Goal: Task Accomplishment & Management: Manage account settings

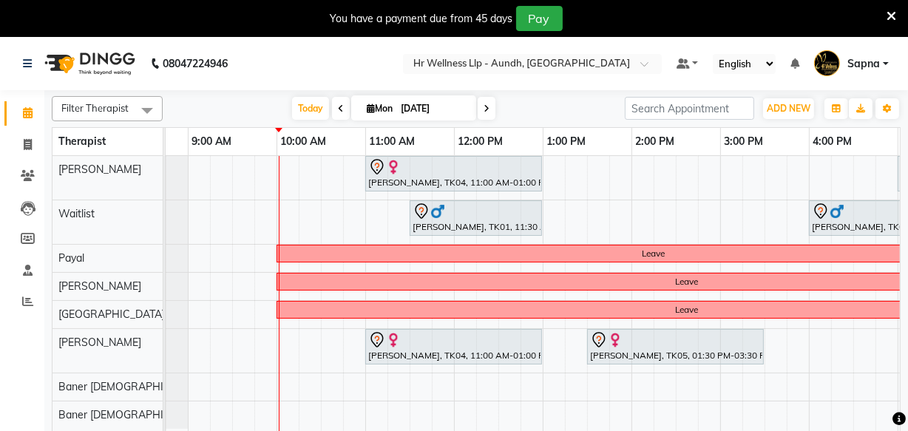
scroll to position [0, 64]
click at [339, 106] on icon at bounding box center [341, 108] width 6 height 9
type input "[DATE]"
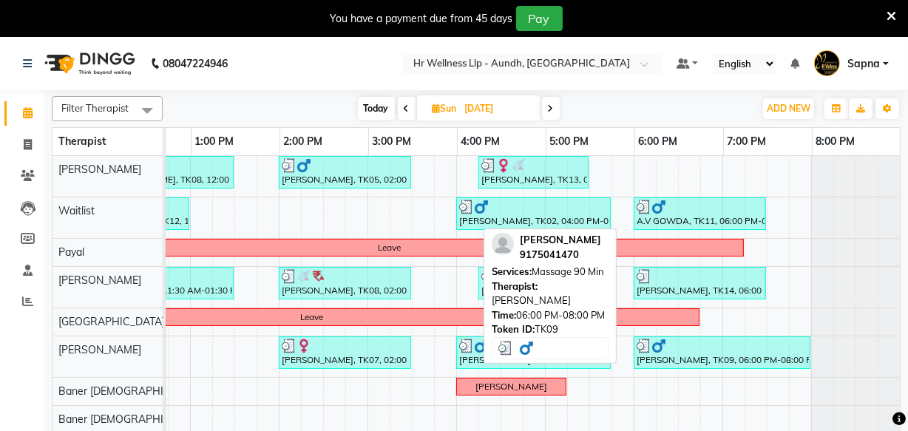
scroll to position [0, 426]
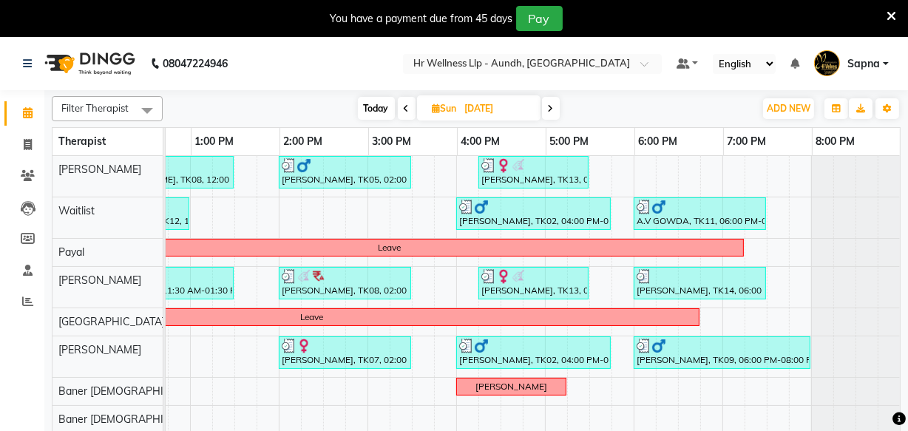
click at [502, 107] on input "[DATE]" at bounding box center [498, 109] width 74 height 22
select select "8"
select select "2025"
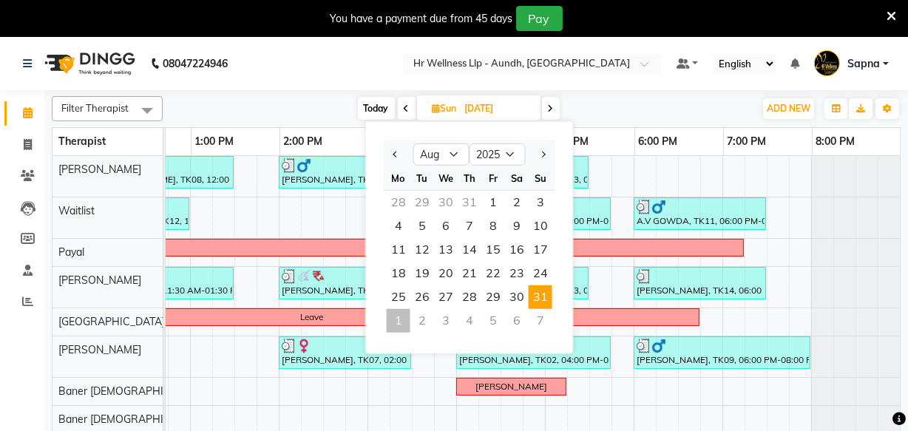
click at [552, 107] on icon at bounding box center [551, 108] width 6 height 9
type input "[DATE]"
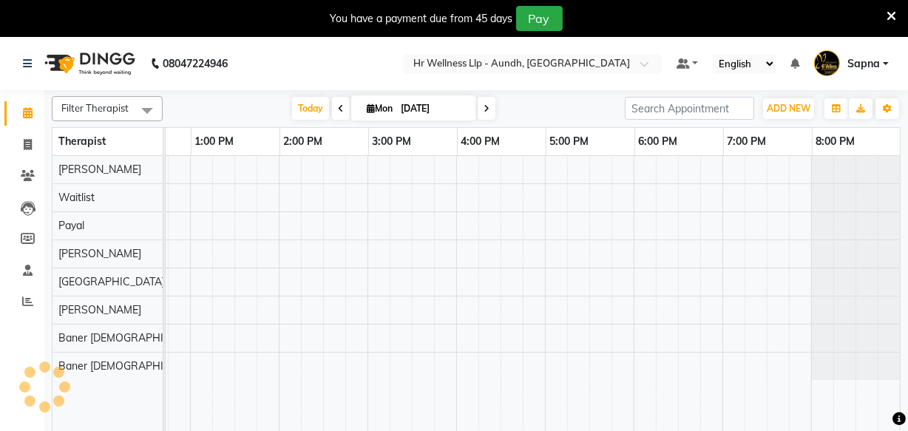
scroll to position [0, 178]
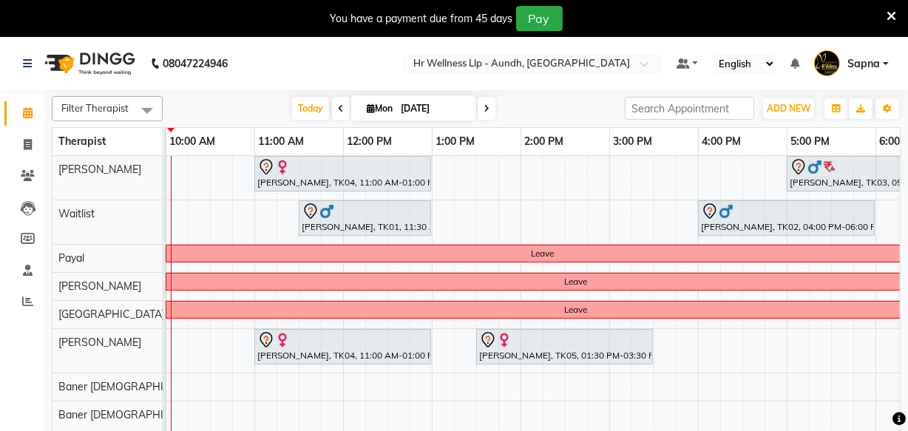
click at [436, 104] on input "[DATE]" at bounding box center [433, 109] width 74 height 22
select select "9"
select select "2025"
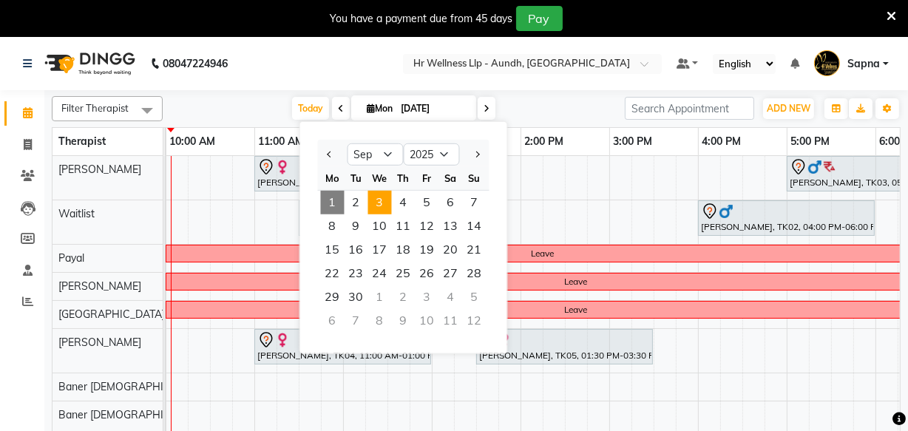
click at [379, 194] on span "3" at bounding box center [380, 203] width 24 height 24
type input "[DATE]"
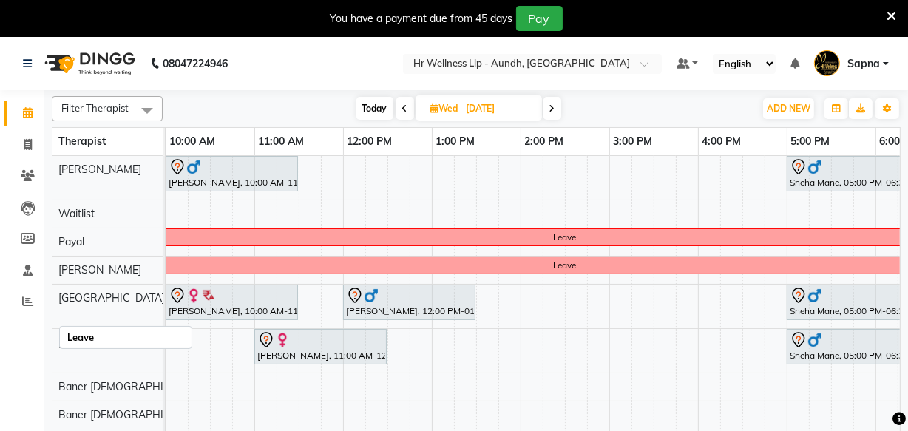
scroll to position [0, 0]
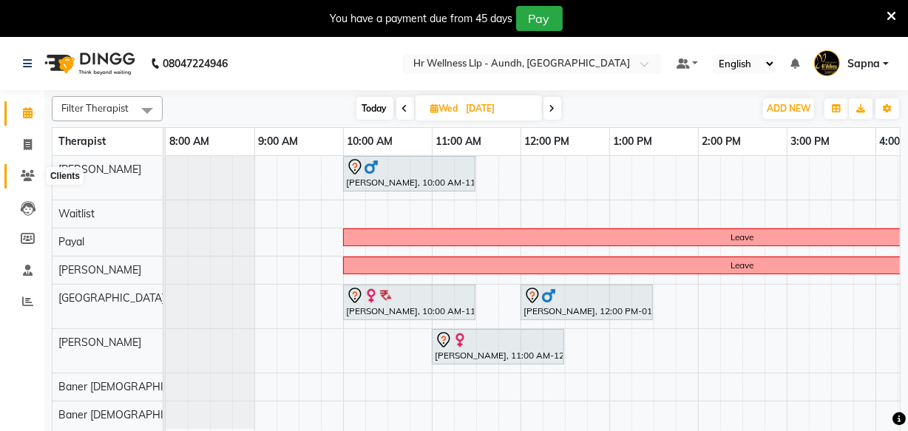
click at [26, 171] on icon at bounding box center [28, 175] width 14 height 11
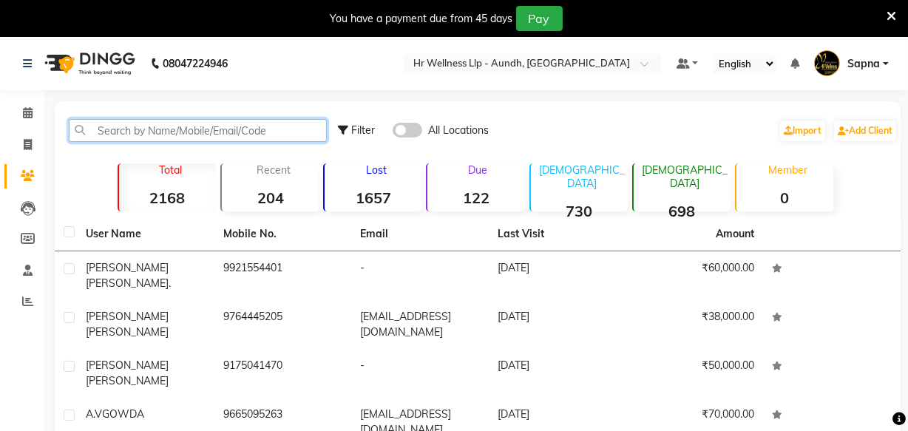
click at [145, 128] on input "text" at bounding box center [198, 130] width 258 height 23
paste input "98220 02930"
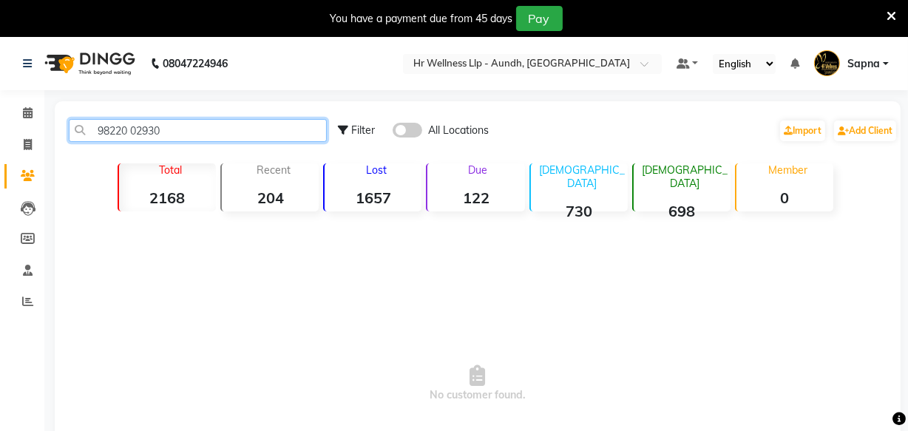
click at [133, 130] on input "98220 02930" at bounding box center [198, 130] width 258 height 23
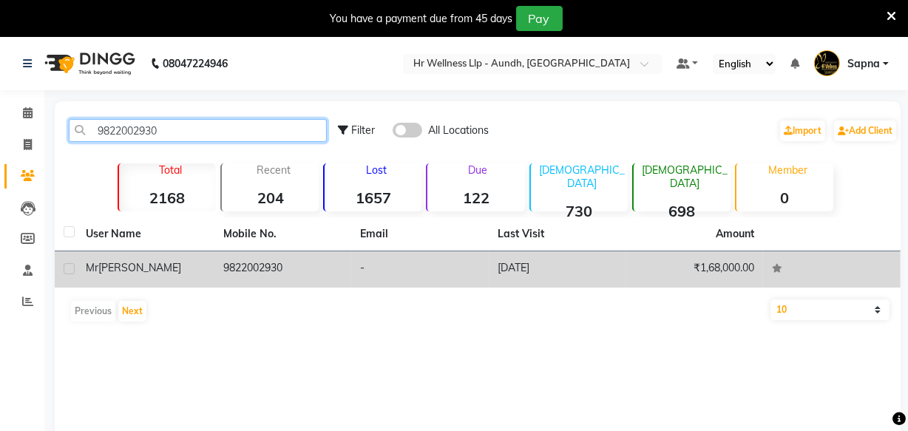
type input "9822002930"
drag, startPoint x: 183, startPoint y: 277, endPoint x: 183, endPoint y: 256, distance: 20.7
click at [183, 271] on td "[PERSON_NAME]" at bounding box center [146, 269] width 138 height 36
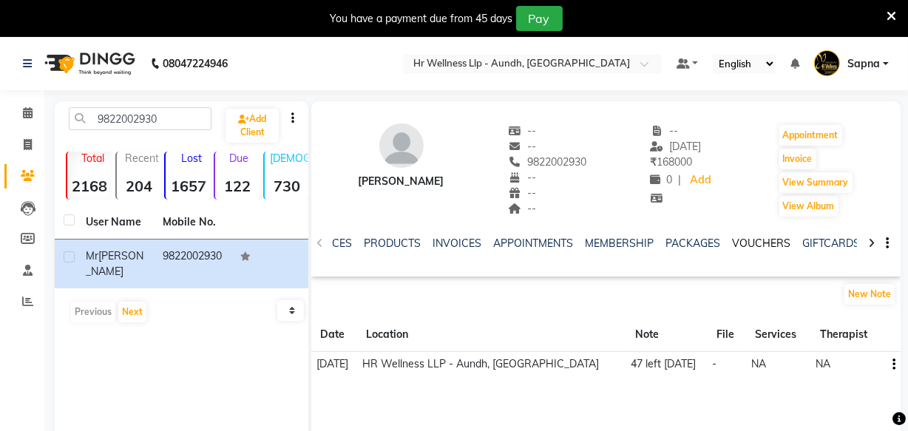
scroll to position [0, 156]
click at [772, 240] on link "VOUCHERS" at bounding box center [762, 243] width 58 height 13
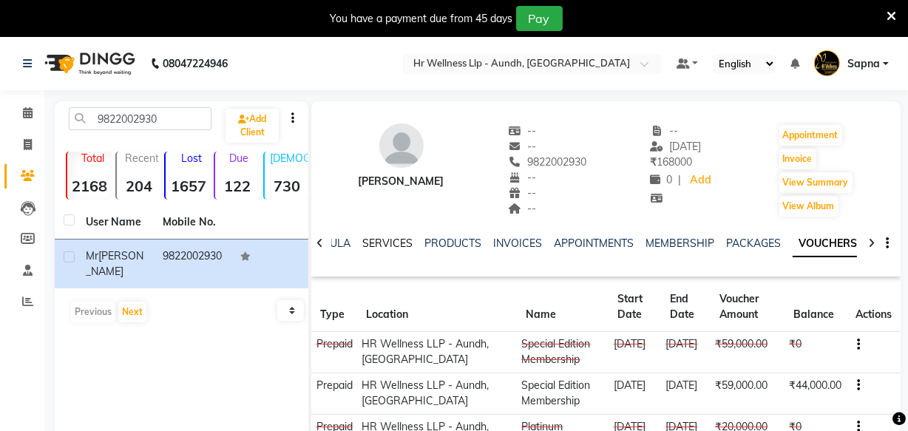
click at [387, 241] on link "SERVICES" at bounding box center [387, 243] width 50 height 13
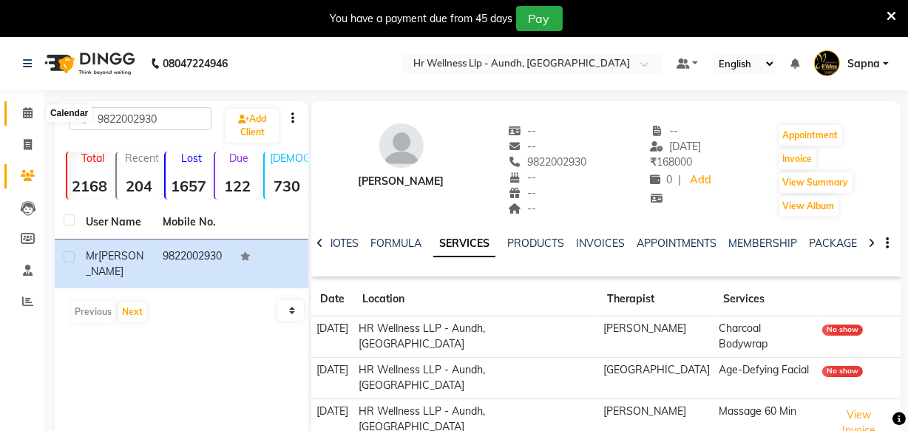
click at [23, 109] on icon at bounding box center [28, 112] width 10 height 11
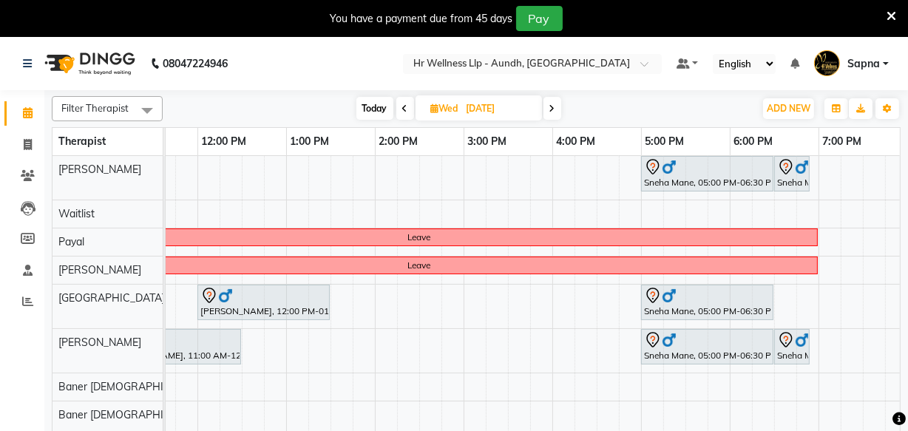
scroll to position [0, 311]
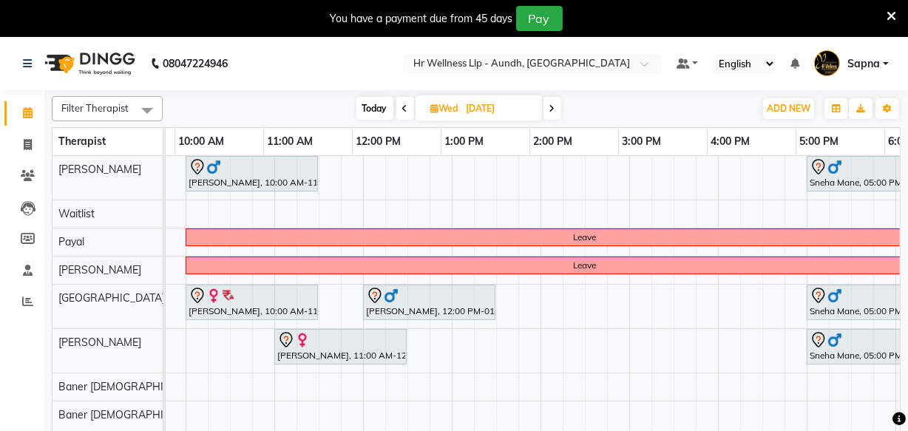
click at [376, 110] on span "Today" at bounding box center [374, 108] width 37 height 23
type input "[DATE]"
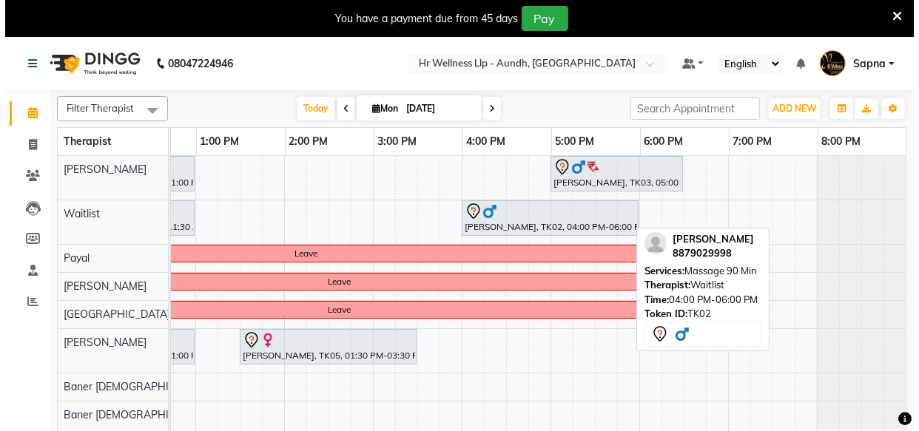
scroll to position [0, 428]
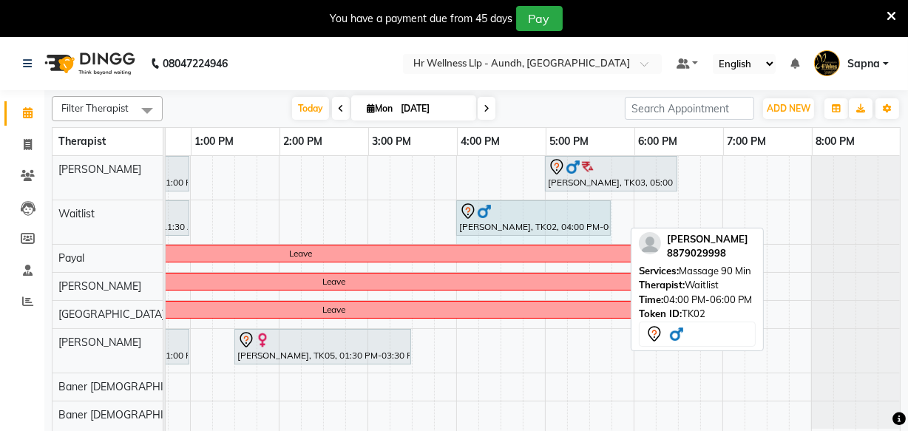
drag, startPoint x: 621, startPoint y: 217, endPoint x: 614, endPoint y: 221, distance: 7.6
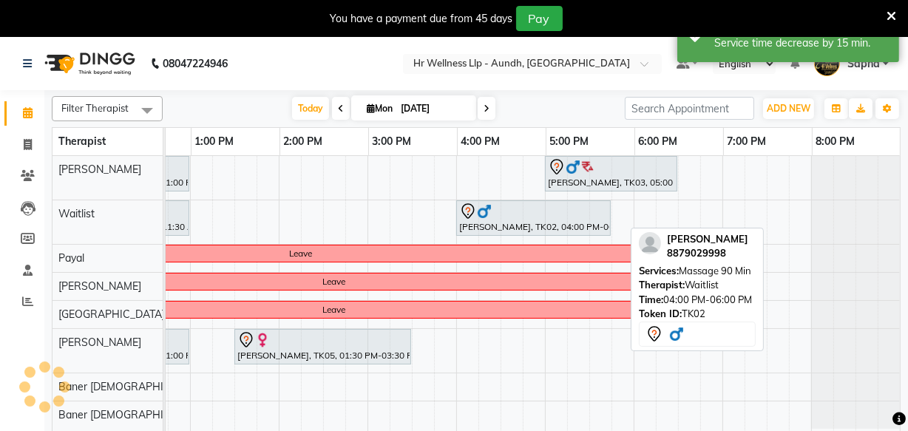
click at [596, 226] on div "[PERSON_NAME], TK02, 04:00 PM-06:00 PM, Massage 90 Min" at bounding box center [534, 218] width 152 height 31
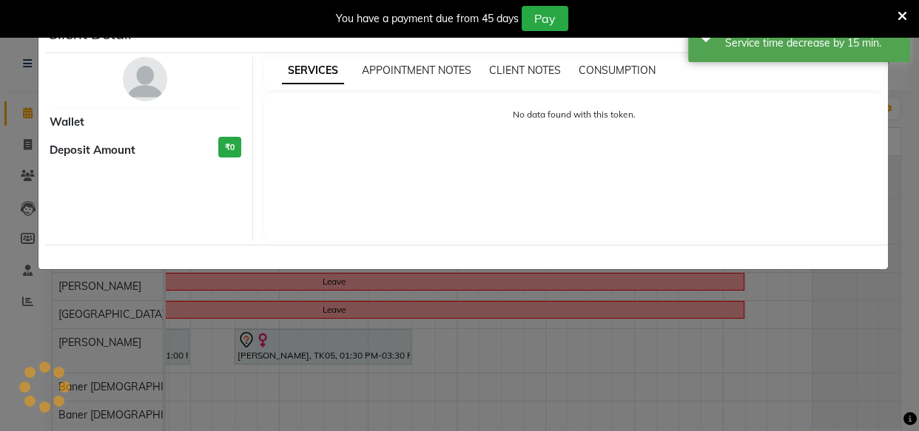
select select "7"
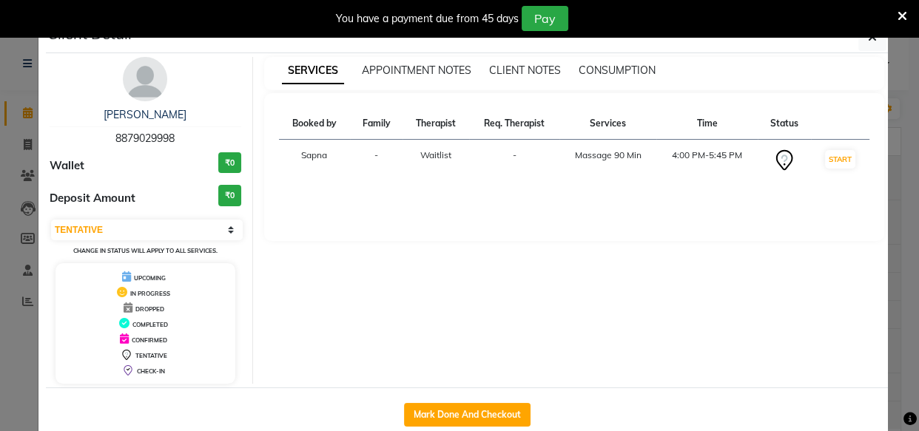
click at [897, 13] on icon at bounding box center [902, 16] width 10 height 13
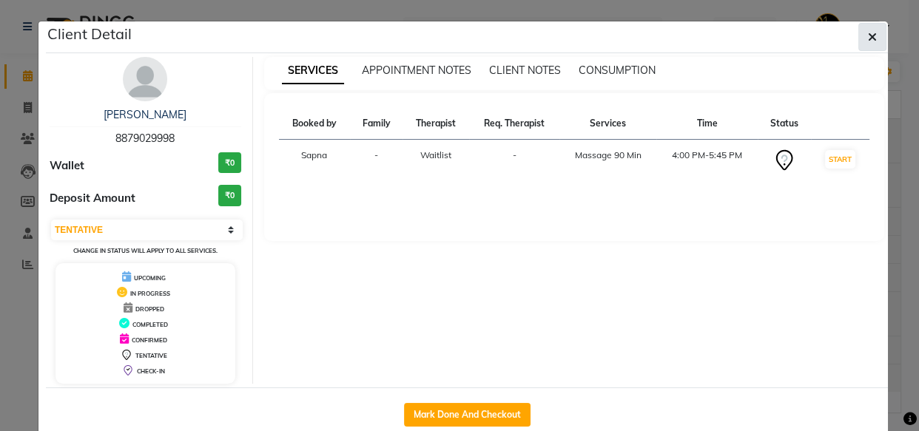
click at [868, 33] on icon "button" at bounding box center [872, 37] width 9 height 12
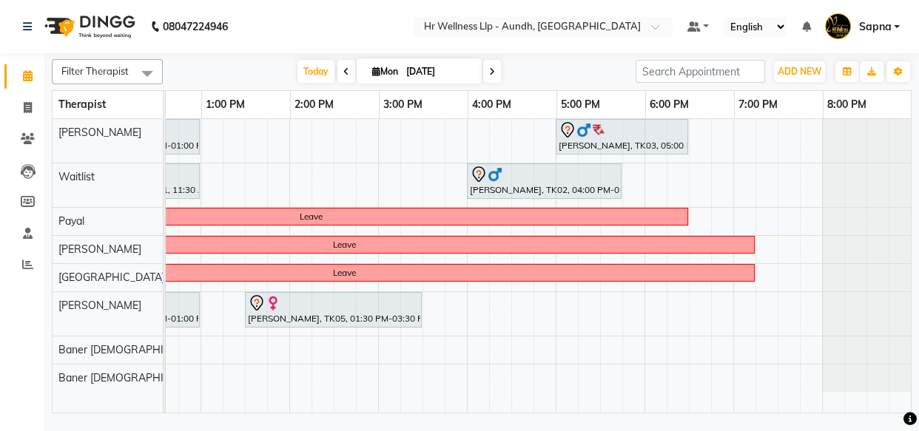
scroll to position [0, 419]
click at [402, 72] on input "[DATE]" at bounding box center [439, 72] width 74 height 22
select select "9"
select select "2025"
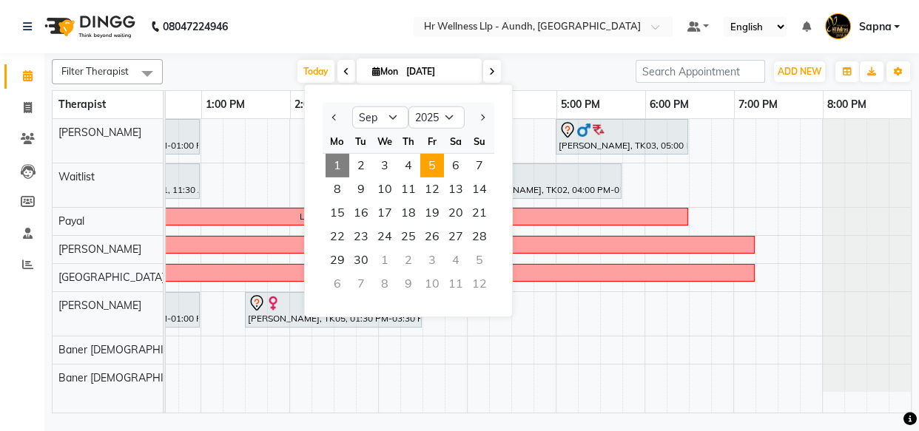
click at [427, 164] on span "5" at bounding box center [432, 166] width 24 height 24
type input "[DATE]"
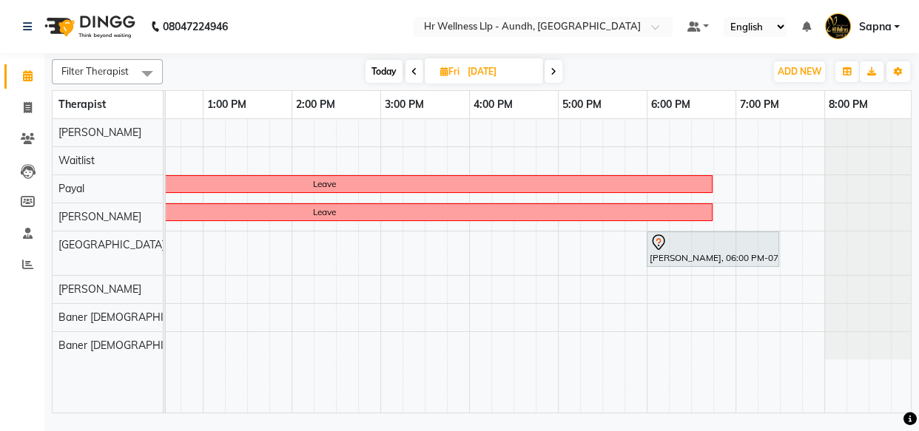
scroll to position [0, 408]
click at [27, 129] on link "Clients" at bounding box center [22, 139] width 36 height 24
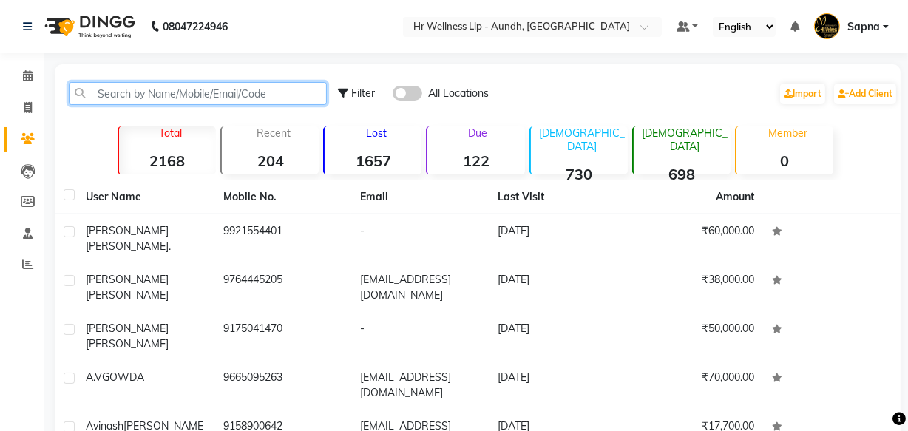
click at [123, 98] on input "text" at bounding box center [198, 93] width 258 height 23
paste input "98509 50958"
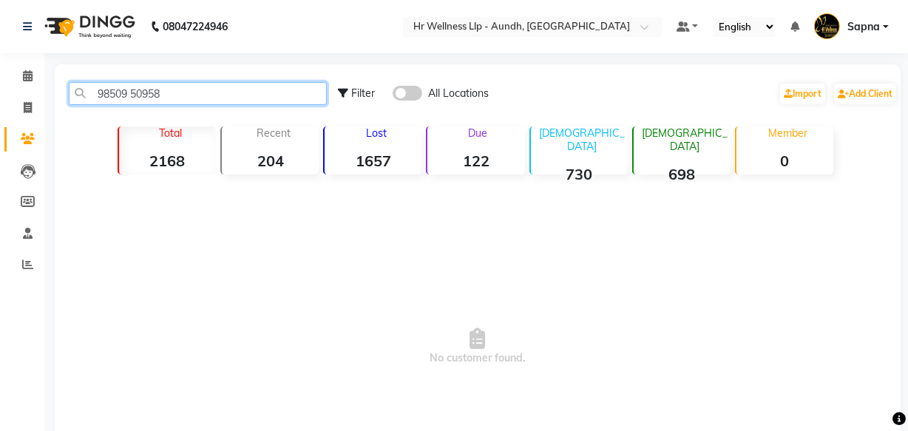
click at [130, 95] on input "98509 50958" at bounding box center [198, 93] width 258 height 23
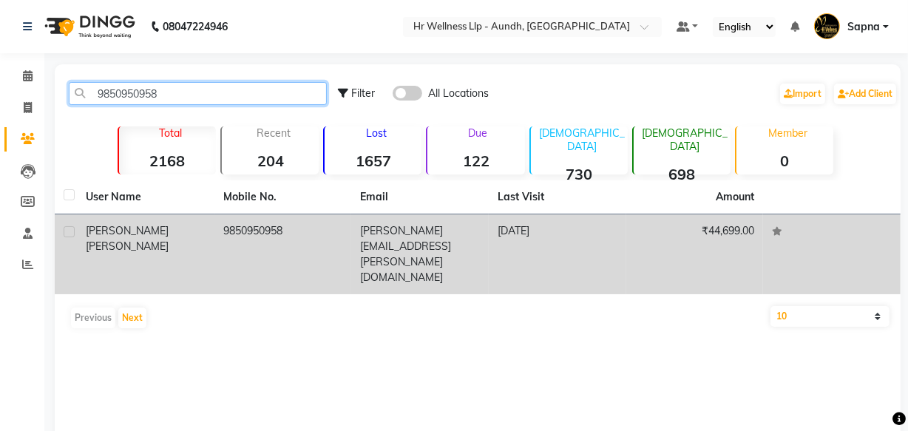
type input "9850950958"
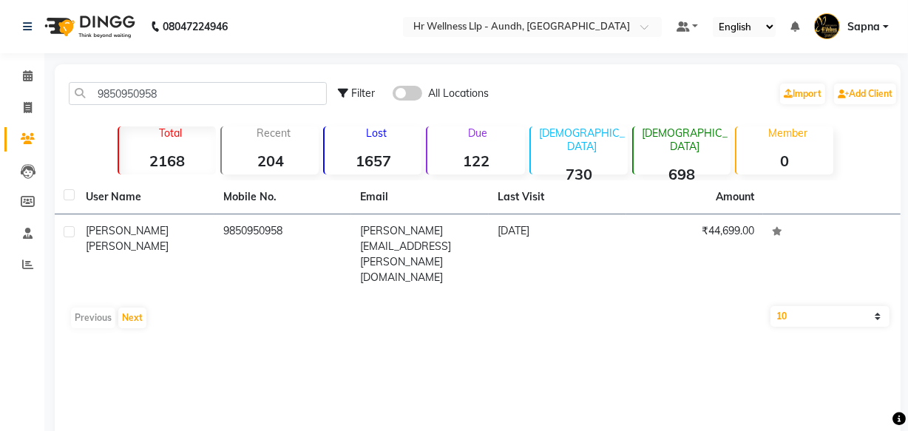
drag, startPoint x: 195, startPoint y: 218, endPoint x: 214, endPoint y: 201, distance: 25.7
click at [195, 218] on td "[PERSON_NAME]" at bounding box center [146, 254] width 138 height 80
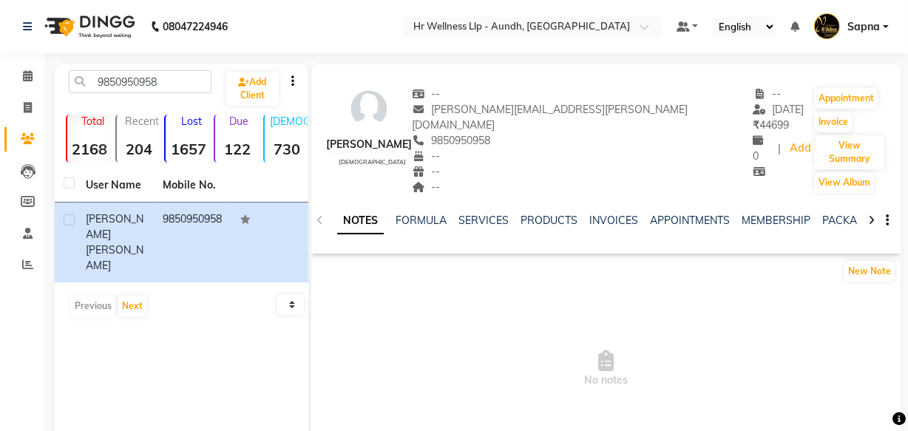
drag, startPoint x: 497, startPoint y: 124, endPoint x: 565, endPoint y: 124, distance: 68.0
click at [565, 133] on div "9850950958" at bounding box center [582, 141] width 341 height 16
copy span "9850950958"
click at [31, 70] on icon at bounding box center [28, 75] width 10 height 11
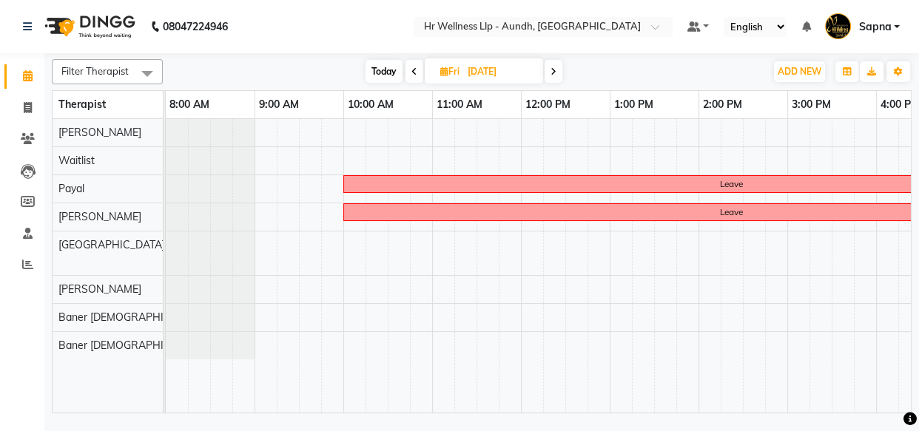
click at [384, 65] on span "Today" at bounding box center [383, 71] width 37 height 23
type input "[DATE]"
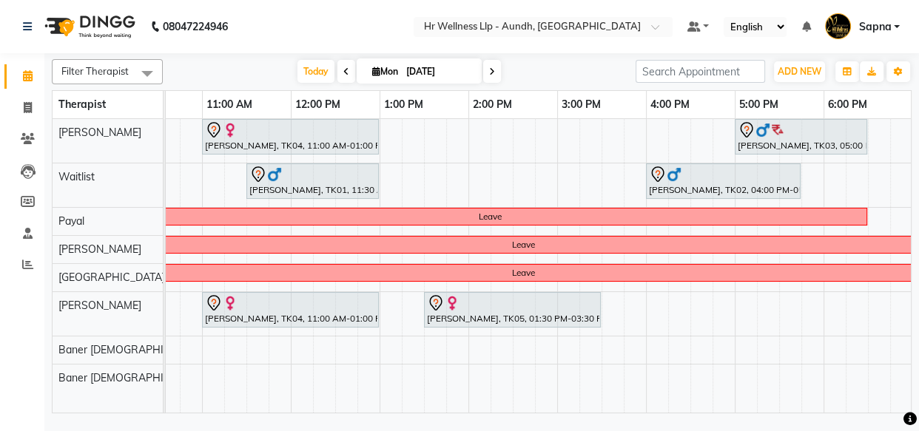
scroll to position [0, 231]
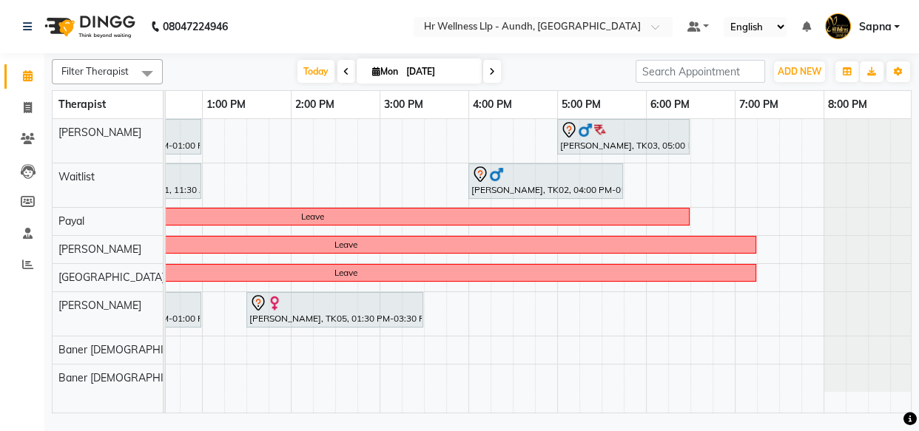
drag, startPoint x: 322, startPoint y: 290, endPoint x: 468, endPoint y: 169, distance: 189.7
click at [504, 192] on tbody "[PERSON_NAME], TK04, 11:00 AM-01:00 PM, Swedish Massage with Wintergreen, Bayle…" at bounding box center [335, 255] width 1154 height 273
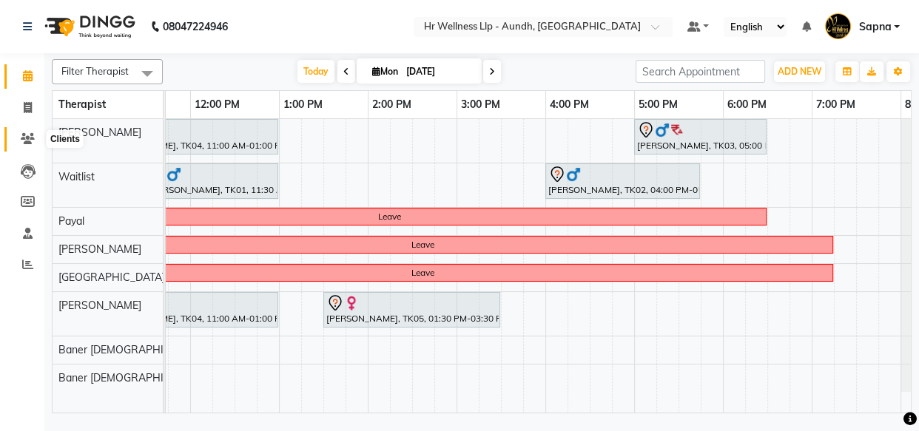
drag, startPoint x: 20, startPoint y: 141, endPoint x: 33, endPoint y: 133, distance: 15.2
click at [21, 141] on icon at bounding box center [28, 138] width 14 height 11
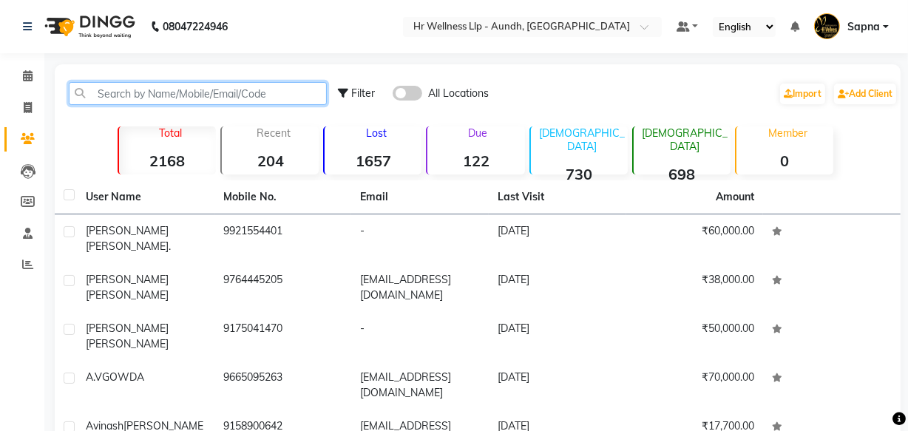
click at [150, 89] on input "text" at bounding box center [198, 93] width 258 height 23
paste input "9850950958"
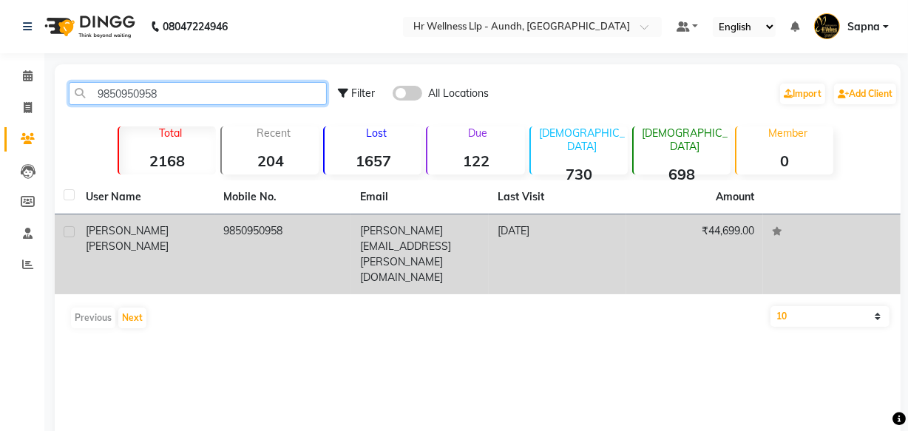
type input "9850950958"
click at [194, 237] on div "[PERSON_NAME]" at bounding box center [146, 238] width 120 height 31
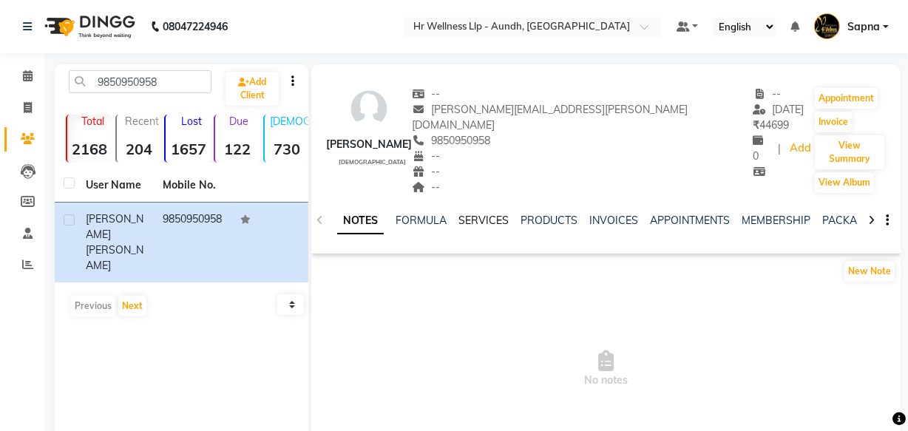
click at [473, 214] on link "SERVICES" at bounding box center [484, 220] width 50 height 13
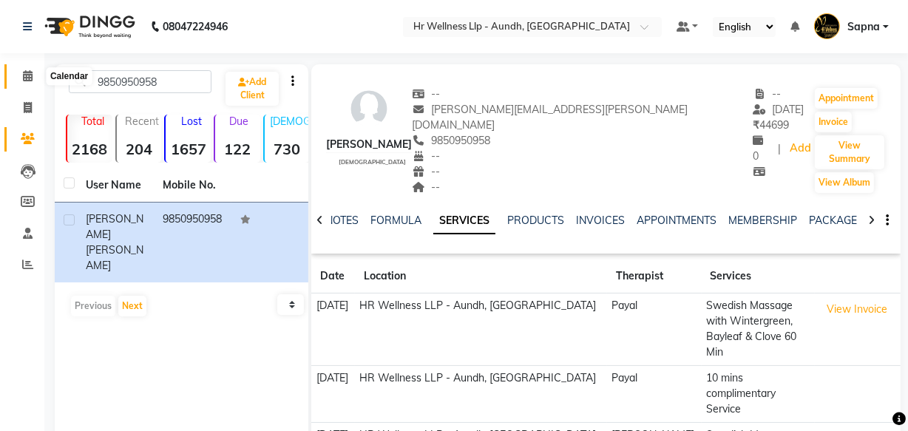
click at [24, 70] on icon at bounding box center [28, 75] width 10 height 11
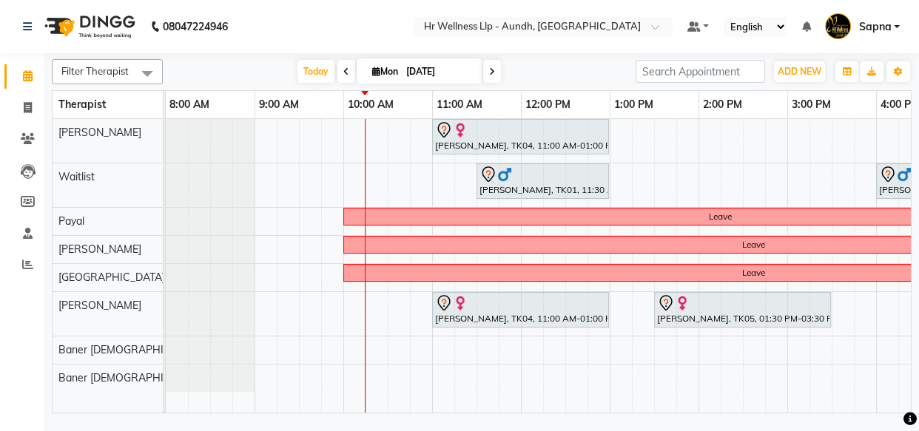
click at [408, 69] on input "[DATE]" at bounding box center [439, 72] width 74 height 22
select select "9"
select select "2025"
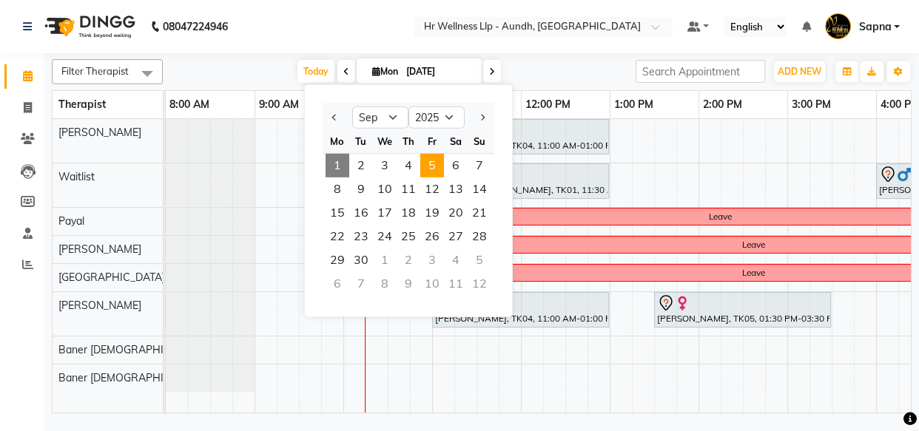
click at [426, 159] on span "5" at bounding box center [432, 166] width 24 height 24
type input "[DATE]"
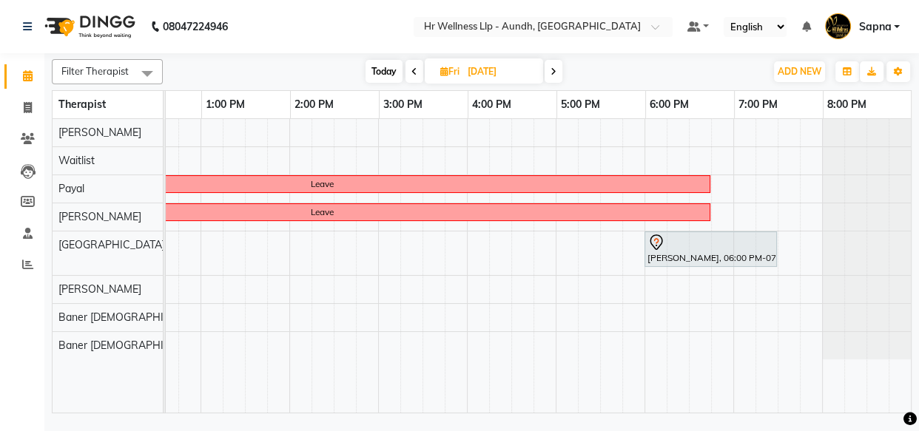
click at [643, 291] on div "Leave Leave [PERSON_NAME], 06:00 PM-07:30 PM, Massage 60 Min" at bounding box center [334, 266] width 1154 height 294
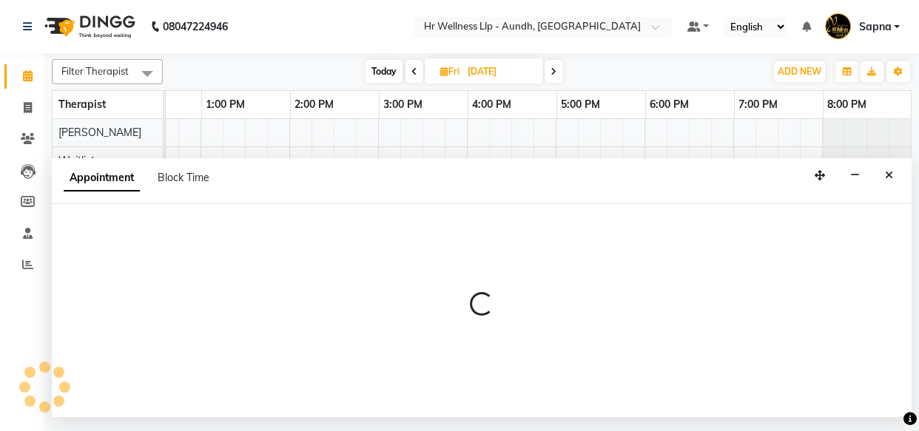
select select "77663"
select select "tentative"
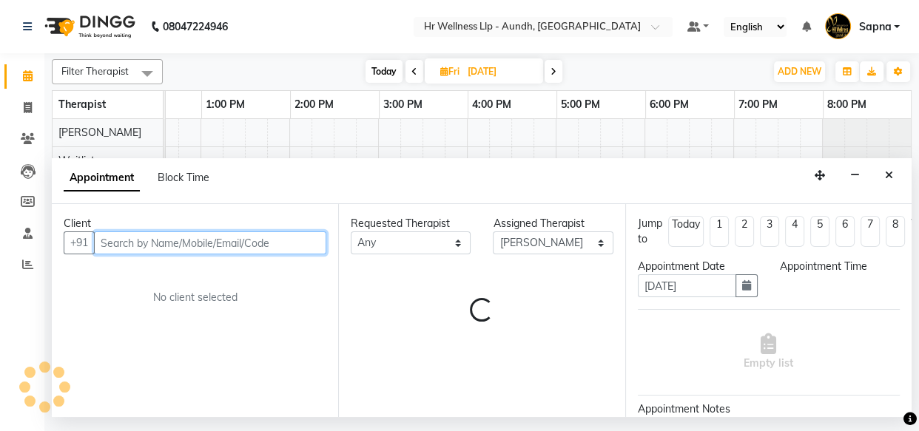
select select "1080"
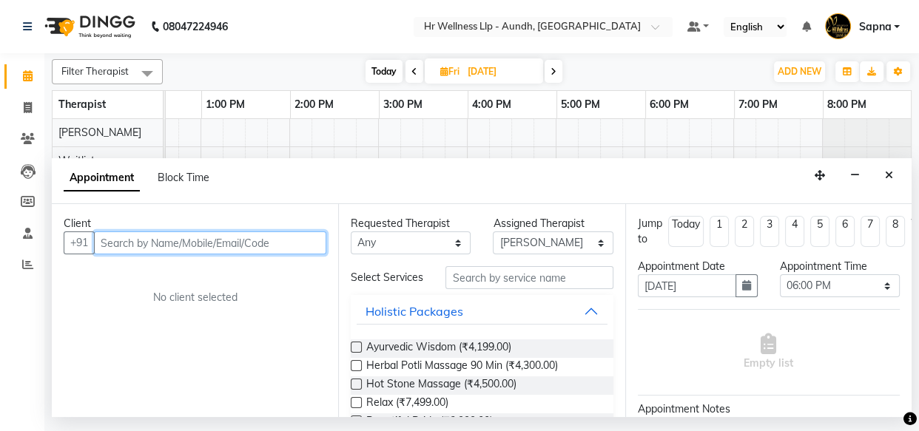
click at [304, 243] on input "text" at bounding box center [210, 242] width 232 height 23
paste input "9850950958"
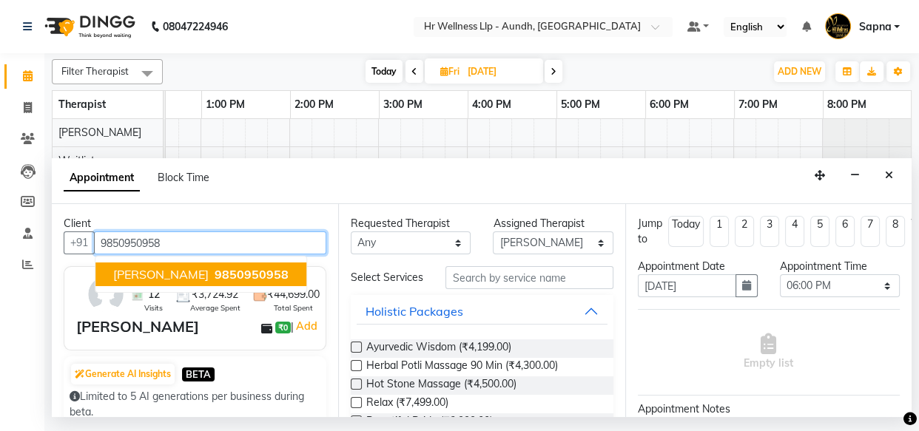
click at [155, 274] on span "[PERSON_NAME]" at bounding box center [160, 274] width 95 height 15
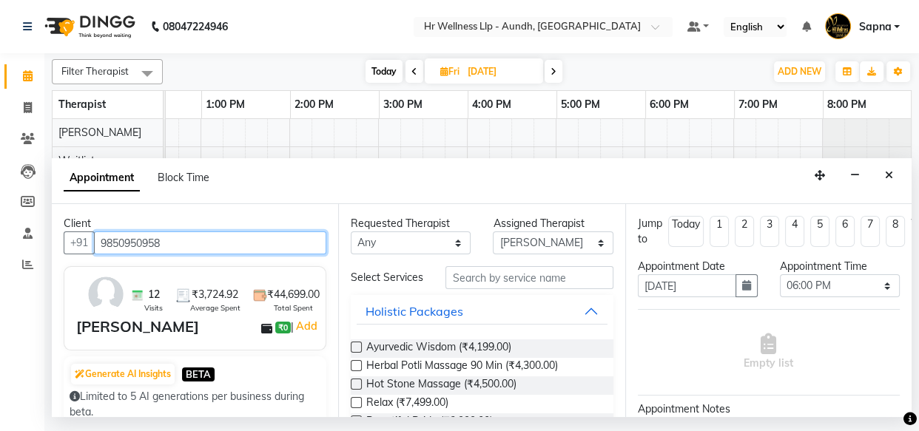
type input "9850950958"
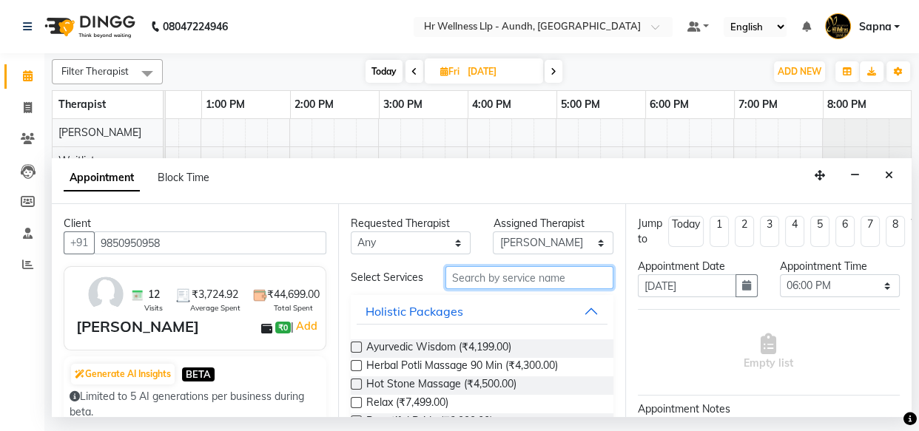
click at [462, 285] on input "text" at bounding box center [528, 277] width 167 height 23
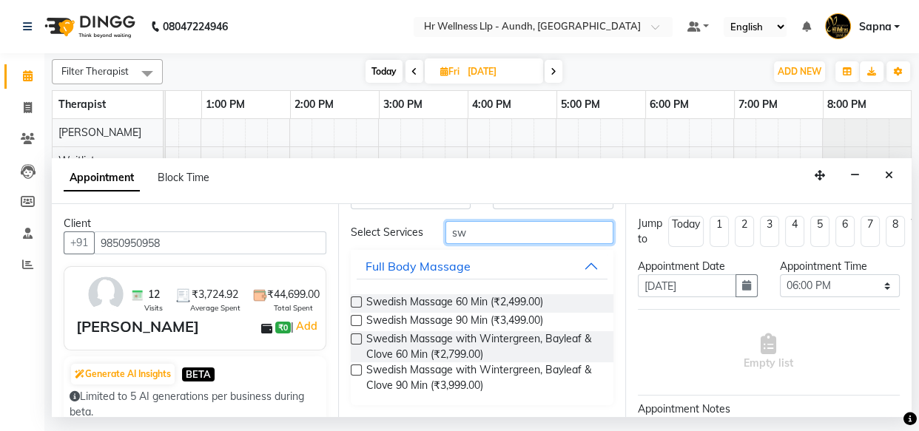
type input "sw"
click at [354, 337] on label at bounding box center [356, 339] width 11 height 11
click at [354, 337] on input "checkbox" at bounding box center [356, 341] width 10 height 10
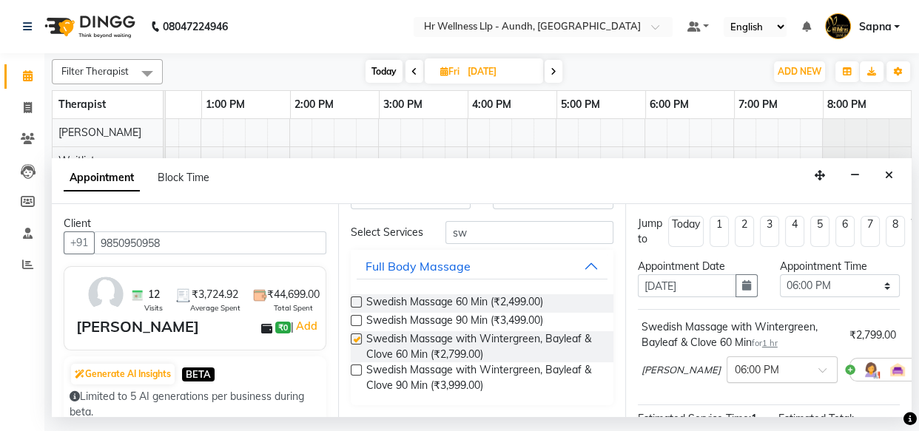
checkbox input "false"
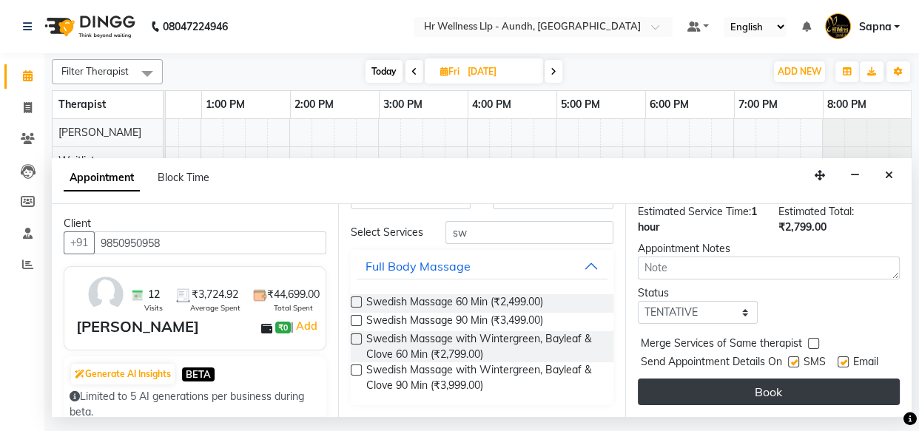
click at [720, 385] on button "Book" at bounding box center [769, 392] width 262 height 27
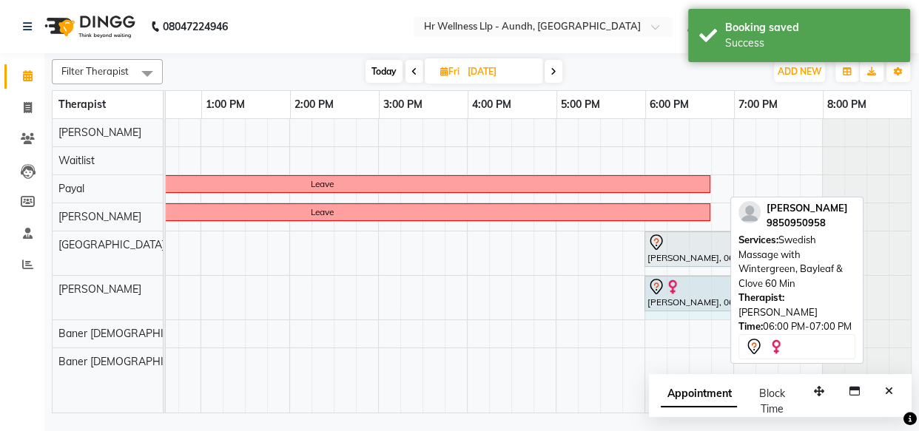
drag, startPoint x: 722, startPoint y: 294, endPoint x: 754, endPoint y: 288, distance: 32.3
click at [754, 288] on div "Filter Therapist Select All [PERSON_NAME] Waitlist [PERSON_NAME] Chandni [PERSO…" at bounding box center [481, 233] width 859 height 360
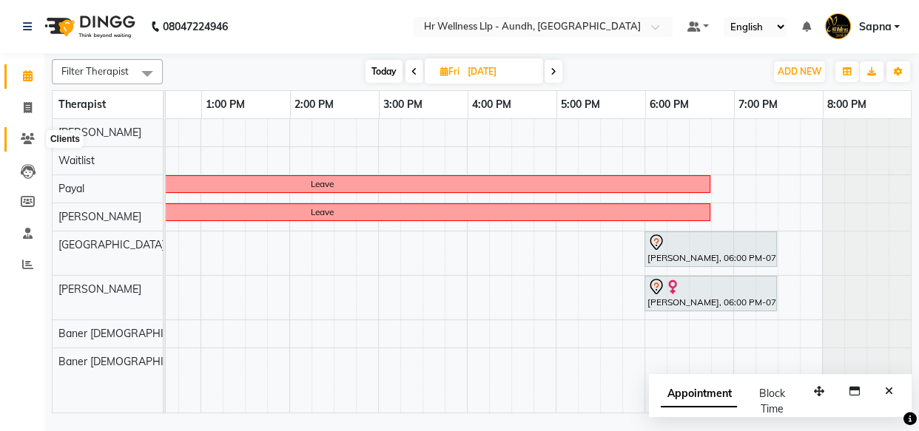
click at [30, 134] on icon at bounding box center [28, 138] width 14 height 11
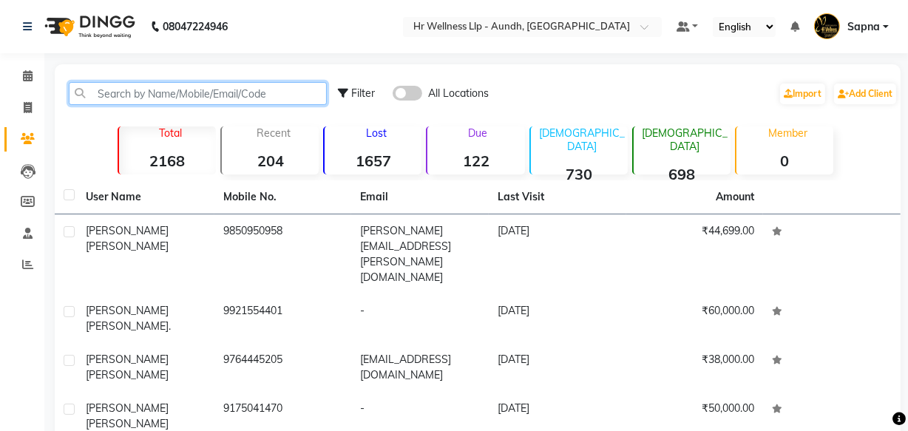
click at [141, 87] on input "text" at bounding box center [198, 93] width 258 height 23
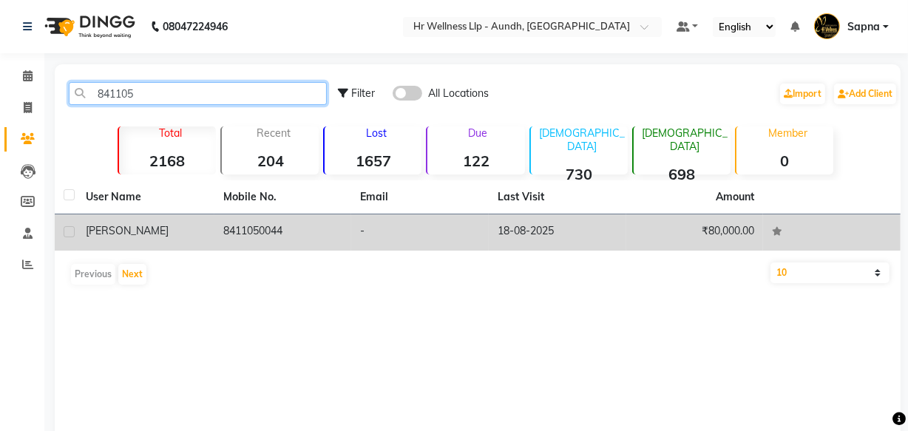
type input "841105"
click at [201, 230] on div "[PERSON_NAME]" at bounding box center [146, 231] width 120 height 16
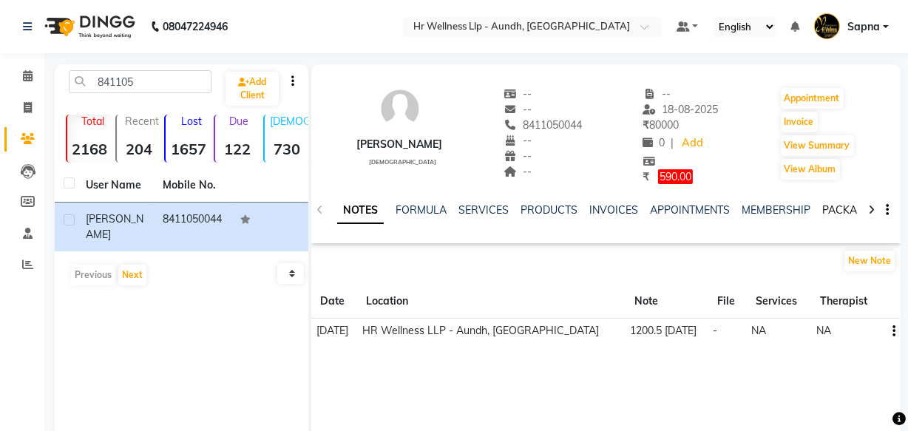
click at [838, 206] on link "PACKAGES" at bounding box center [849, 209] width 55 height 13
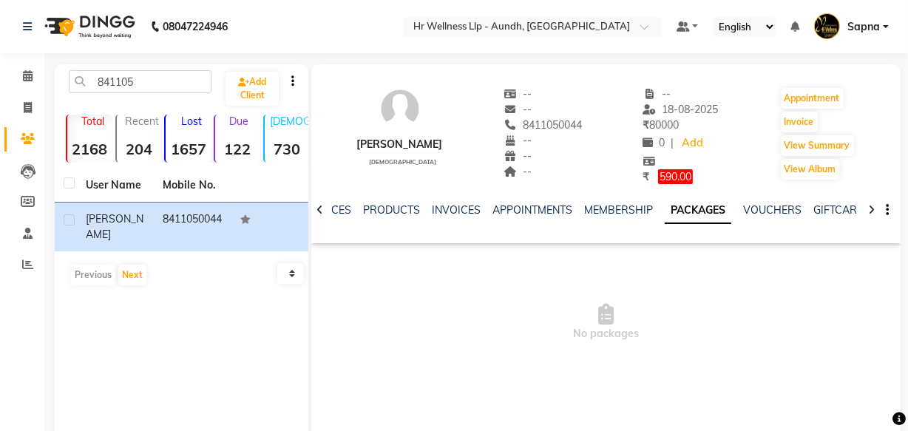
scroll to position [0, 75]
click at [754, 206] on link "VOUCHERS" at bounding box center [771, 209] width 58 height 13
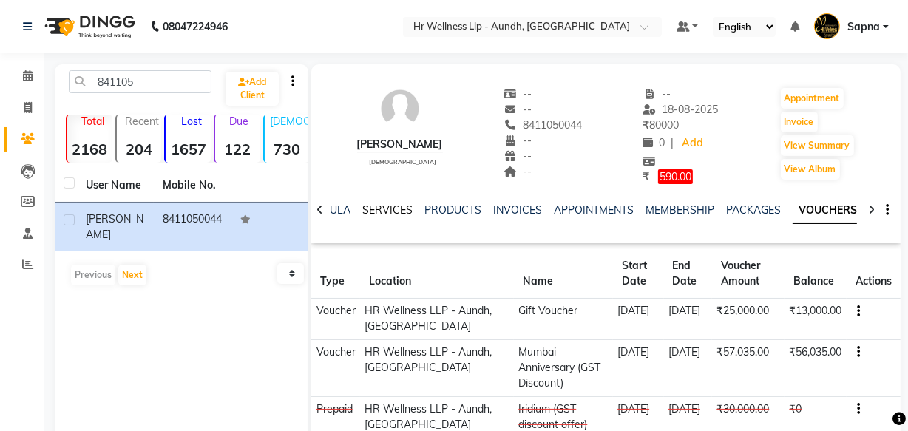
click at [372, 207] on link "SERVICES" at bounding box center [387, 209] width 50 height 13
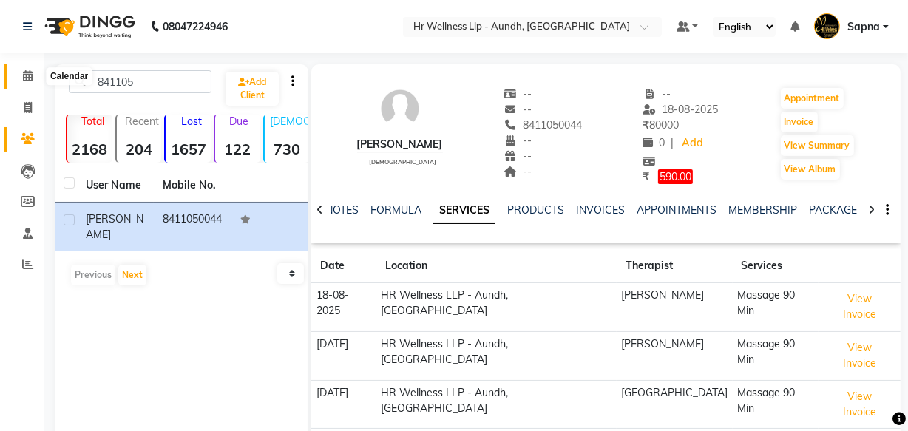
click at [30, 76] on icon at bounding box center [28, 75] width 10 height 11
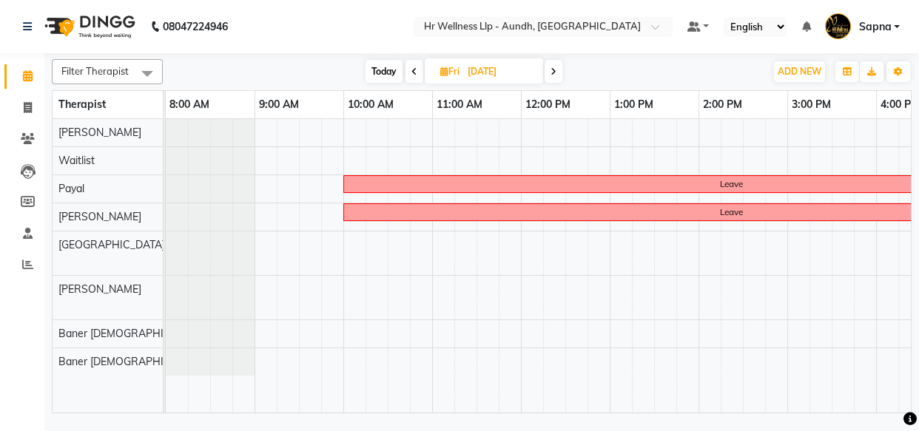
click at [371, 67] on span "Today" at bounding box center [383, 71] width 37 height 23
type input "[DATE]"
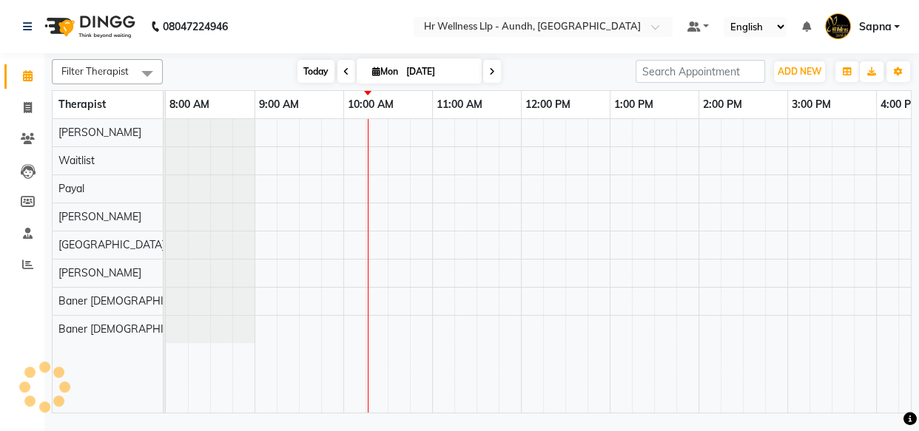
scroll to position [0, 178]
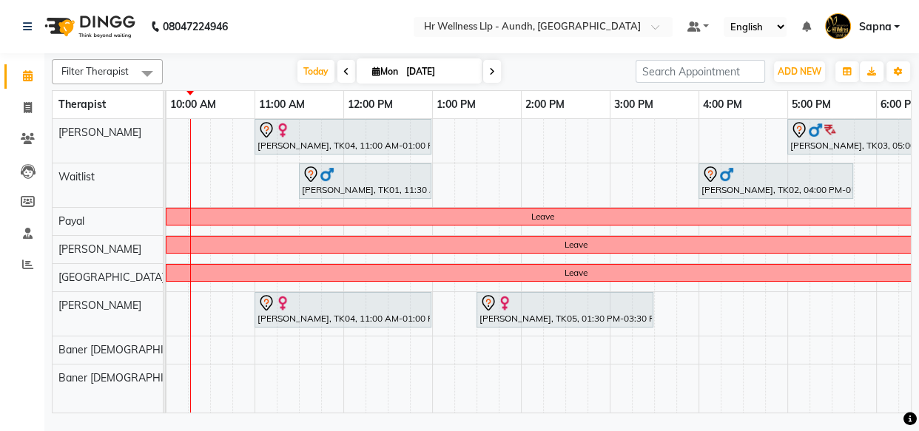
click at [853, 283] on div "[PERSON_NAME], TK04, 11:00 AM-01:00 PM, Swedish Massage with Wintergreen, Bayle…" at bounding box center [565, 266] width 1154 height 294
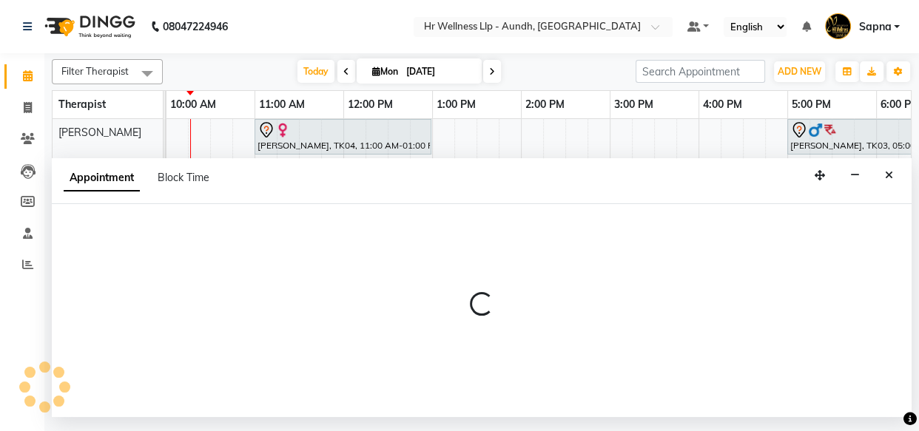
select select "77662"
select select "1065"
select select "tentative"
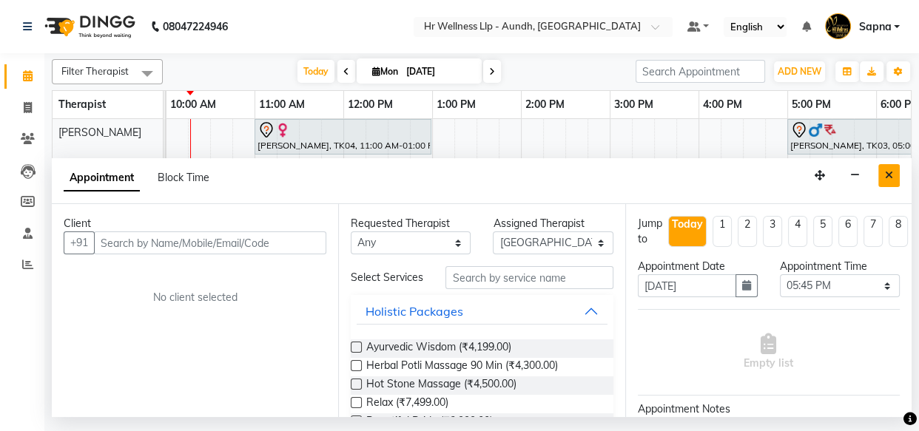
click at [885, 172] on icon "Close" at bounding box center [889, 175] width 8 height 10
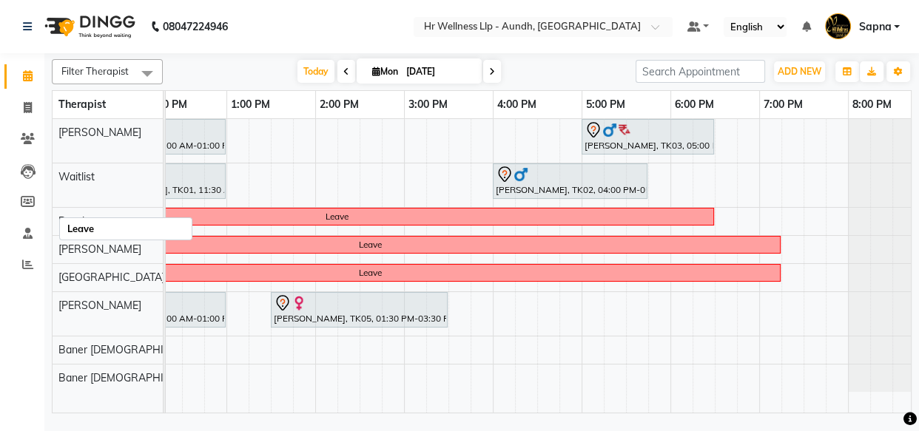
scroll to position [0, 338]
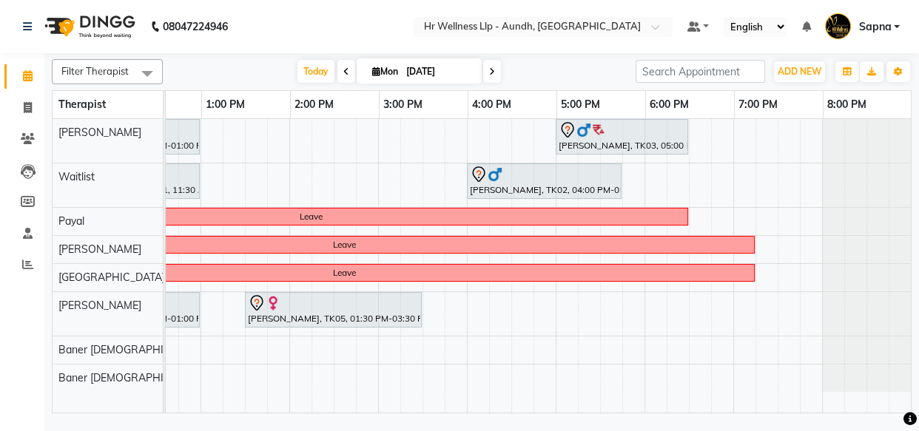
click at [447, 64] on input "[DATE]" at bounding box center [439, 72] width 74 height 22
select select "9"
select select "2025"
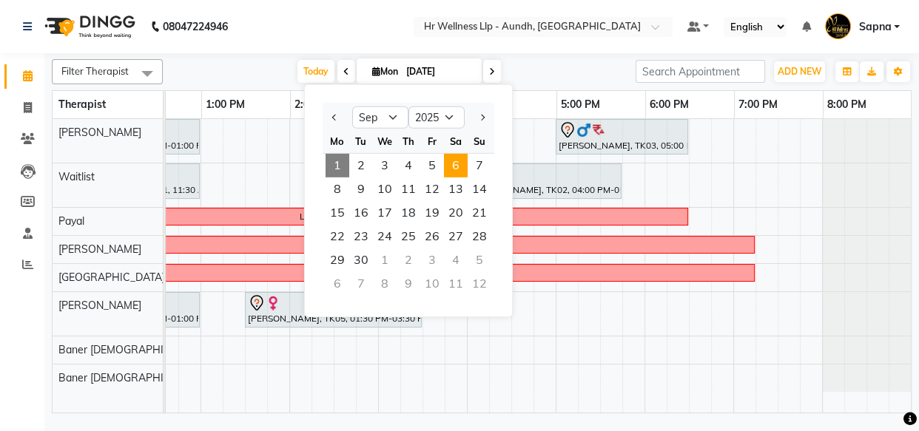
click at [455, 162] on span "6" at bounding box center [456, 166] width 24 height 24
type input "[DATE]"
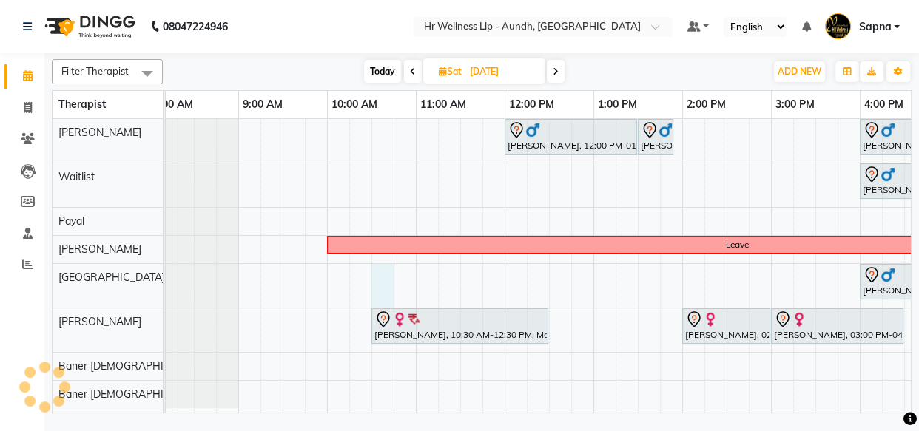
click at [379, 281] on div "[PERSON_NAME], 12:00 PM-01:30 PM, Massage 90 [PERSON_NAME], 01:30 PM-01:55 PM, …" at bounding box center [726, 266] width 1154 height 294
select select "77662"
select select "tentative"
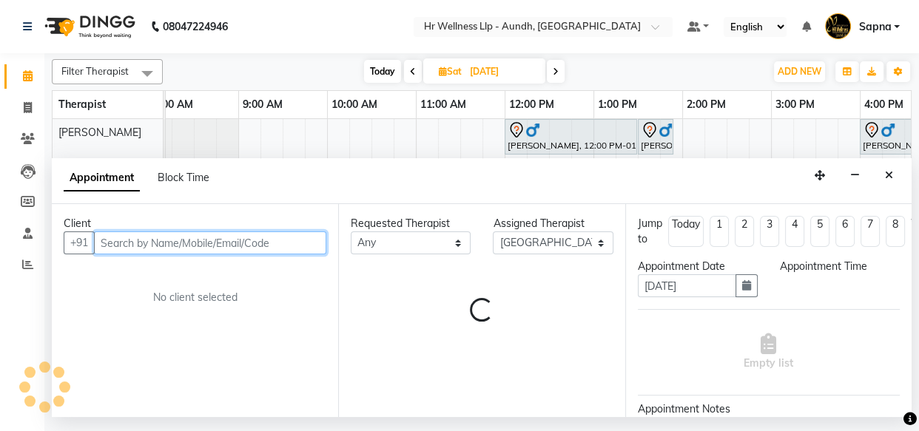
select select "630"
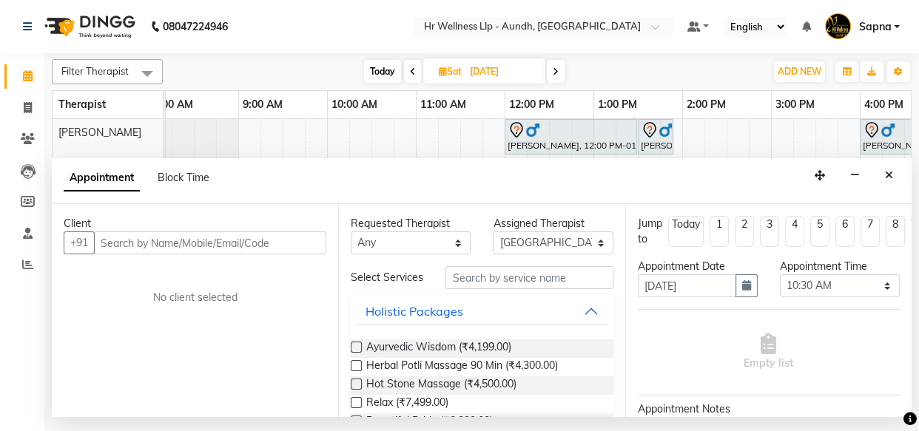
click at [257, 229] on div "Client" at bounding box center [195, 224] width 263 height 16
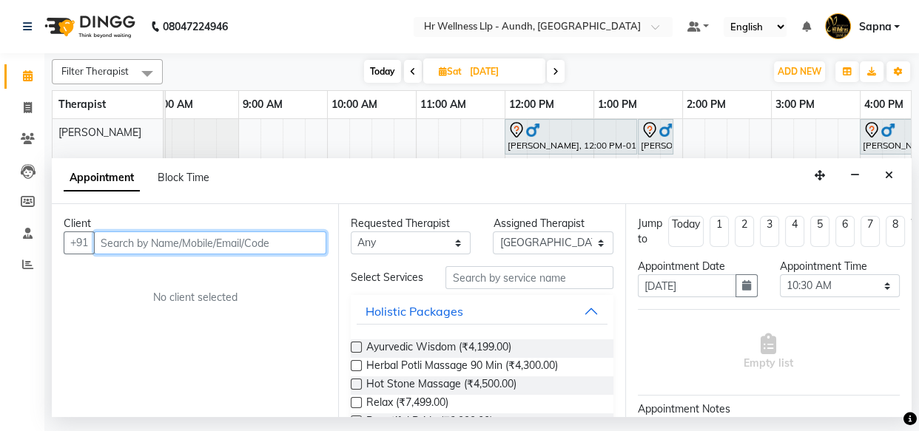
click at [255, 246] on input "text" at bounding box center [210, 242] width 232 height 23
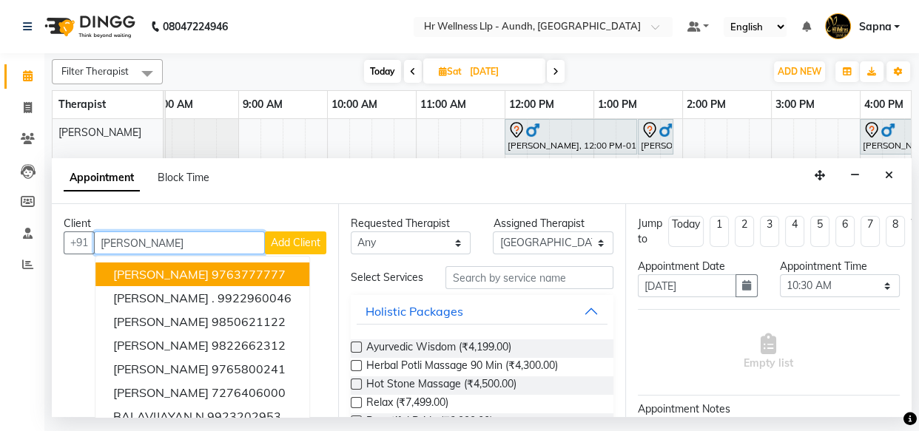
click at [143, 243] on input "[PERSON_NAME]" at bounding box center [179, 242] width 171 height 23
type input "V"
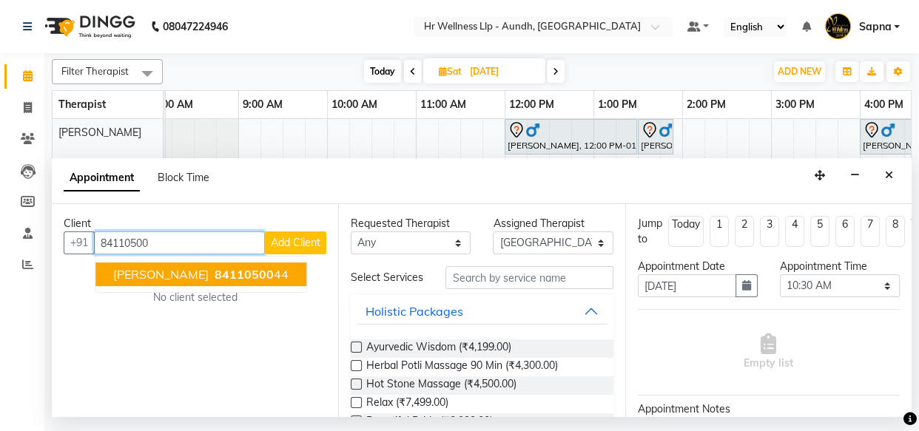
click at [214, 279] on span "84110500" at bounding box center [243, 274] width 59 height 15
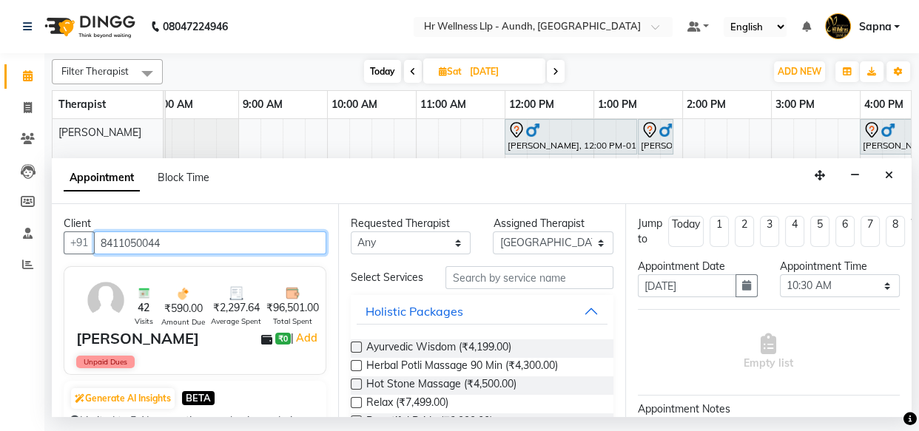
type input "8411050044"
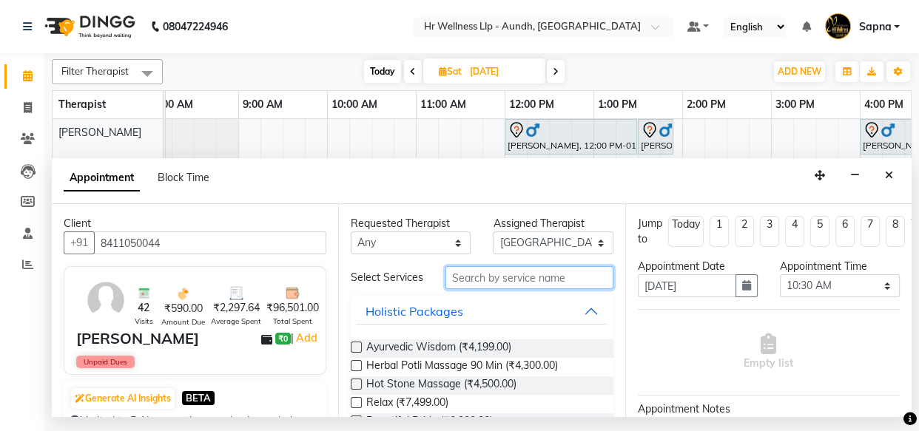
click at [519, 283] on input "text" at bounding box center [528, 277] width 167 height 23
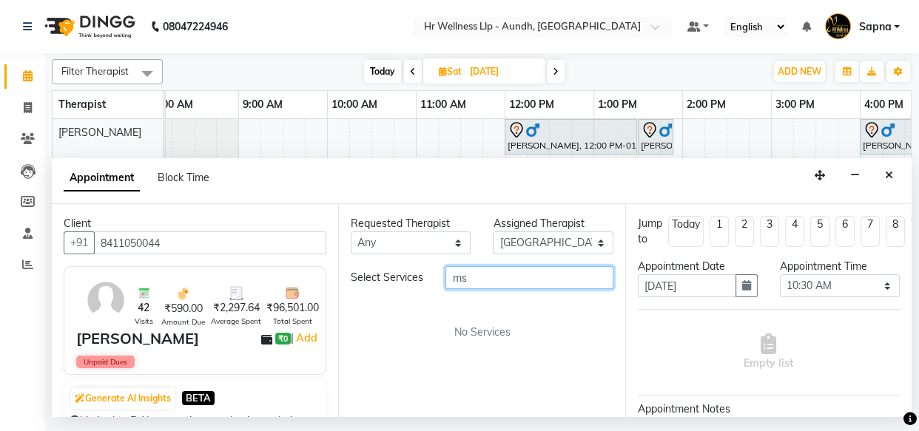
type input "ms"
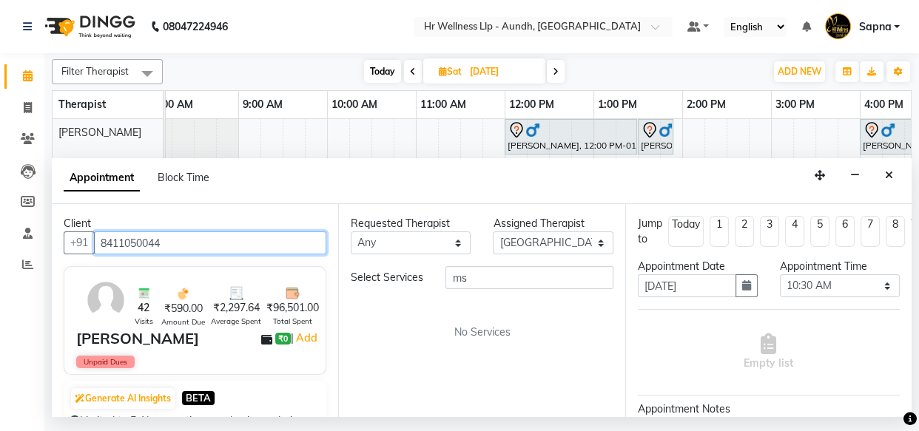
drag, startPoint x: 101, startPoint y: 242, endPoint x: 195, endPoint y: 241, distance: 94.7
click at [195, 241] on input "8411050044" at bounding box center [210, 242] width 232 height 23
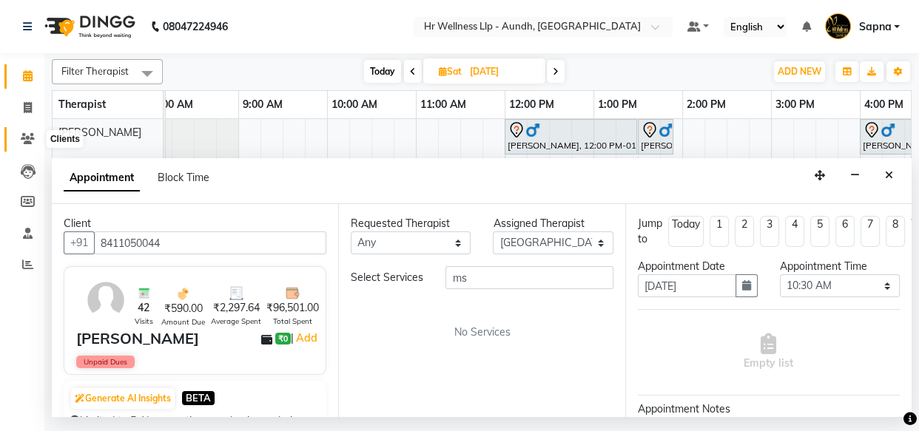
click at [29, 135] on icon at bounding box center [28, 138] width 14 height 11
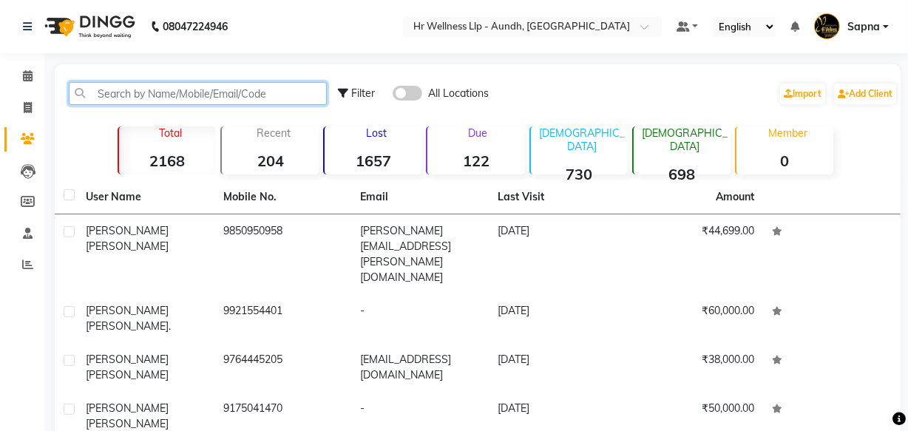
click at [113, 96] on input "text" at bounding box center [198, 93] width 258 height 23
paste input "8411050044"
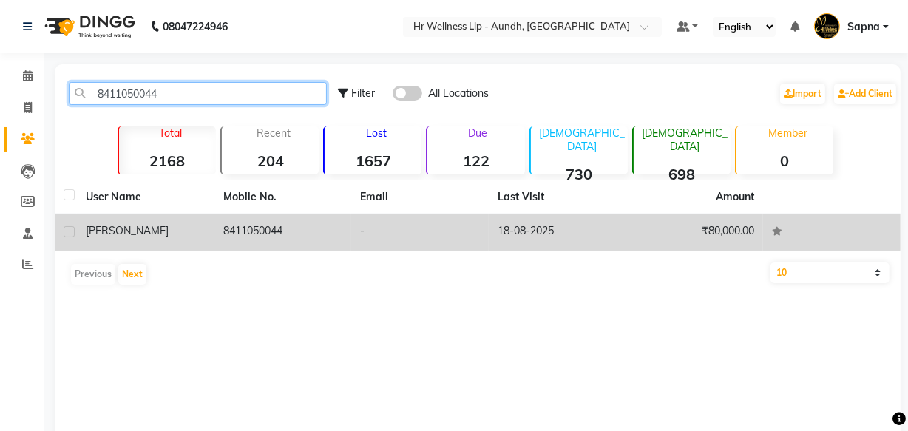
type input "8411050044"
click at [234, 234] on td "8411050044" at bounding box center [283, 232] width 138 height 36
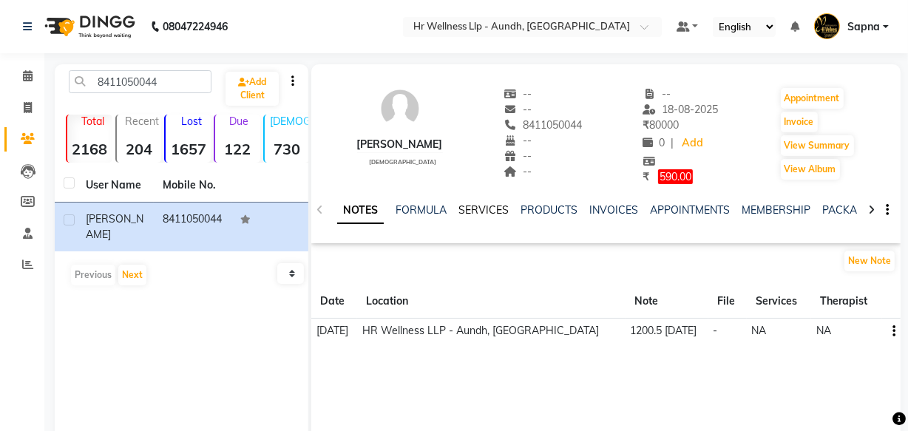
click at [475, 209] on link "SERVICES" at bounding box center [484, 209] width 50 height 13
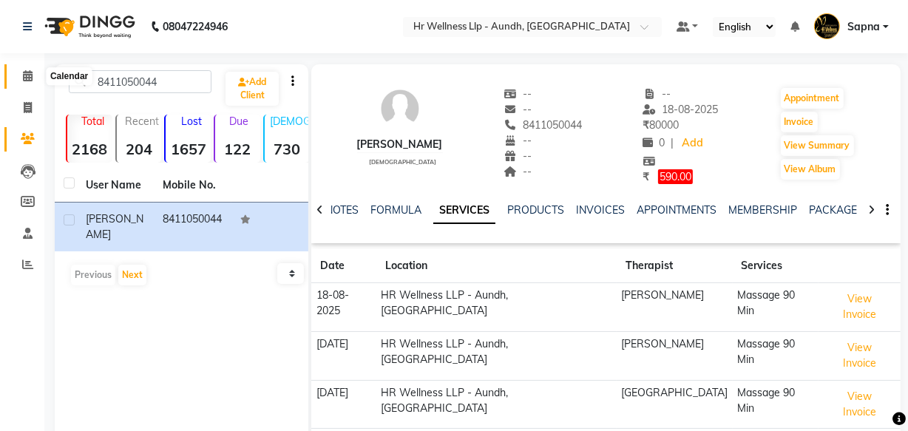
click at [31, 75] on icon at bounding box center [28, 75] width 10 height 11
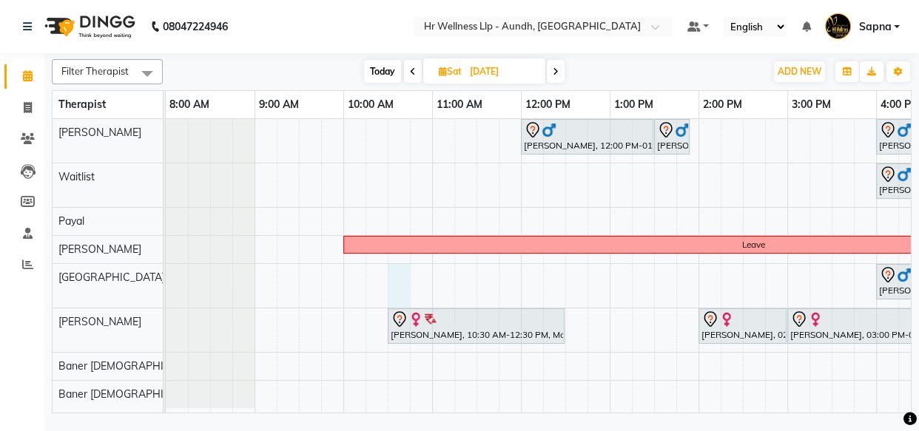
click at [391, 285] on div "[PERSON_NAME], 12:00 PM-01:30 PM, Massage 90 [PERSON_NAME], 01:30 PM-01:55 PM, …" at bounding box center [743, 266] width 1154 height 294
select select "77662"
select select "630"
select select "tentative"
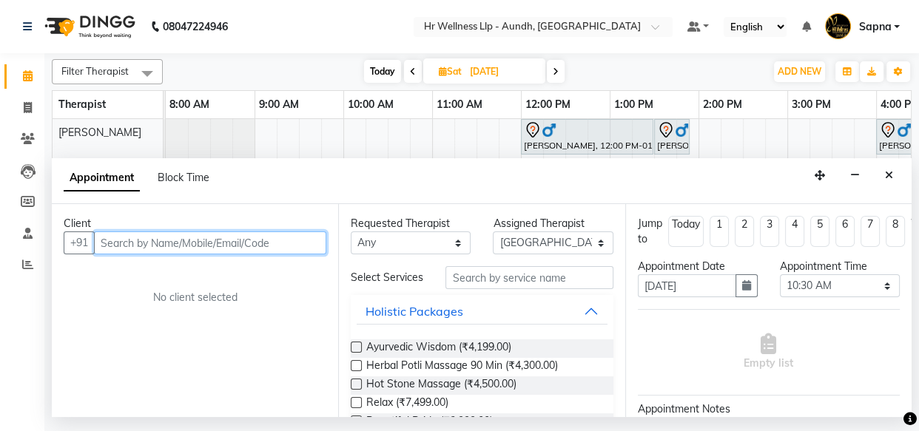
click at [238, 239] on input "text" at bounding box center [210, 242] width 232 height 23
paste input "8411050044"
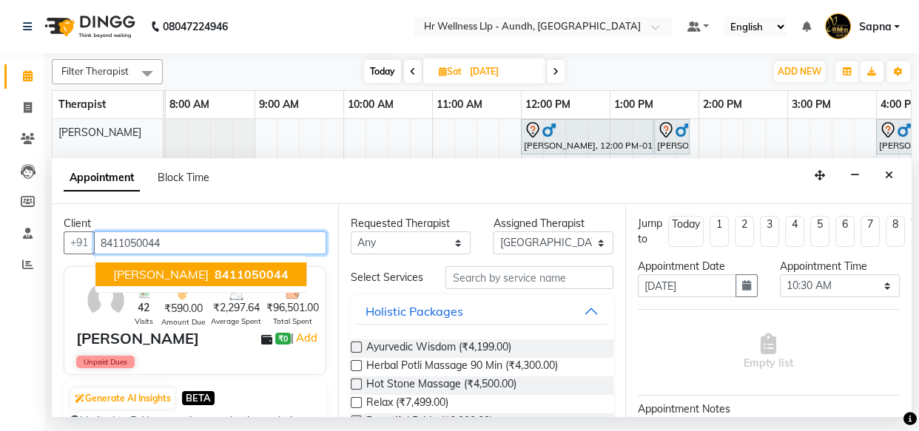
drag, startPoint x: 158, startPoint y: 265, endPoint x: 260, endPoint y: 261, distance: 102.9
click at [158, 266] on button "Vijay 8411050044" at bounding box center [200, 275] width 211 height 24
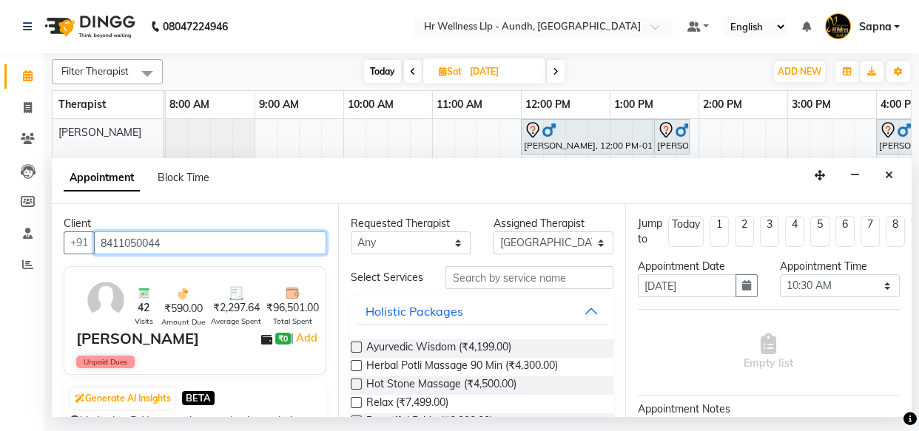
type input "8411050044"
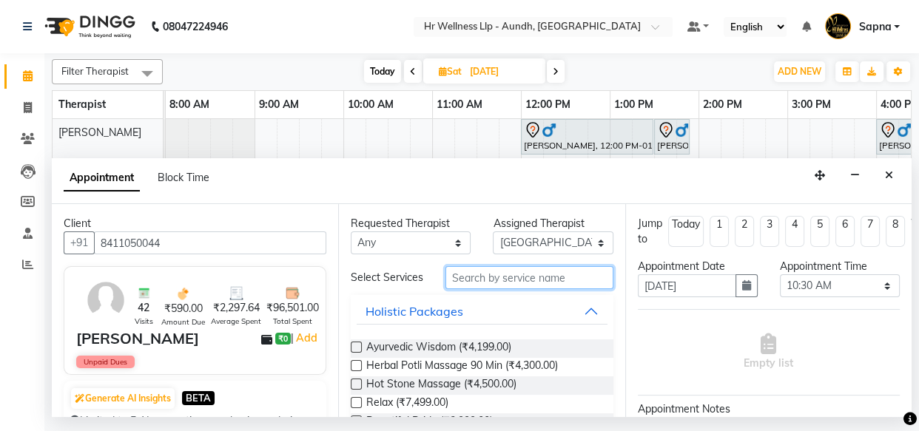
click at [481, 279] on input "text" at bounding box center [528, 277] width 167 height 23
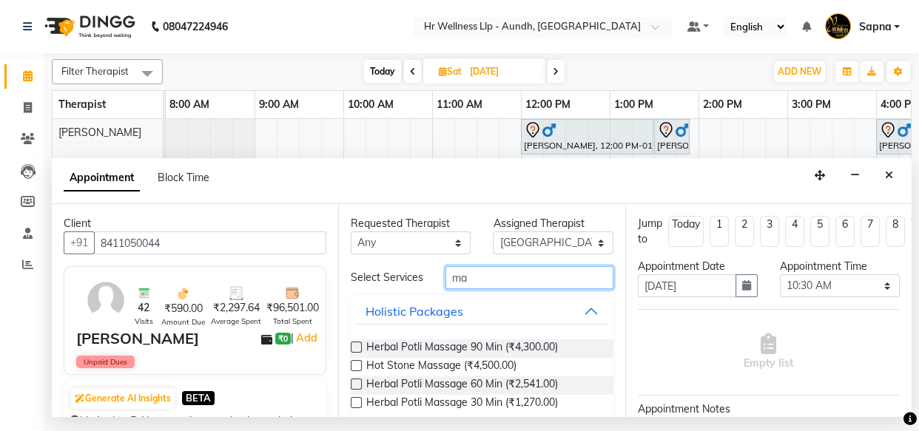
scroll to position [190, 0]
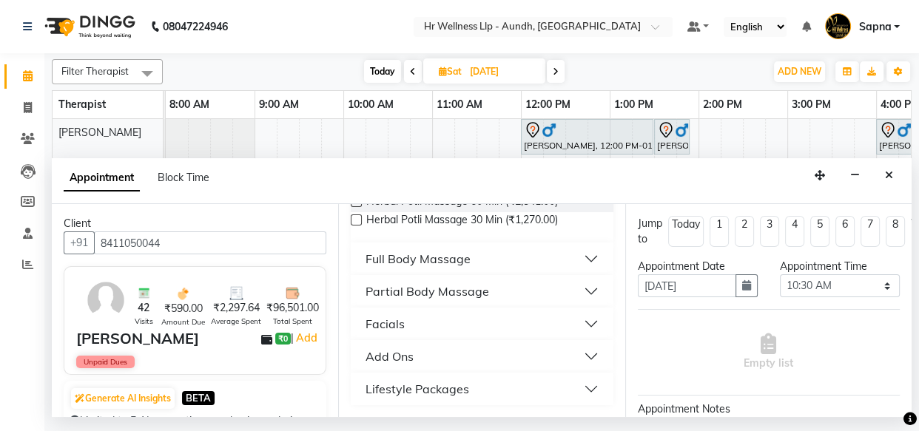
type input "ma"
click at [525, 244] on div "Full Body Massage" at bounding box center [482, 259] width 262 height 33
click at [525, 258] on button "Full Body Massage" at bounding box center [481, 259] width 250 height 27
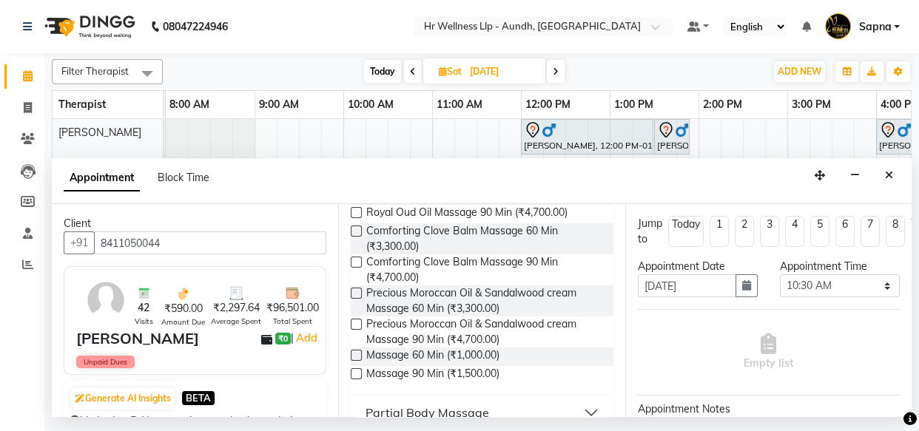
scroll to position [890, 0]
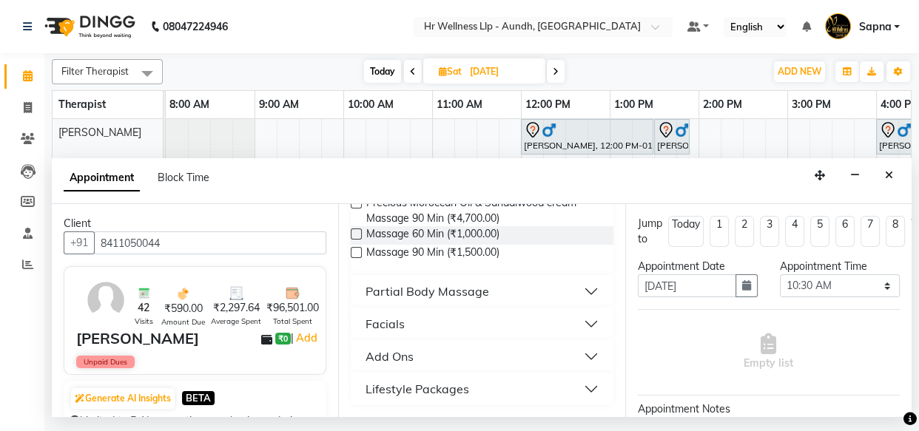
click at [356, 251] on label at bounding box center [356, 252] width 11 height 11
click at [356, 251] on input "checkbox" at bounding box center [356, 254] width 10 height 10
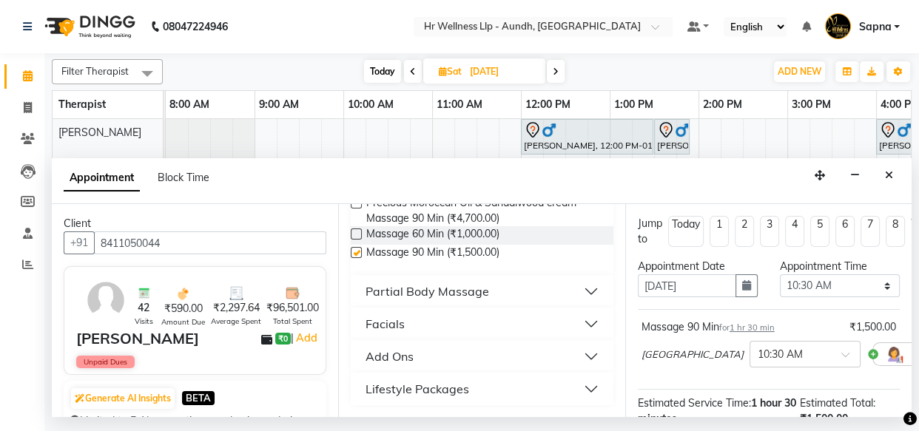
checkbox input "false"
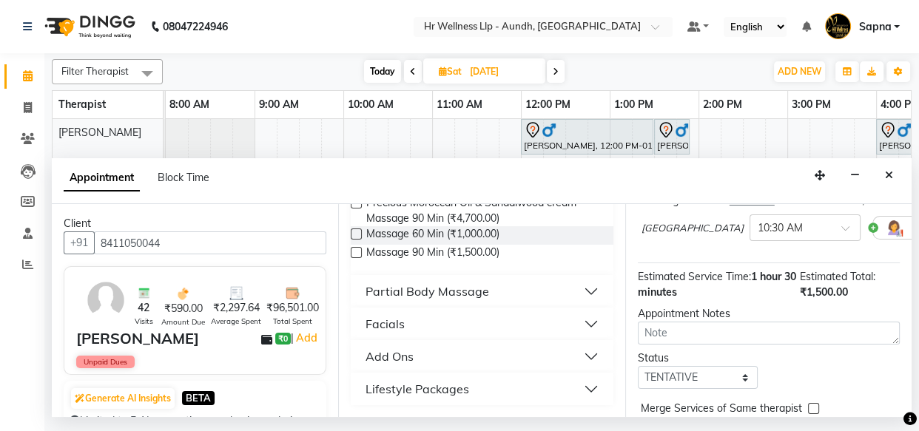
scroll to position [214, 0]
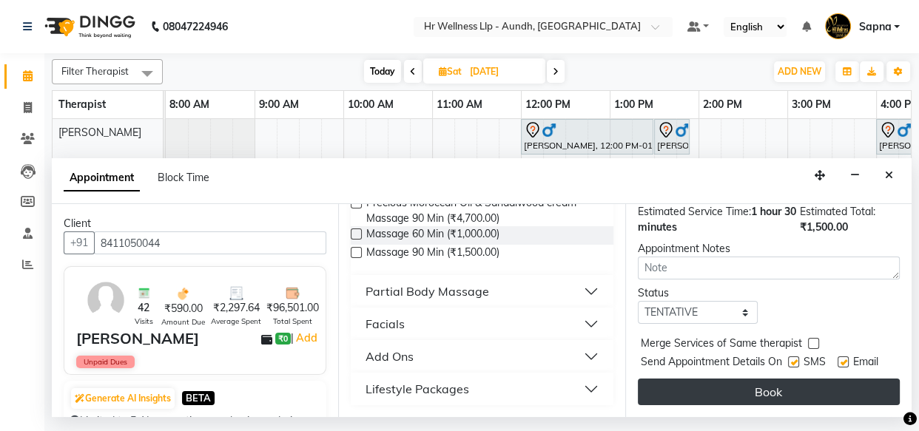
click at [757, 379] on button "Book" at bounding box center [769, 392] width 262 height 27
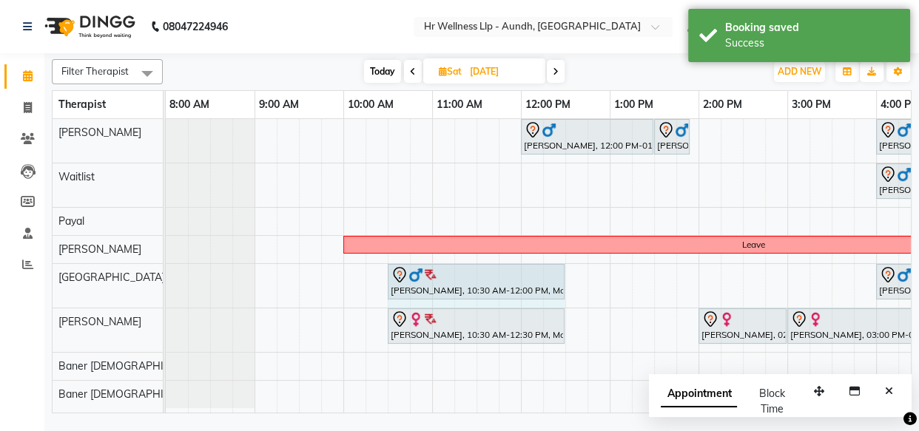
drag, startPoint x: 518, startPoint y: 278, endPoint x: 552, endPoint y: 270, distance: 35.0
click at [166, 270] on div "[PERSON_NAME], 10:30 AM-12:00 PM, Massage 90 [PERSON_NAME], 04:00 PM-05:30 PM, …" at bounding box center [166, 286] width 0 height 44
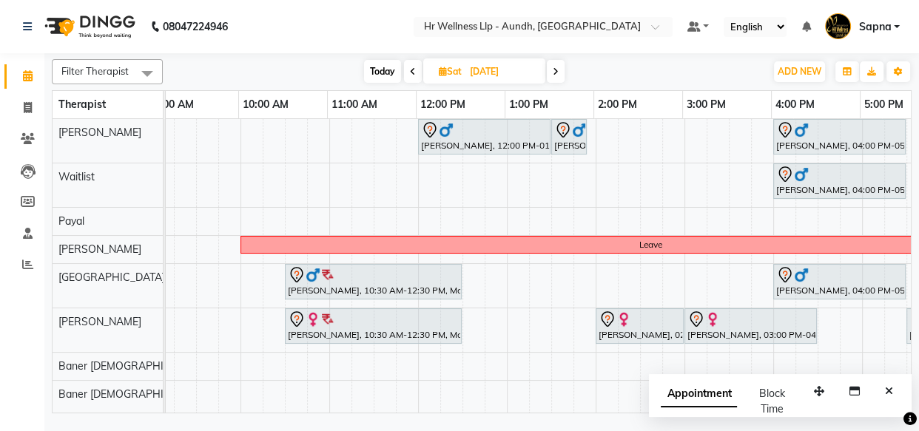
scroll to position [0, 102]
click at [379, 74] on span "Today" at bounding box center [382, 71] width 37 height 23
type input "[DATE]"
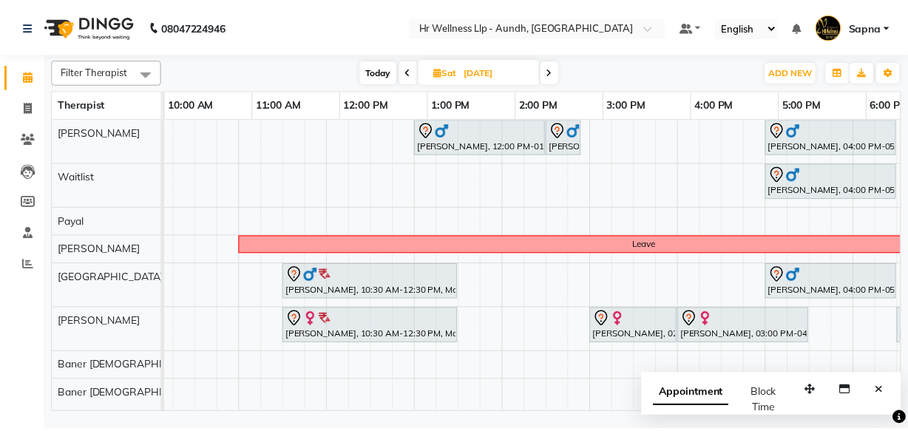
scroll to position [0, 178]
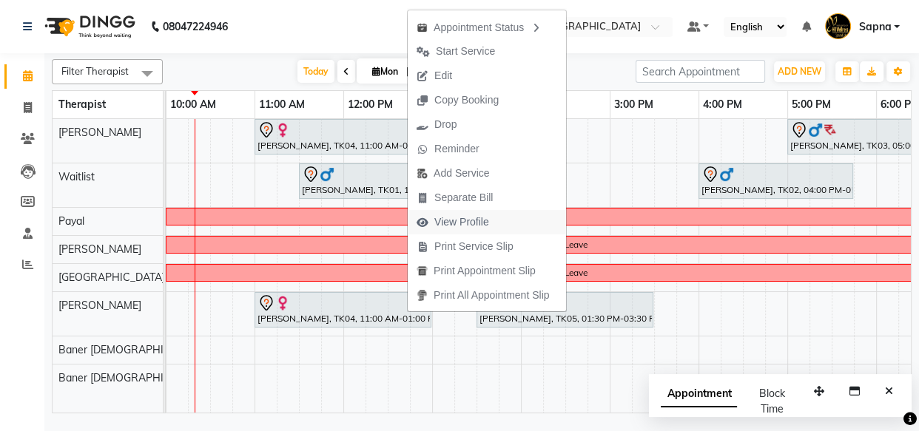
click at [494, 226] on span "View Profile" at bounding box center [453, 222] width 90 height 24
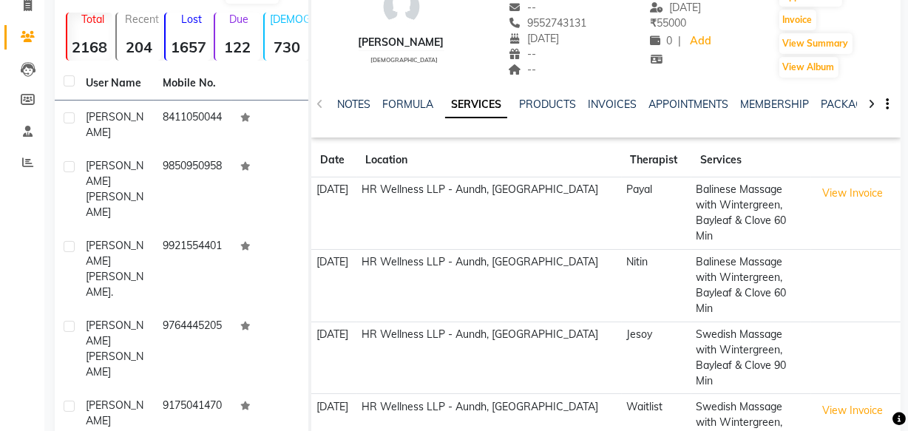
scroll to position [201, 0]
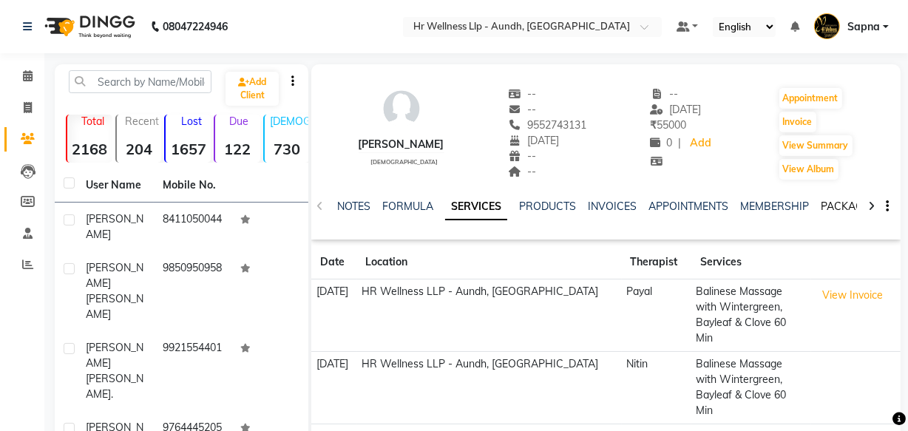
click at [840, 207] on link "PACKAGES" at bounding box center [848, 206] width 55 height 13
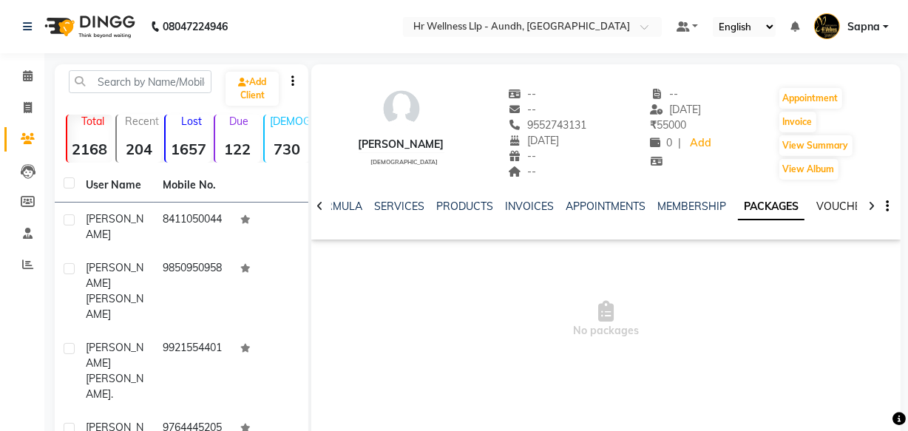
click at [826, 206] on link "VOUCHERS" at bounding box center [846, 206] width 58 height 13
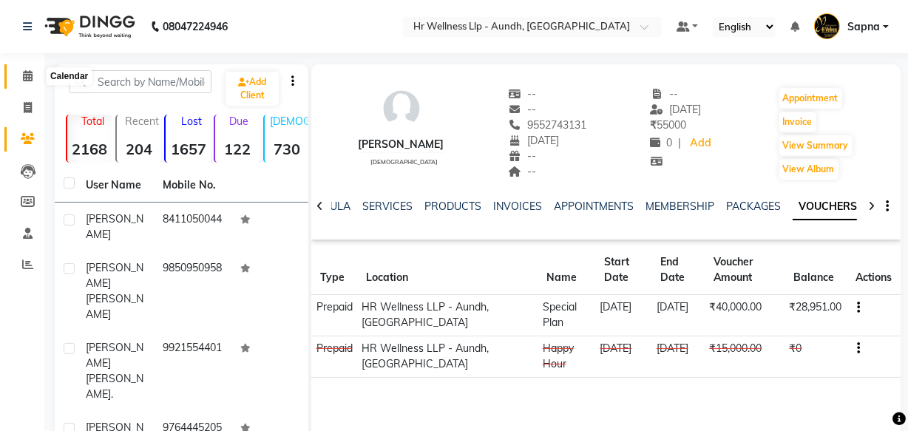
click at [31, 73] on icon at bounding box center [28, 75] width 10 height 11
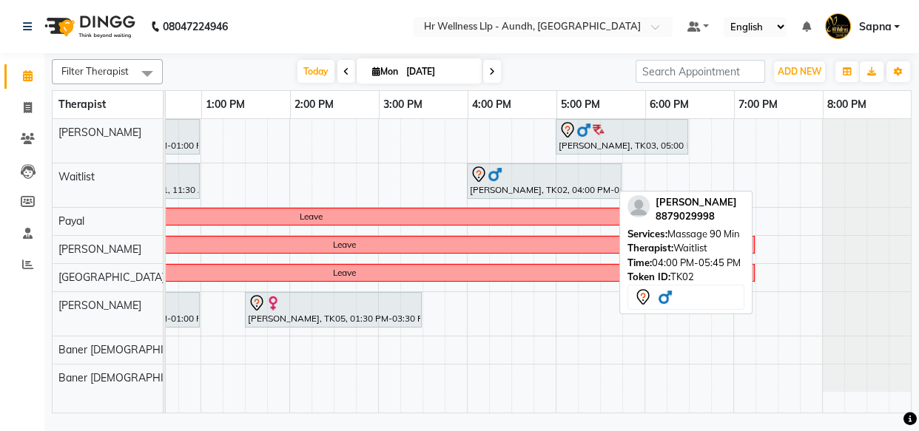
scroll to position [0, 418]
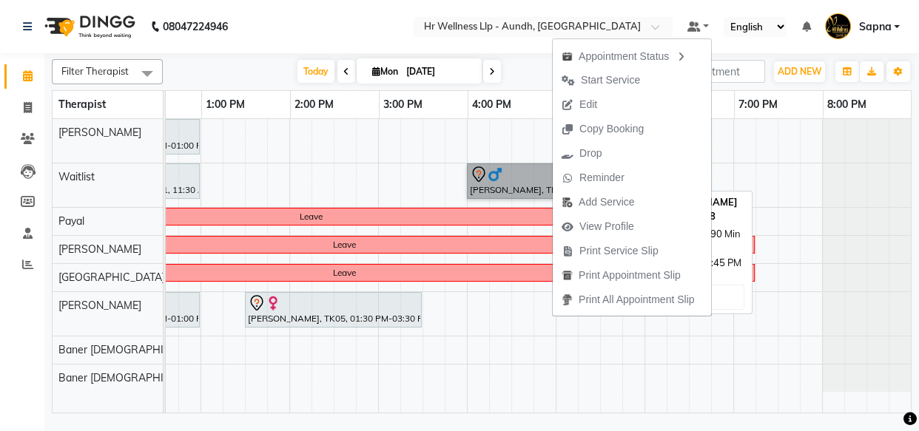
click at [533, 189] on link "[PERSON_NAME], TK02, 04:00 PM-05:45 PM, Massage 90 Min" at bounding box center [544, 181] width 155 height 36
select select "7"
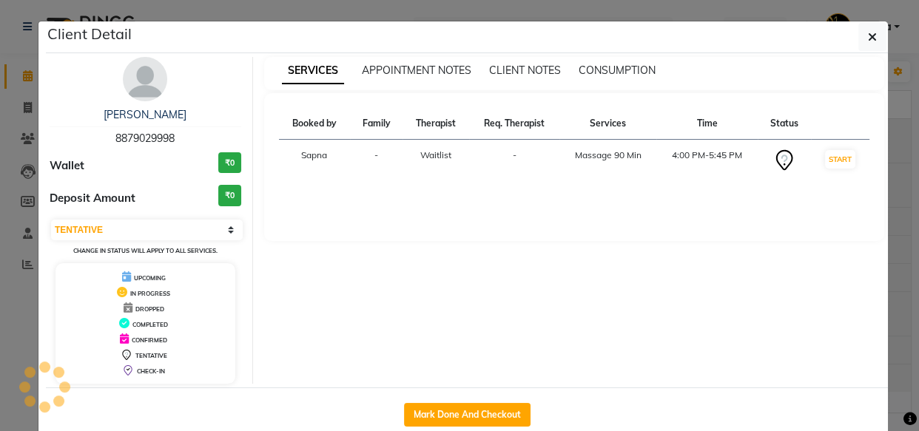
drag, startPoint x: 111, startPoint y: 138, endPoint x: 184, endPoint y: 136, distance: 73.2
click at [184, 136] on div "[PERSON_NAME] 8879029998" at bounding box center [146, 126] width 192 height 39
copy span "8879029998"
click at [868, 33] on icon "button" at bounding box center [872, 37] width 9 height 12
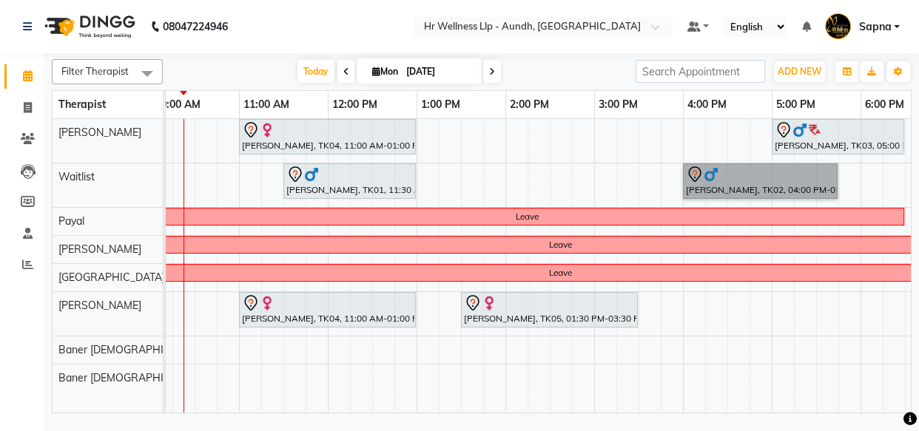
scroll to position [0, 160]
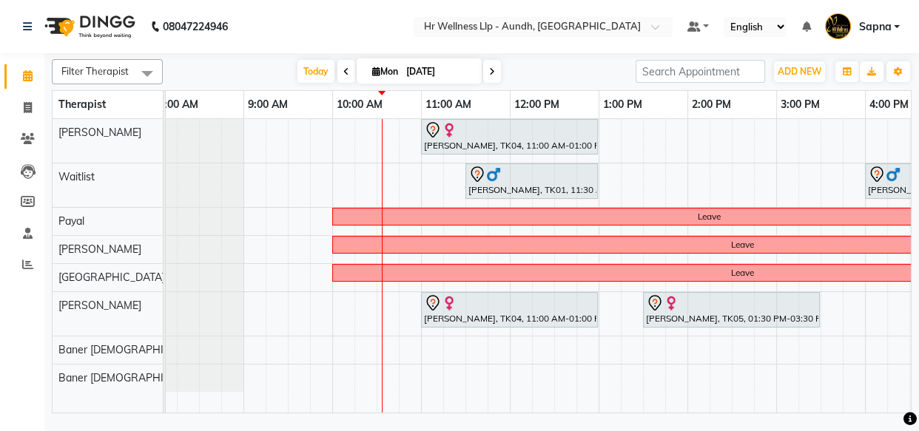
drag, startPoint x: 0, startPoint y: 376, endPoint x: 0, endPoint y: 442, distance: 66.6
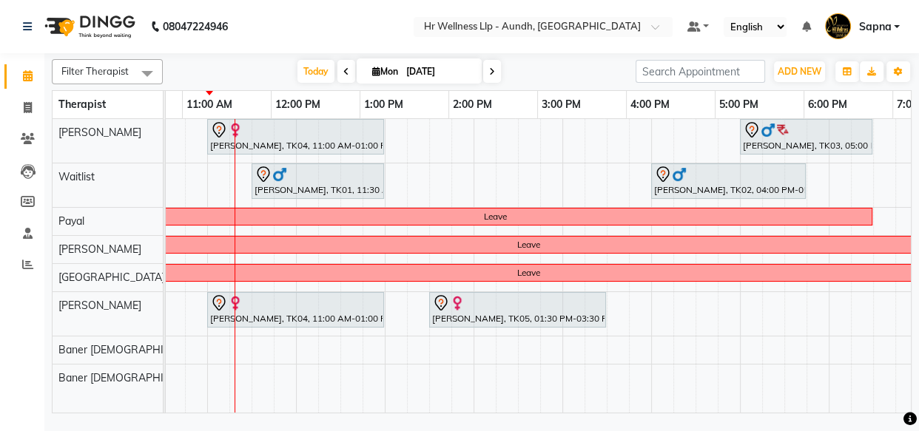
scroll to position [0, 166]
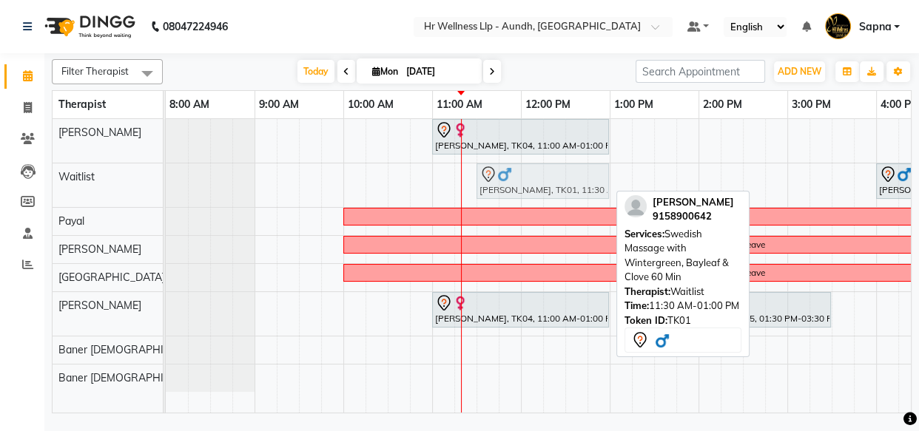
click at [166, 177] on div "[PERSON_NAME], TK01, 11:30 AM-01:00 PM, Swedish Massage with Wintergreen, Bayle…" at bounding box center [166, 185] width 0 height 44
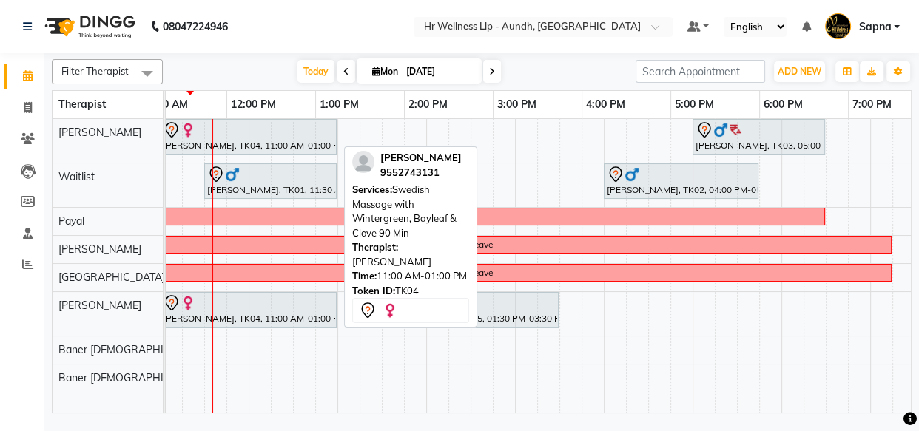
click at [254, 152] on link "[PERSON_NAME], TK04, 11:00 AM-01:00 PM, Swedish Massage with Wintergreen, Bayle…" at bounding box center [248, 137] width 177 height 36
select select "7"
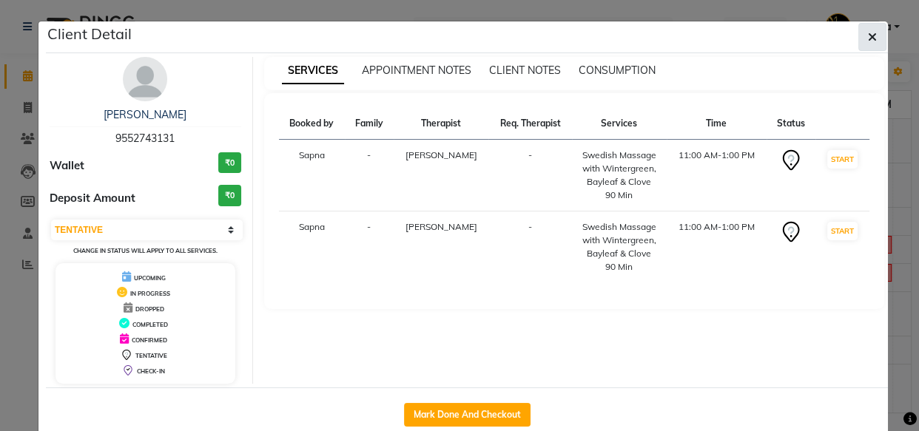
click at [868, 37] on icon "button" at bounding box center [872, 37] width 9 height 12
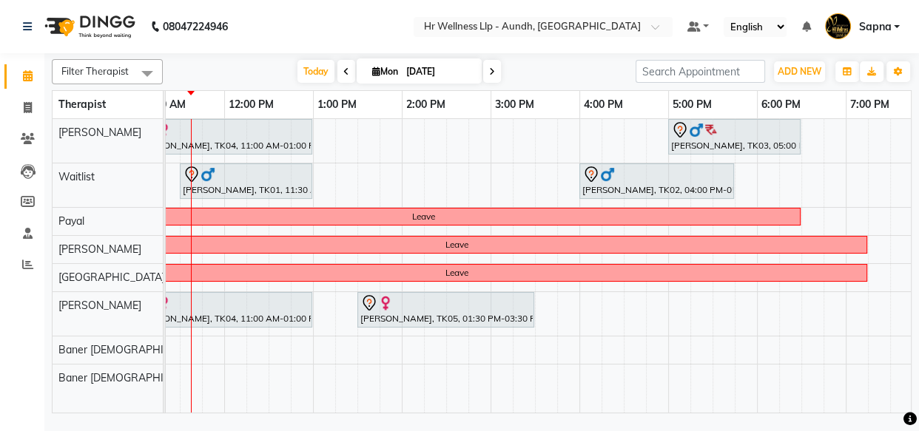
scroll to position [0, 269]
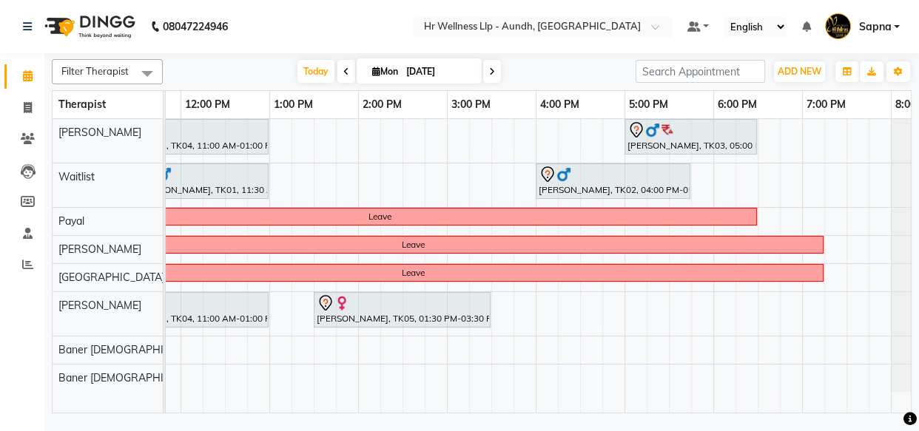
click at [373, 67] on icon at bounding box center [376, 72] width 8 height 10
select select "9"
select select "2025"
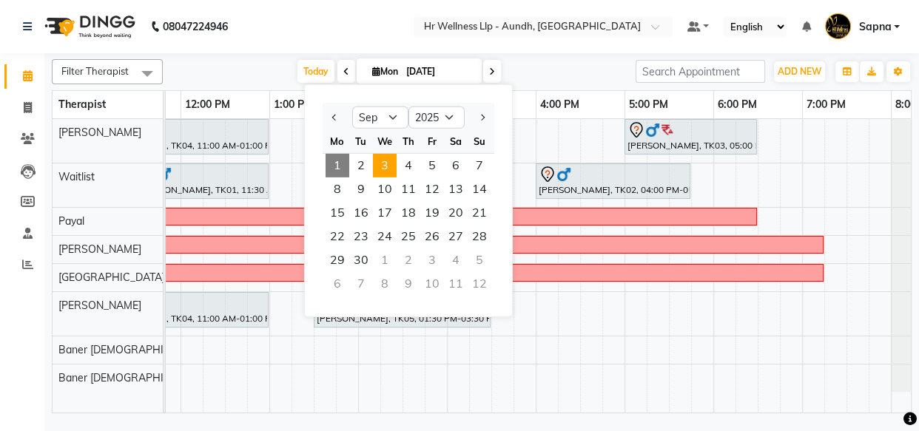
click at [388, 166] on span "3" at bounding box center [385, 166] width 24 height 24
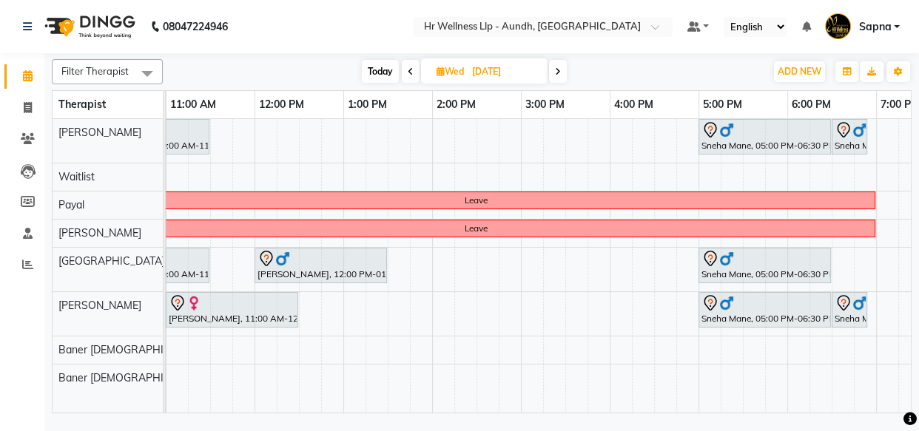
click at [558, 69] on icon at bounding box center [558, 71] width 6 height 9
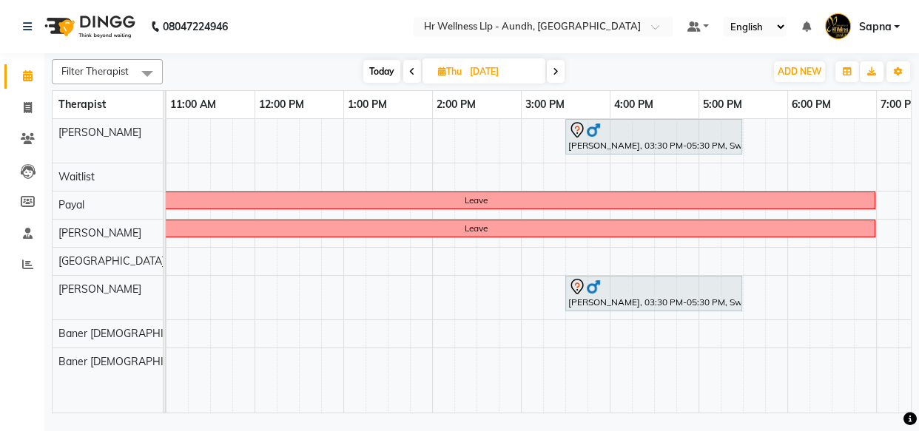
click at [558, 69] on icon at bounding box center [555, 71] width 6 height 9
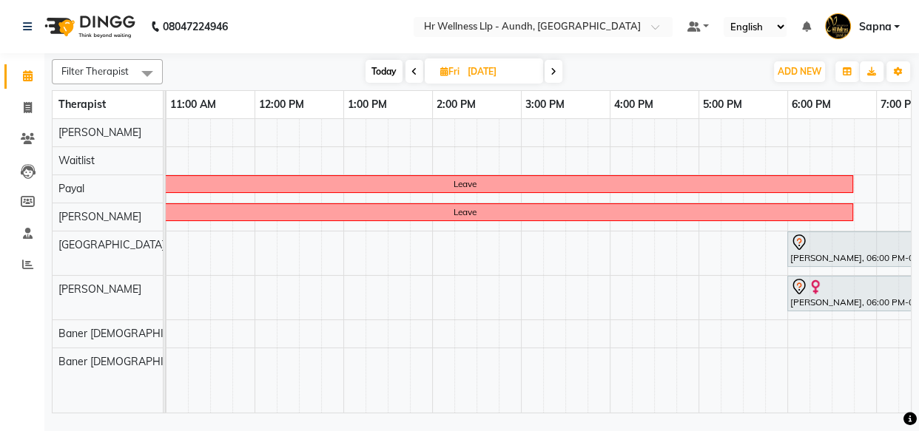
click at [376, 74] on span "Today" at bounding box center [383, 71] width 37 height 23
type input "[DATE]"
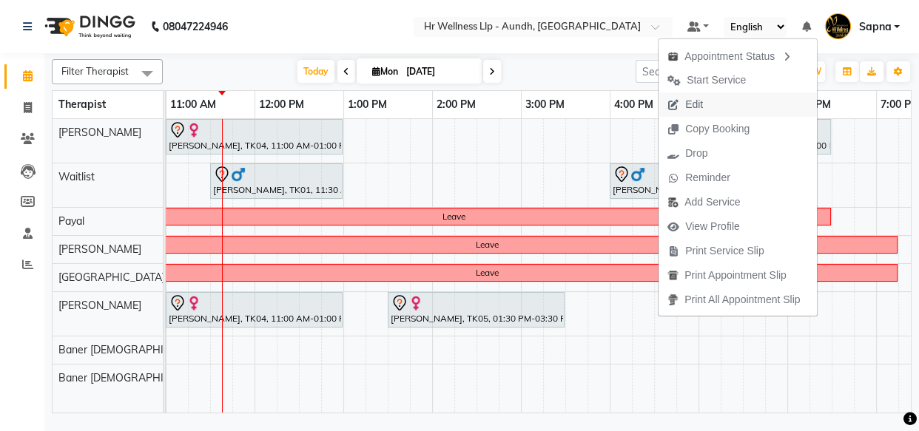
click at [692, 104] on span "Edit" at bounding box center [694, 105] width 18 height 16
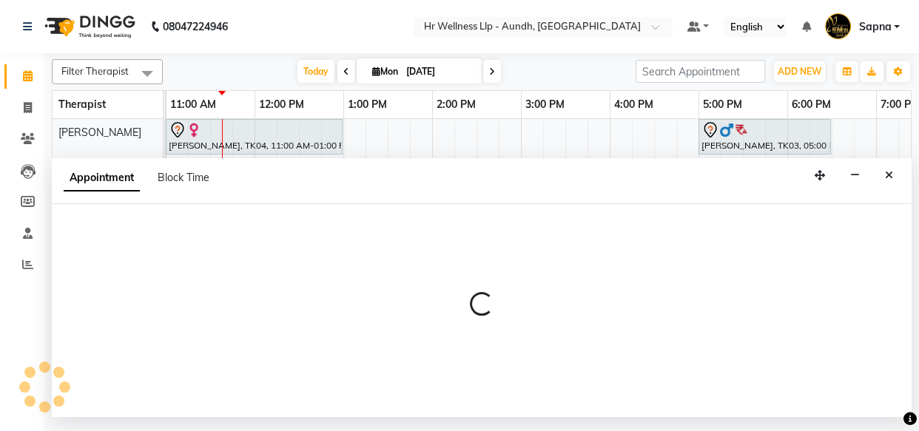
select select "tentative"
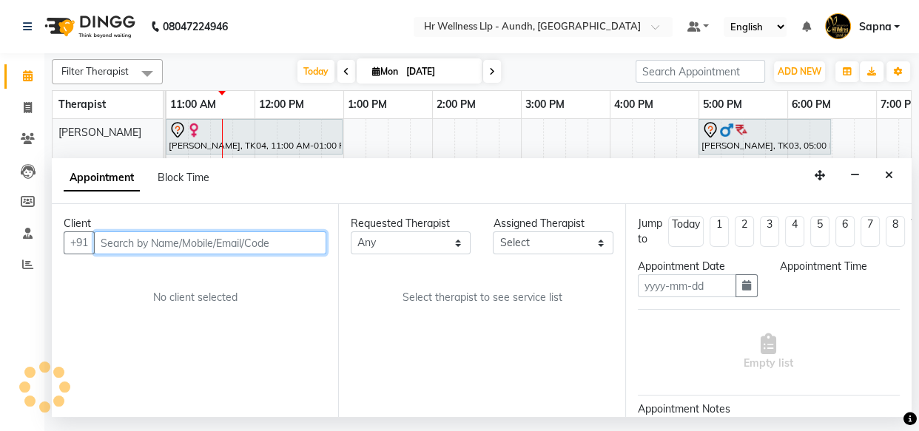
type input "[DATE]"
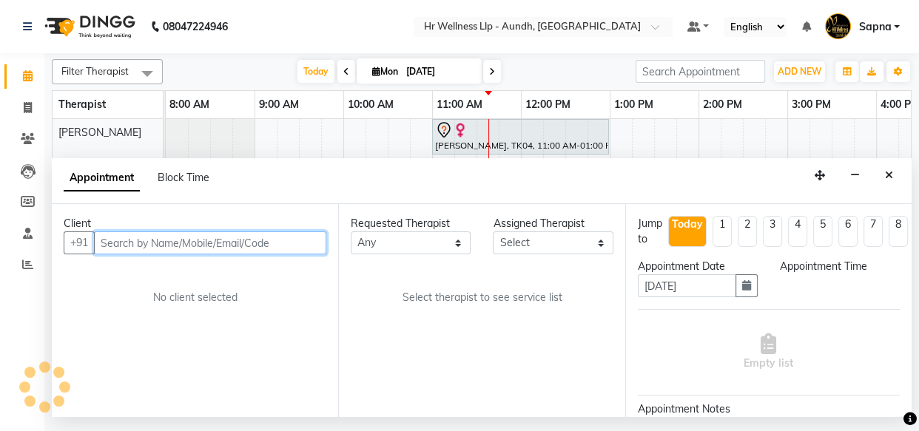
select select "45452"
select select "960"
select select "1894"
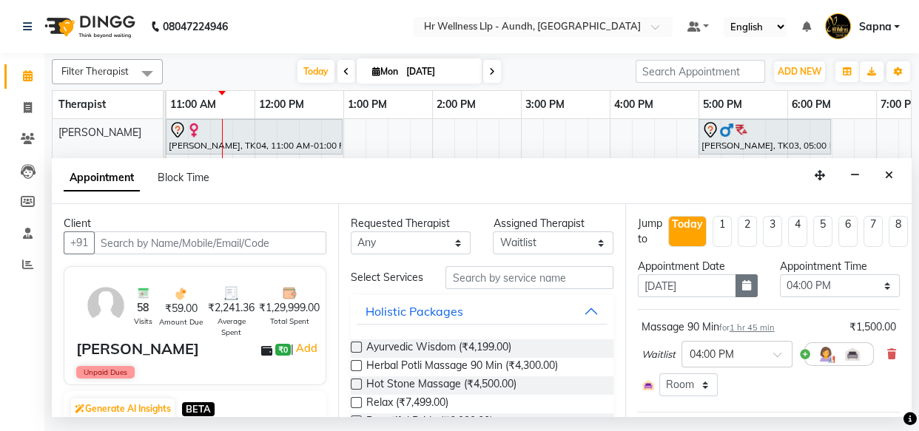
click at [745, 289] on icon "button" at bounding box center [746, 285] width 9 height 10
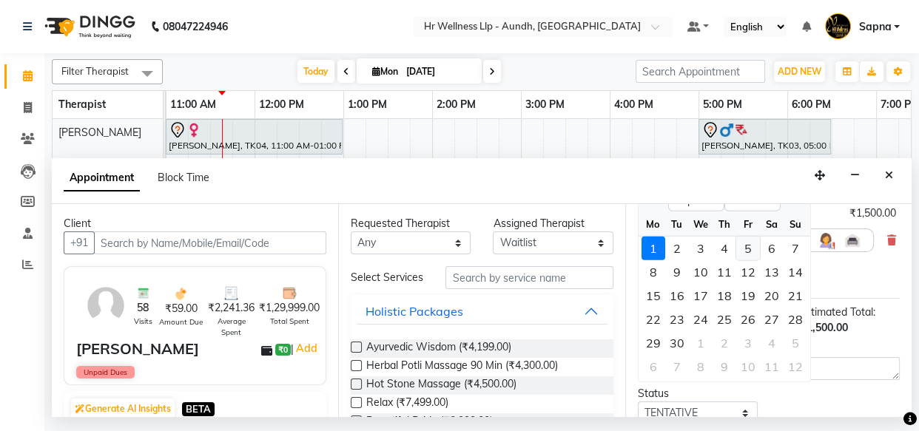
click at [744, 251] on div "5" at bounding box center [748, 249] width 24 height 24
type input "[DATE]"
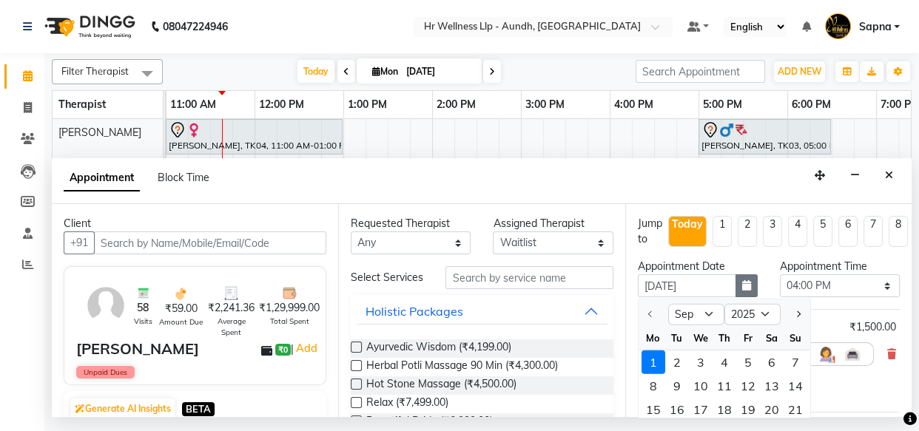
select select "960"
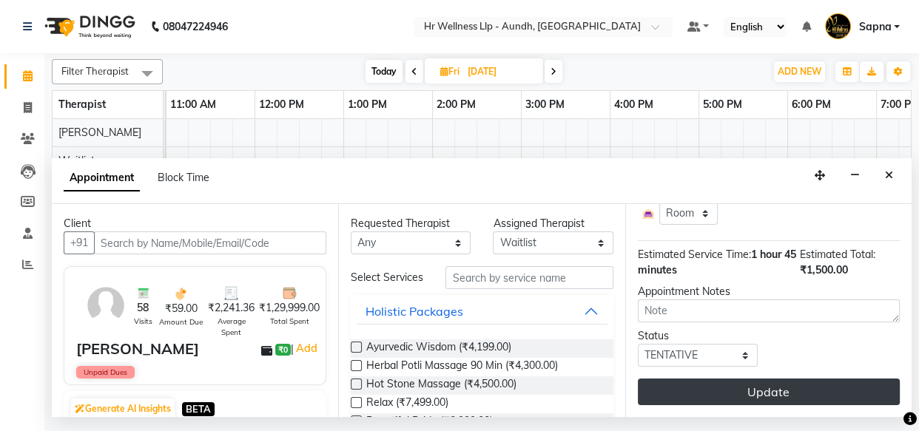
click at [737, 383] on button "Update" at bounding box center [769, 392] width 262 height 27
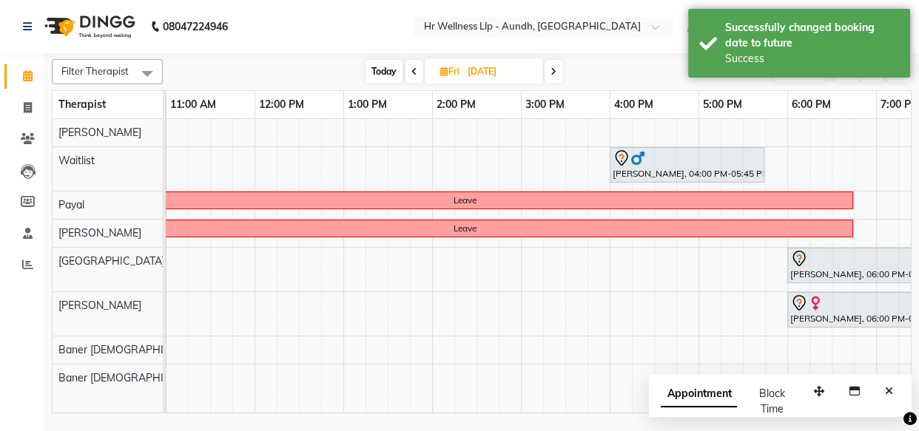
click at [371, 69] on span "Today" at bounding box center [383, 71] width 37 height 23
type input "[DATE]"
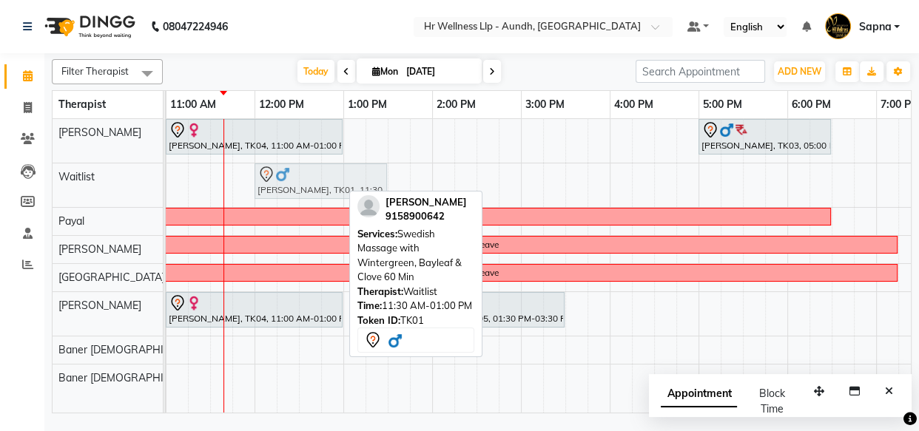
drag, startPoint x: 244, startPoint y: 177, endPoint x: 281, endPoint y: 180, distance: 37.1
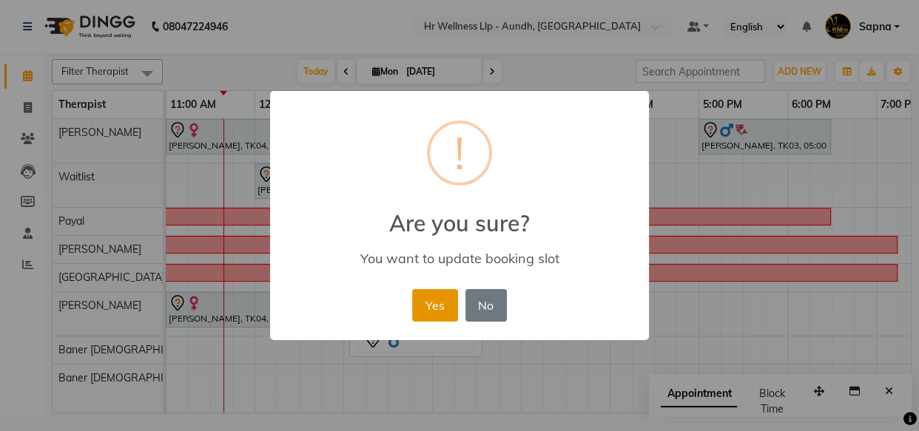
click at [431, 303] on button "Yes" at bounding box center [434, 305] width 45 height 33
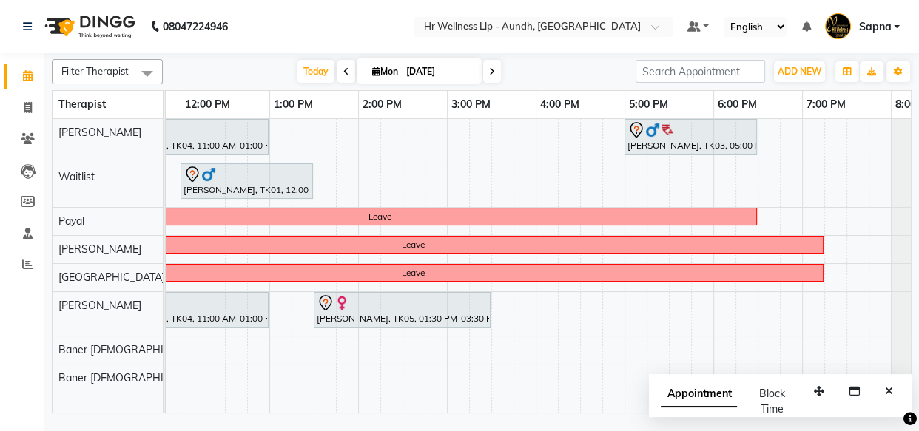
scroll to position [0, 340]
click at [547, 309] on div "[PERSON_NAME], TK04, 11:00 AM-01:00 PM, Swedish Massage with Wintergreen, Bayle…" at bounding box center [402, 266] width 1154 height 294
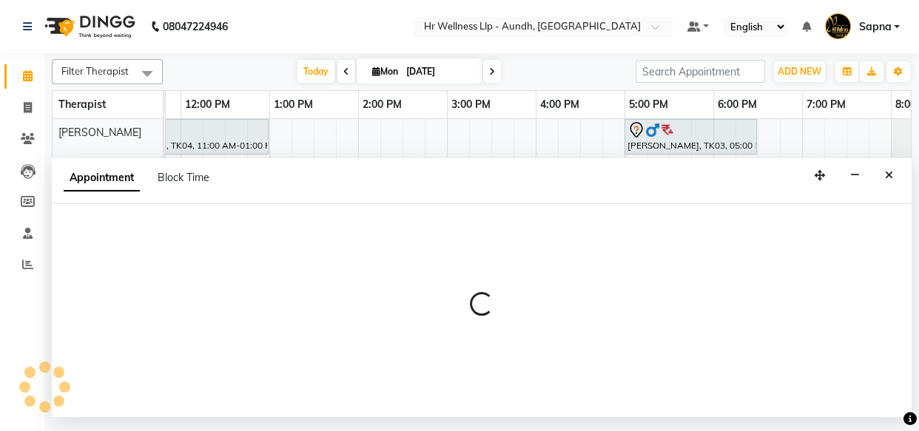
select select "77663"
select select "tentative"
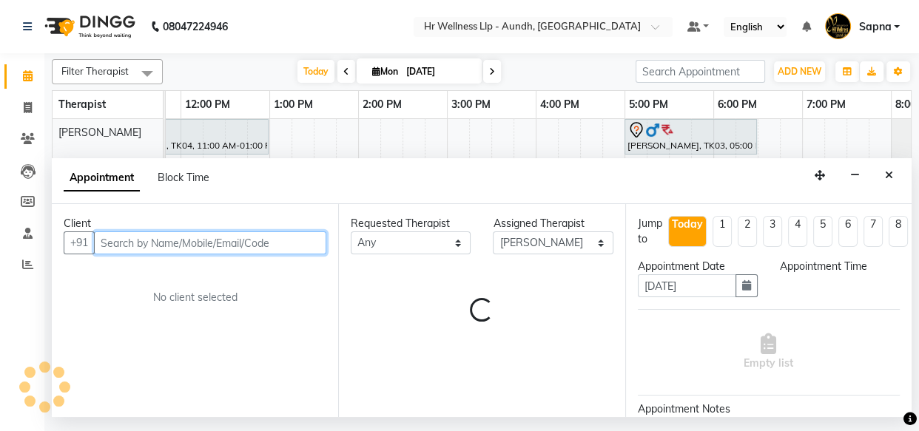
select select "960"
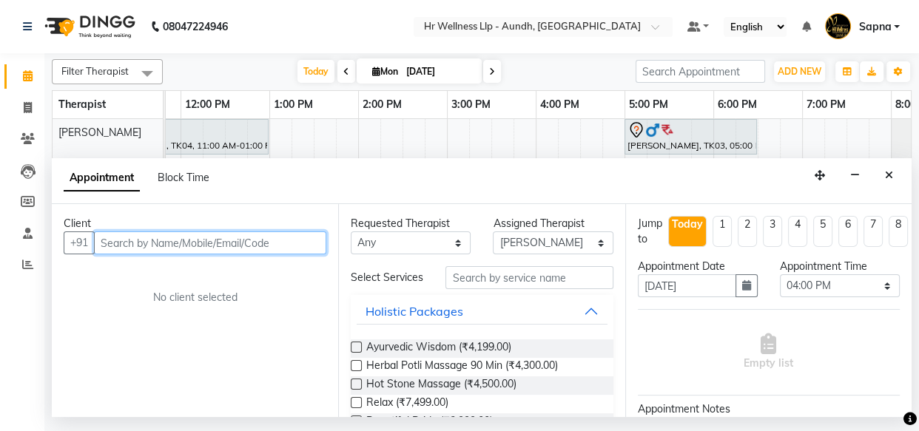
click at [150, 246] on input "text" at bounding box center [210, 242] width 232 height 23
type input "N"
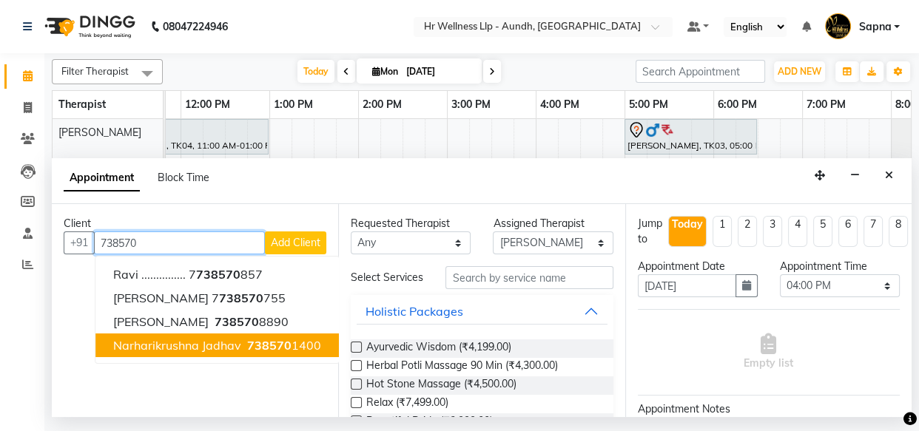
click at [184, 339] on span "Narharikrushna jadhav" at bounding box center [177, 345] width 128 height 15
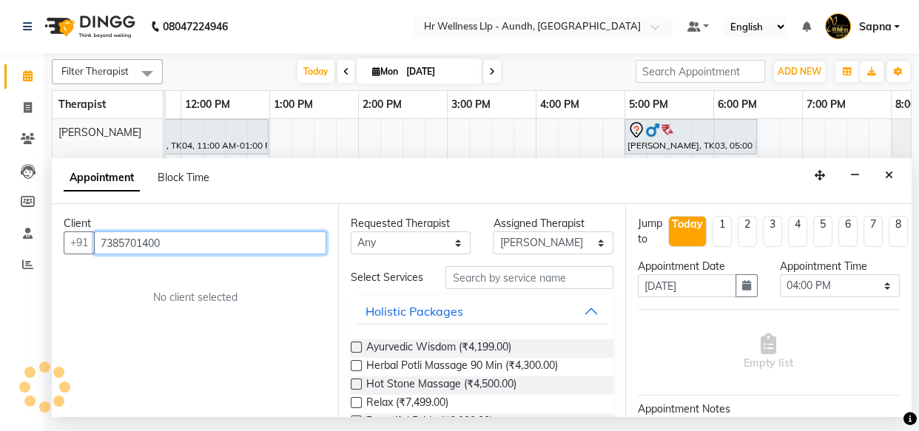
type input "7385701400"
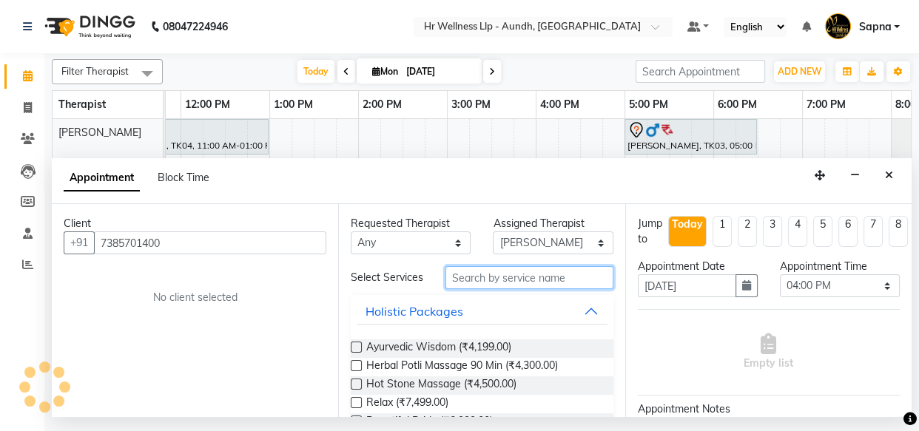
click at [465, 288] on input "text" at bounding box center [528, 277] width 167 height 23
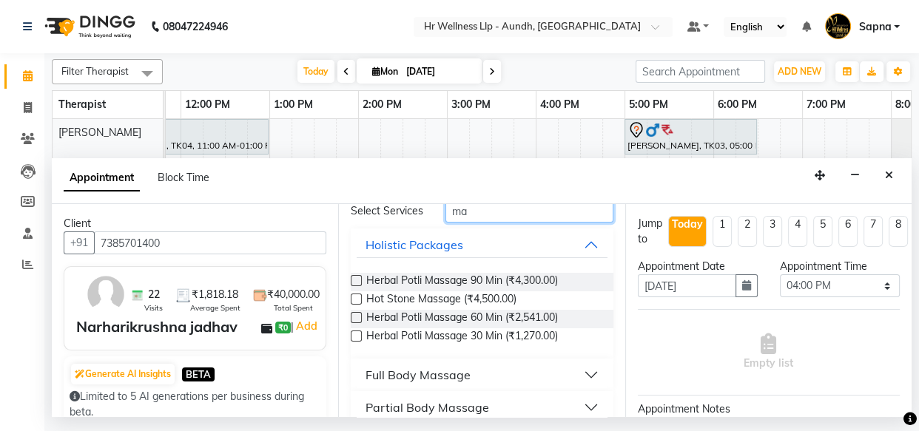
scroll to position [134, 0]
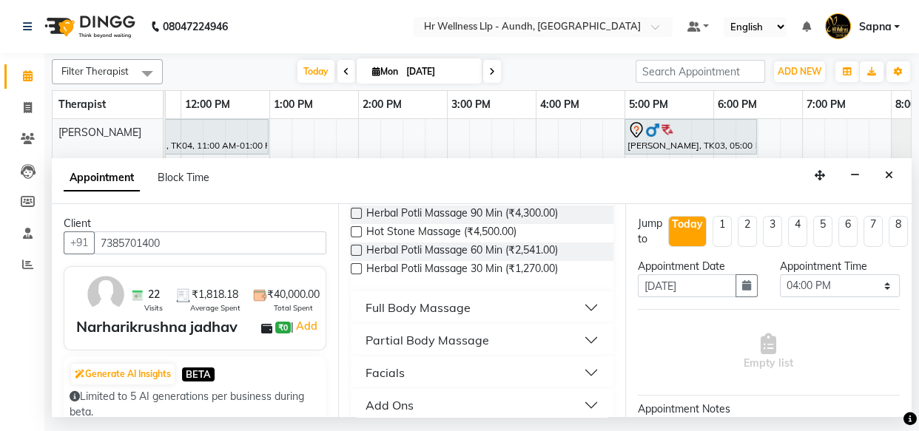
type input "ma"
click at [424, 317] on div "Full Body Massage" at bounding box center [417, 308] width 105 height 18
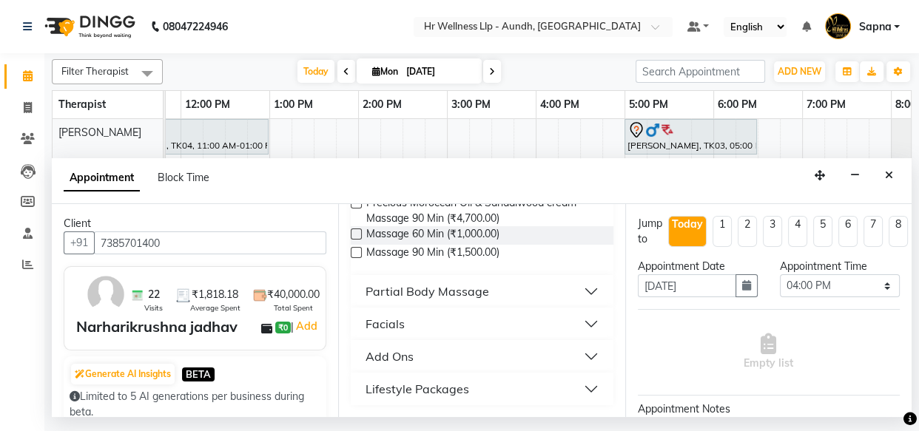
scroll to position [890, 0]
click at [358, 232] on label at bounding box center [356, 234] width 11 height 11
click at [358, 232] on input "checkbox" at bounding box center [356, 236] width 10 height 10
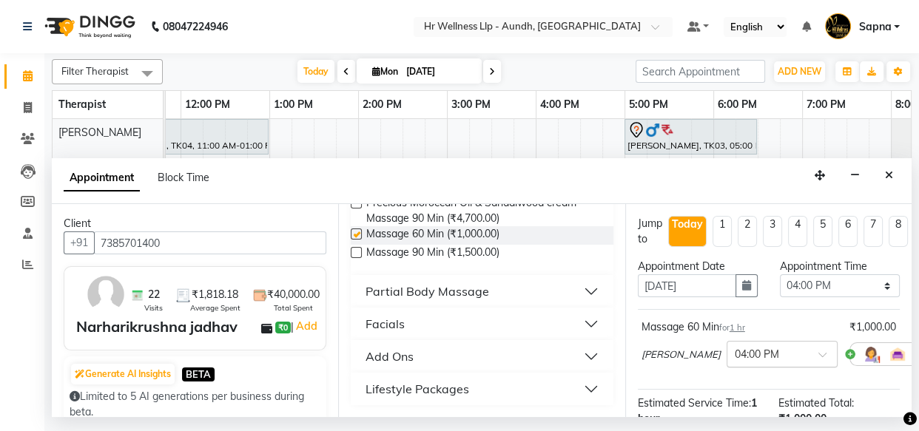
checkbox input "false"
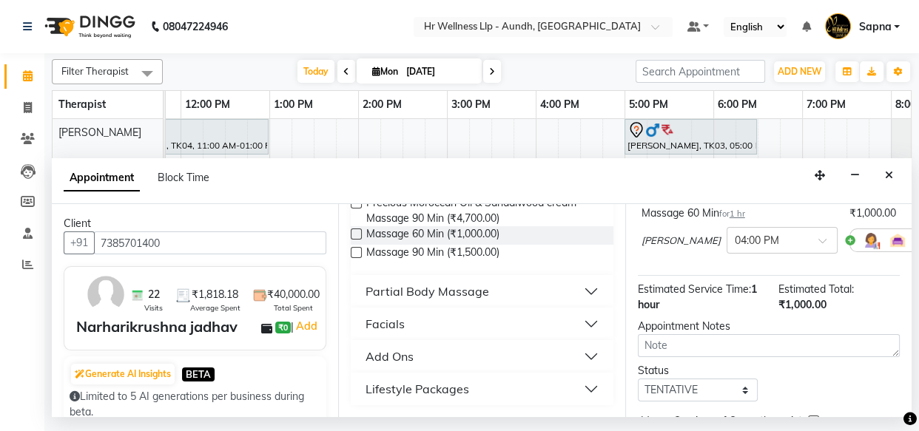
scroll to position [214, 0]
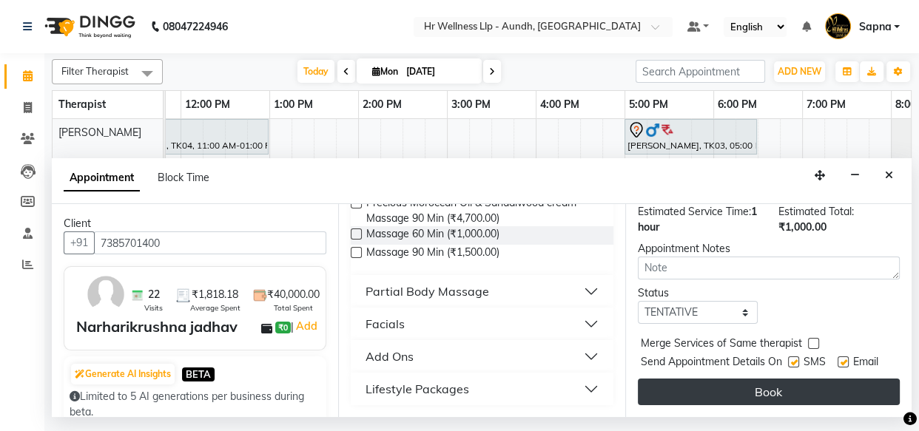
click at [717, 379] on button "Book" at bounding box center [769, 392] width 262 height 27
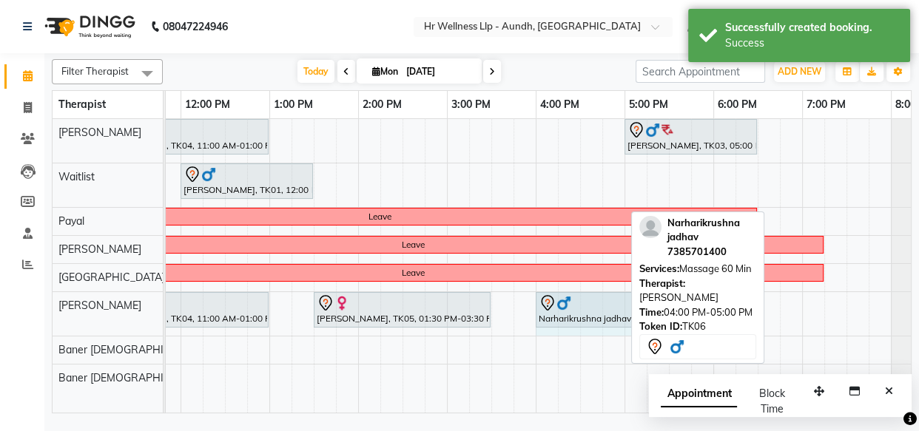
drag, startPoint x: 621, startPoint y: 303, endPoint x: 643, endPoint y: 303, distance: 22.2
click at [643, 303] on div "Filter Therapist Select All [PERSON_NAME] Waitlist [PERSON_NAME] Chandni [PERSO…" at bounding box center [481, 233] width 859 height 360
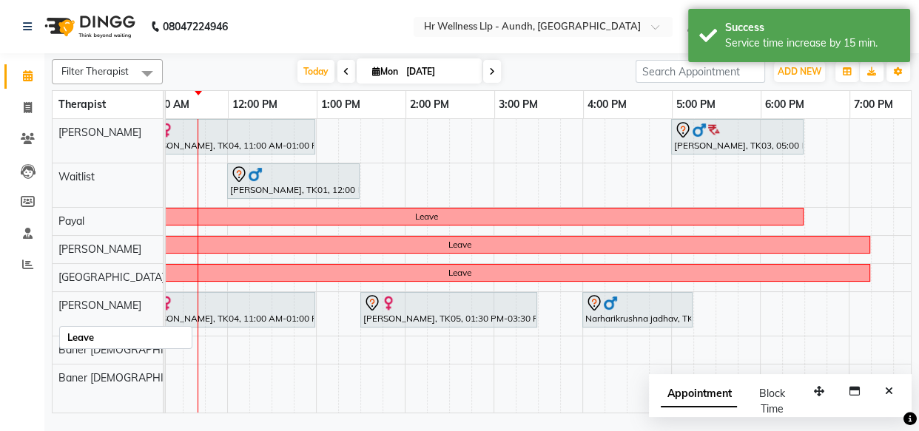
scroll to position [0, 294]
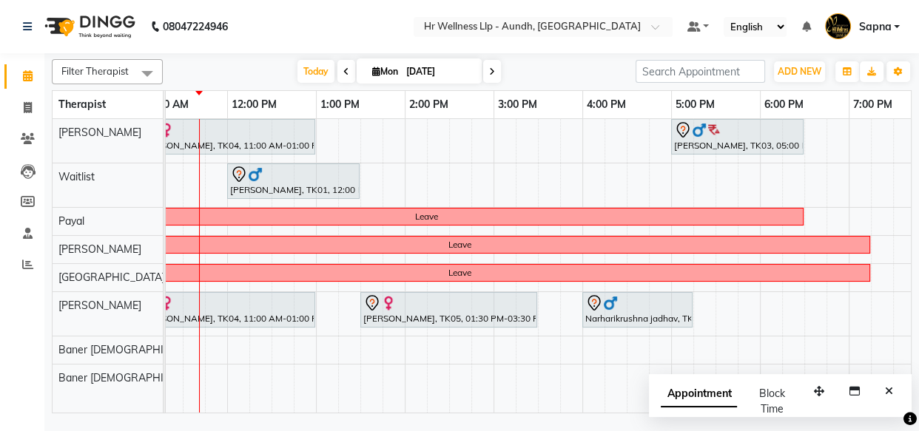
click at [372, 71] on icon at bounding box center [376, 72] width 8 height 10
select select "9"
select select "2025"
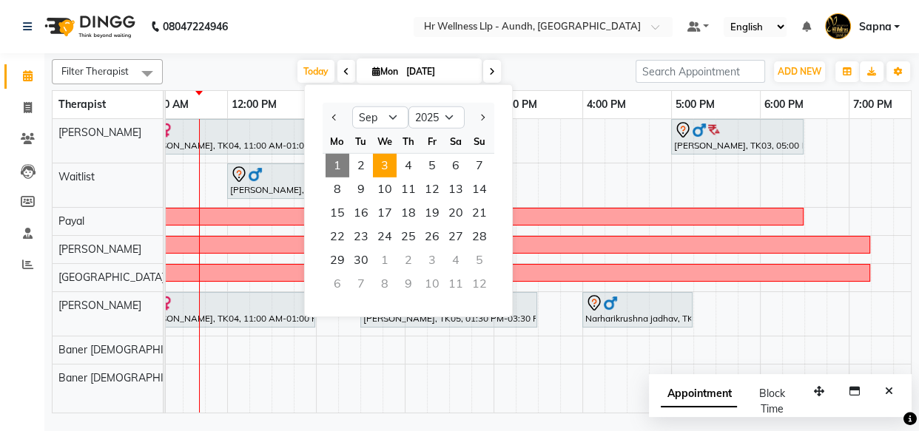
click at [391, 164] on span "3" at bounding box center [385, 166] width 24 height 24
type input "[DATE]"
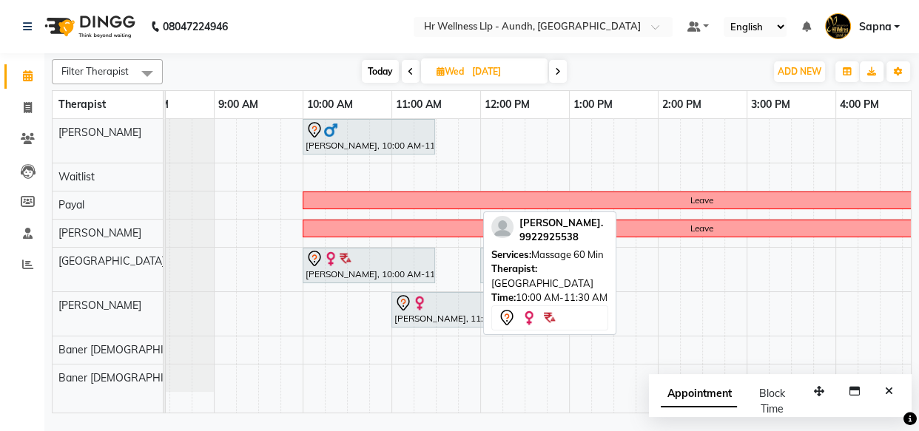
scroll to position [0, 0]
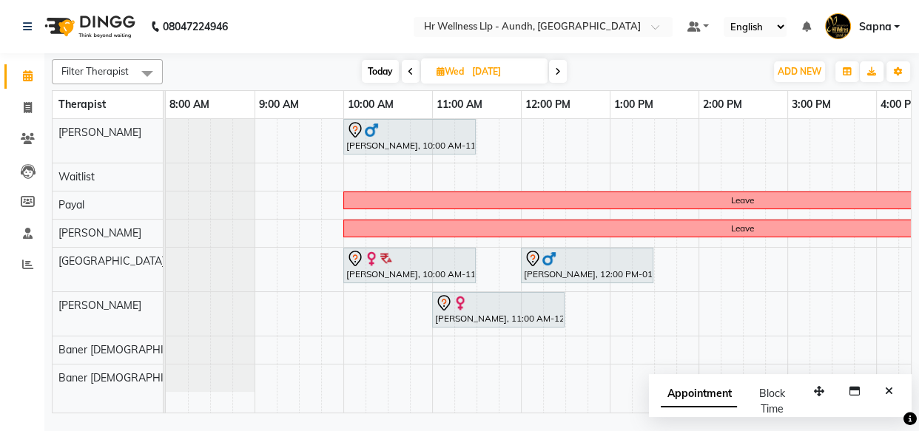
click at [528, 141] on div "[PERSON_NAME], 10:00 AM-11:30 AM, Revitalizing Thai Massage 60 Min Sneha Mane, …" at bounding box center [743, 266] width 1154 height 294
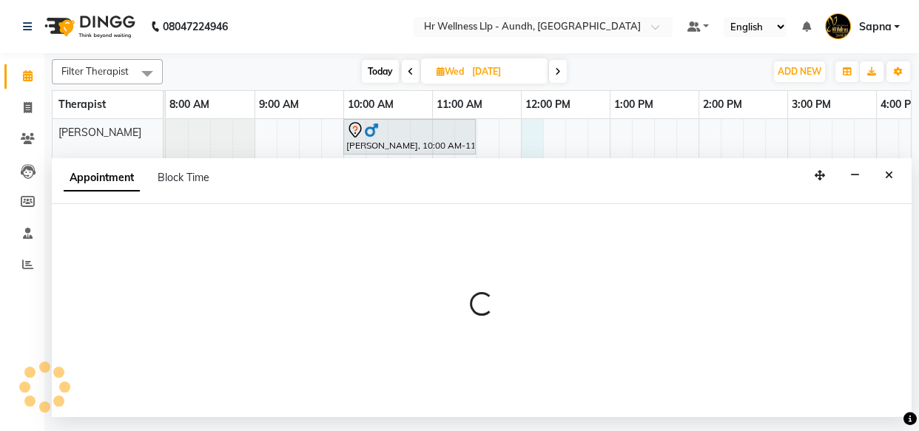
select select "77660"
select select "720"
select select "tentative"
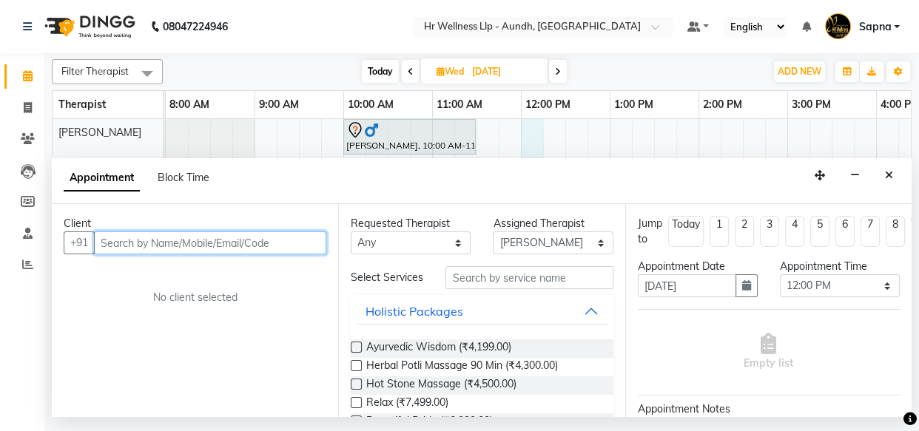
click at [126, 245] on input "text" at bounding box center [210, 242] width 232 height 23
paste input "98220 02930"
click at [140, 241] on input "98220 02930" at bounding box center [179, 242] width 171 height 23
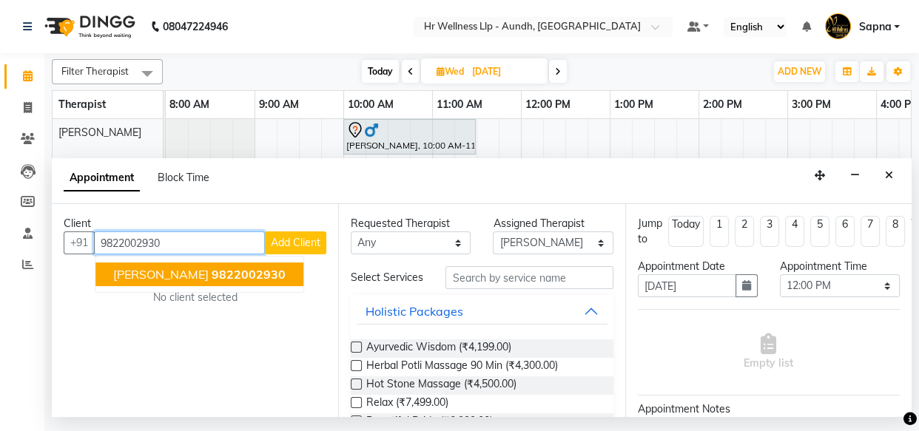
click at [162, 271] on span "[PERSON_NAME]" at bounding box center [160, 274] width 95 height 15
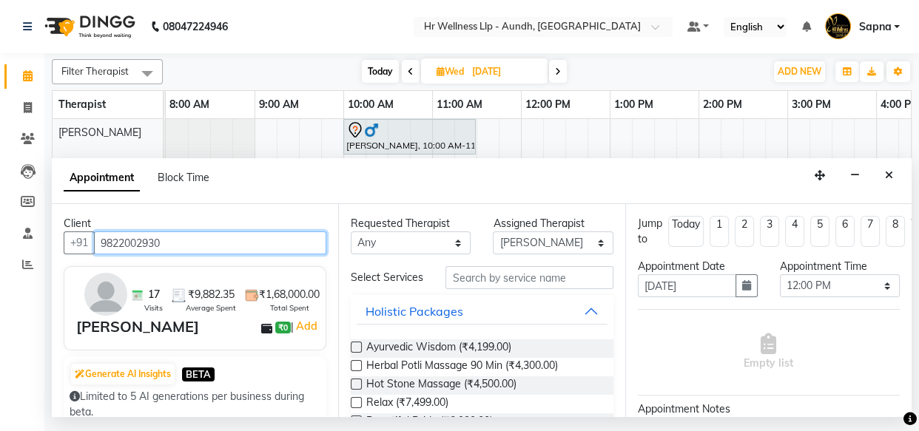
type input "9822002930"
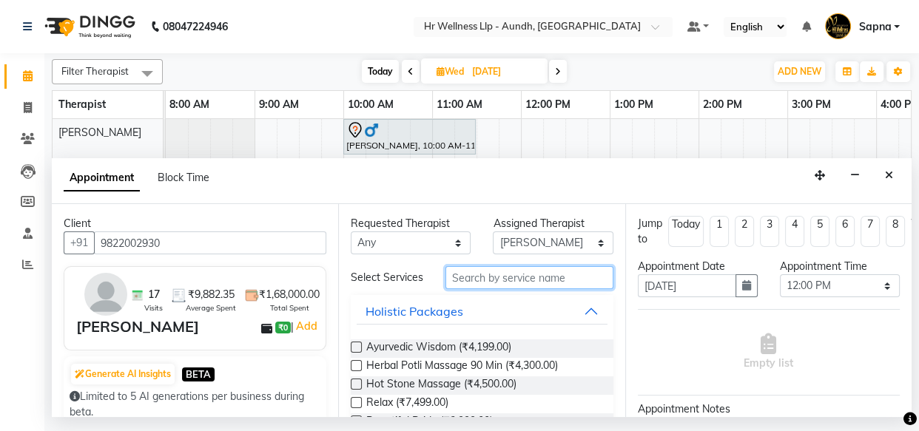
click at [473, 277] on input "text" at bounding box center [528, 277] width 167 height 23
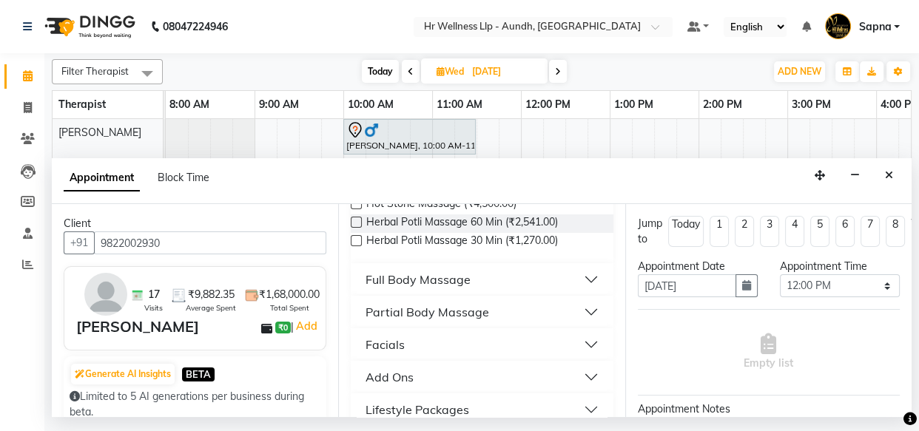
scroll to position [190, 0]
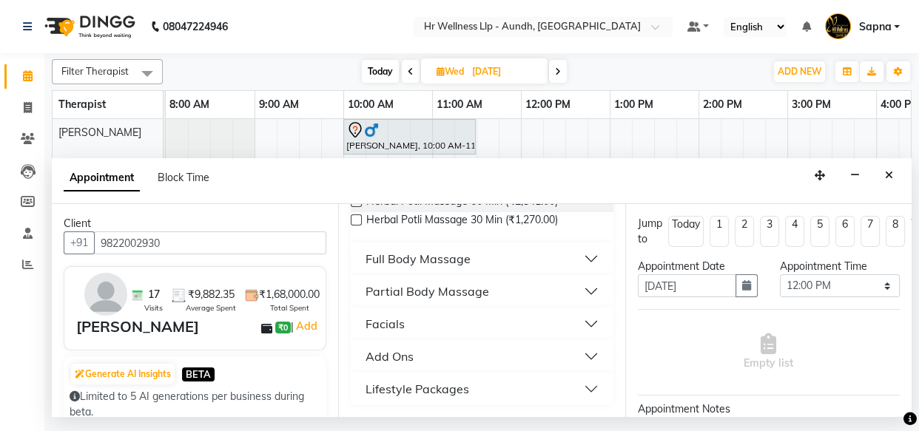
type input "ma"
click at [436, 260] on div "Full Body Massage" at bounding box center [417, 259] width 105 height 18
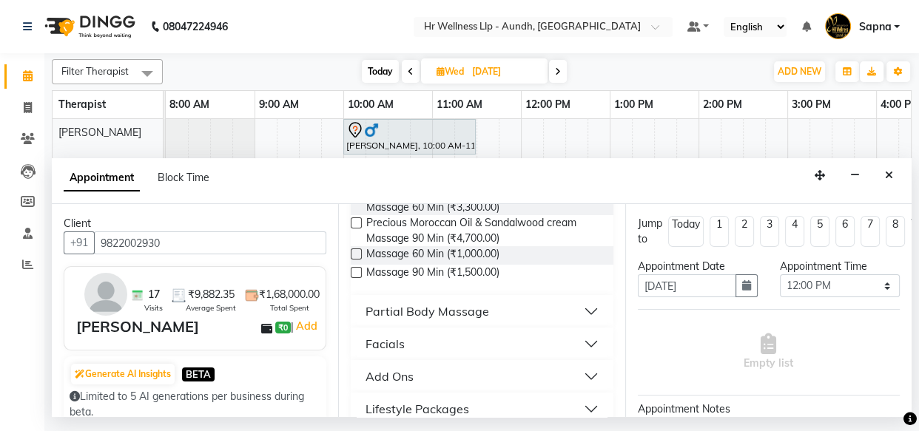
scroll to position [890, 0]
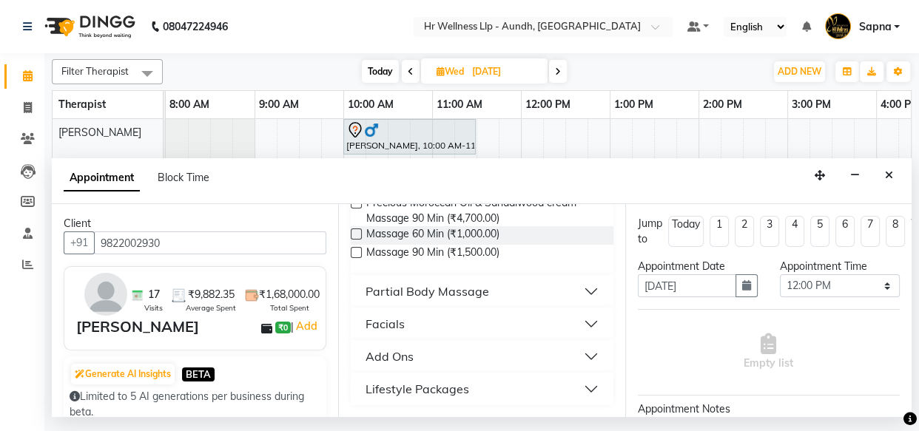
click at [353, 251] on label at bounding box center [356, 252] width 11 height 11
click at [353, 251] on input "checkbox" at bounding box center [356, 254] width 10 height 10
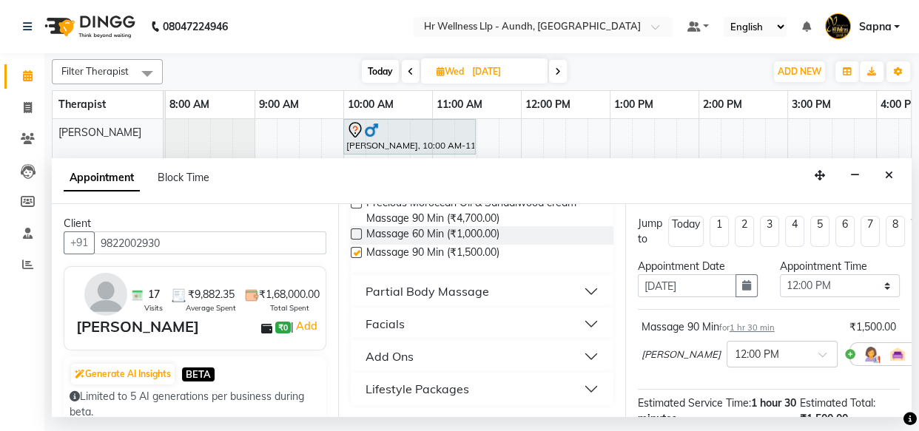
checkbox input "false"
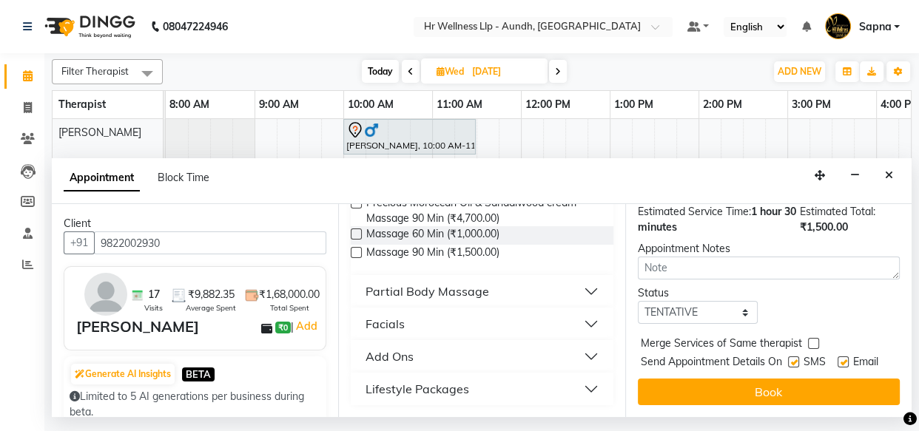
scroll to position [214, 0]
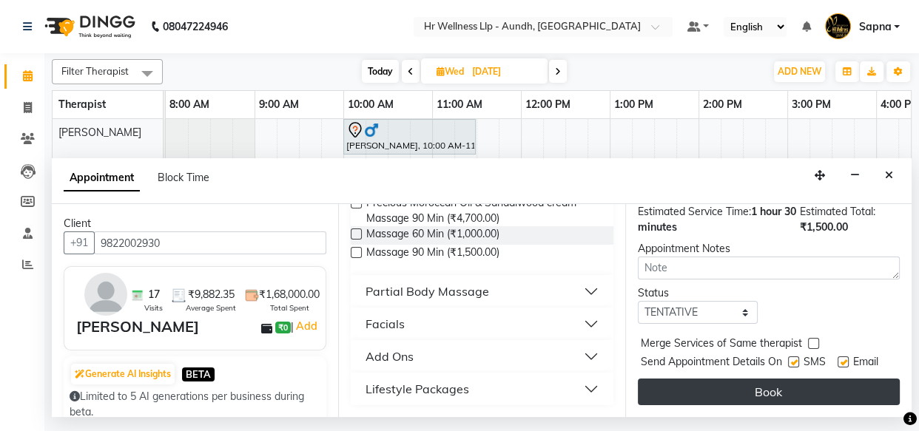
click at [727, 379] on button "Book" at bounding box center [769, 392] width 262 height 27
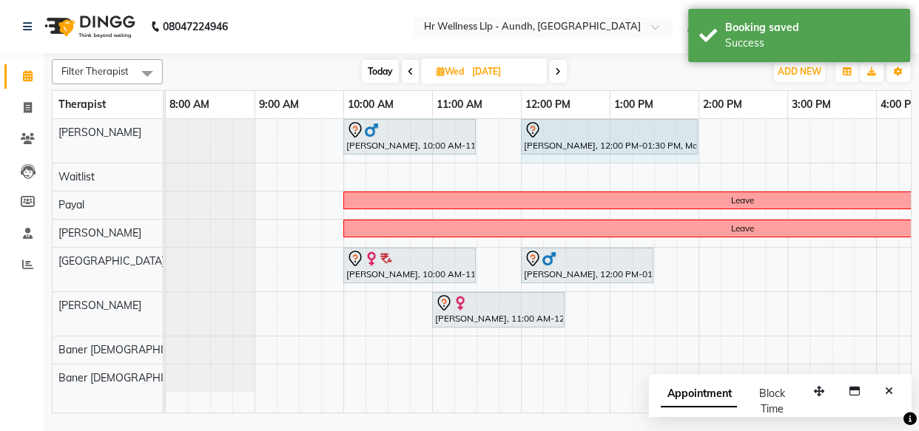
drag, startPoint x: 650, startPoint y: 130, endPoint x: 683, endPoint y: 139, distance: 33.7
click at [166, 139] on div "[PERSON_NAME], 10:00 AM-11:30 AM, Revitalizing Thai Massage 60 Min [PERSON_NAME…" at bounding box center [166, 141] width 0 height 44
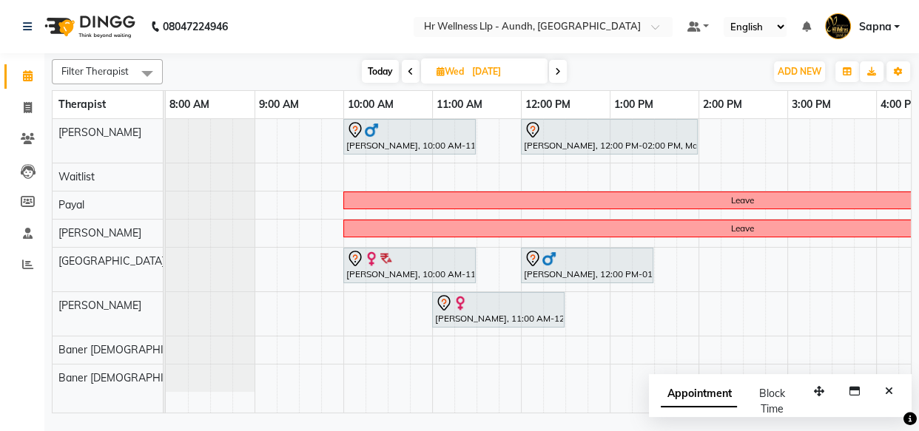
click at [379, 75] on span "Today" at bounding box center [380, 71] width 37 height 23
type input "[DATE]"
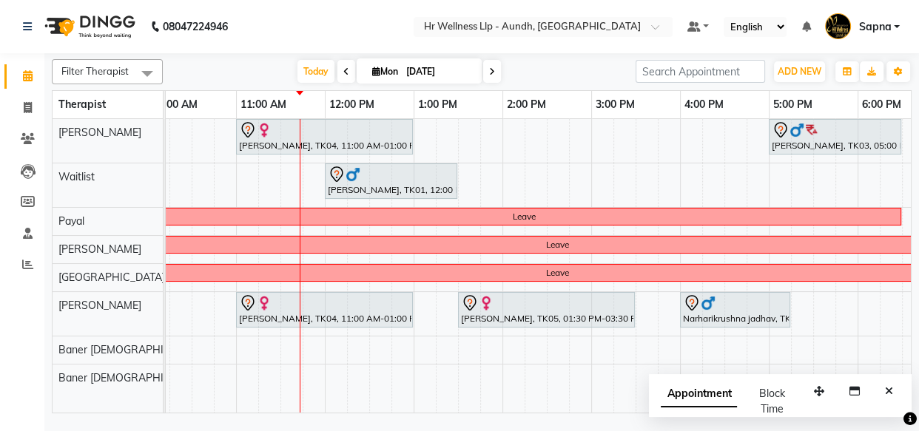
scroll to position [0, 209]
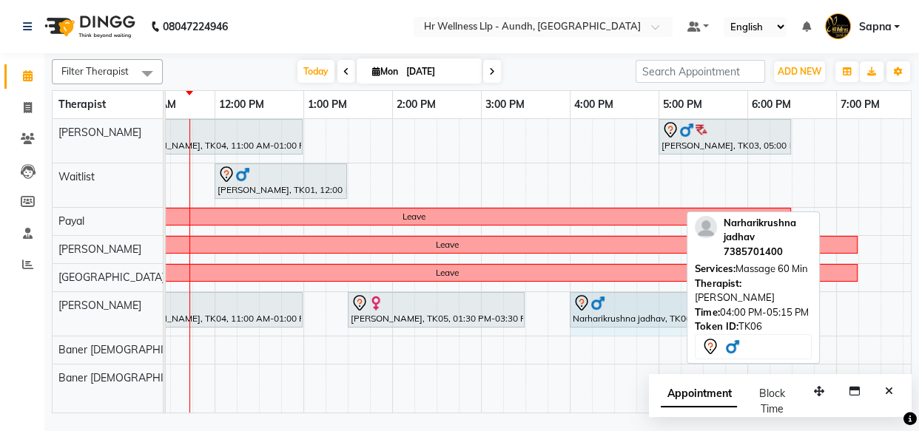
drag, startPoint x: 675, startPoint y: 302, endPoint x: 683, endPoint y: 302, distance: 8.1
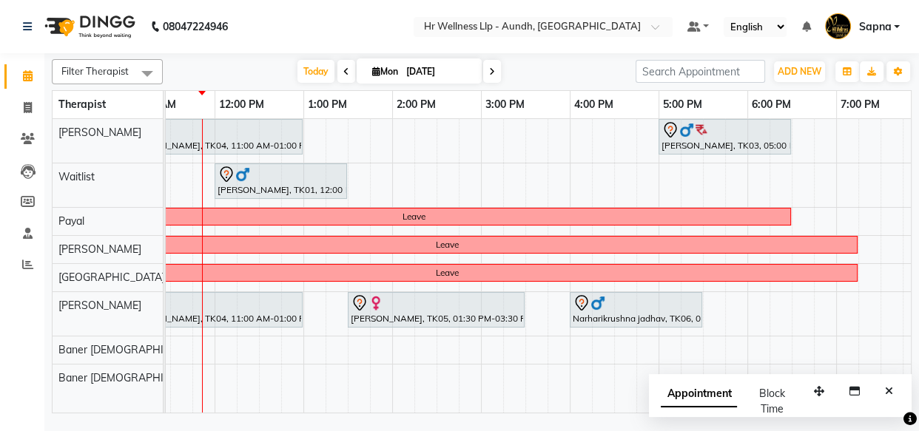
click at [372, 75] on icon at bounding box center [376, 72] width 8 height 10
select select "9"
select select "2025"
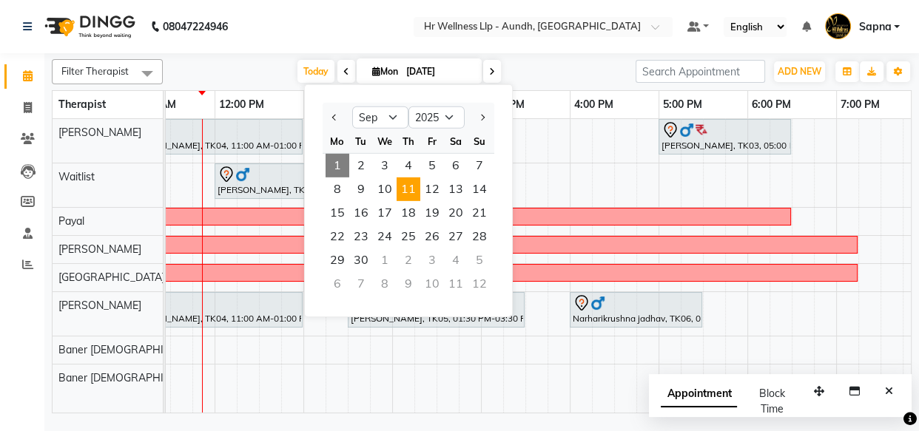
click at [410, 190] on span "11" at bounding box center [408, 190] width 24 height 24
type input "[DATE]"
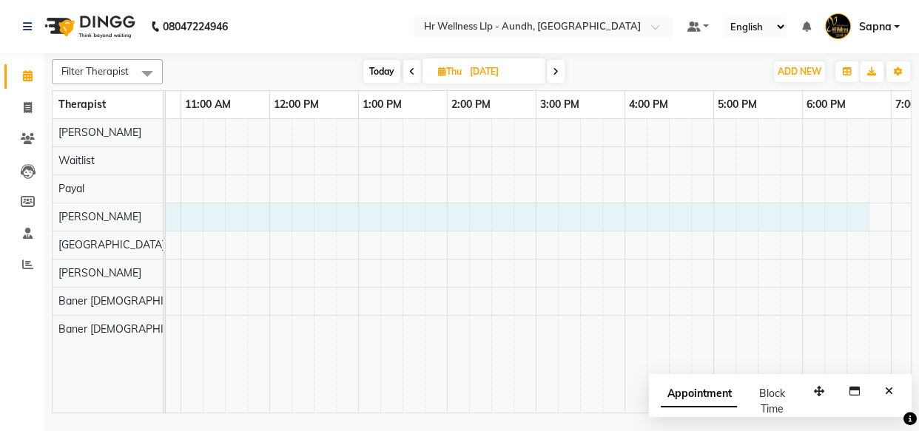
scroll to position [0, 253]
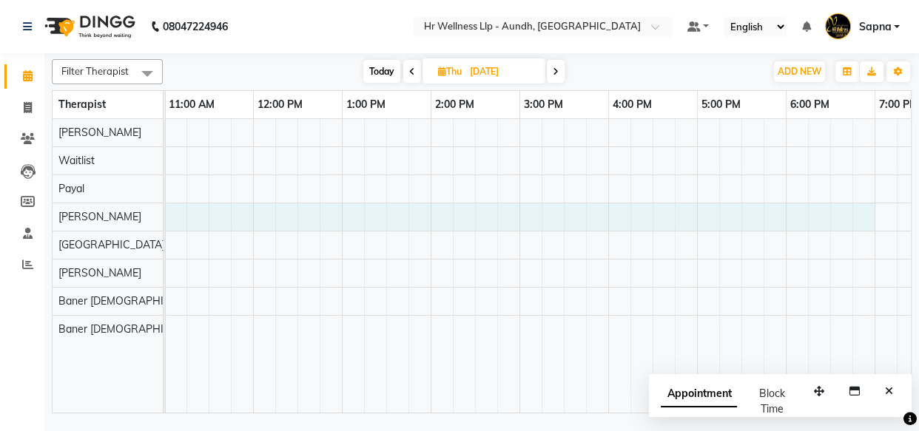
drag, startPoint x: 351, startPoint y: 211, endPoint x: 853, endPoint y: 213, distance: 502.2
click at [853, 214] on div at bounding box center [475, 266] width 1154 height 294
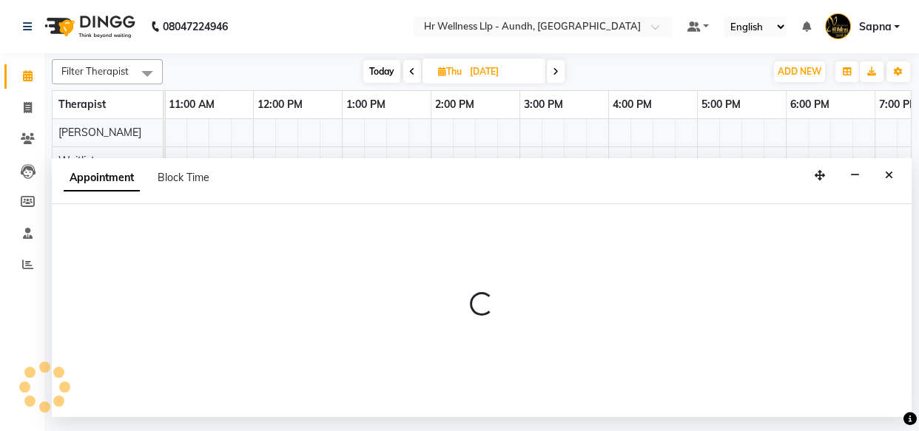
select select "77661"
select select "600"
select select "tentative"
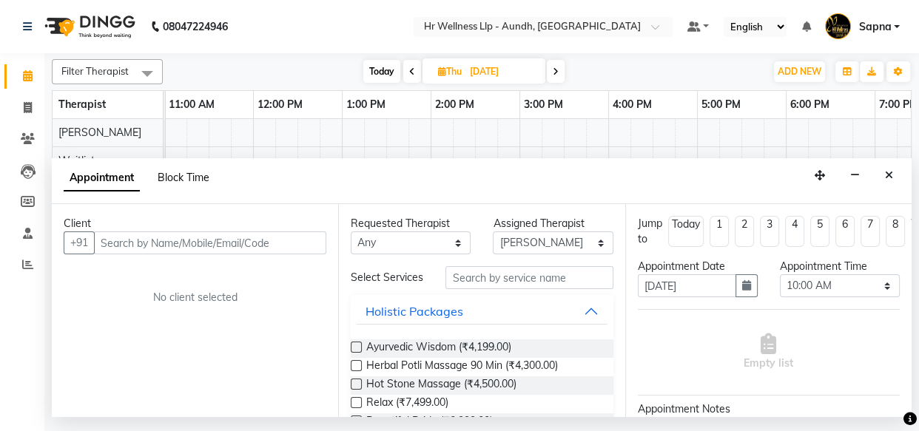
click at [169, 178] on span "Block Time" at bounding box center [184, 177] width 52 height 13
select select "77661"
select select "600"
select select "1140"
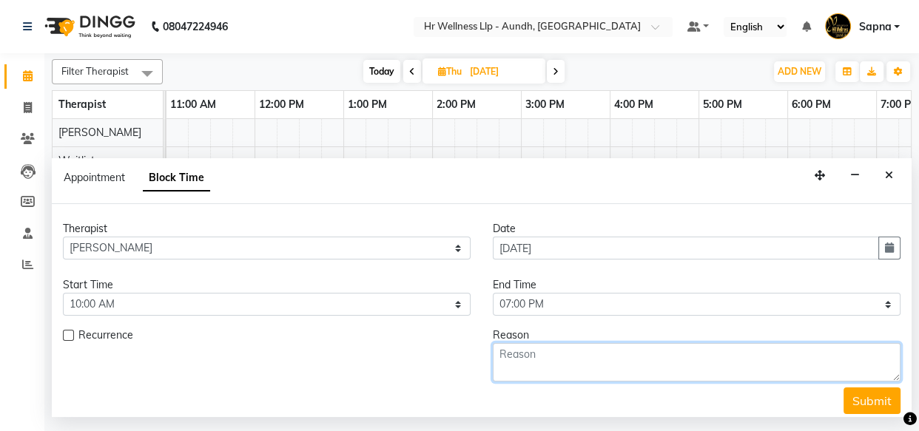
click at [501, 356] on textarea at bounding box center [697, 362] width 408 height 38
type textarea "Leave"
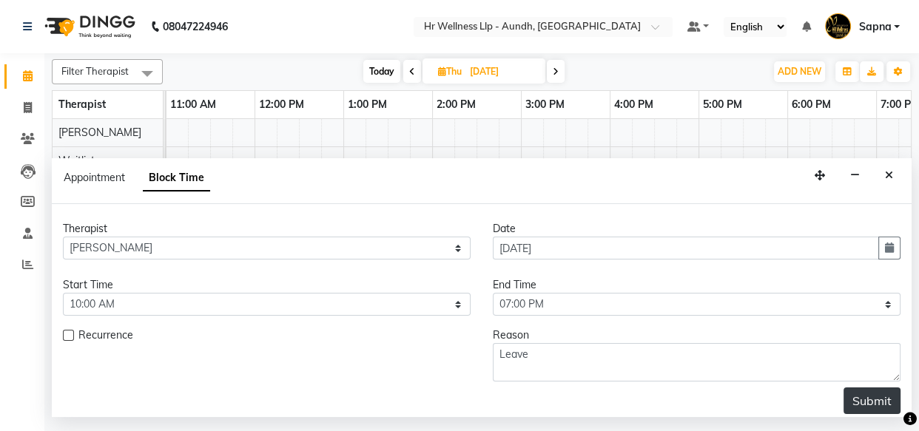
click at [865, 398] on button "Submit" at bounding box center [871, 401] width 57 height 27
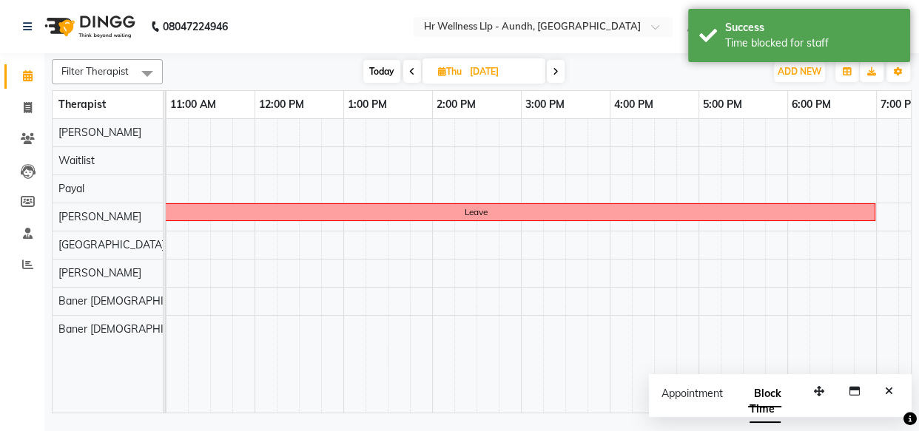
click at [381, 75] on span "Today" at bounding box center [381, 71] width 37 height 23
type input "[DATE]"
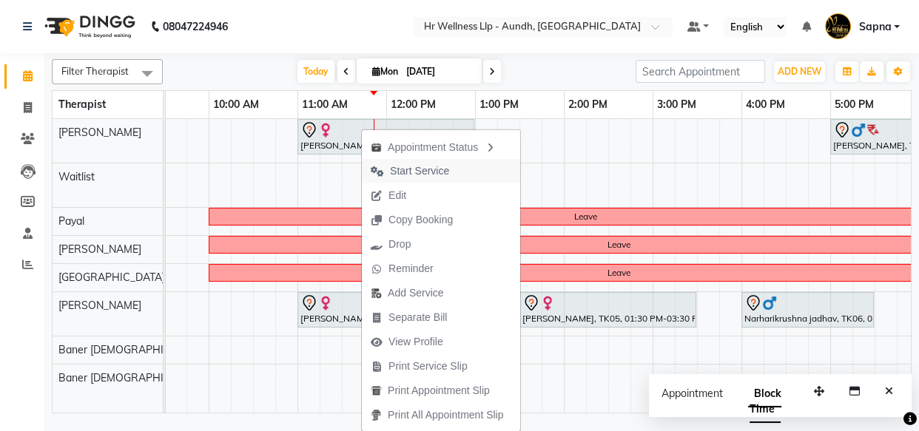
click at [408, 171] on span "Start Service" at bounding box center [419, 171] width 59 height 16
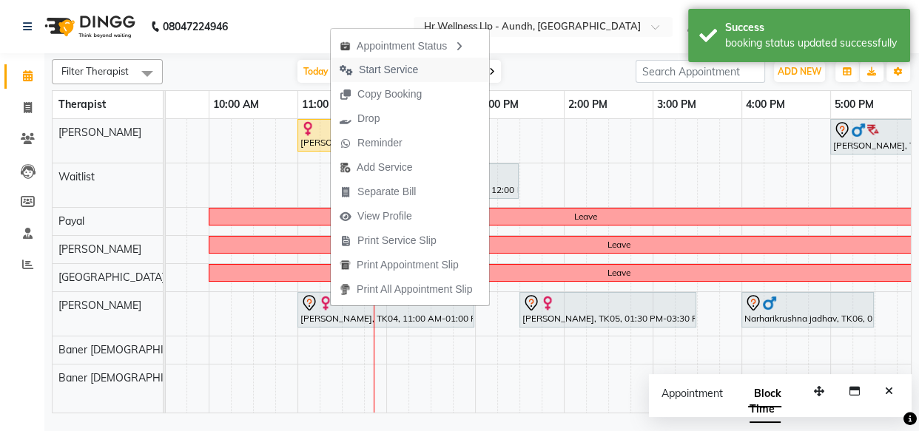
click at [372, 73] on span "Start Service" at bounding box center [388, 70] width 59 height 16
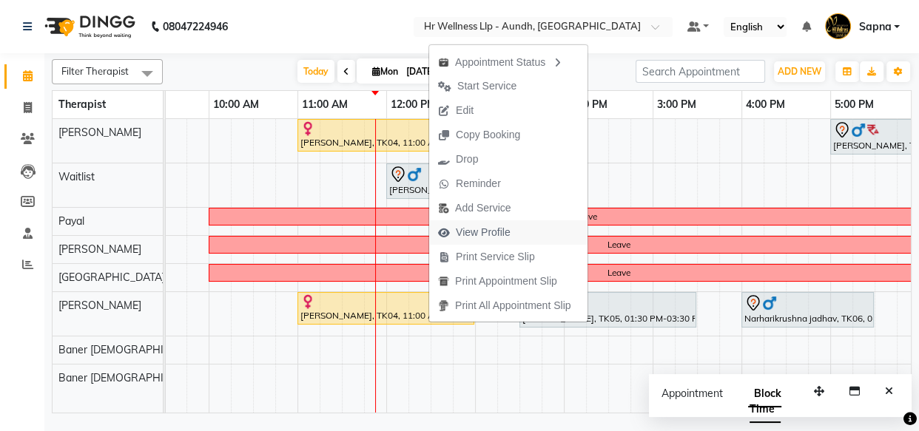
click at [481, 237] on span "View Profile" at bounding box center [483, 233] width 55 height 16
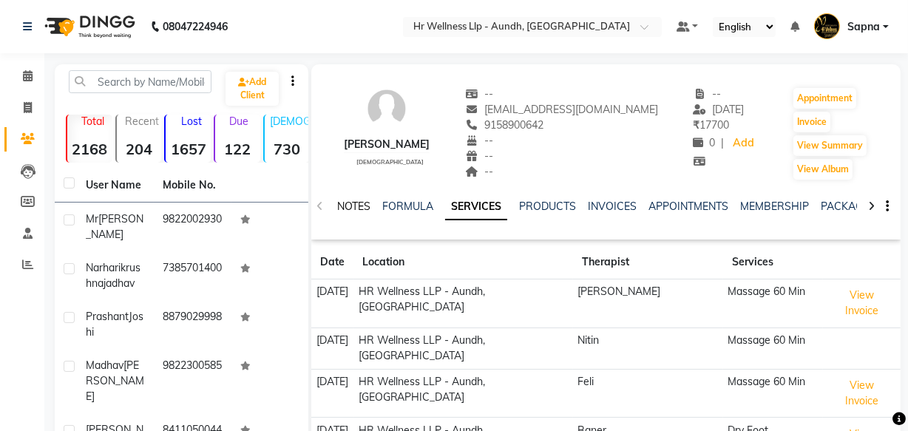
click at [360, 203] on link "NOTES" at bounding box center [353, 206] width 33 height 13
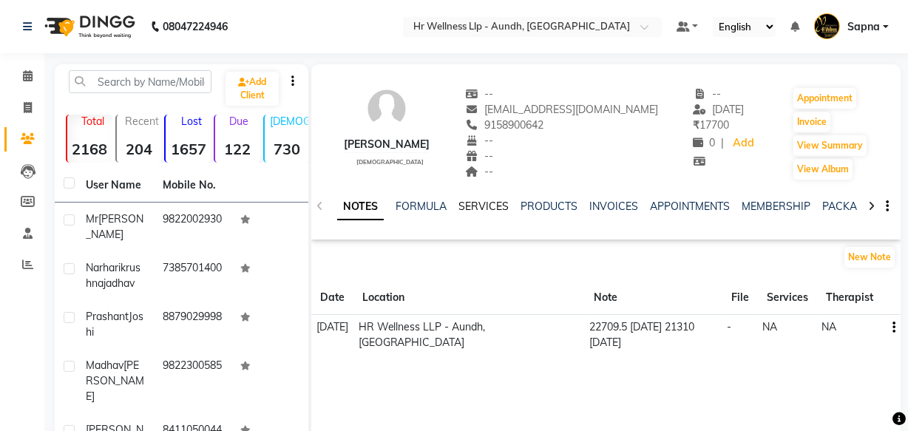
click at [462, 208] on link "SERVICES" at bounding box center [484, 206] width 50 height 13
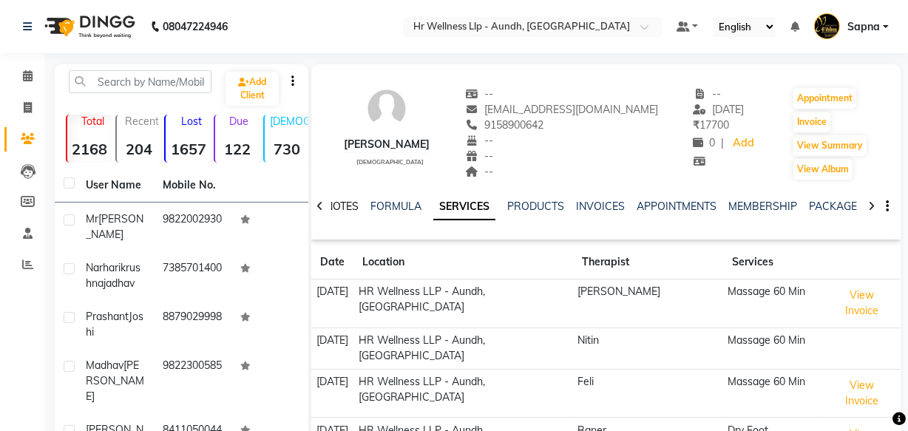
click at [342, 206] on link "NOTES" at bounding box center [341, 206] width 33 height 13
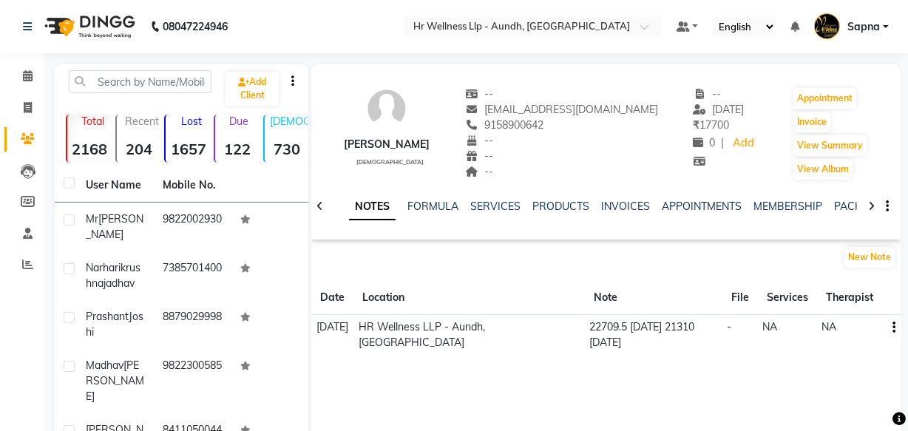
click at [894, 328] on icon "button" at bounding box center [894, 328] width 3 height 1
click at [857, 331] on div "Edit" at bounding box center [860, 327] width 24 height 18
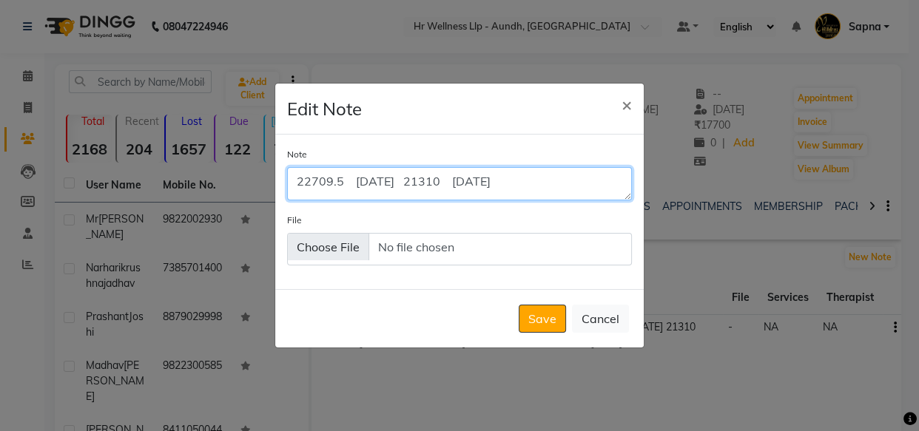
click at [419, 180] on textarea "22709.5 [DATE] 21310 [DATE]" at bounding box center [459, 183] width 345 height 33
type textarea "22709.5 [DATE] 21310 [DATE]"
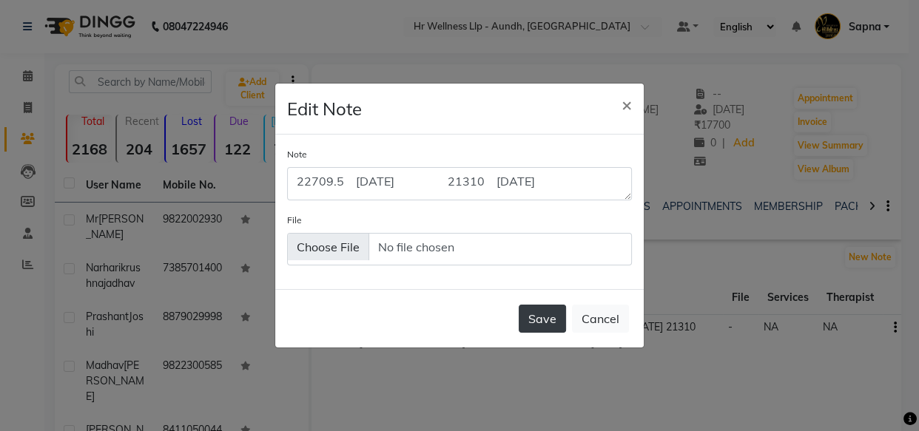
click at [538, 328] on button "Save" at bounding box center [541, 319] width 47 height 28
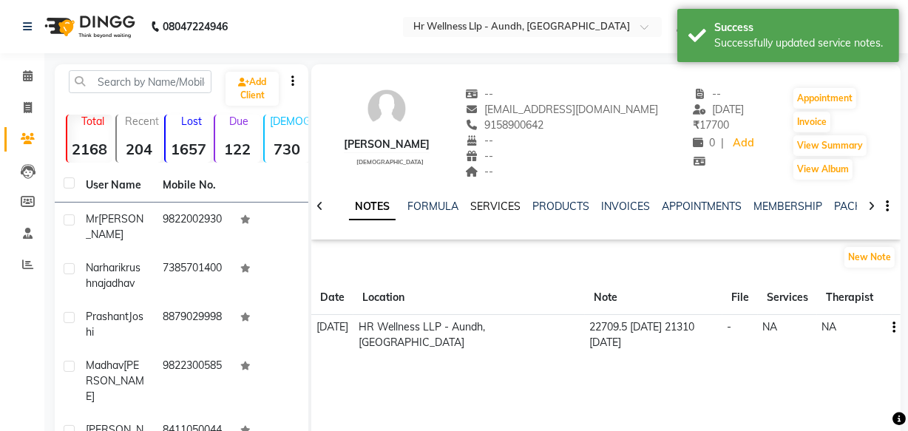
click at [482, 207] on link "SERVICES" at bounding box center [495, 206] width 50 height 13
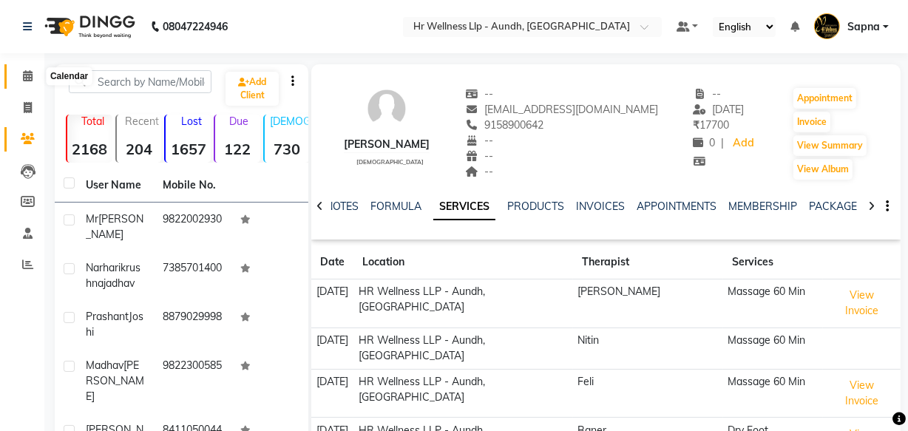
click at [32, 79] on icon at bounding box center [28, 75] width 10 height 11
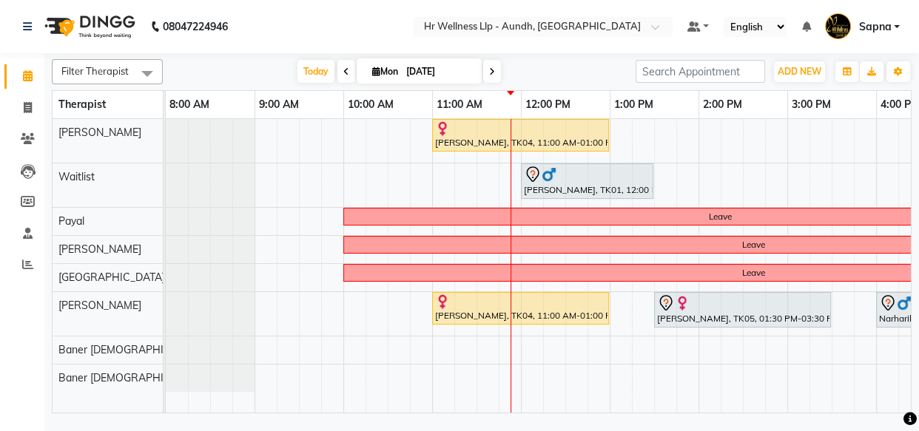
click at [486, 73] on span at bounding box center [492, 71] width 18 height 23
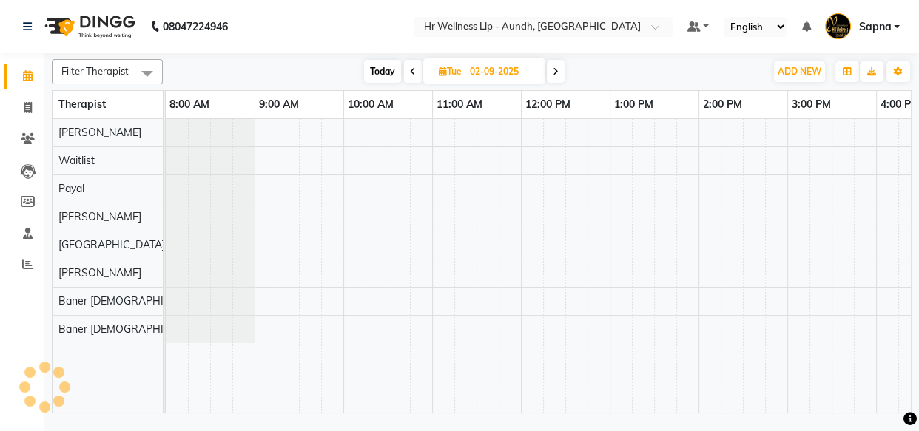
scroll to position [0, 266]
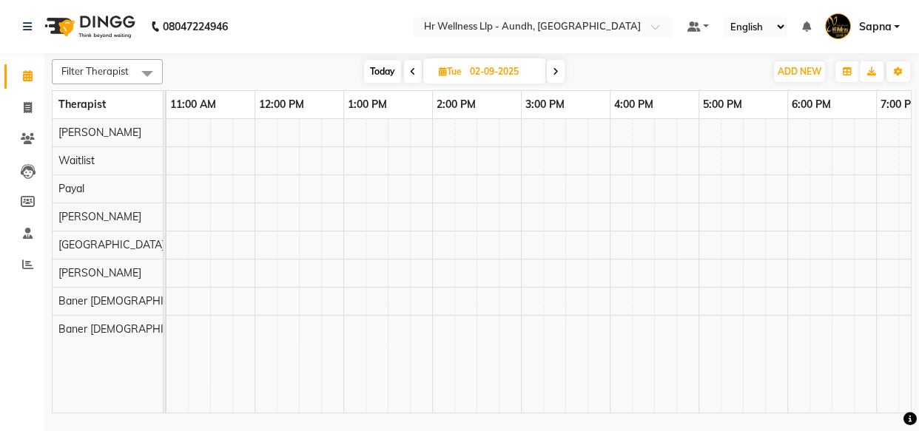
click at [410, 71] on icon at bounding box center [413, 71] width 6 height 9
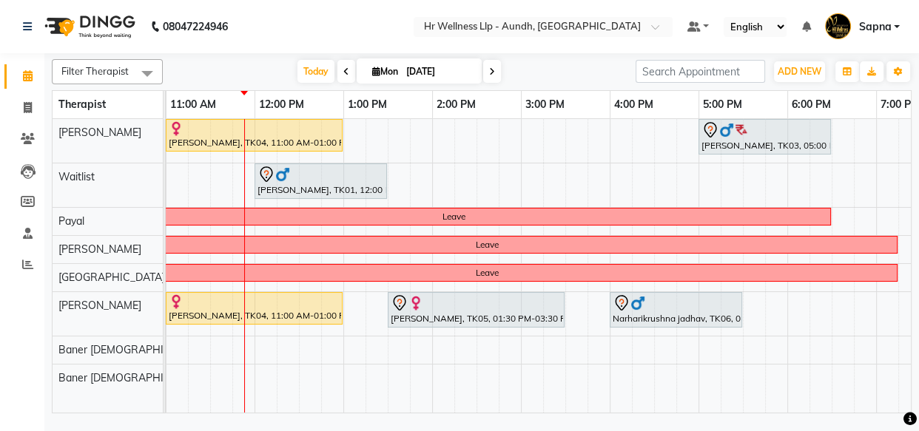
click at [490, 74] on icon at bounding box center [492, 71] width 6 height 9
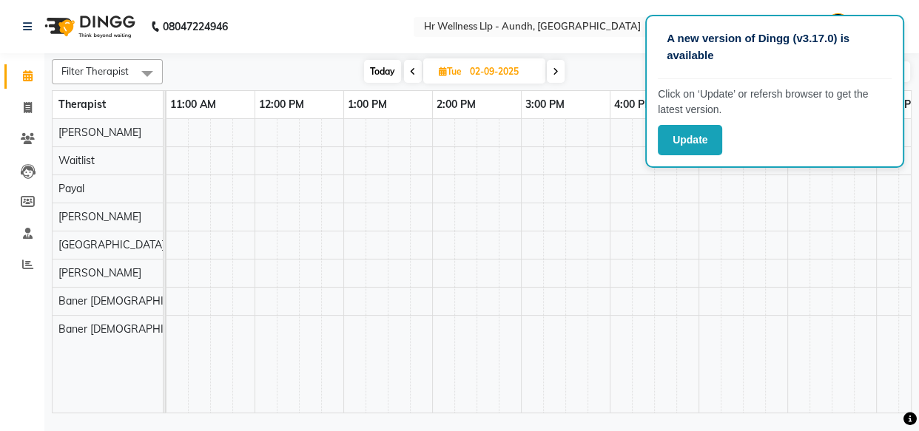
click at [369, 75] on span "Today" at bounding box center [382, 71] width 37 height 23
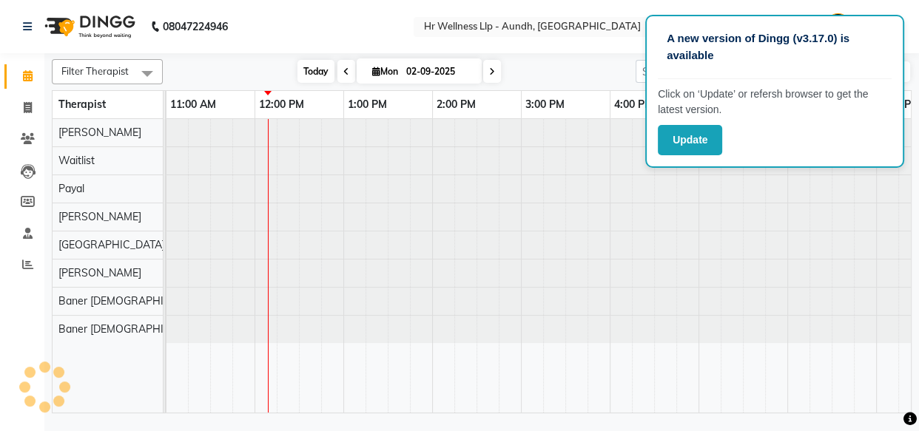
type input "[DATE]"
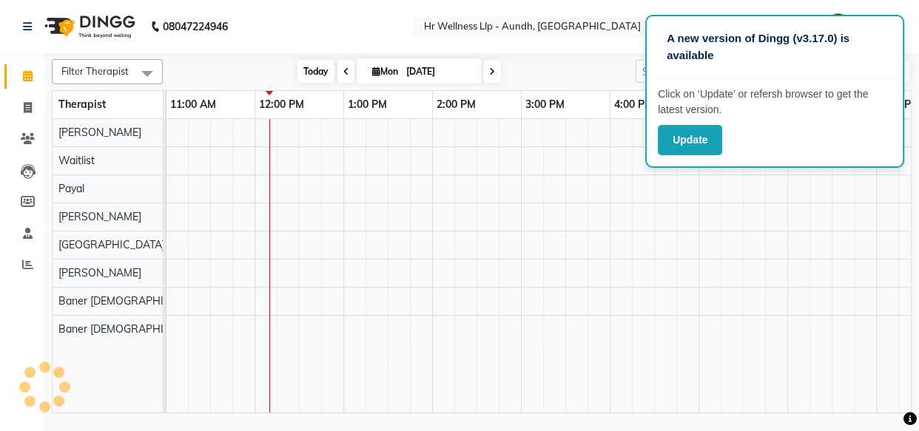
scroll to position [0, 355]
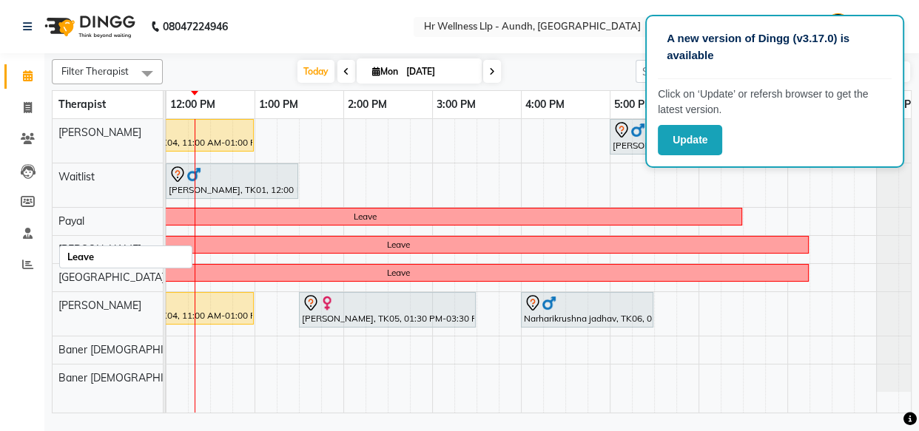
drag, startPoint x: 487, startPoint y: 212, endPoint x: 533, endPoint y: 187, distance: 51.9
click at [512, 200] on div "[PERSON_NAME], TK04, 11:00 AM-01:00 PM, Swedish Massage with Wintergreen, Bayle…" at bounding box center [388, 266] width 1154 height 294
click at [680, 144] on button "Update" at bounding box center [689, 140] width 64 height 30
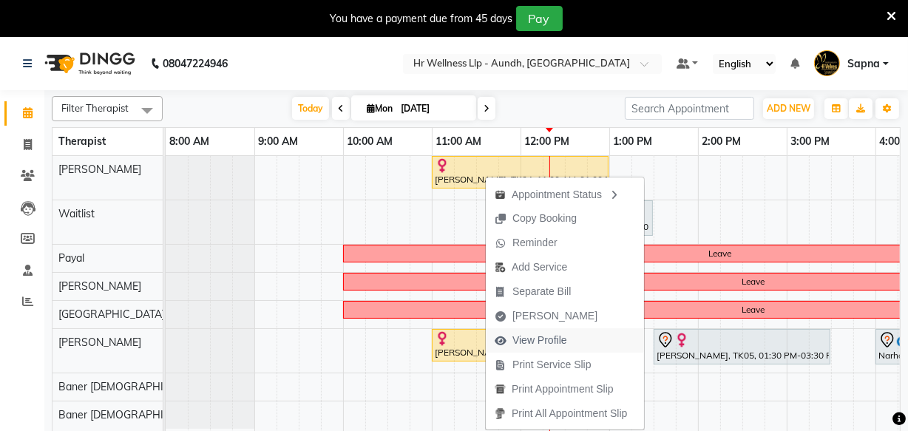
click at [548, 345] on span "View Profile" at bounding box center [540, 341] width 55 height 16
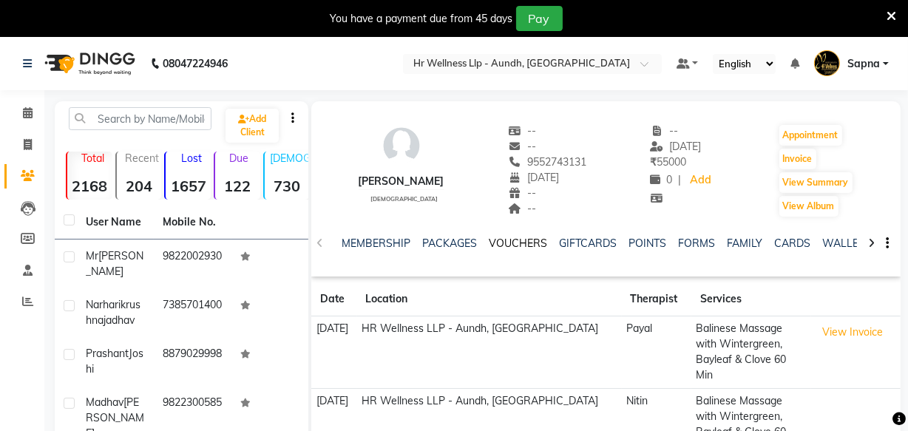
scroll to position [0, 398]
click at [517, 248] on link "VOUCHERS" at bounding box center [519, 243] width 58 height 13
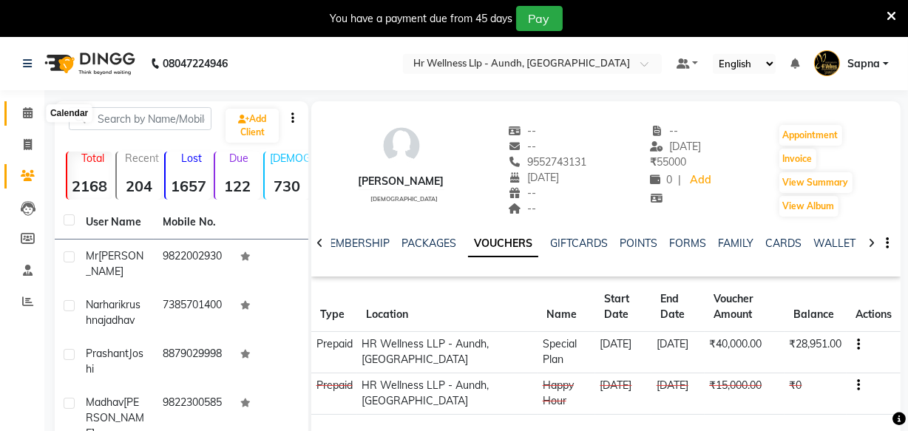
click at [26, 115] on icon at bounding box center [28, 112] width 10 height 11
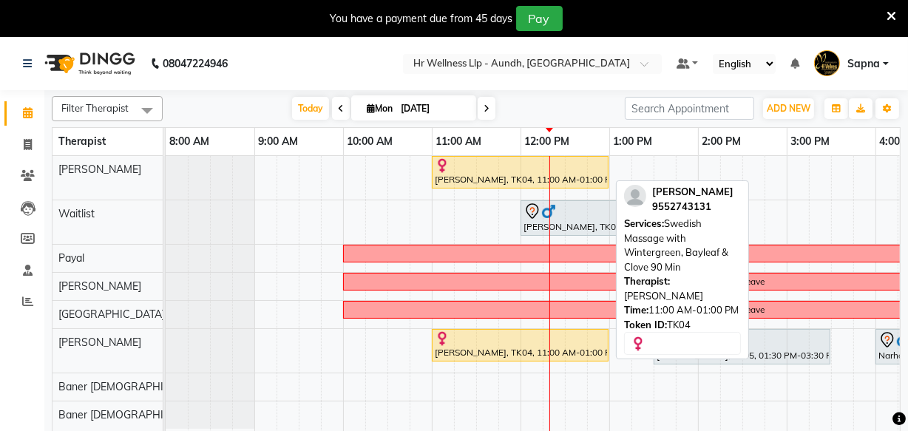
click at [518, 177] on div "[PERSON_NAME], TK04, 11:00 AM-01:00 PM, Swedish Massage with Wintergreen, Bayle…" at bounding box center [520, 172] width 174 height 28
select select "1"
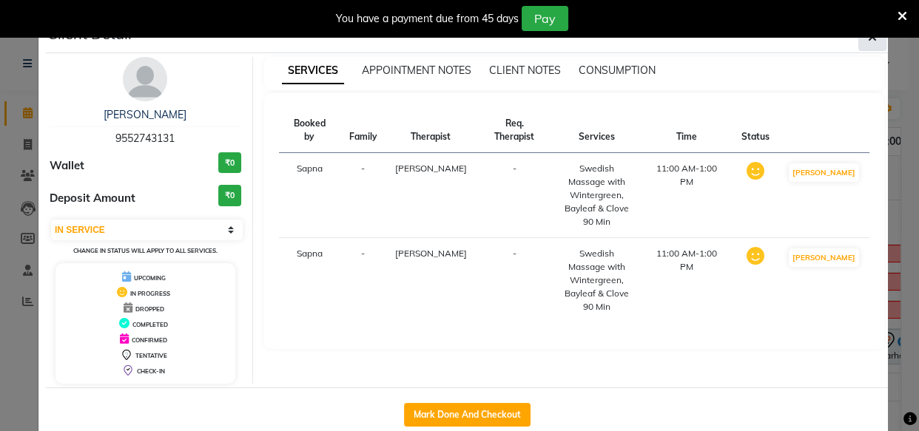
click at [868, 41] on icon "button" at bounding box center [872, 37] width 9 height 12
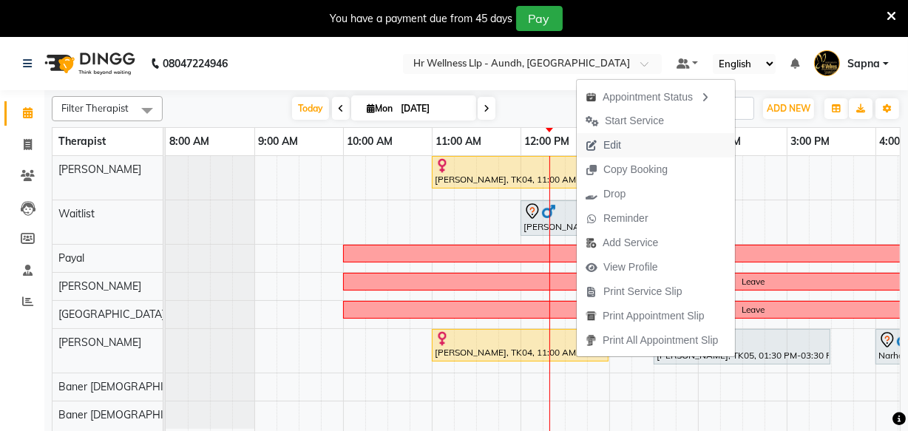
click at [610, 141] on span "Edit" at bounding box center [613, 146] width 18 height 16
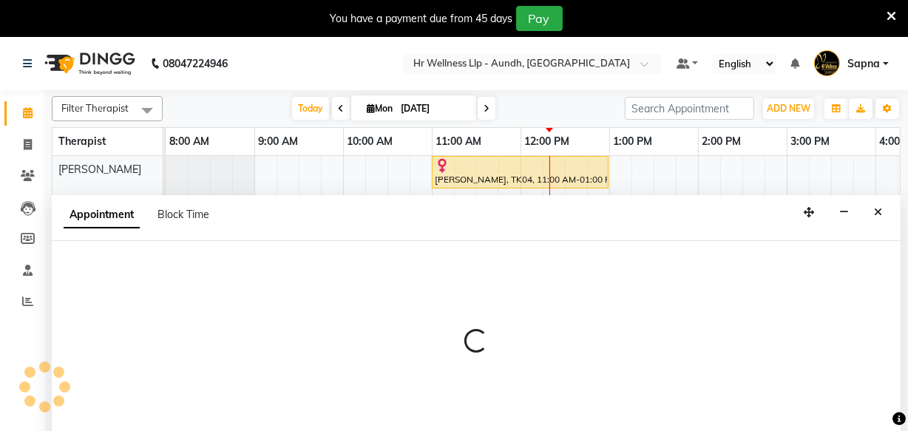
scroll to position [37, 0]
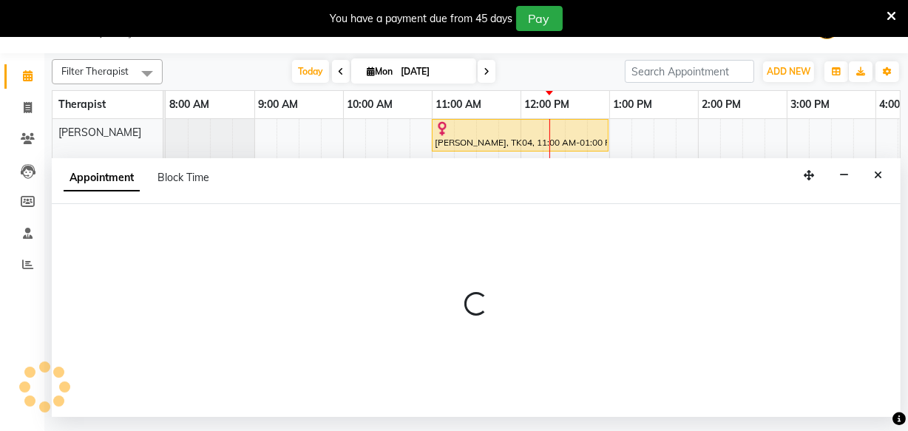
select select "tentative"
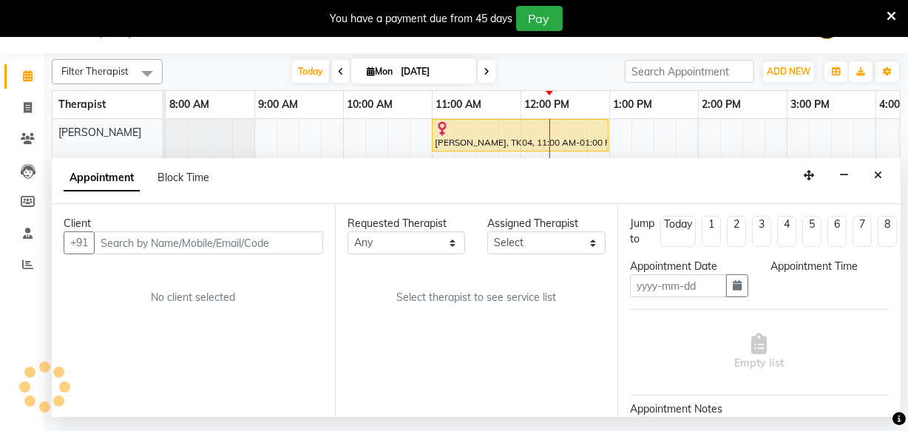
type input "[DATE]"
select select "720"
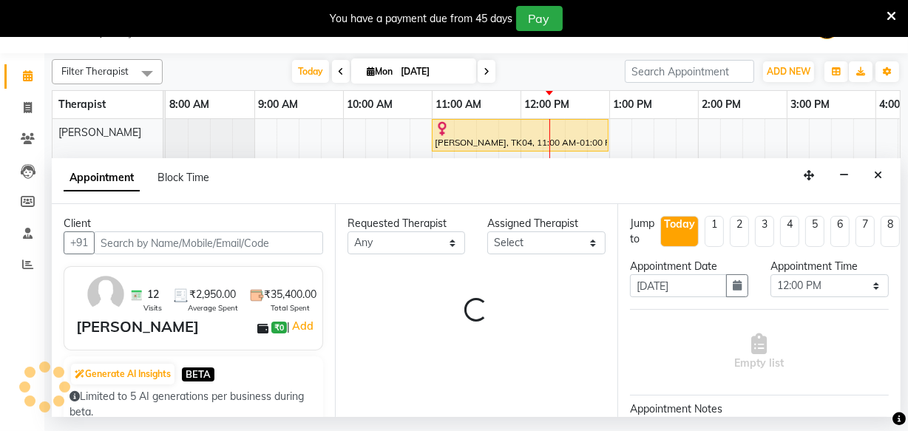
select select "45452"
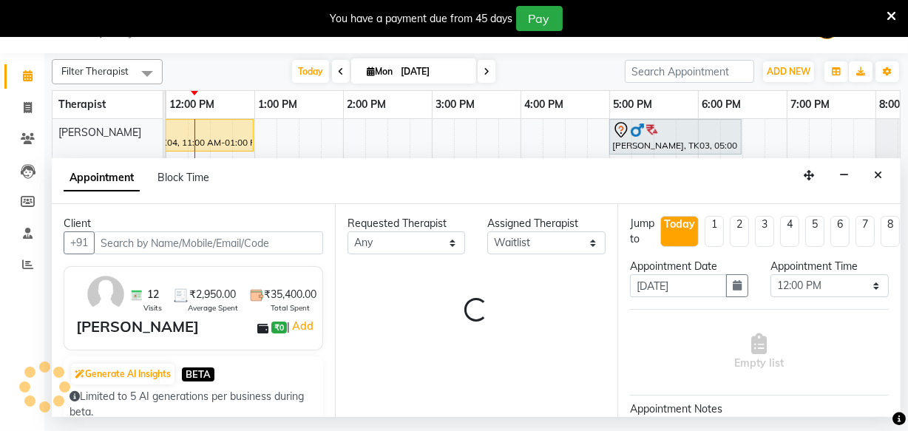
select select "1894"
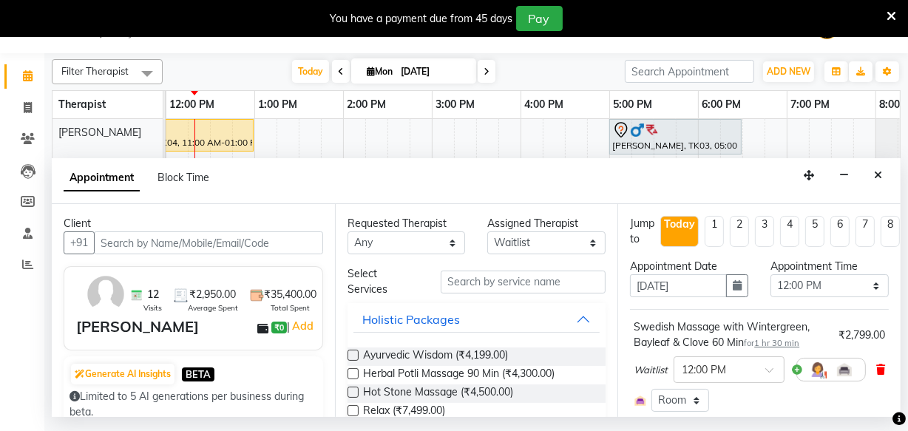
click at [878, 368] on icon at bounding box center [880, 370] width 9 height 10
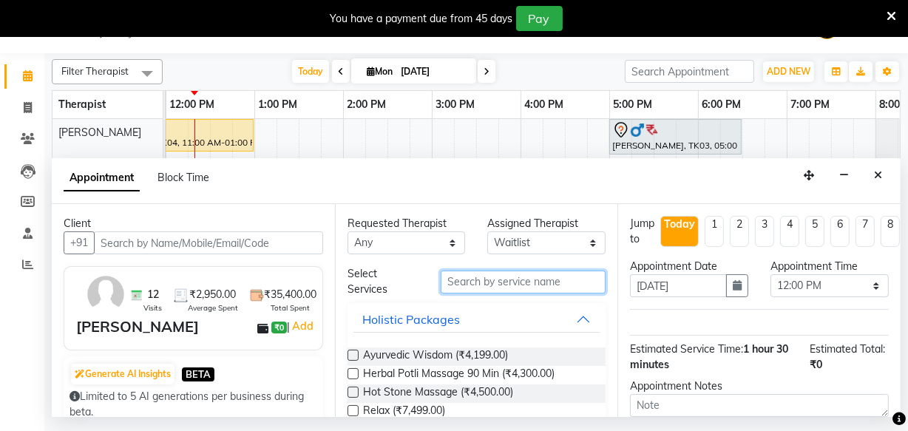
click at [459, 283] on input "text" at bounding box center [523, 282] width 165 height 23
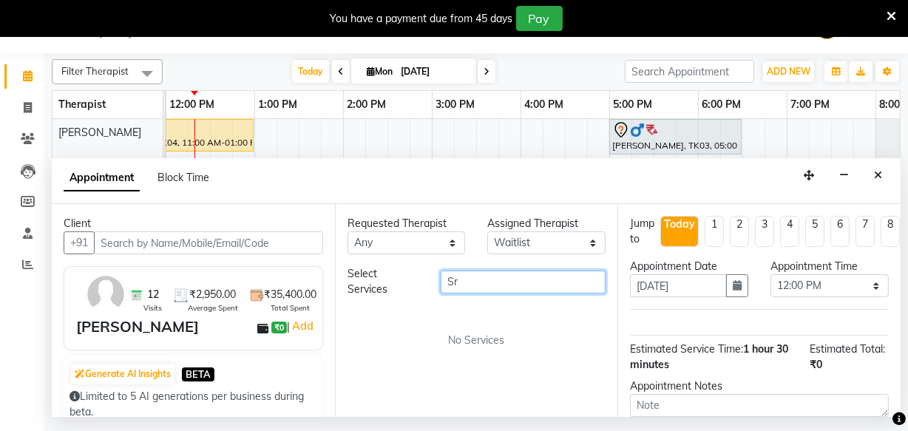
type input "S"
type input "s"
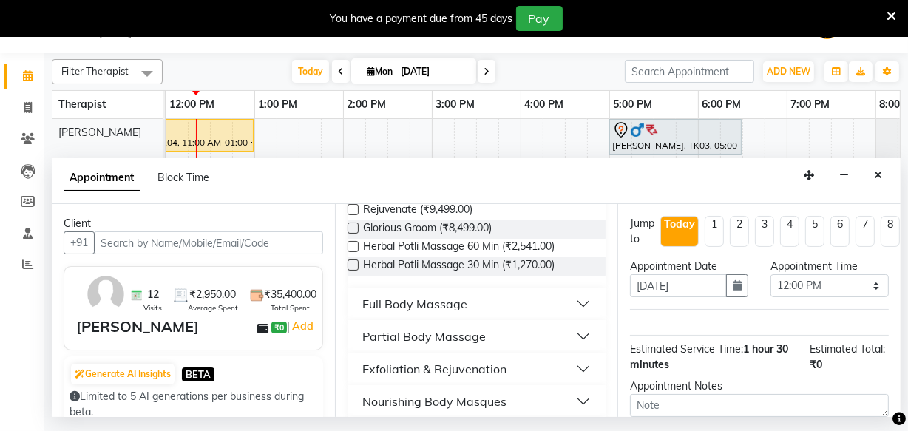
scroll to position [268, 0]
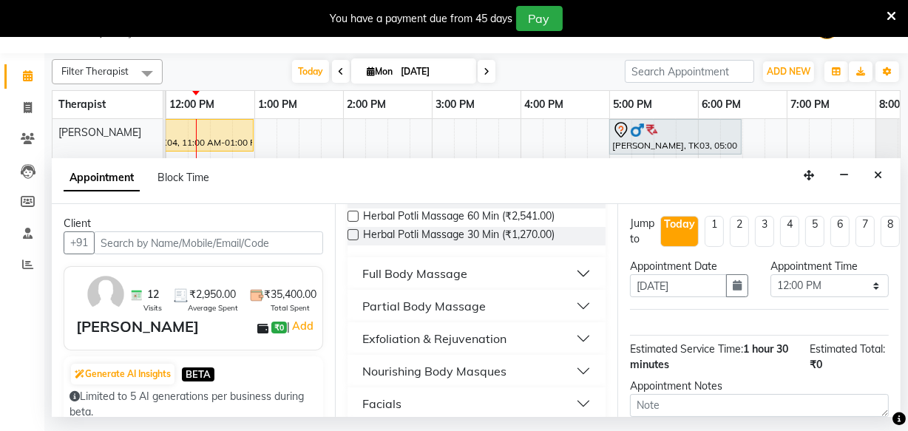
click at [407, 369] on div "Nourishing Body Masques" at bounding box center [434, 371] width 144 height 18
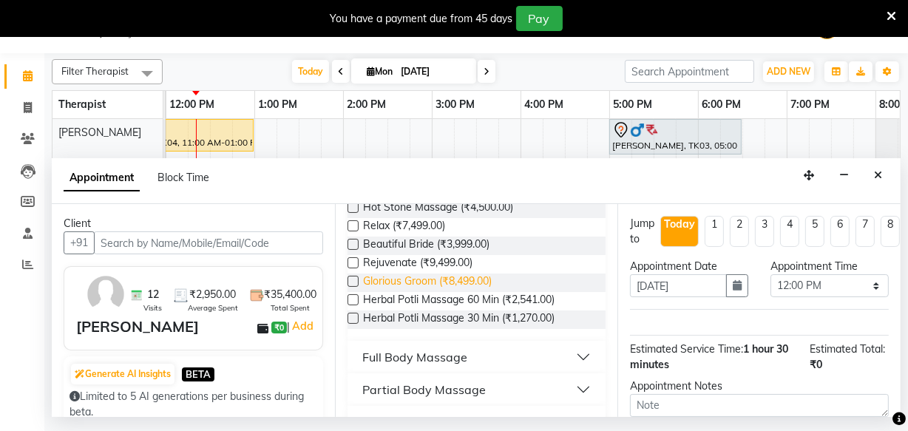
scroll to position [191, 0]
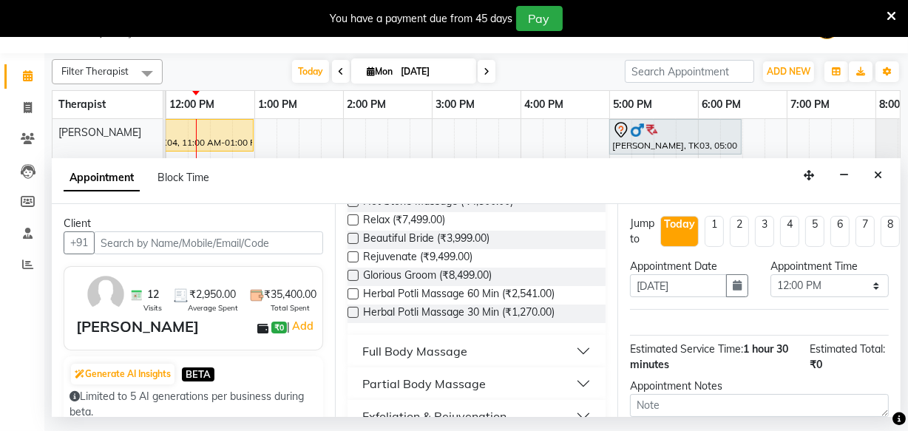
click at [393, 352] on div "Full Body Massage" at bounding box center [414, 351] width 105 height 18
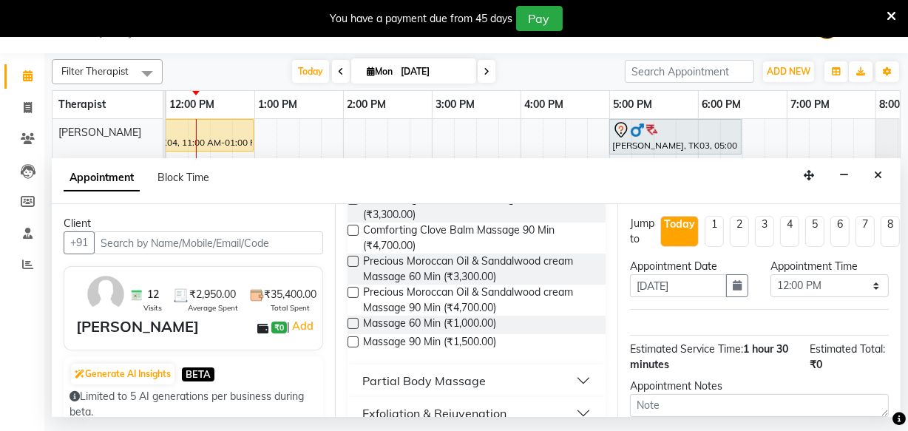
scroll to position [998, 0]
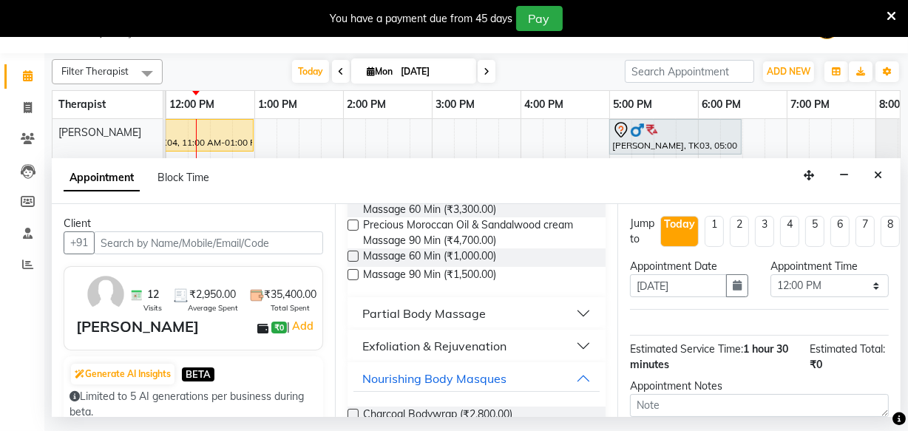
click at [399, 309] on div "Partial Body Massage" at bounding box center [424, 314] width 124 height 18
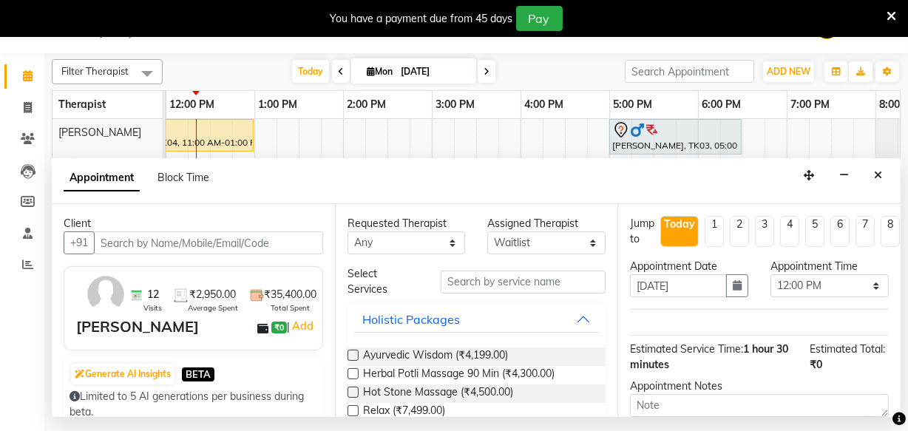
scroll to position [0, 0]
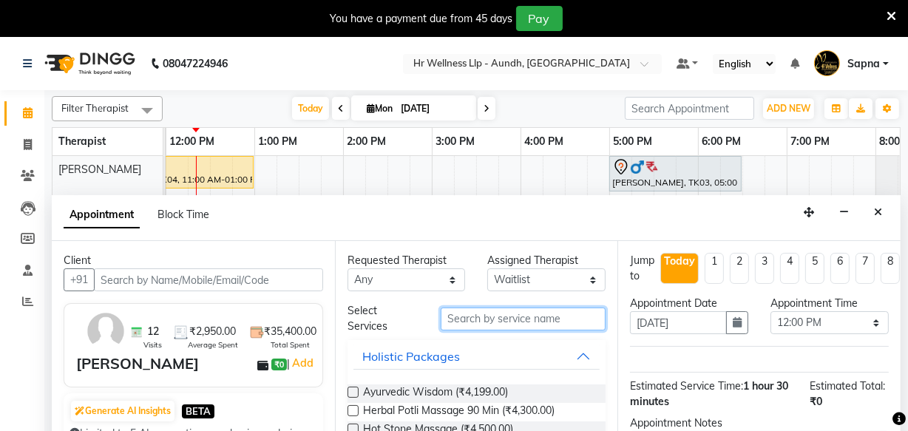
click at [473, 320] on input "text" at bounding box center [523, 319] width 165 height 23
click at [433, 362] on div "Holistic Packages" at bounding box center [411, 357] width 98 height 18
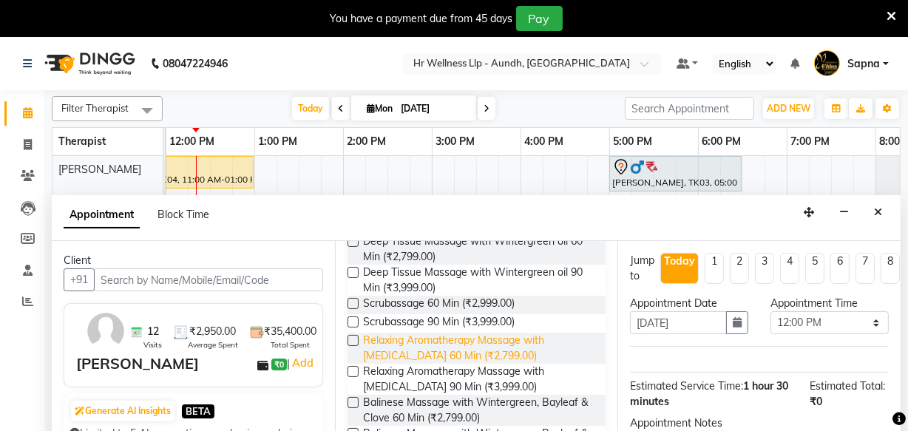
scroll to position [201, 0]
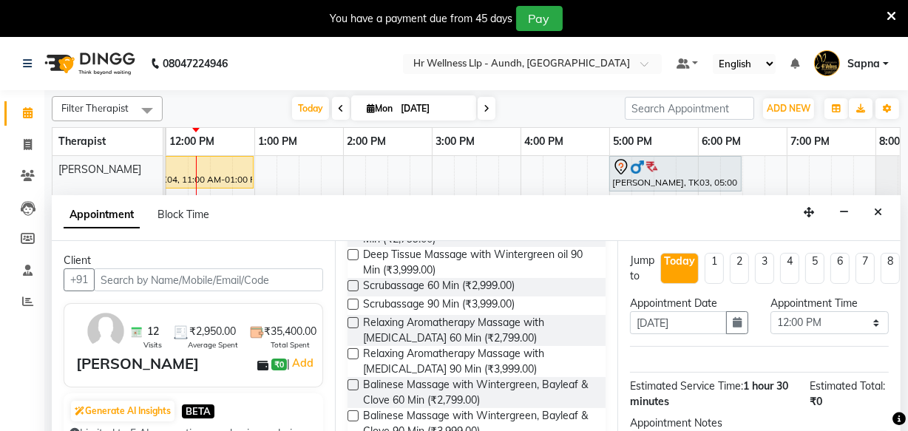
click at [350, 283] on label at bounding box center [353, 285] width 11 height 11
click at [350, 283] on input "checkbox" at bounding box center [353, 288] width 10 height 10
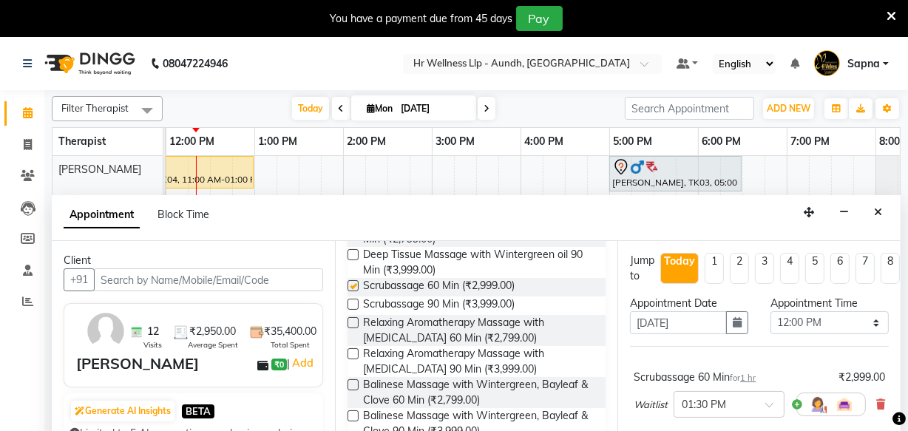
checkbox input "false"
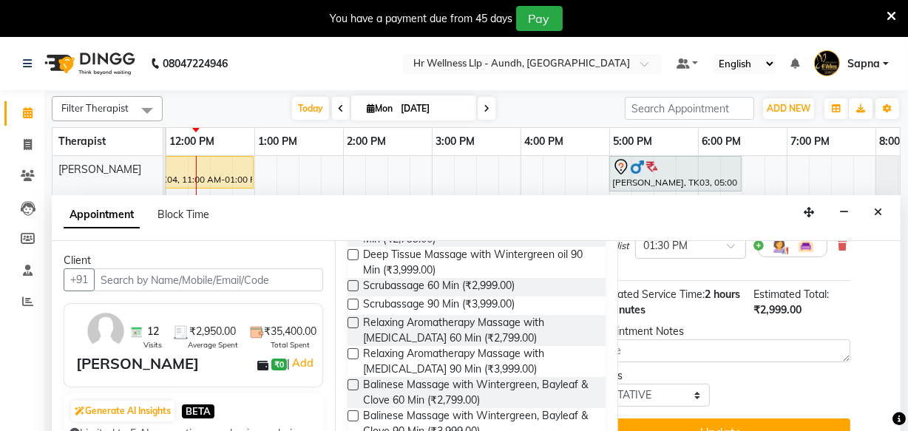
scroll to position [171, 48]
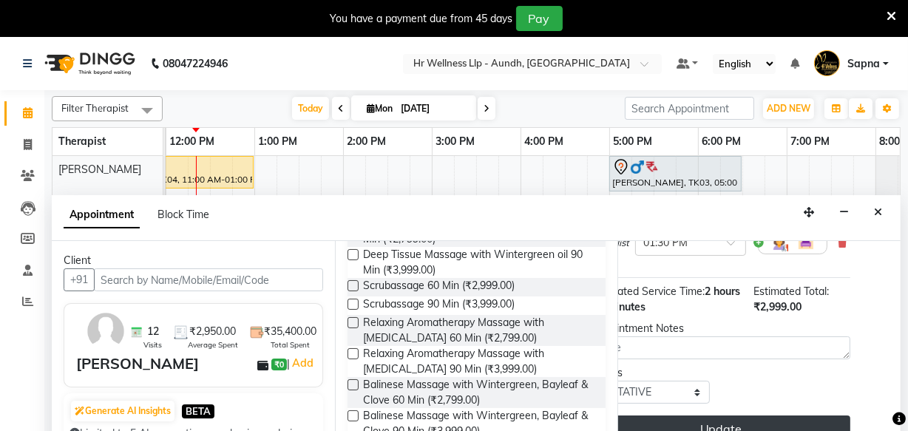
click at [727, 423] on button "Update" at bounding box center [721, 429] width 259 height 27
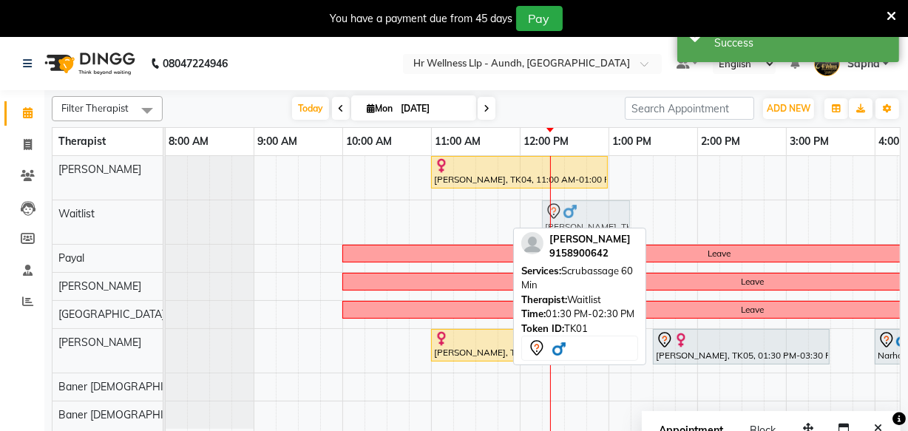
scroll to position [0, 0]
drag, startPoint x: 665, startPoint y: 220, endPoint x: 531, endPoint y: 225, distance: 133.9
click at [166, 225] on div "Avinash Gupta, TK01, 01:30 PM-02:30 PM, Scrubassage 60 Min Avinash Gupta, TK01,…" at bounding box center [166, 222] width 0 height 44
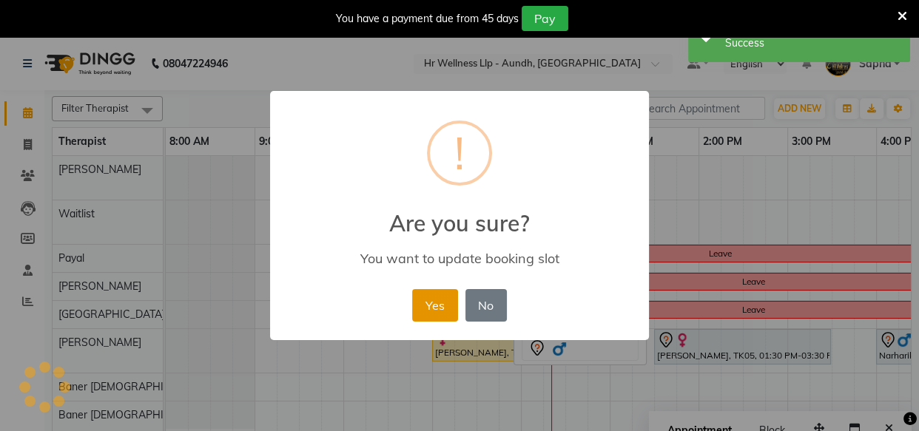
click at [432, 308] on button "Yes" at bounding box center [434, 305] width 45 height 33
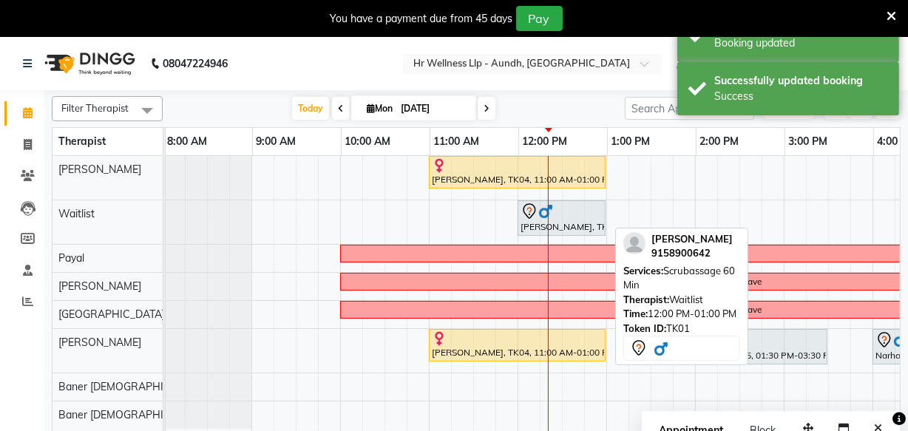
scroll to position [0, 3]
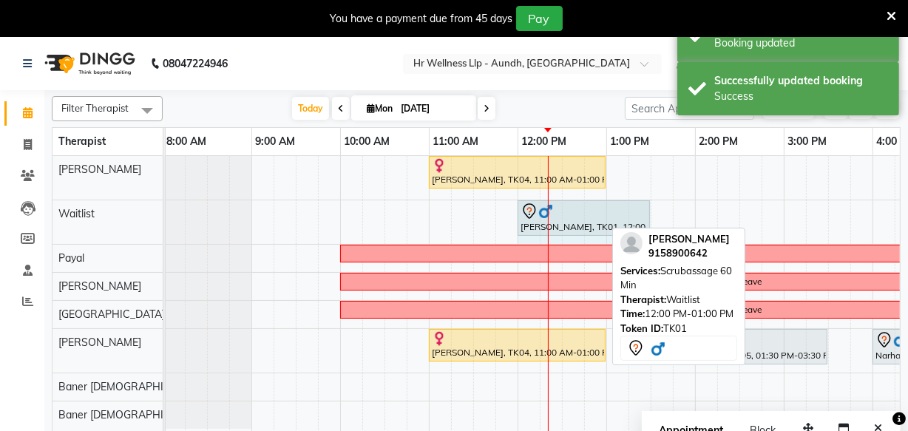
drag, startPoint x: 602, startPoint y: 212, endPoint x: 643, endPoint y: 210, distance: 40.7
click at [163, 210] on div "Avinash Gupta, TK01, 12:00 PM-01:00 PM, Scrubassage 60 Min Avinash Gupta, TK01,…" at bounding box center [163, 222] width 0 height 44
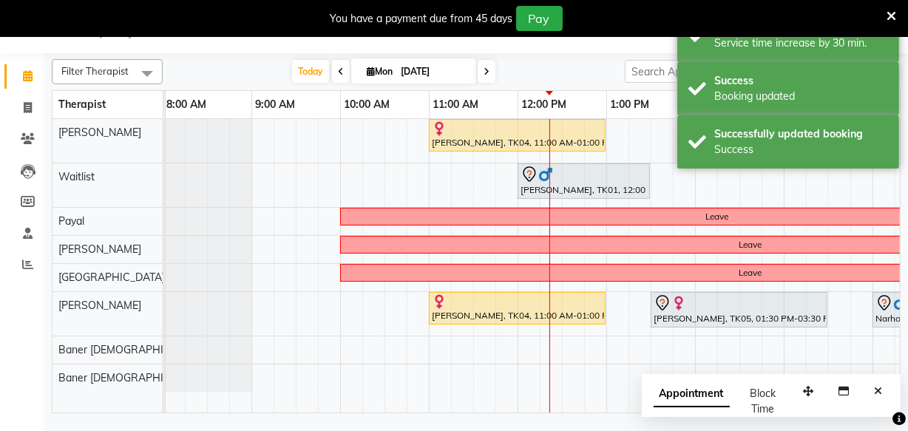
scroll to position [0, 0]
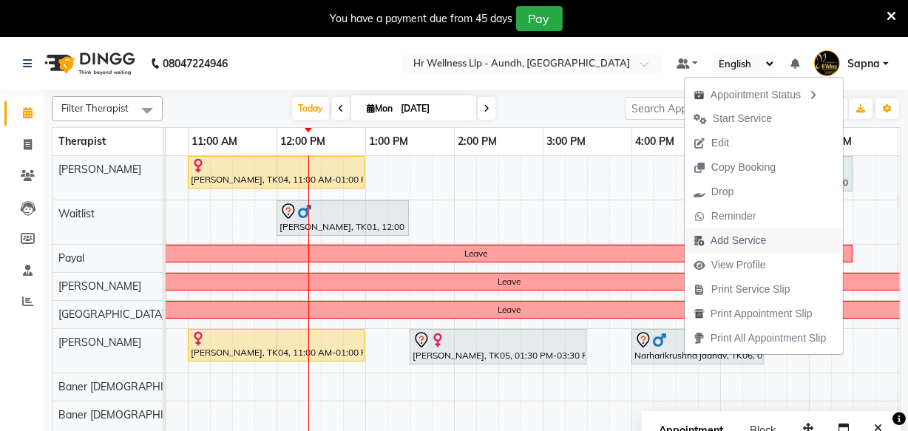
click at [745, 243] on span "Add Service" at bounding box center [738, 241] width 55 height 16
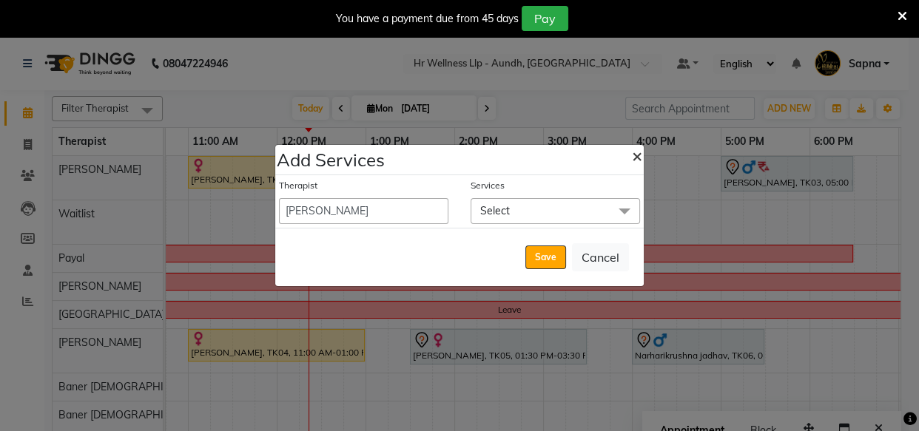
click at [637, 157] on span "×" at bounding box center [637, 155] width 10 height 22
select select "25685"
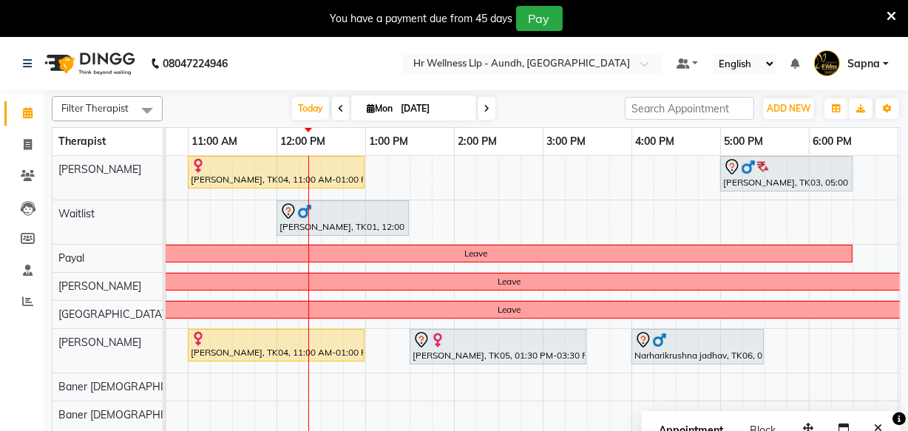
click at [367, 110] on icon at bounding box center [371, 109] width 8 height 10
select select "9"
select select "2025"
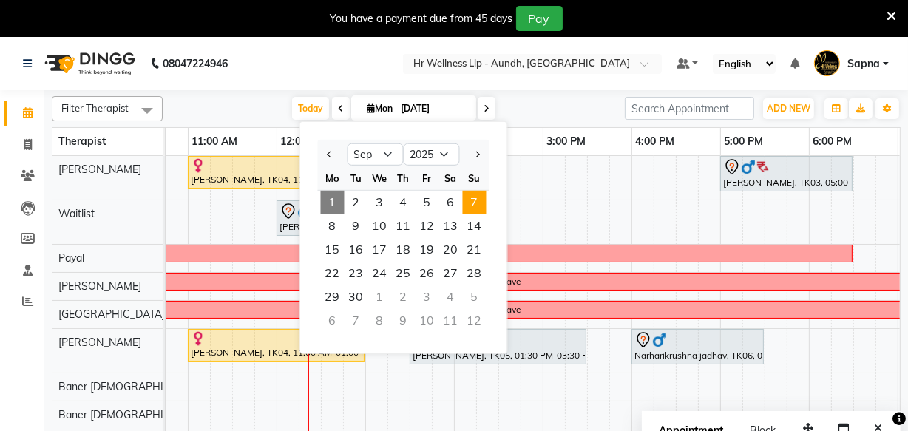
click at [472, 205] on span "7" at bounding box center [475, 203] width 24 height 24
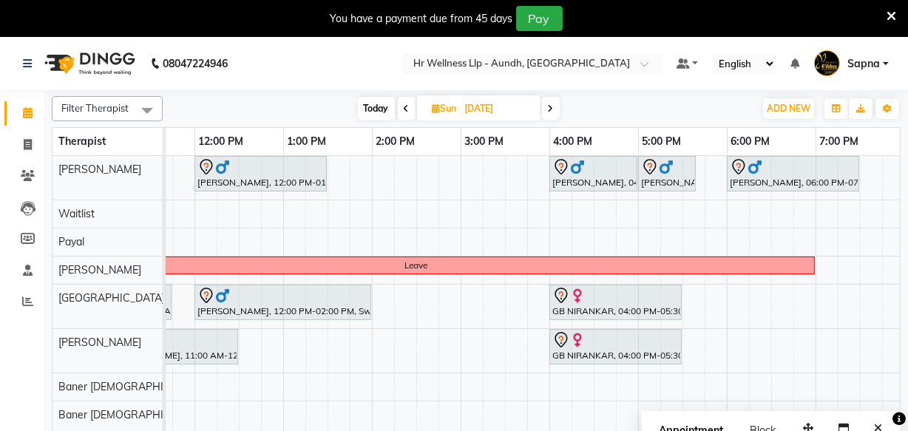
scroll to position [0, 328]
click at [553, 104] on icon at bounding box center [551, 108] width 6 height 9
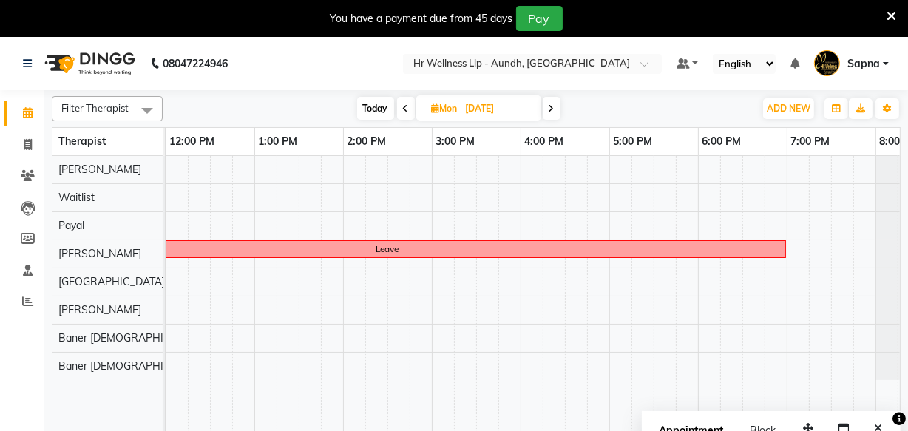
click at [405, 109] on icon at bounding box center [406, 108] width 6 height 9
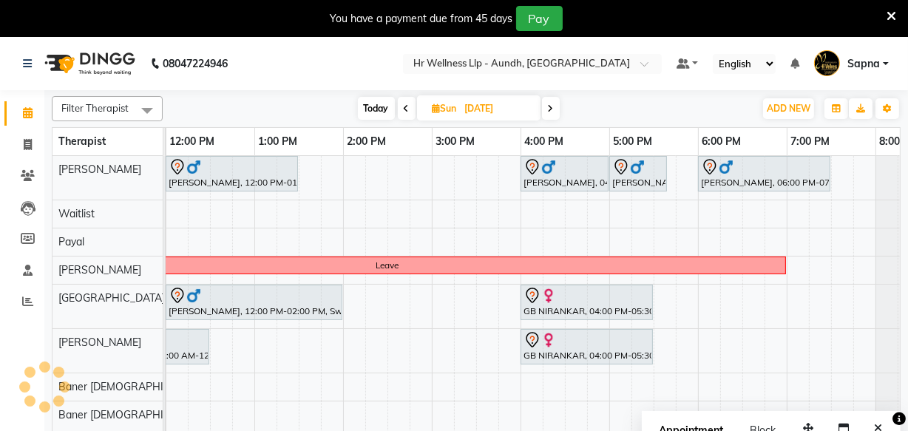
click at [405, 109] on icon at bounding box center [407, 108] width 6 height 9
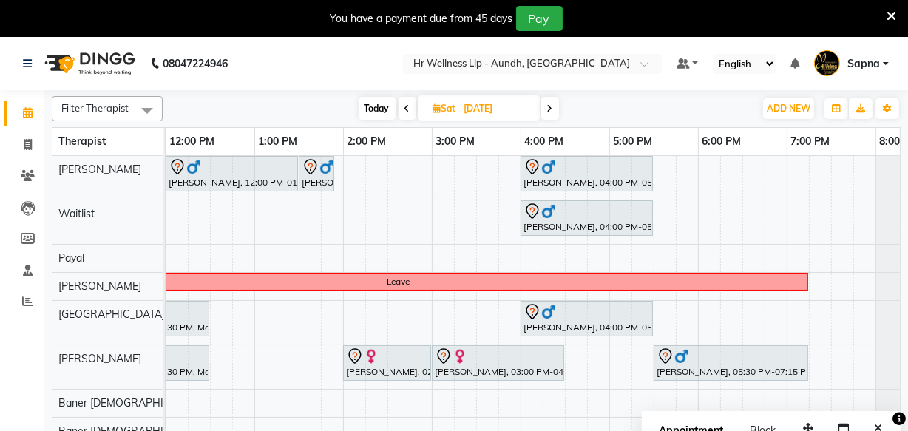
click at [548, 107] on icon at bounding box center [550, 108] width 6 height 9
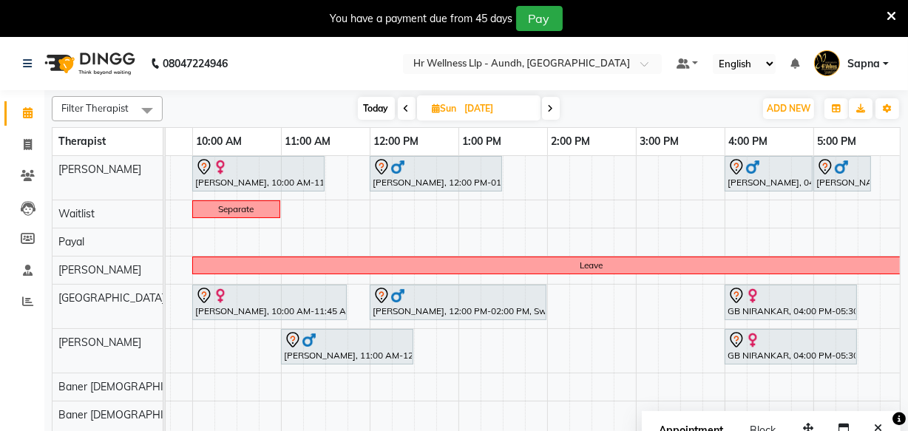
click at [379, 108] on span "Today" at bounding box center [376, 108] width 37 height 23
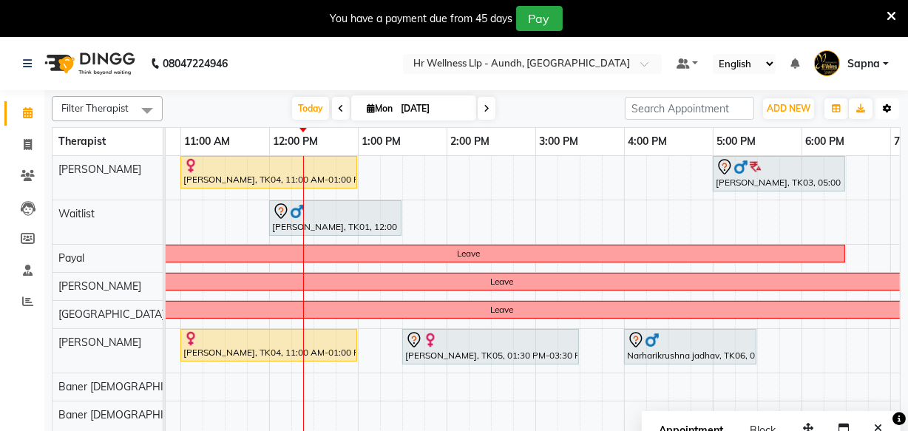
click at [883, 108] on icon "button" at bounding box center [887, 108] width 9 height 9
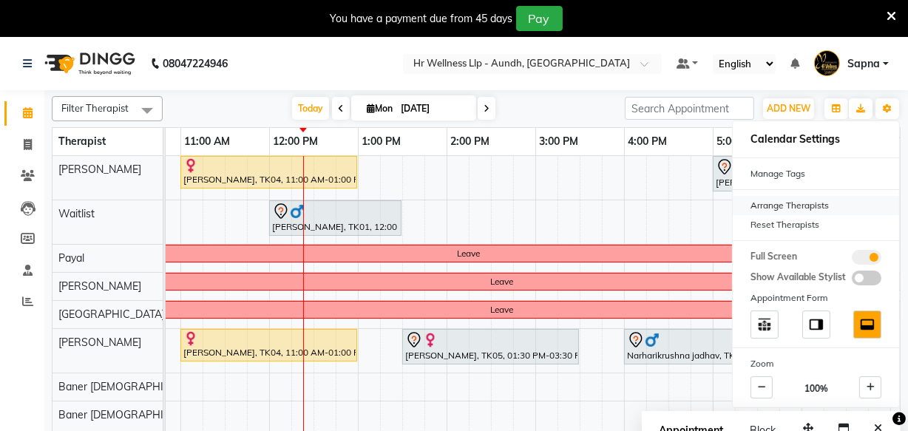
click at [774, 204] on div "Arrange Therapists" at bounding box center [816, 205] width 166 height 19
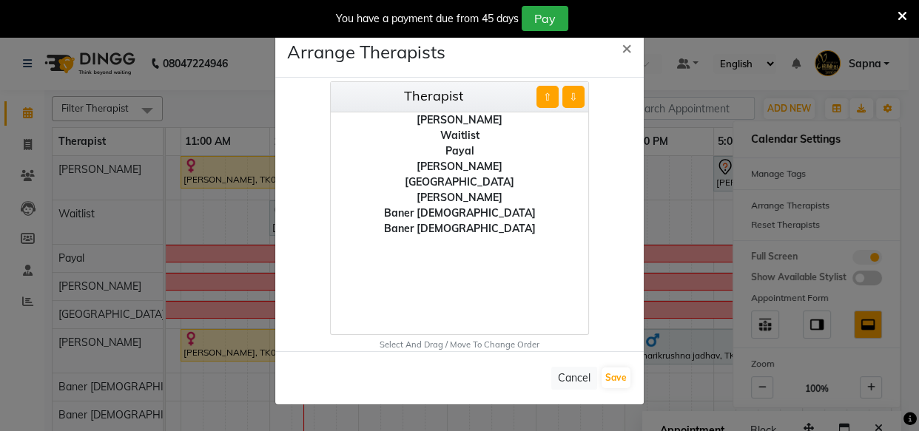
click at [468, 152] on div "Payal" at bounding box center [459, 151] width 257 height 16
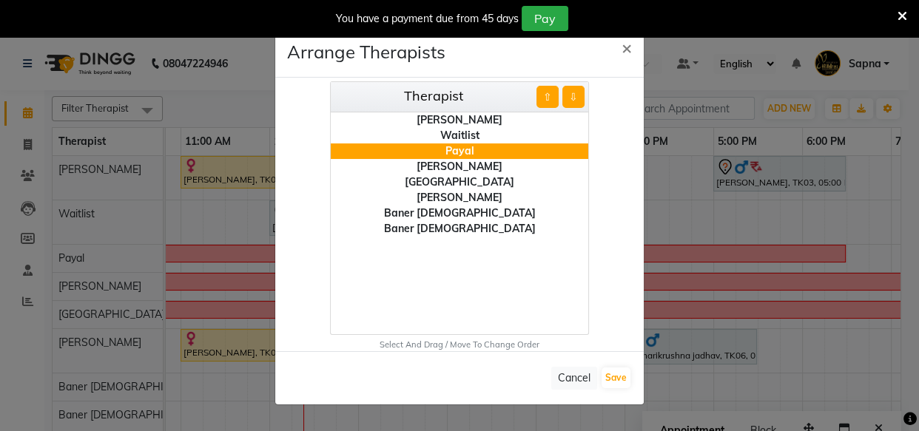
click at [572, 103] on button "⇩" at bounding box center [573, 97] width 22 height 22
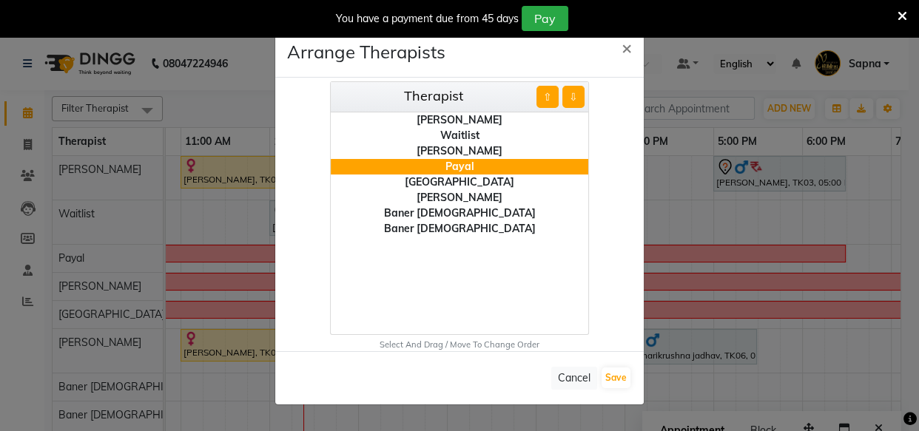
click at [572, 103] on button "⇩" at bounding box center [573, 97] width 22 height 22
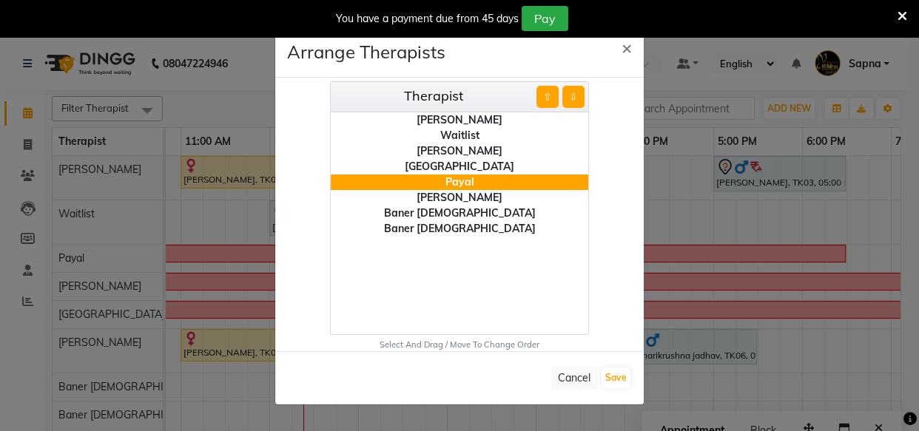
click at [572, 103] on button "⇩" at bounding box center [573, 97] width 22 height 22
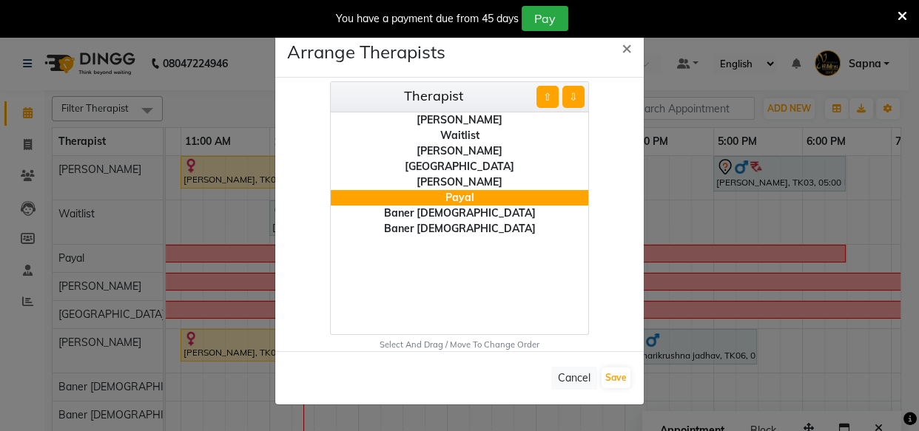
click at [572, 103] on button "⇩" at bounding box center [573, 97] width 22 height 22
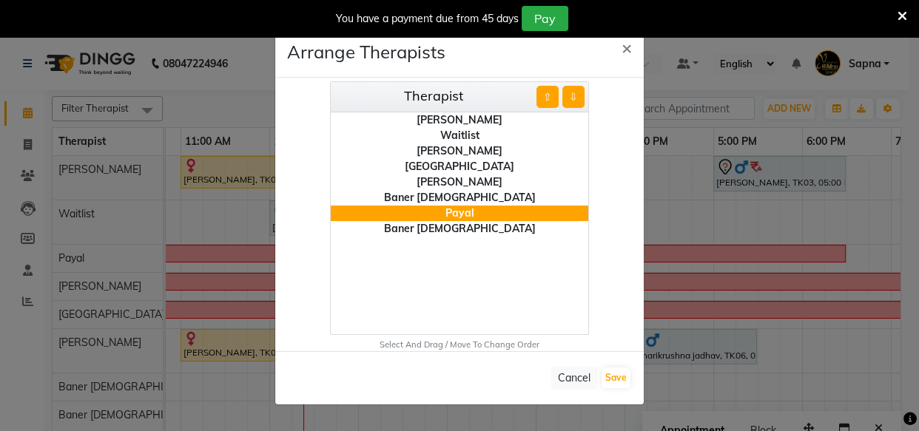
click at [456, 152] on div "[PERSON_NAME]" at bounding box center [459, 151] width 257 height 16
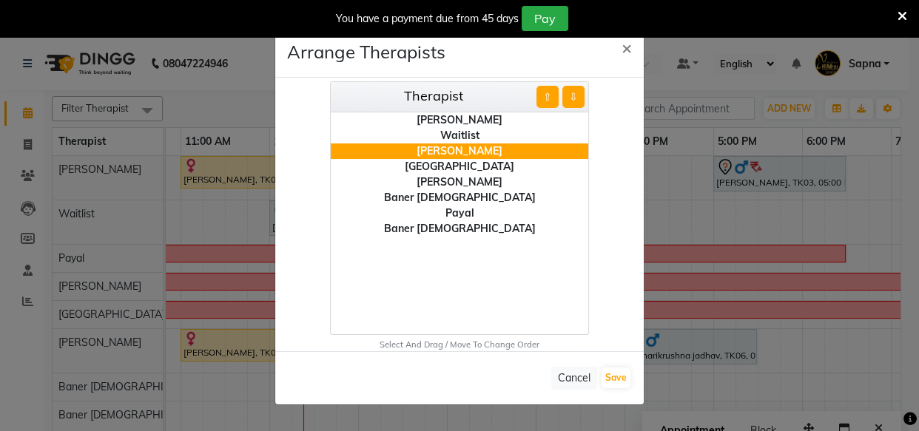
click at [572, 100] on button "⇩" at bounding box center [573, 97] width 22 height 22
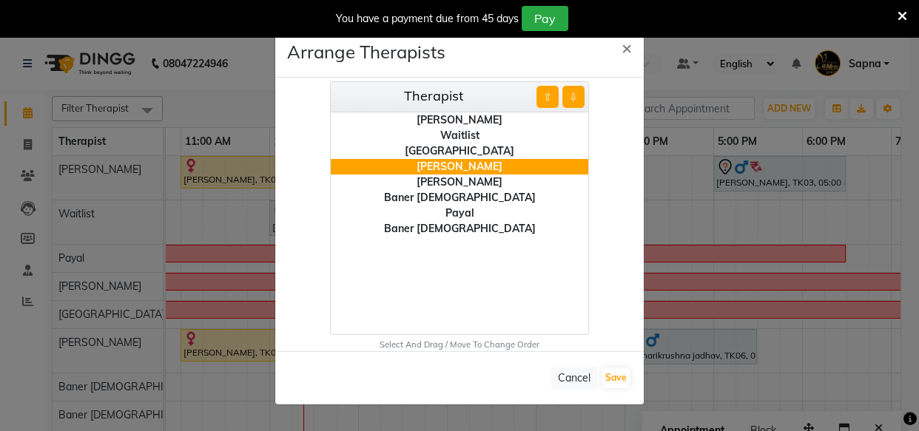
click at [572, 100] on button "⇩" at bounding box center [573, 97] width 22 height 22
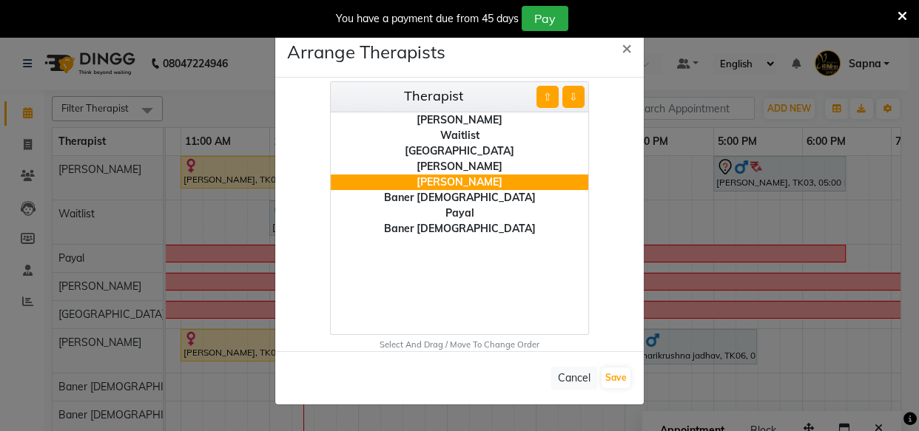
click at [572, 100] on button "⇩" at bounding box center [573, 97] width 22 height 22
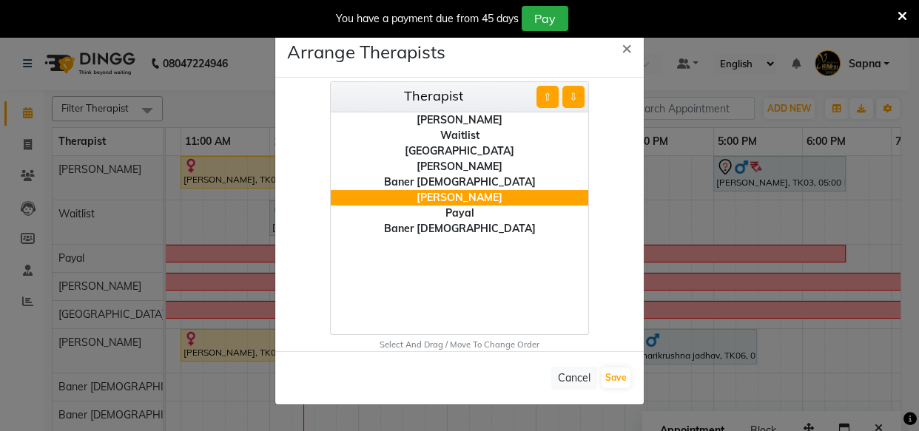
click at [541, 96] on button "⇧" at bounding box center [547, 97] width 22 height 22
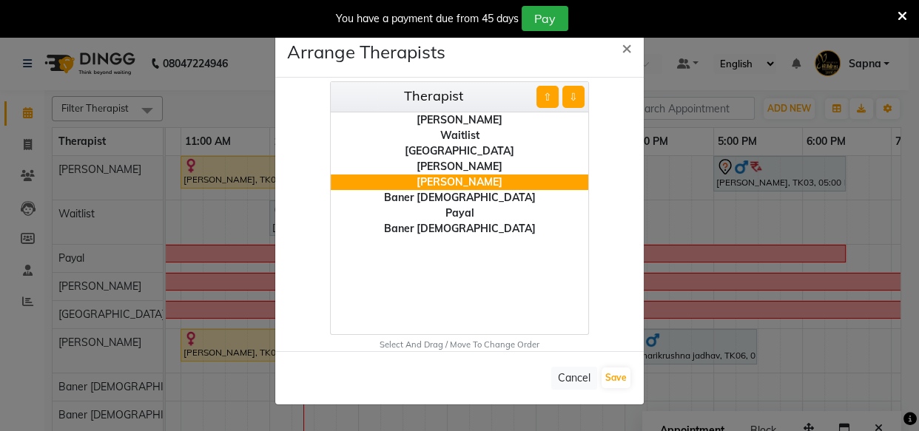
click at [464, 215] on div "Payal" at bounding box center [459, 214] width 257 height 16
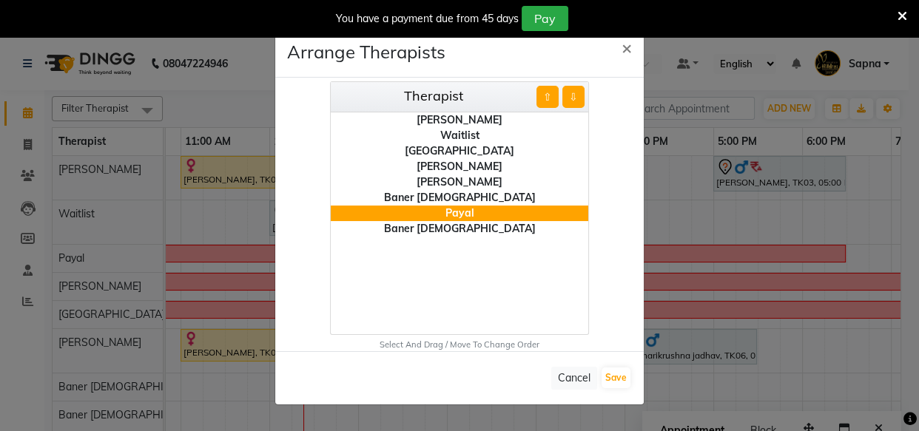
click at [541, 103] on button "⇧" at bounding box center [547, 97] width 22 height 22
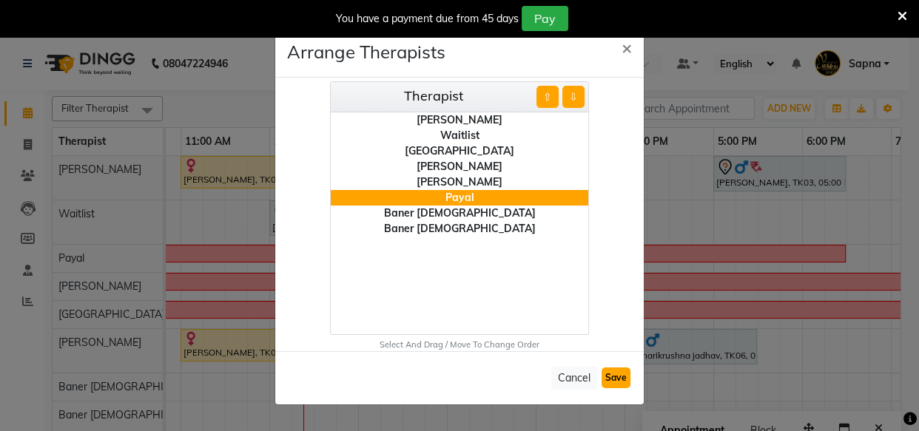
click at [613, 373] on button "Save" at bounding box center [615, 378] width 29 height 21
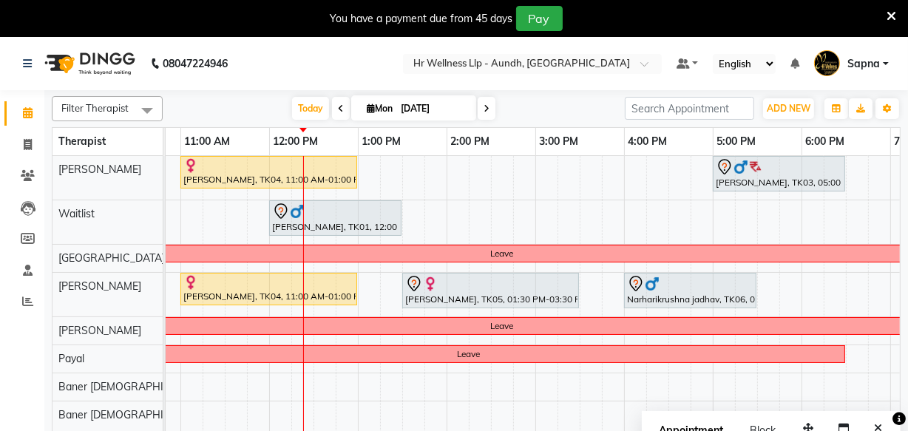
click at [484, 109] on icon at bounding box center [487, 108] width 6 height 9
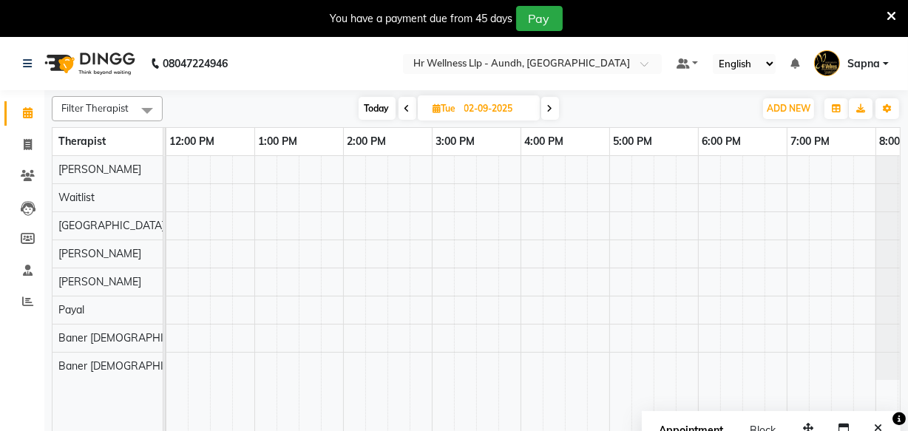
click at [555, 104] on span at bounding box center [550, 108] width 18 height 23
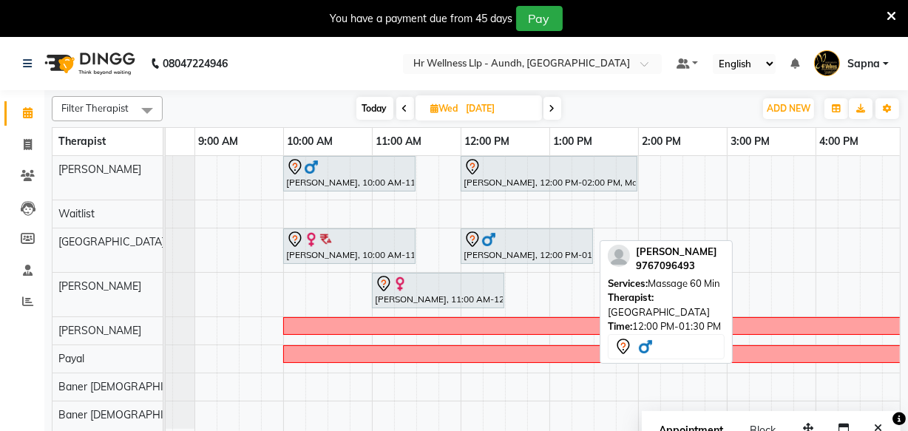
scroll to position [0, 59]
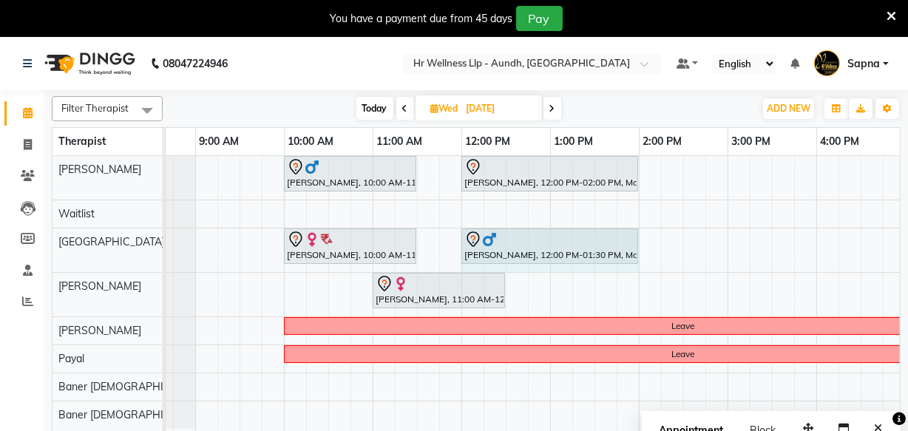
drag, startPoint x: 589, startPoint y: 244, endPoint x: 598, endPoint y: 244, distance: 8.9
click at [107, 246] on div "Ashwini Deshpande., 10:00 AM-11:30 AM, Massage 60 Min Vinod Menon, 12:00 PM-01:…" at bounding box center [107, 251] width 0 height 44
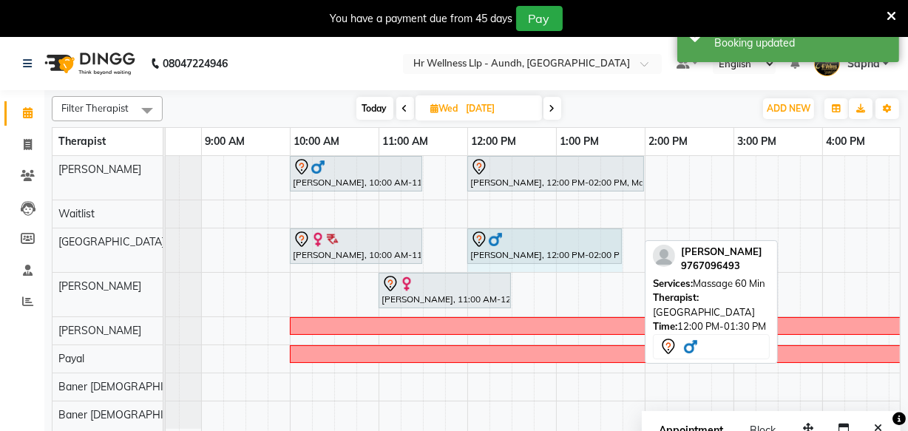
drag, startPoint x: 633, startPoint y: 233, endPoint x: 609, endPoint y: 246, distance: 27.5
click at [112, 246] on div "Ashwini Deshpande., 10:00 AM-11:30 AM, Massage 60 Min Vinod Menon, 12:00 PM-02:…" at bounding box center [112, 251] width 0 height 44
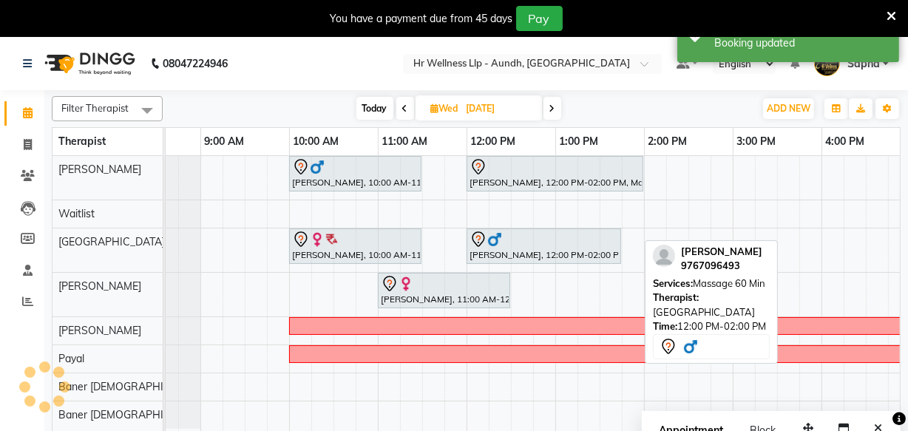
click at [609, 246] on div at bounding box center [544, 240] width 149 height 18
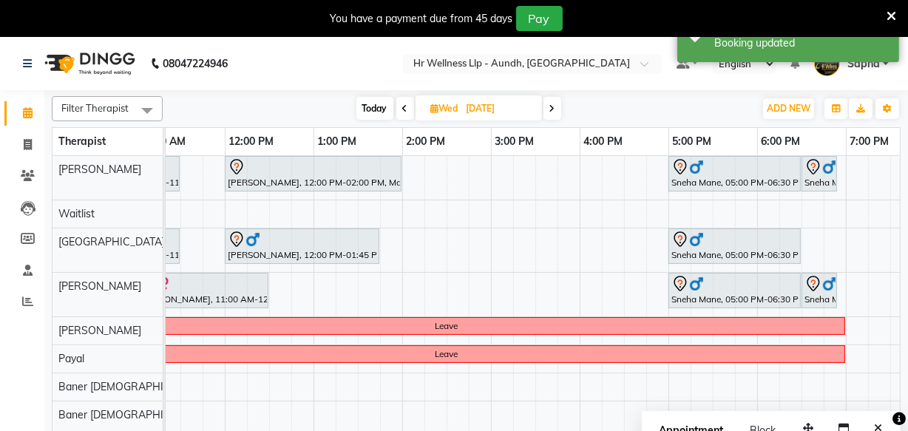
click at [555, 109] on icon at bounding box center [553, 108] width 6 height 9
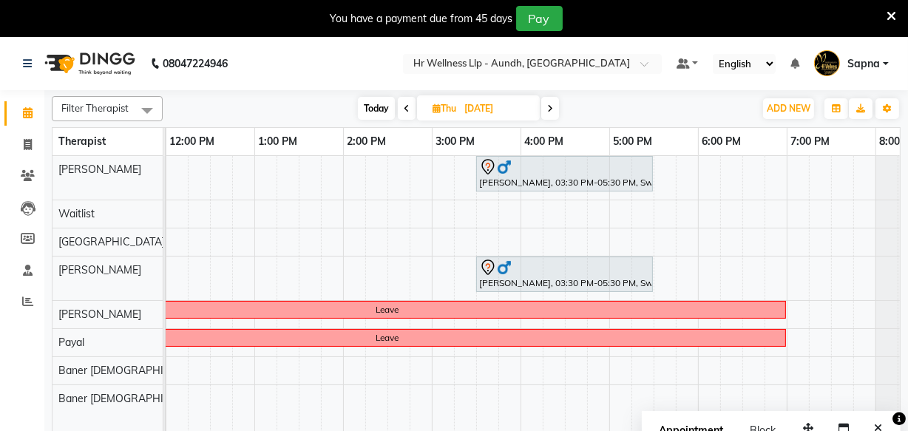
click at [551, 109] on icon at bounding box center [550, 108] width 6 height 9
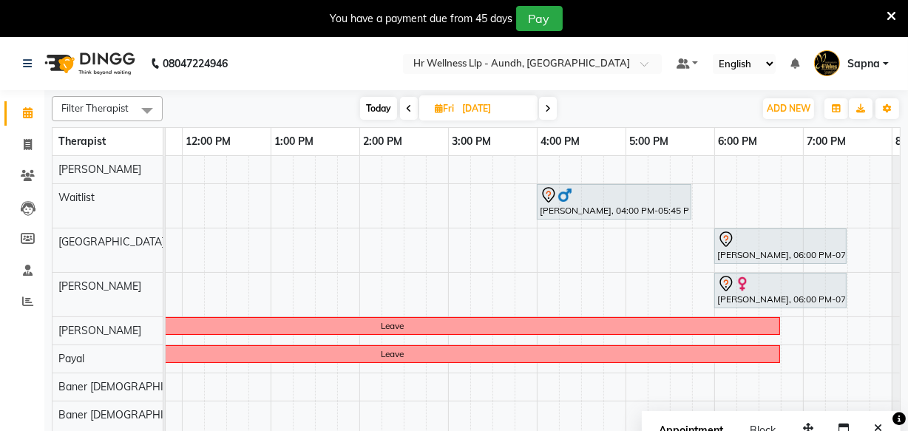
click at [547, 109] on icon at bounding box center [548, 108] width 6 height 9
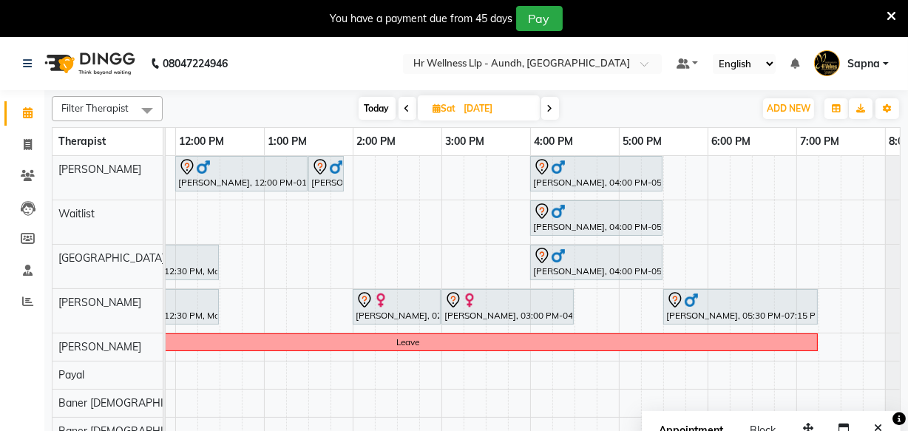
click at [550, 106] on icon at bounding box center [550, 108] width 6 height 9
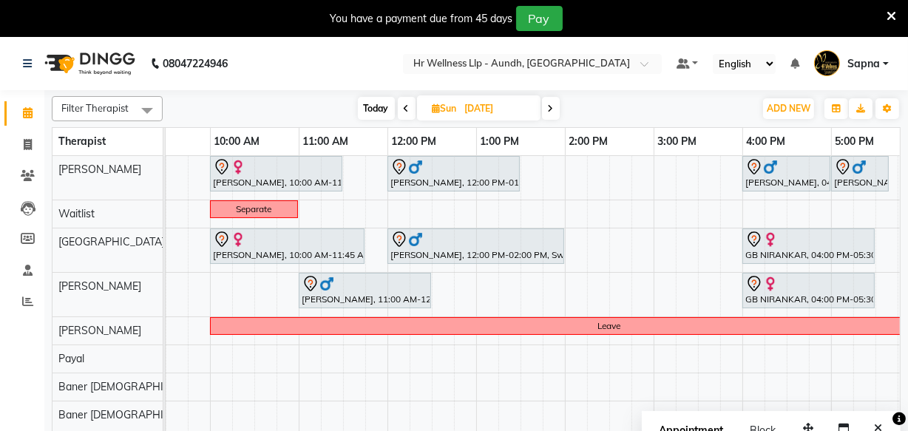
click at [407, 111] on icon at bounding box center [407, 108] width 6 height 9
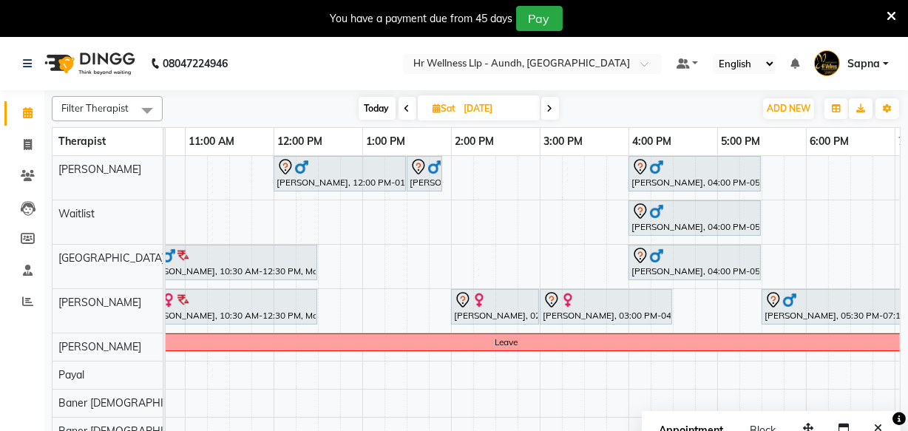
click at [407, 114] on span at bounding box center [408, 108] width 18 height 23
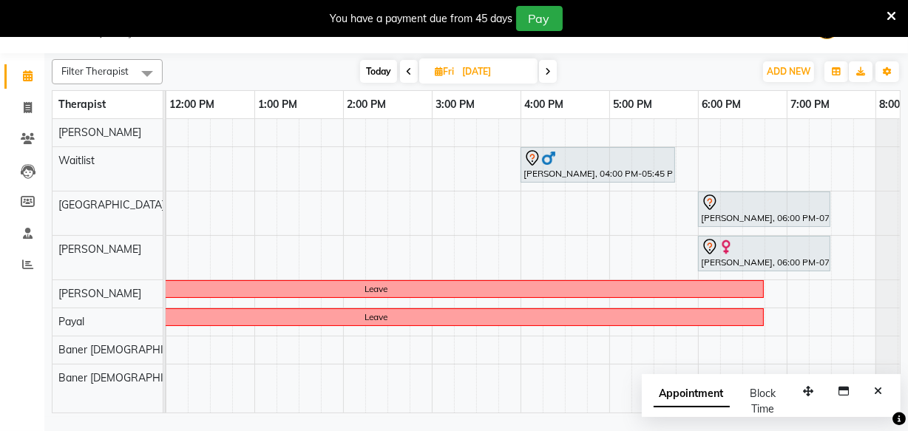
click at [550, 72] on icon at bounding box center [548, 71] width 6 height 9
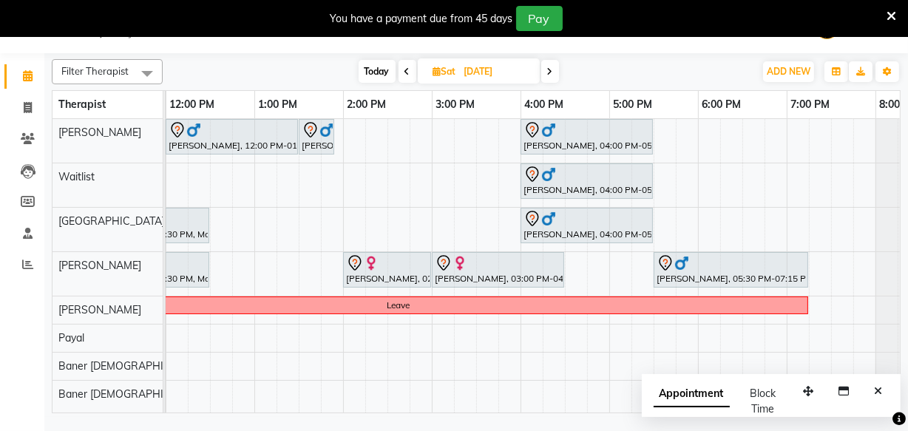
click at [548, 71] on icon at bounding box center [550, 71] width 6 height 9
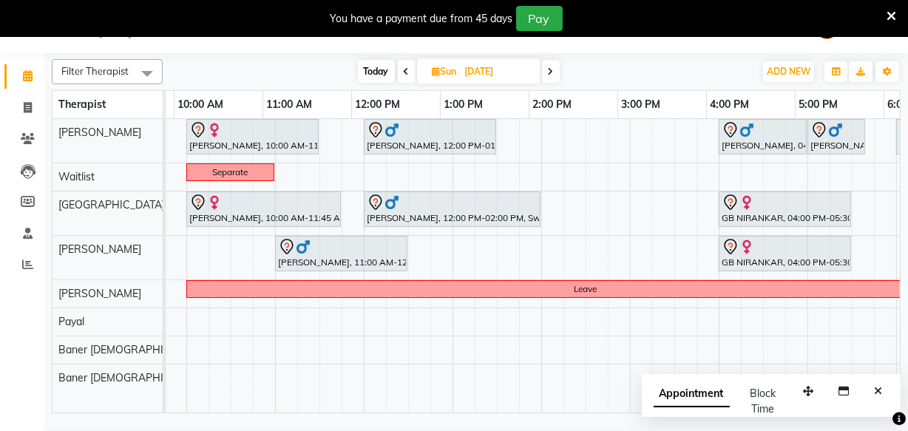
click at [547, 74] on span at bounding box center [551, 71] width 18 height 23
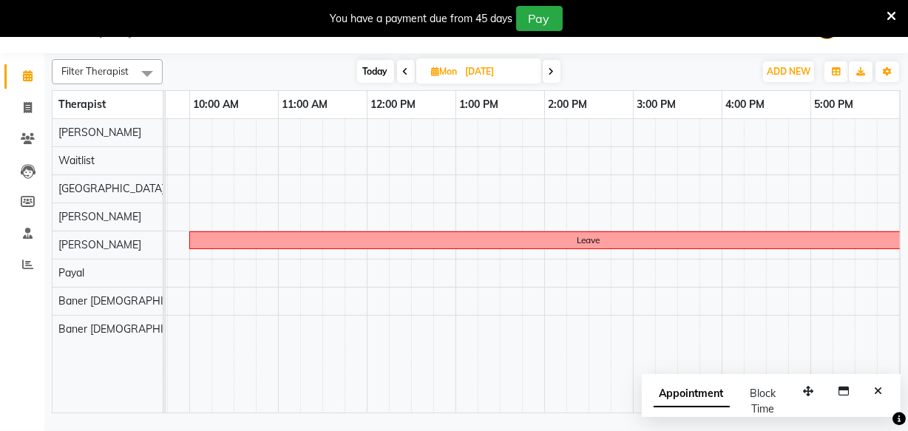
click at [555, 74] on span at bounding box center [552, 71] width 18 height 23
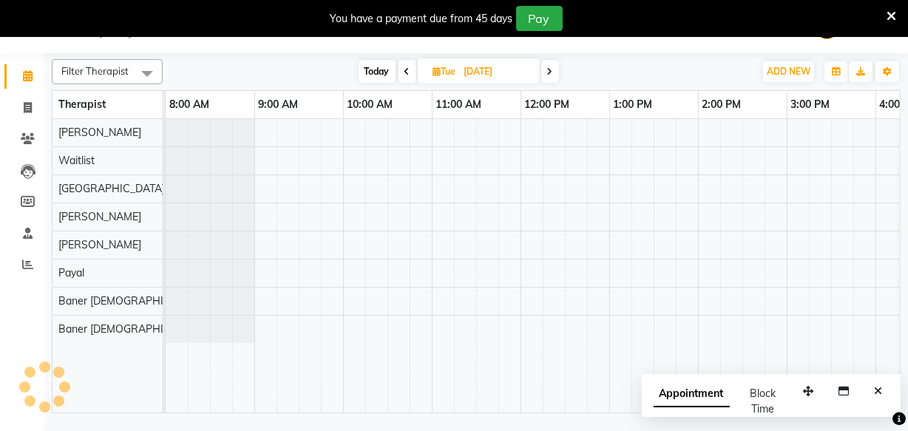
click at [550, 72] on icon at bounding box center [550, 71] width 6 height 9
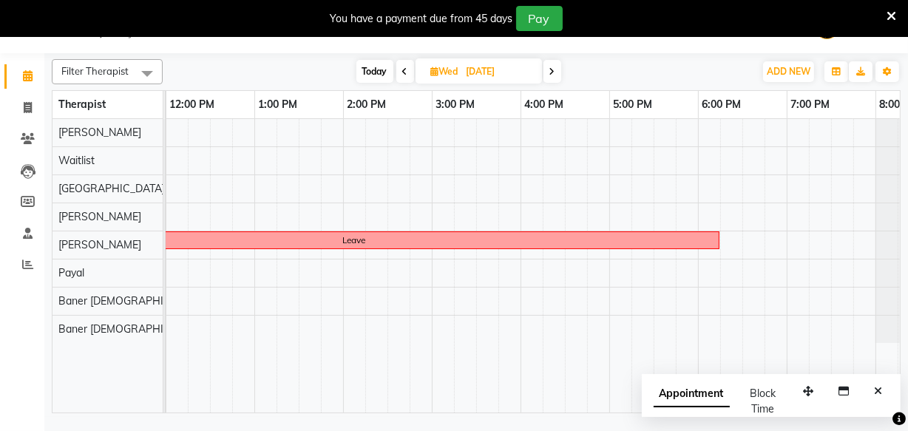
click at [552, 72] on icon at bounding box center [553, 71] width 6 height 9
click at [551, 76] on span at bounding box center [550, 71] width 18 height 23
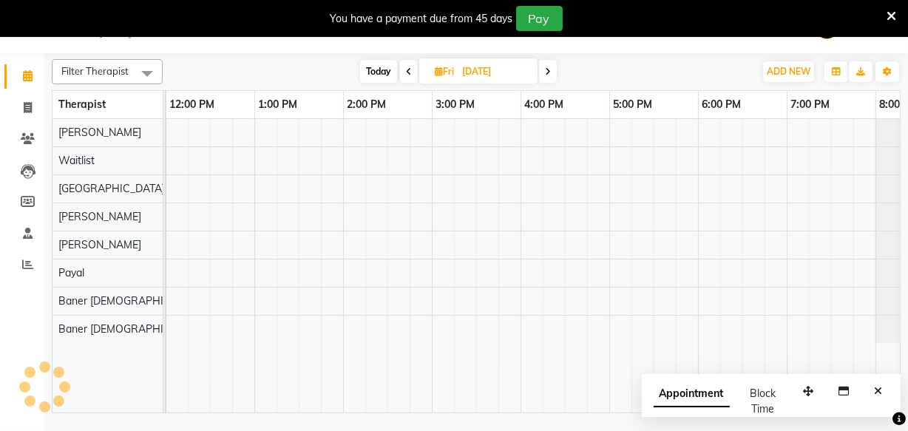
click at [549, 75] on span at bounding box center [548, 71] width 18 height 23
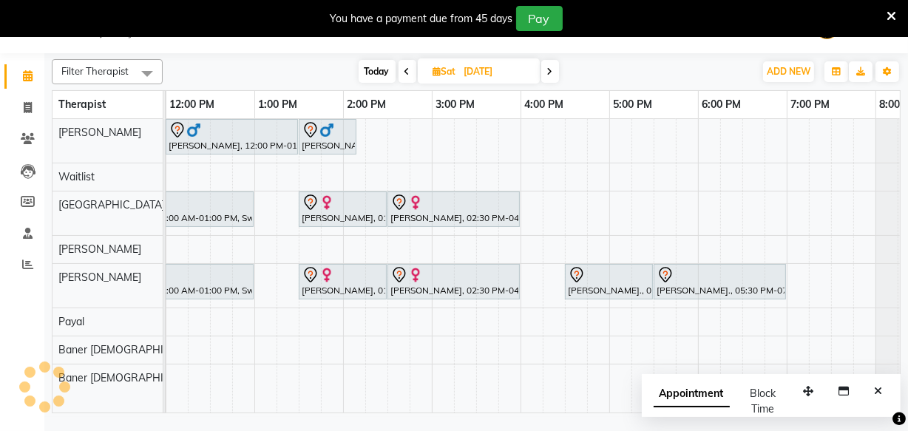
click at [549, 75] on span at bounding box center [550, 71] width 18 height 23
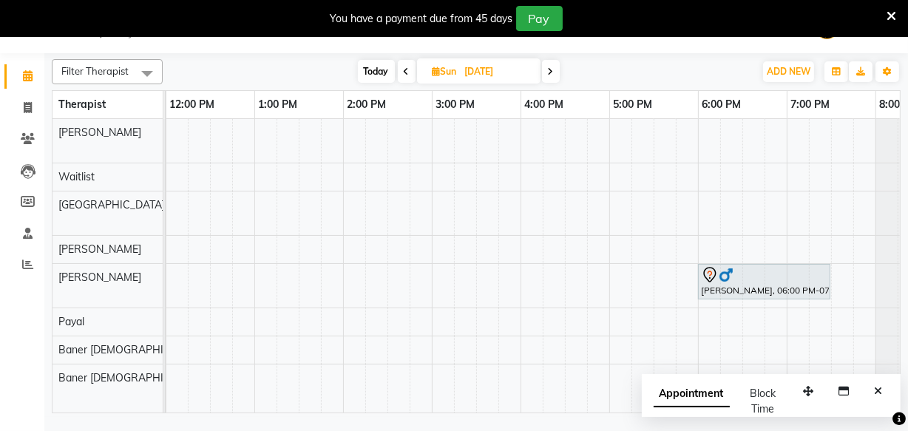
click at [408, 72] on icon at bounding box center [407, 71] width 6 height 9
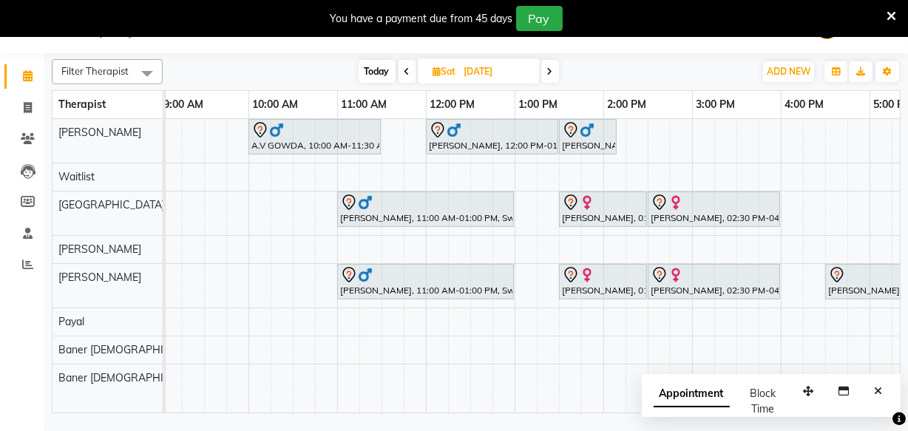
click at [408, 72] on icon at bounding box center [408, 71] width 6 height 9
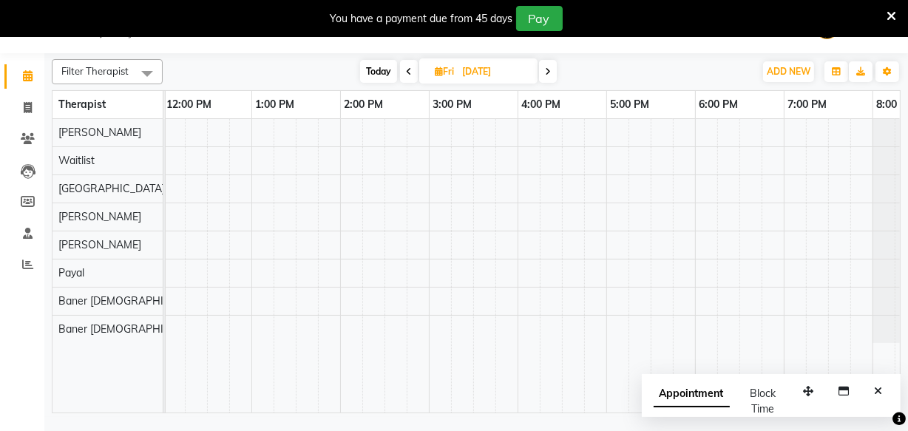
click at [547, 73] on icon at bounding box center [548, 71] width 6 height 9
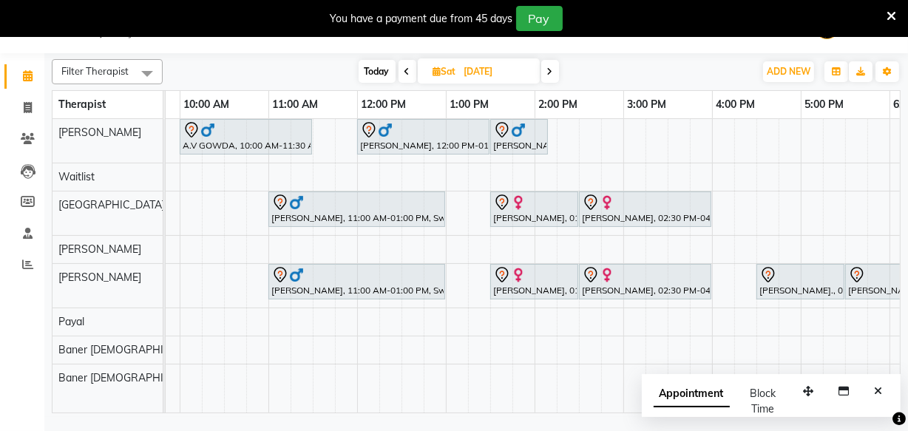
click at [550, 72] on icon at bounding box center [550, 71] width 6 height 9
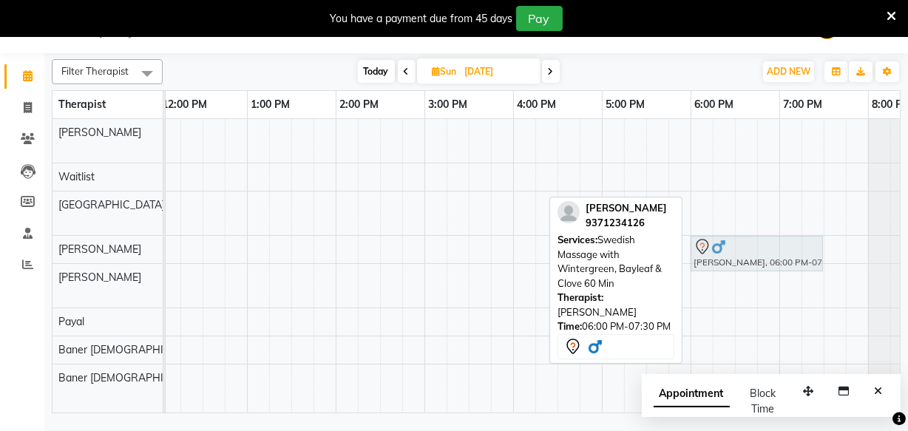
drag, startPoint x: 717, startPoint y: 293, endPoint x: 717, endPoint y: 266, distance: 26.6
click at [717, 266] on tbody "Ashwini Udasin, 10:00 AM-11:30 AM, Massage 60 Min Ashwini Udasin, 10:00 AM-12:0…" at bounding box center [380, 255] width 1154 height 273
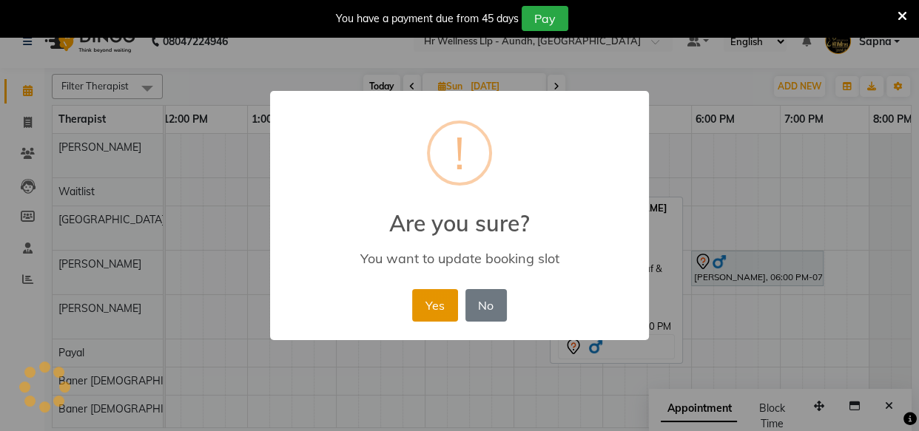
click at [439, 303] on button "Yes" at bounding box center [434, 305] width 45 height 33
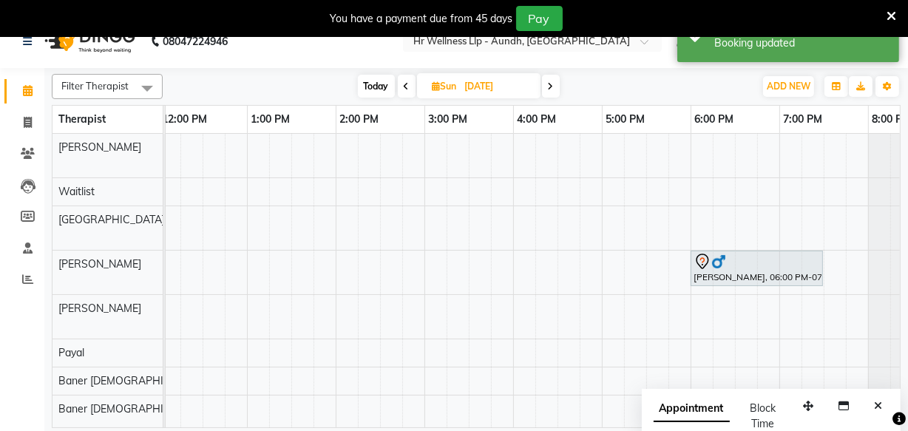
click at [554, 87] on icon at bounding box center [551, 86] width 6 height 9
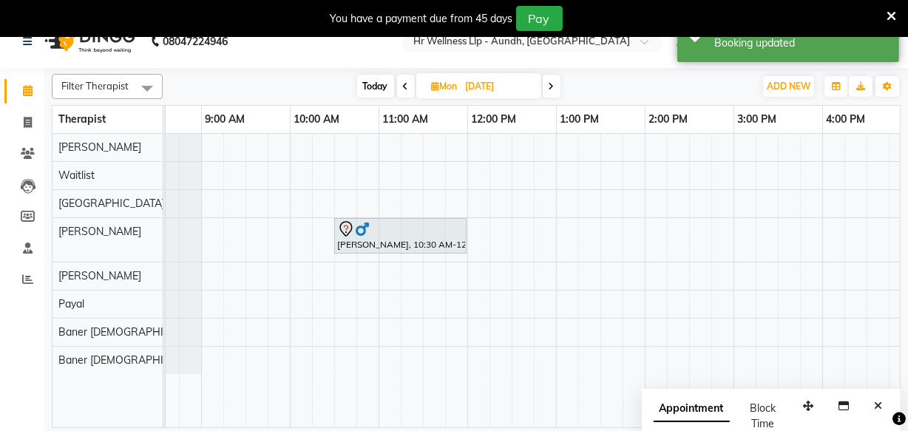
click at [548, 86] on span at bounding box center [552, 86] width 18 height 23
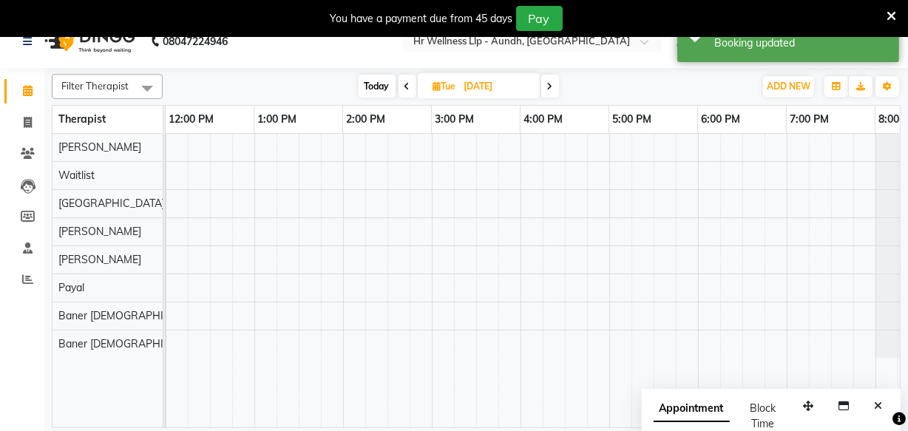
click at [548, 86] on icon at bounding box center [550, 86] width 6 height 9
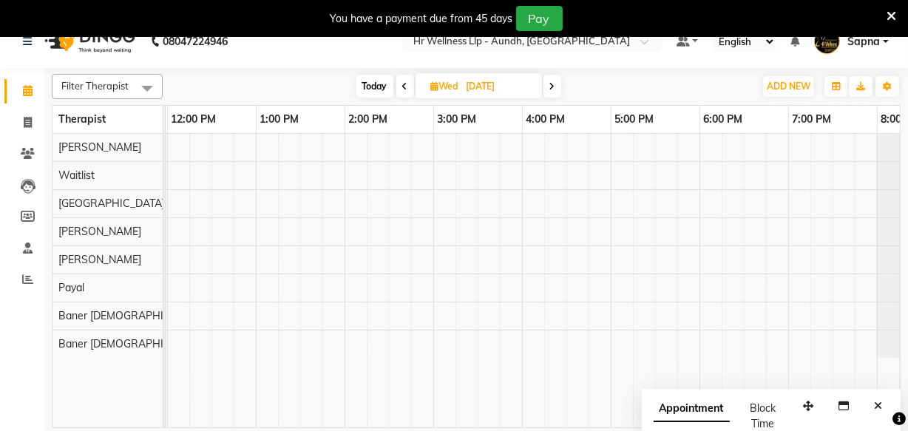
click at [552, 86] on icon at bounding box center [553, 86] width 6 height 9
click at [552, 86] on icon at bounding box center [550, 86] width 6 height 9
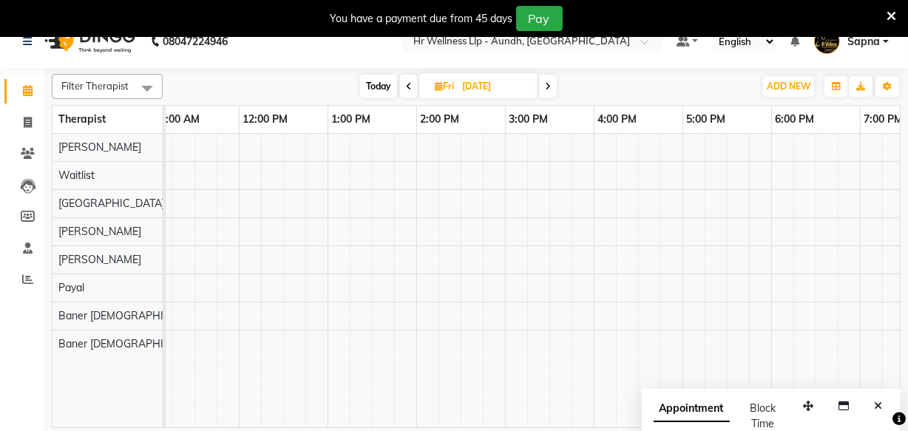
click at [548, 88] on icon at bounding box center [548, 86] width 6 height 9
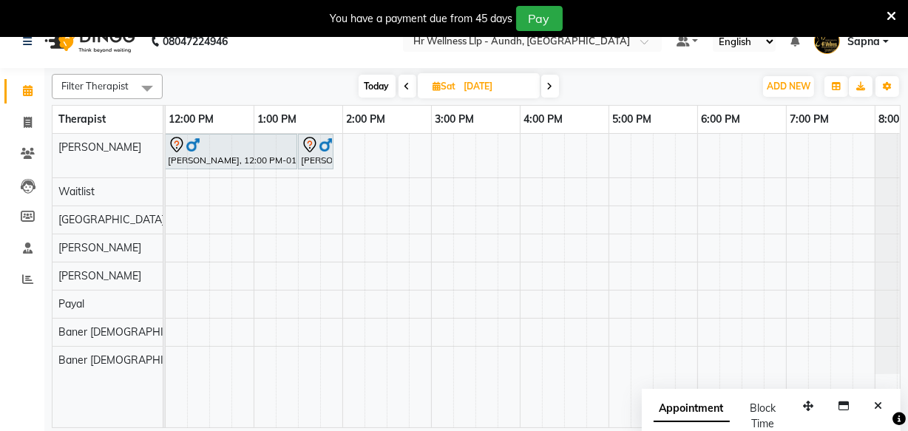
click at [548, 88] on icon at bounding box center [550, 86] width 6 height 9
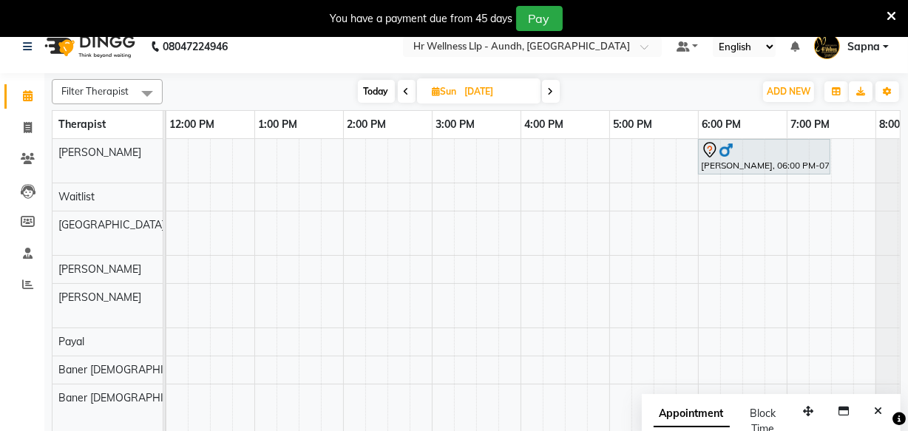
click at [405, 90] on icon at bounding box center [407, 91] width 6 height 9
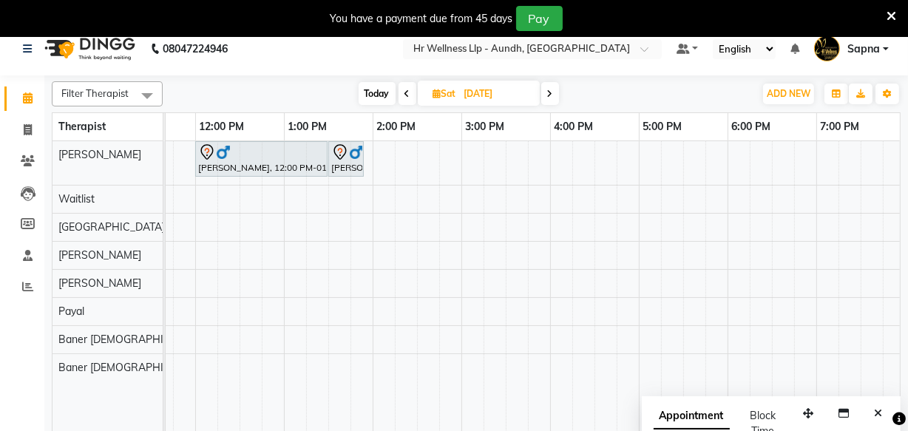
click at [549, 96] on icon at bounding box center [550, 93] width 6 height 9
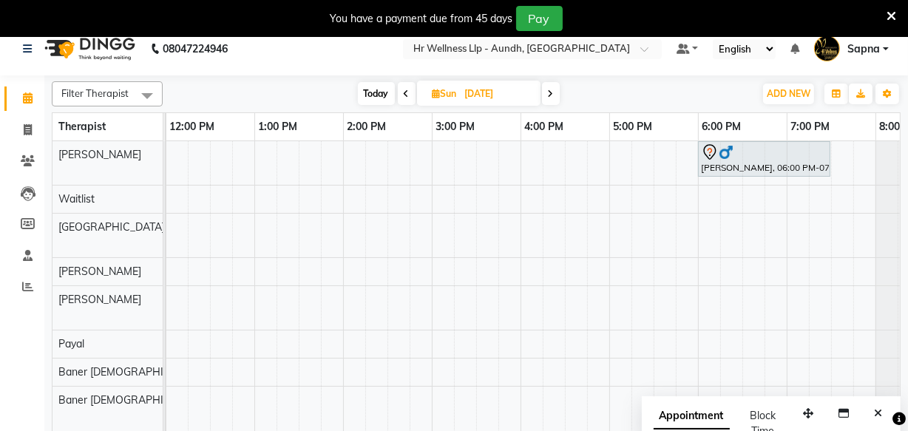
click at [549, 99] on span at bounding box center [551, 93] width 18 height 23
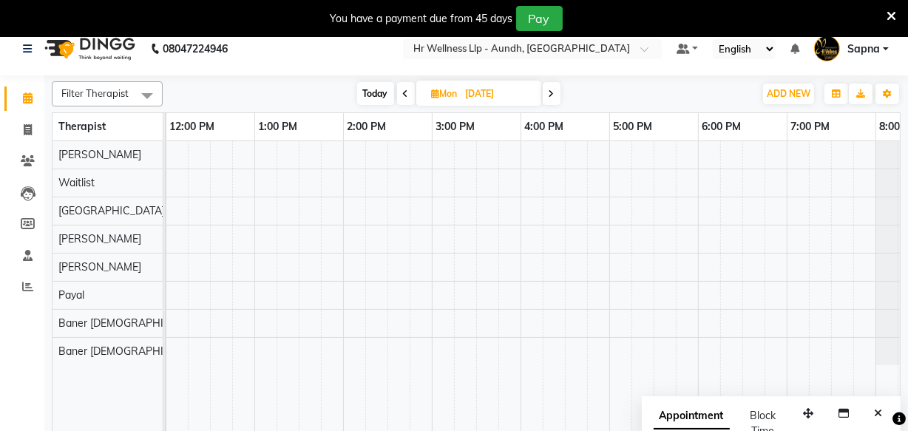
click at [555, 89] on icon at bounding box center [552, 93] width 6 height 9
click at [555, 89] on span at bounding box center [550, 93] width 18 height 23
click at [555, 91] on icon at bounding box center [553, 93] width 6 height 9
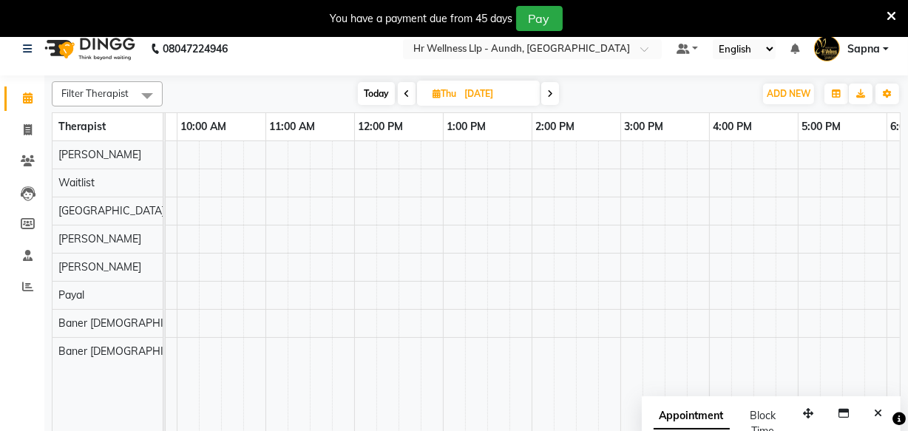
click at [552, 91] on icon at bounding box center [550, 93] width 6 height 9
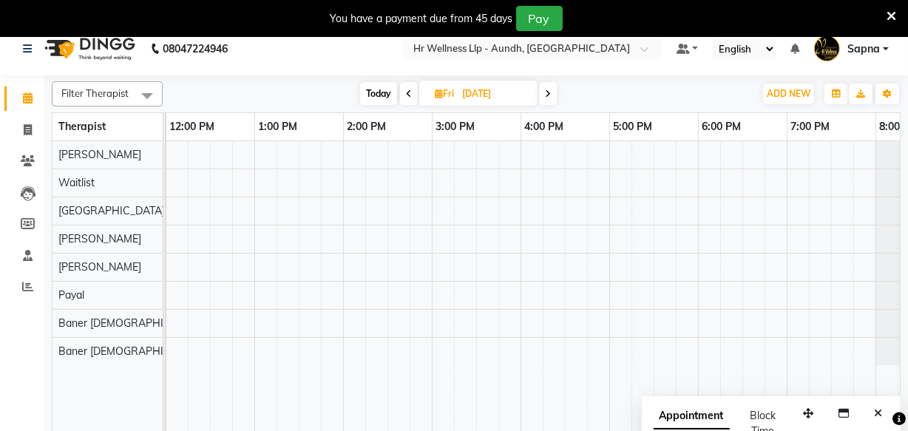
click at [552, 91] on span at bounding box center [548, 93] width 18 height 23
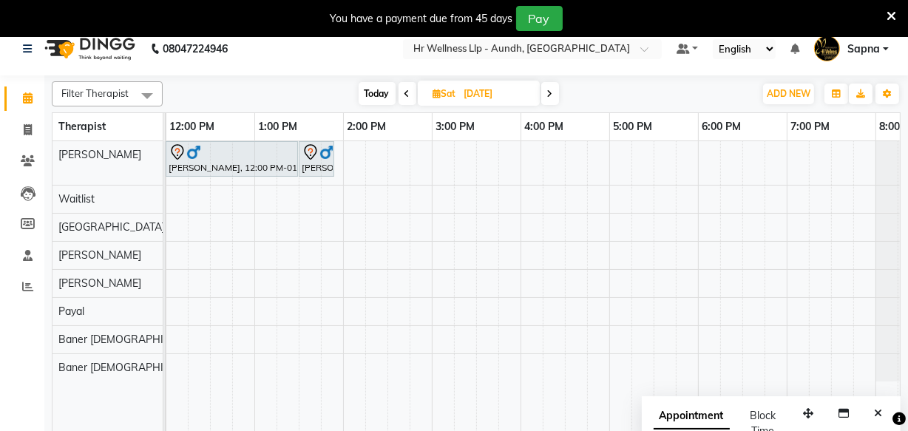
click at [552, 91] on icon at bounding box center [550, 93] width 6 height 9
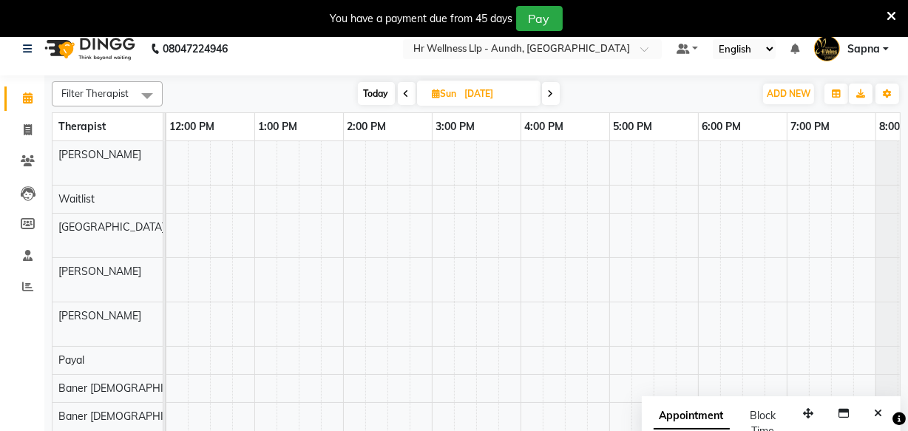
click at [552, 91] on icon at bounding box center [551, 93] width 6 height 9
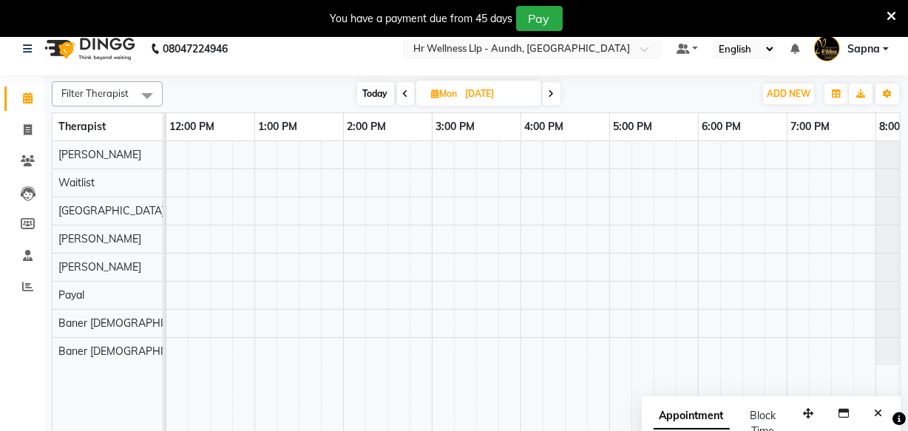
click at [552, 91] on icon at bounding box center [552, 93] width 6 height 9
click at [552, 91] on icon at bounding box center [550, 93] width 6 height 9
click at [552, 91] on icon at bounding box center [553, 93] width 6 height 9
click at [552, 91] on icon at bounding box center [550, 93] width 6 height 9
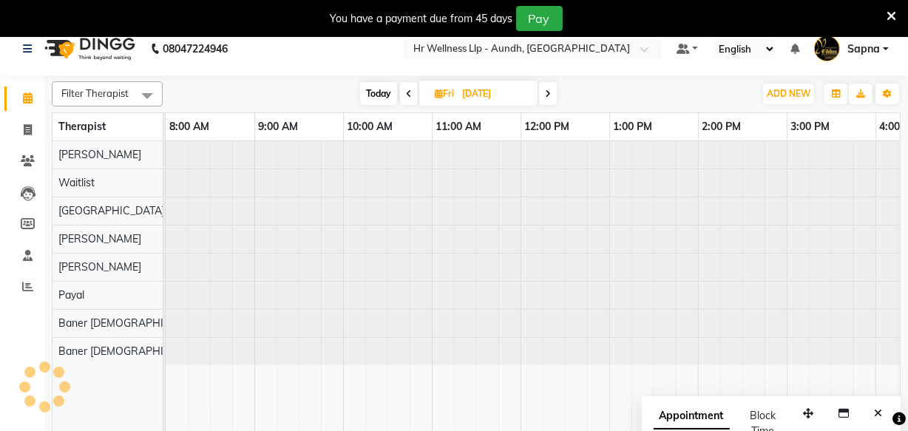
click at [552, 91] on span at bounding box center [548, 93] width 18 height 23
click at [551, 91] on icon at bounding box center [548, 93] width 6 height 9
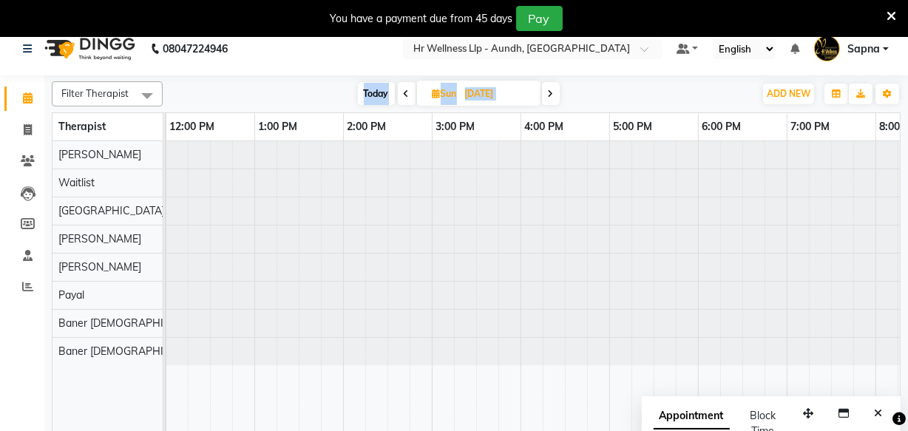
click at [552, 91] on icon at bounding box center [551, 93] width 6 height 9
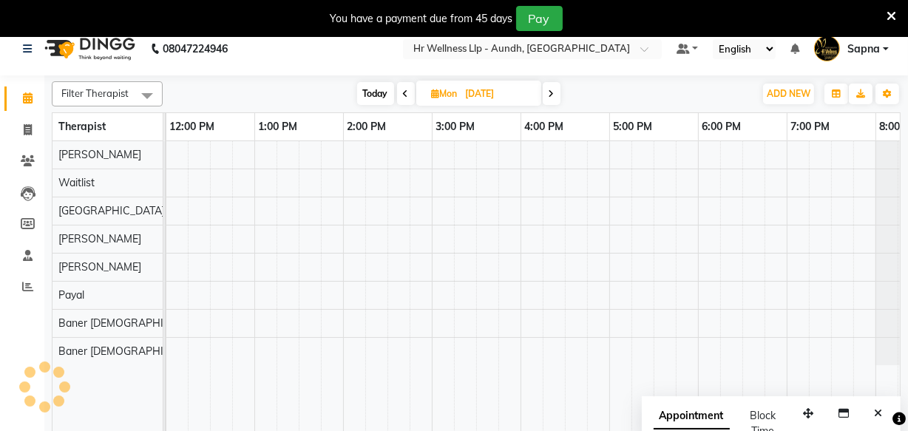
click at [552, 91] on icon at bounding box center [552, 93] width 6 height 9
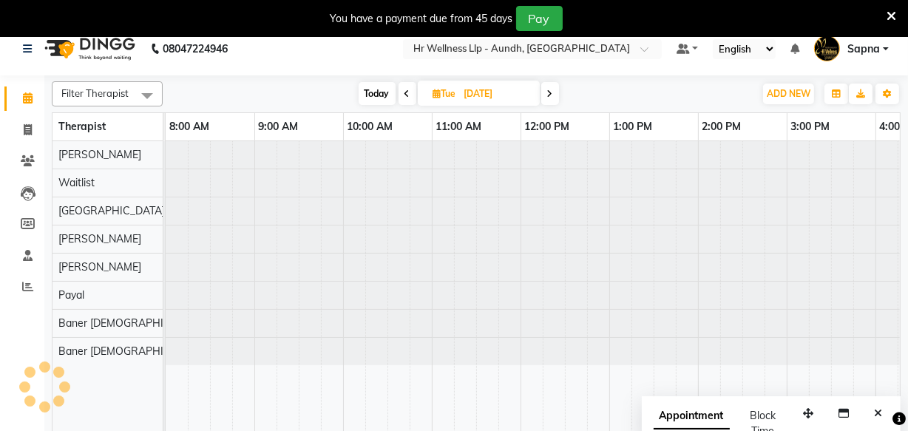
click at [552, 91] on icon at bounding box center [550, 93] width 6 height 9
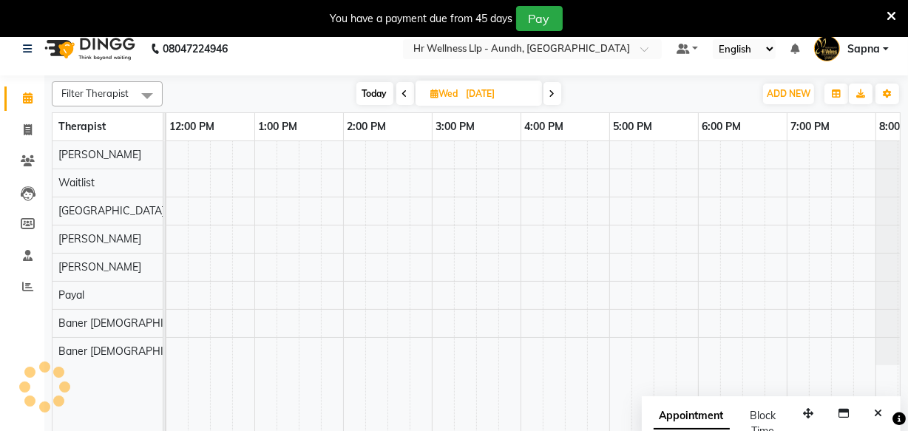
click at [552, 91] on icon at bounding box center [553, 93] width 6 height 9
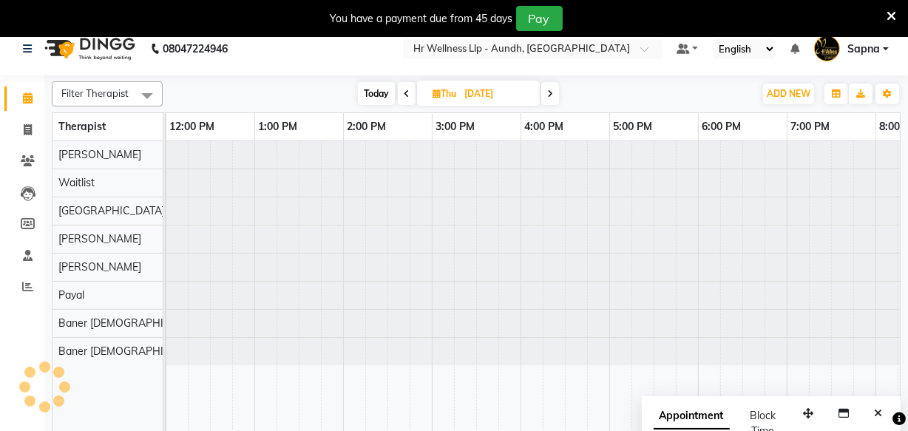
click at [379, 94] on span "Today" at bounding box center [376, 93] width 37 height 23
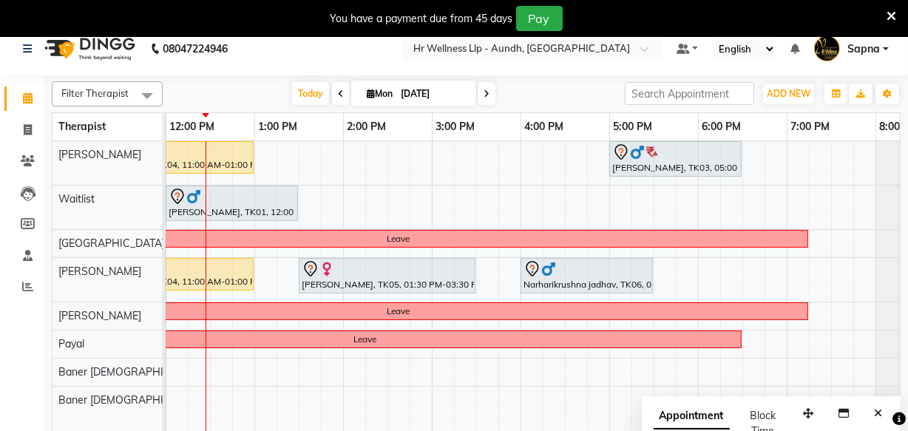
click at [481, 93] on span at bounding box center [487, 93] width 18 height 23
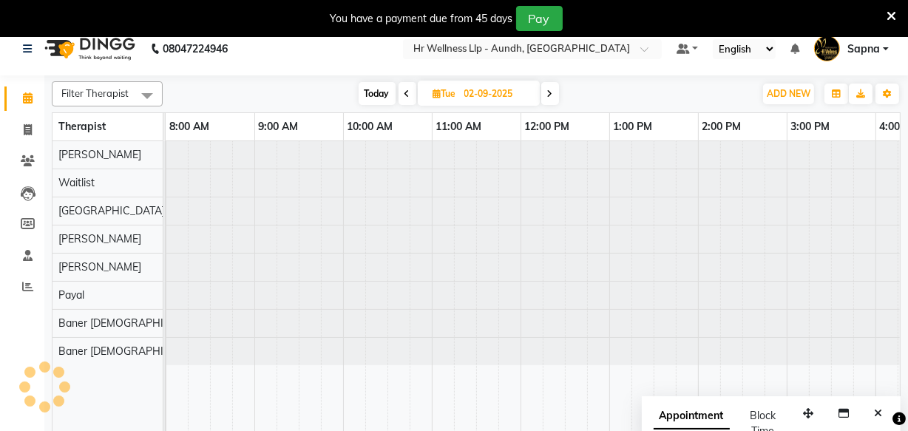
scroll to position [0, 0]
click at [546, 95] on span at bounding box center [550, 93] width 18 height 23
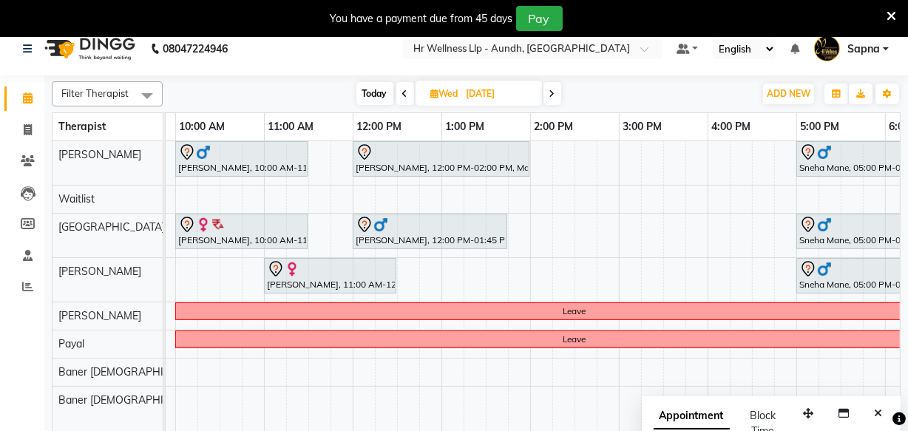
scroll to position [0, 167]
click at [558, 100] on span at bounding box center [553, 93] width 18 height 23
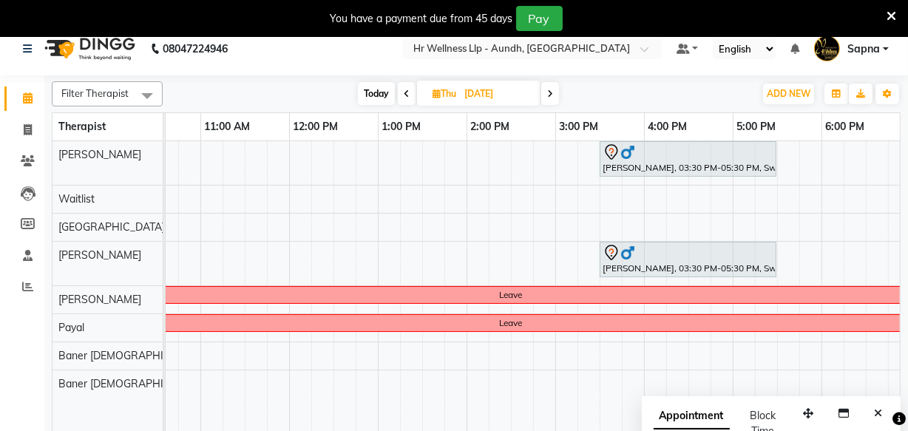
scroll to position [0, 206]
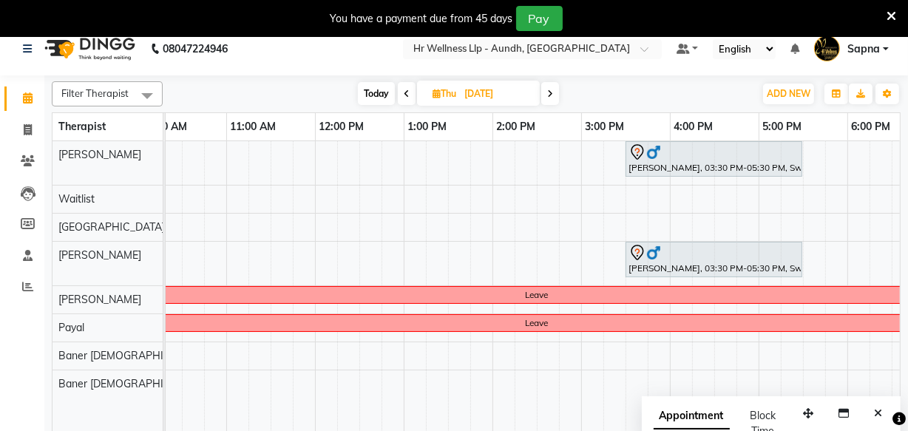
click at [410, 96] on span at bounding box center [407, 93] width 18 height 23
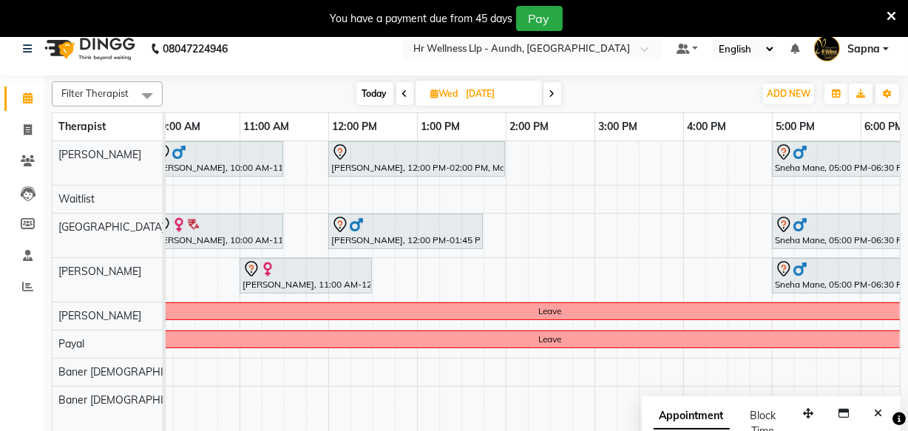
scroll to position [0, 178]
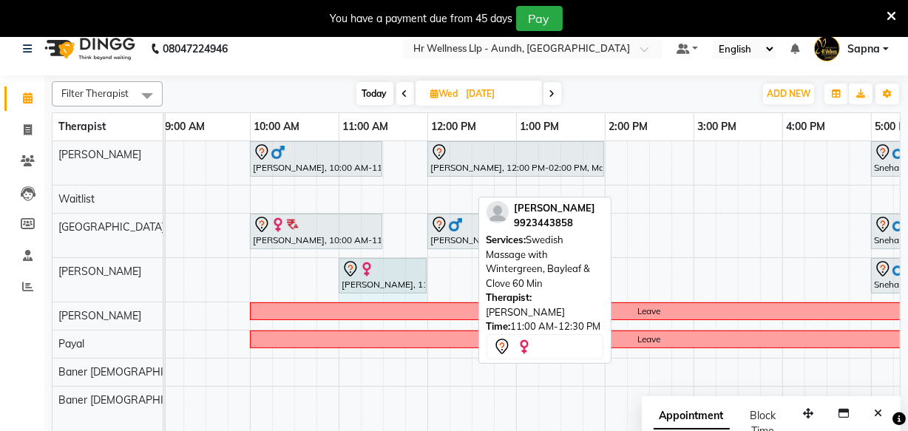
drag, startPoint x: 467, startPoint y: 271, endPoint x: 459, endPoint y: 267, distance: 8.3
click at [422, 296] on div "Rekha nirbhya, 11:00 AM-12:30 PM, Swedish Massage with Wintergreen, Bayleaf & C…" at bounding box center [649, 280] width 1154 height 44
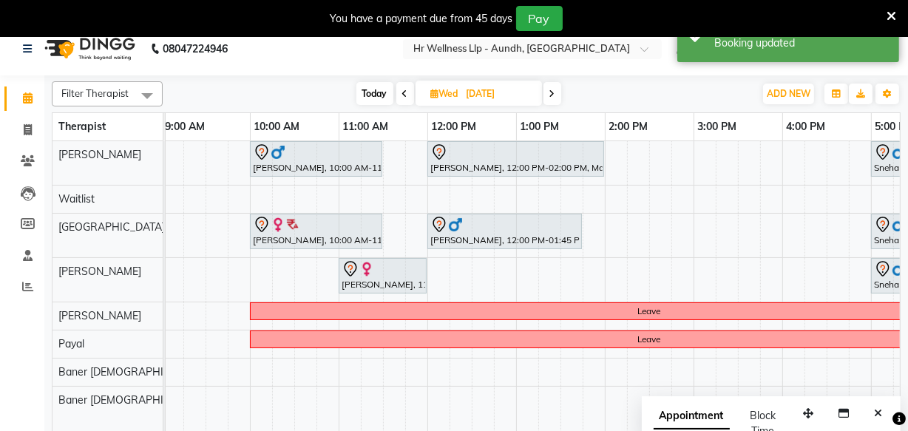
click at [549, 96] on span at bounding box center [553, 93] width 18 height 23
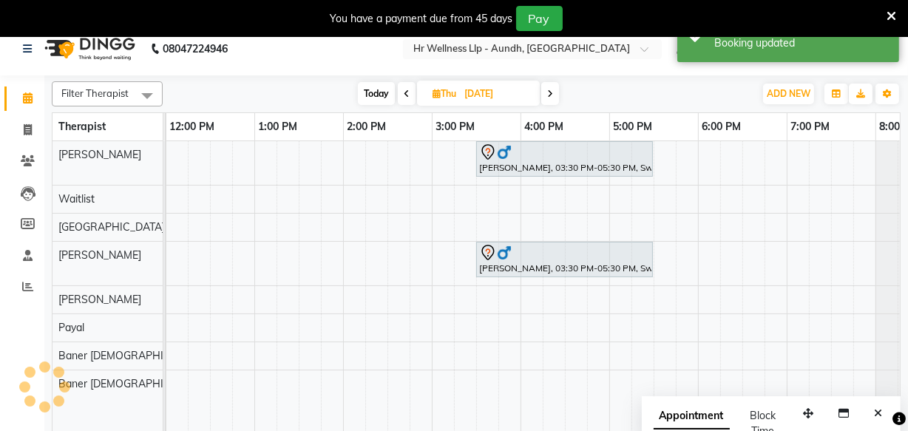
click at [550, 98] on span at bounding box center [550, 93] width 18 height 23
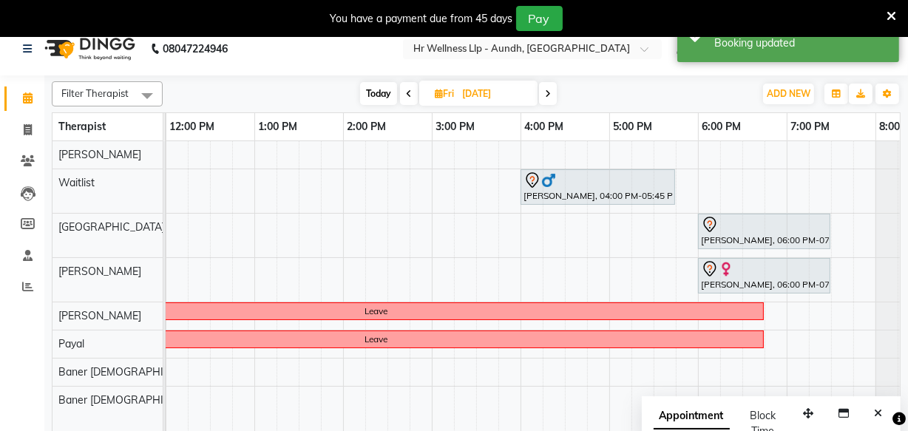
click at [547, 93] on icon at bounding box center [548, 93] width 6 height 9
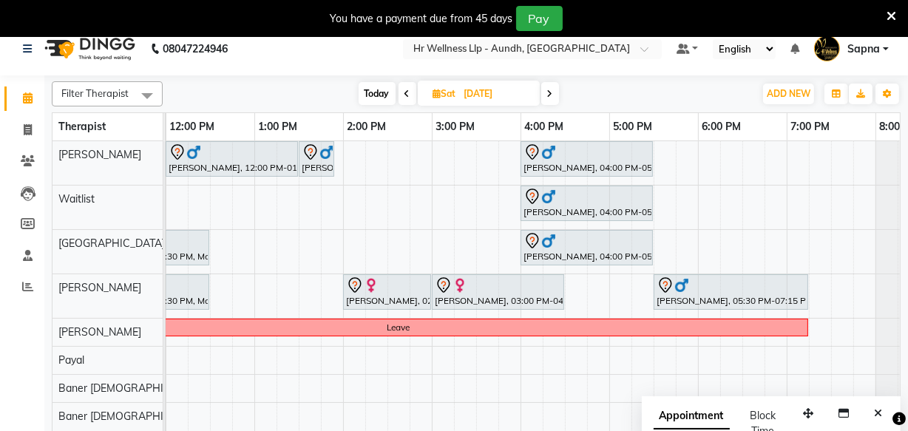
click at [550, 95] on icon at bounding box center [550, 93] width 6 height 9
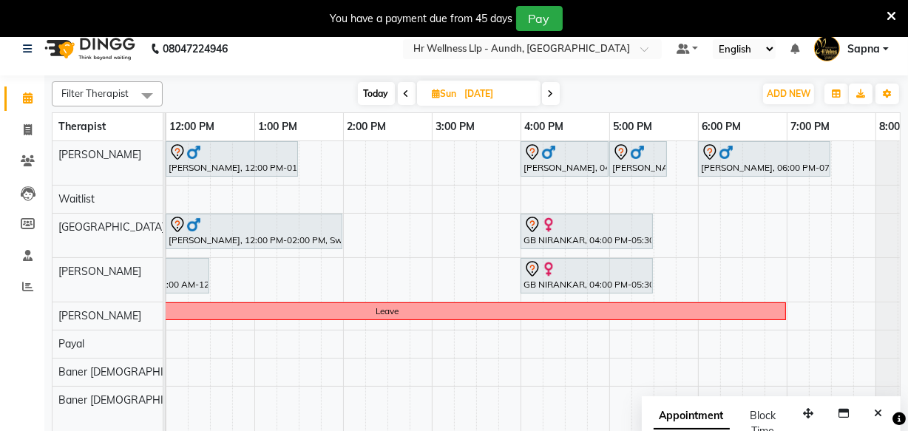
click at [405, 99] on span at bounding box center [407, 93] width 18 height 23
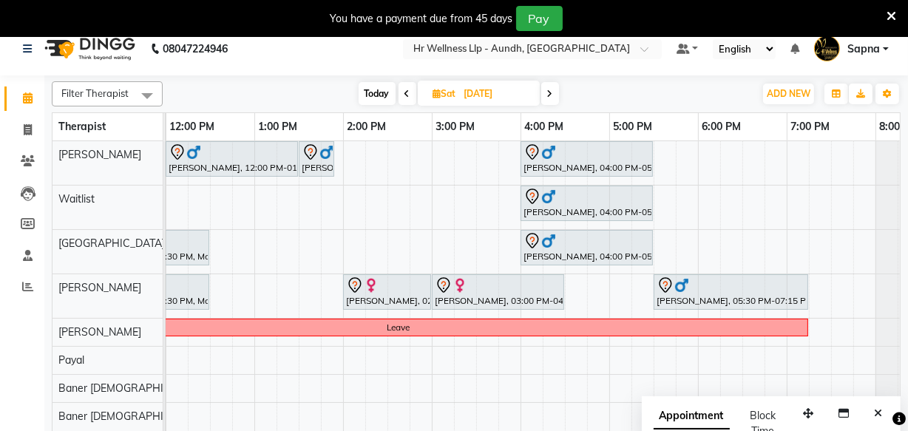
click at [405, 98] on span at bounding box center [408, 93] width 18 height 23
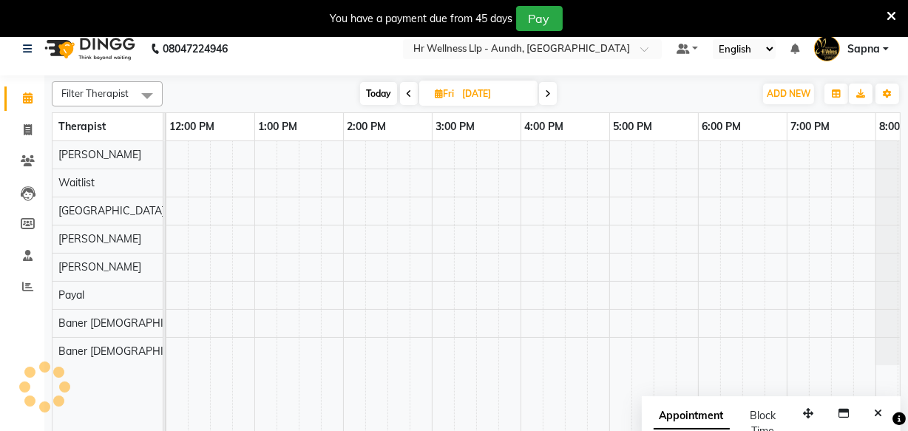
click at [405, 98] on span at bounding box center [409, 93] width 18 height 23
click at [405, 98] on span at bounding box center [407, 93] width 18 height 23
type input "[DATE]"
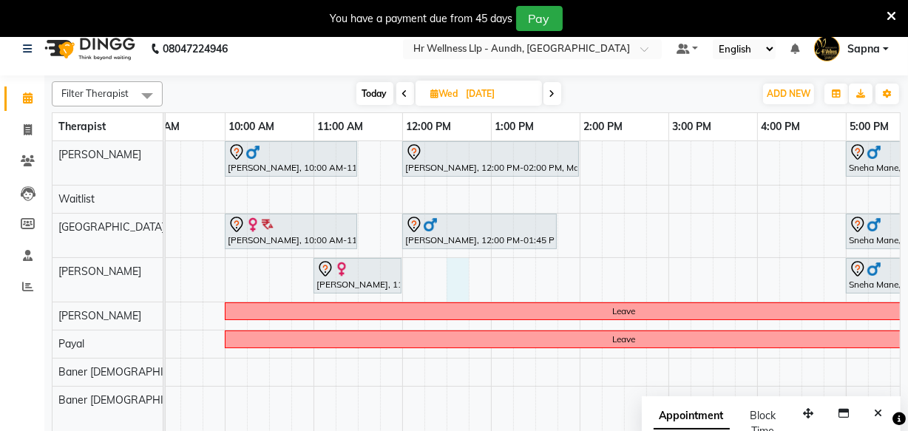
click at [454, 273] on div "VIKAS CHAWALA, 10:00 AM-11:30 AM, Revitalizing Thai Massage 60 Min Mr Nageswara…" at bounding box center [624, 288] width 1154 height 294
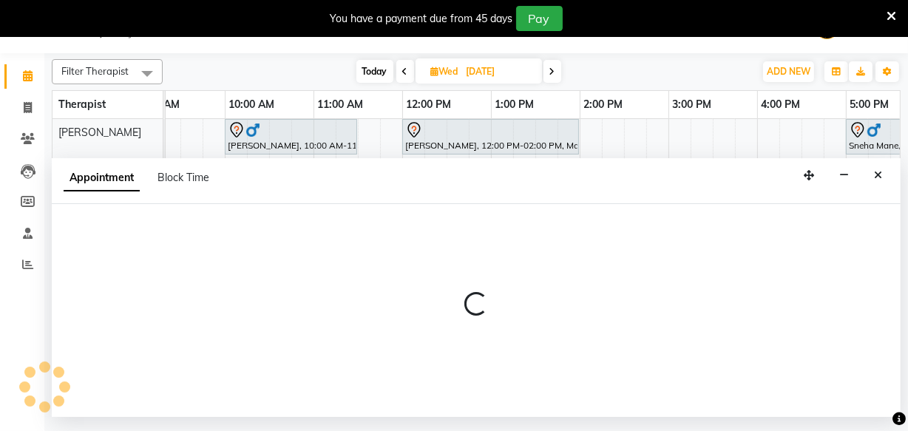
select select "77663"
select select "750"
select select "tentative"
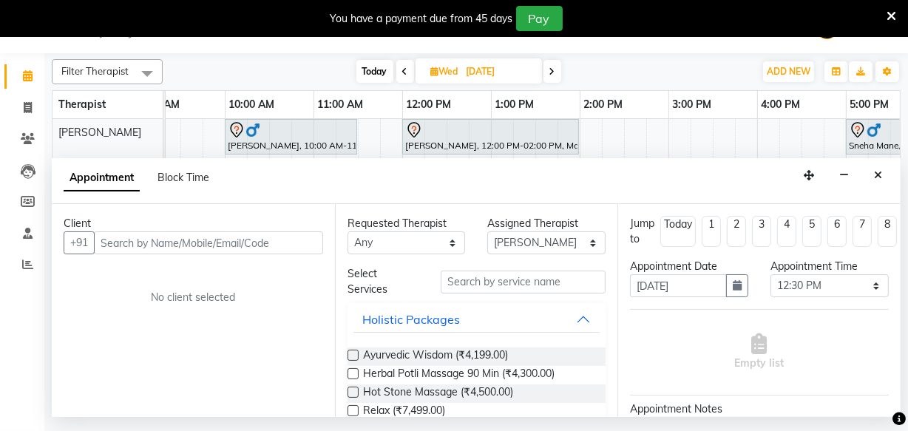
click at [107, 245] on input "text" at bounding box center [208, 242] width 229 height 23
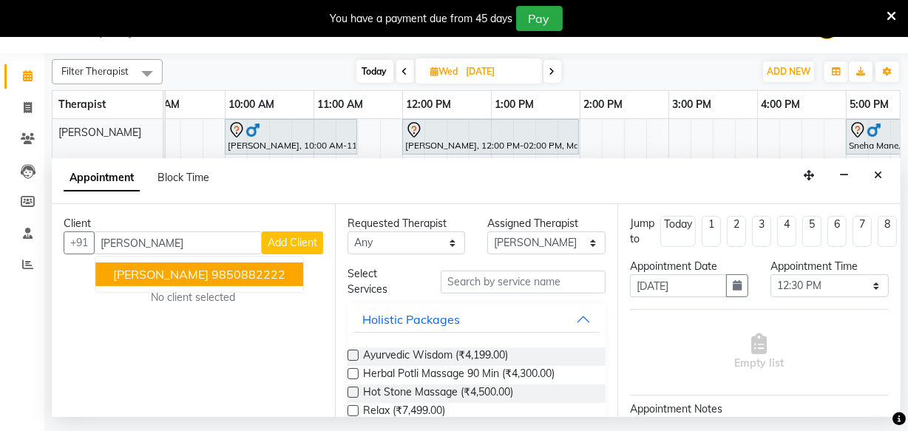
click at [145, 274] on span "Anjali Patil" at bounding box center [160, 274] width 95 height 15
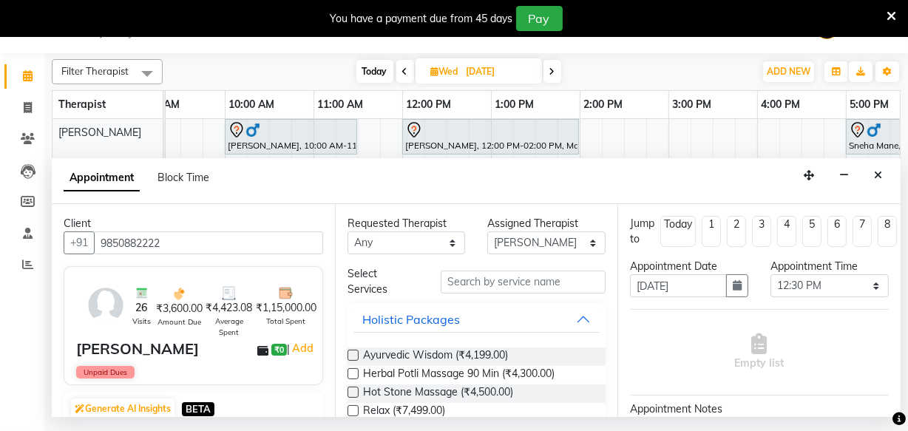
type input "9850882222"
click at [480, 285] on input "text" at bounding box center [523, 282] width 165 height 23
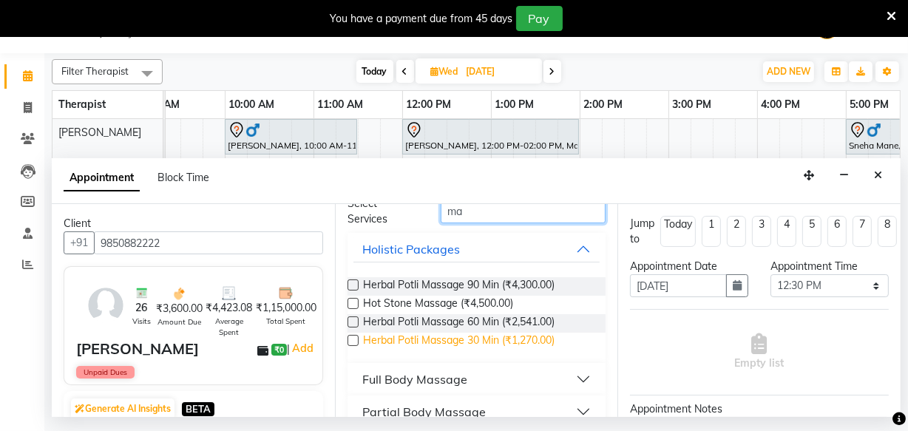
scroll to position [134, 0]
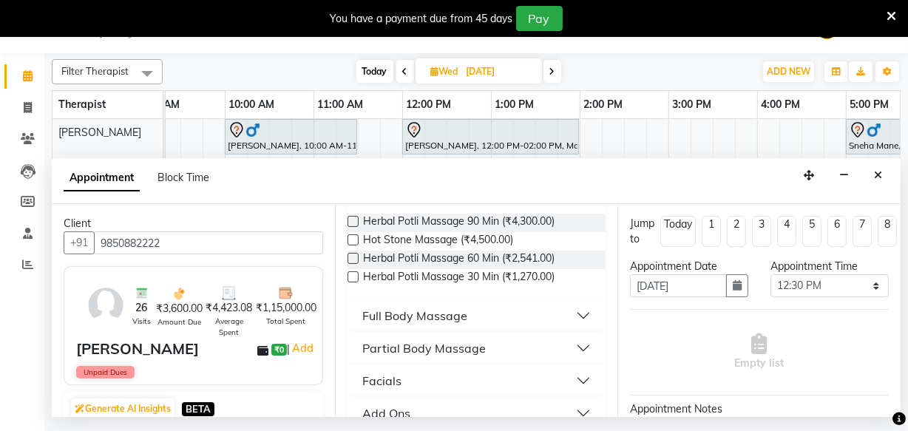
type input "ma"
click at [398, 314] on div "Full Body Massage" at bounding box center [414, 316] width 105 height 18
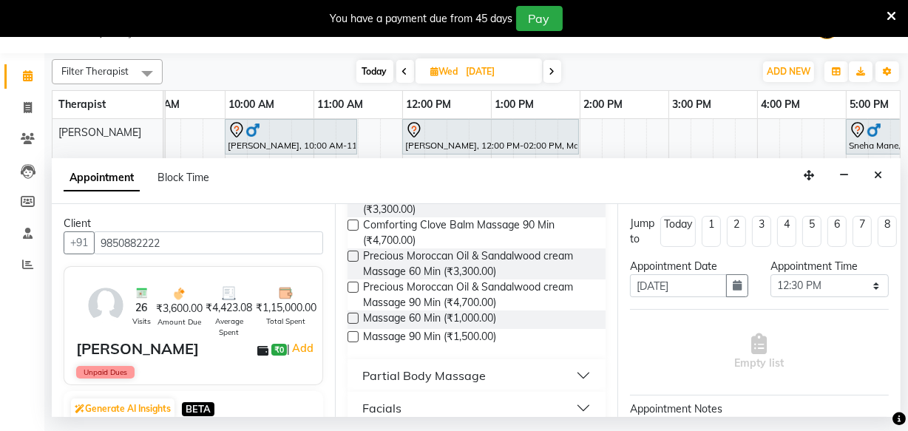
click at [351, 320] on label at bounding box center [353, 318] width 11 height 11
click at [351, 320] on input "checkbox" at bounding box center [353, 320] width 10 height 10
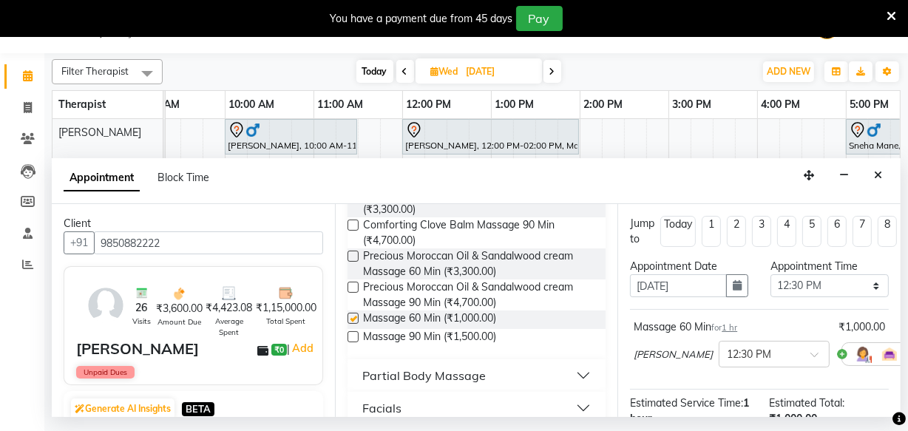
checkbox input "false"
click at [907, 350] on icon at bounding box center [921, 354] width 9 height 10
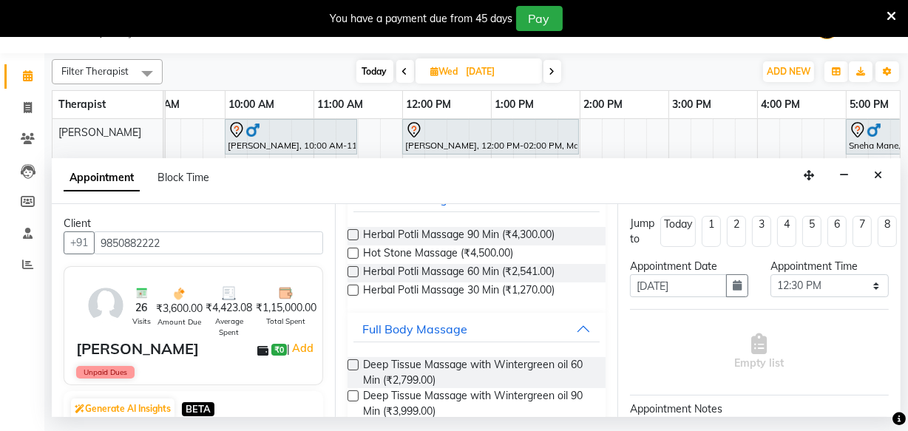
scroll to position [0, 0]
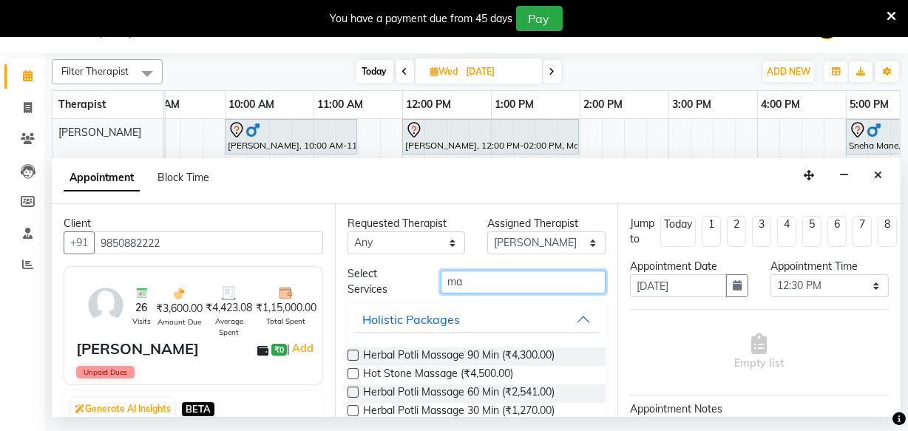
click at [465, 278] on input "ma" at bounding box center [523, 282] width 165 height 23
type input "m"
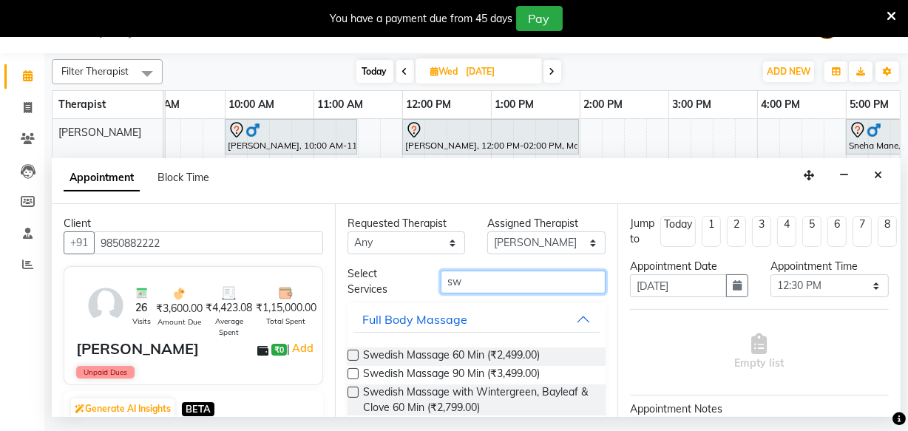
type input "sw"
click at [350, 393] on label at bounding box center [353, 392] width 11 height 11
click at [350, 393] on input "checkbox" at bounding box center [353, 394] width 10 height 10
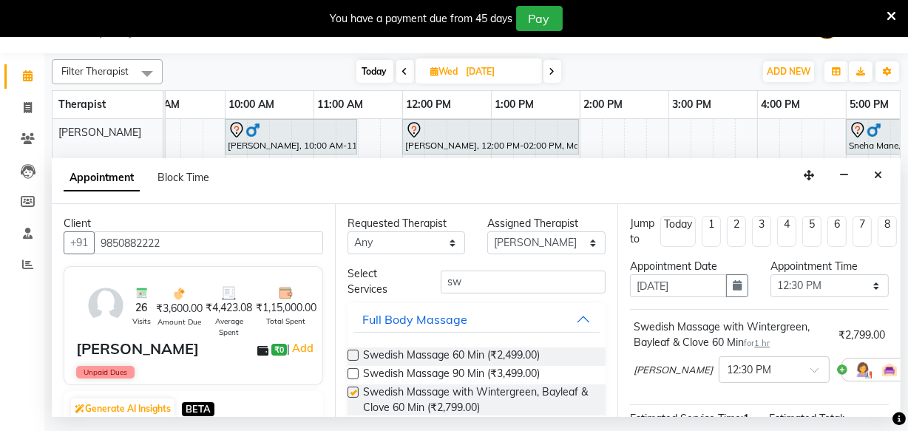
checkbox input "false"
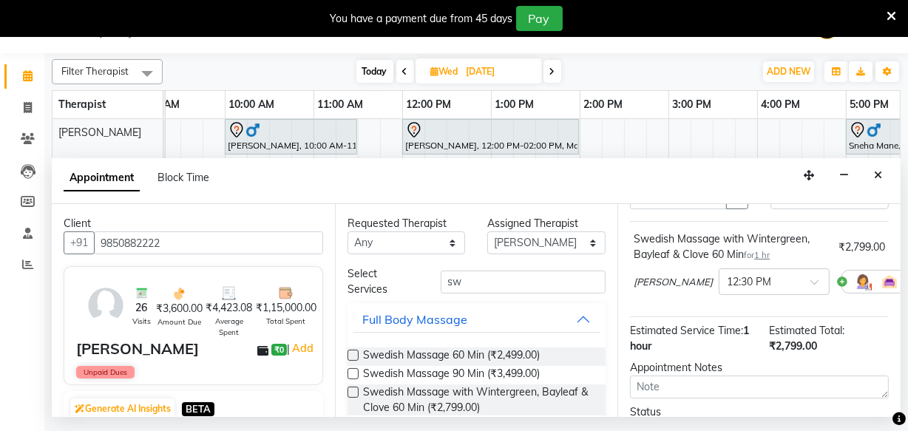
scroll to position [229, 0]
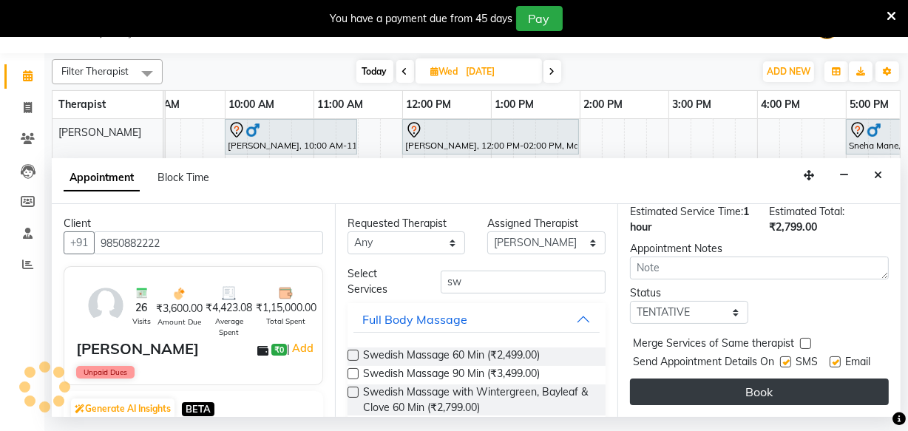
click at [704, 392] on button "Book" at bounding box center [759, 392] width 259 height 27
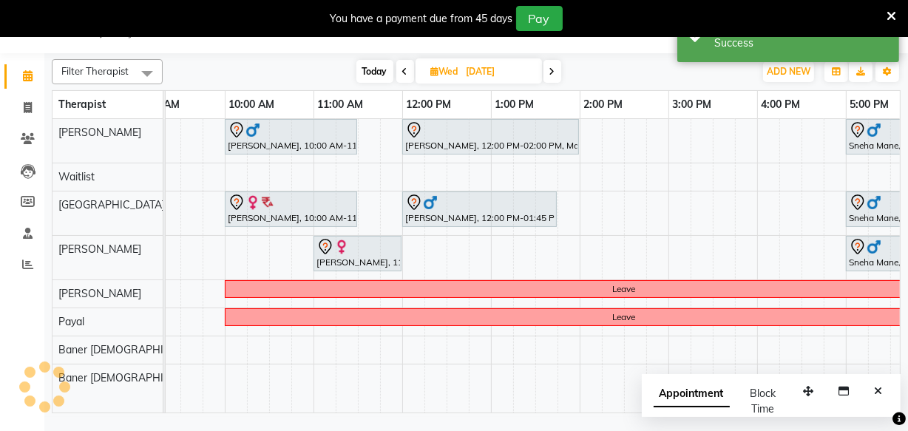
scroll to position [0, 0]
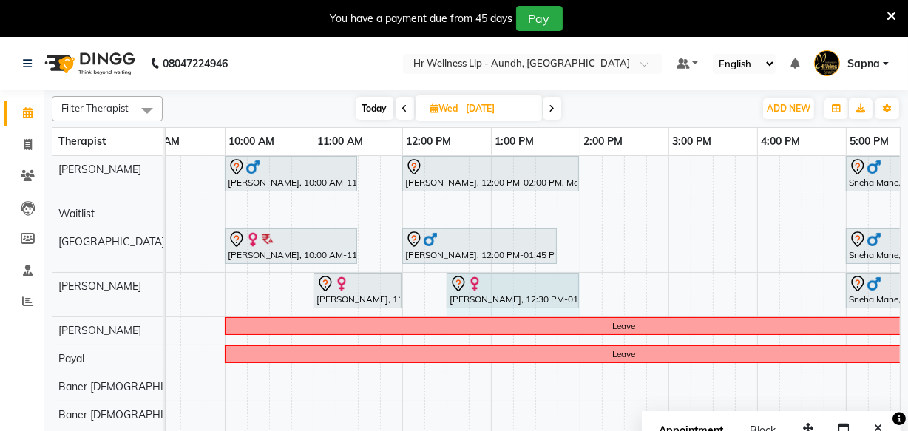
drag, startPoint x: 533, startPoint y: 283, endPoint x: 569, endPoint y: 283, distance: 36.2
click at [47, 283] on div "Rekha nirbhya, 11:00 AM-12:00 PM, Swedish Massage with Wintergreen, Bayleaf & C…" at bounding box center [47, 295] width 0 height 44
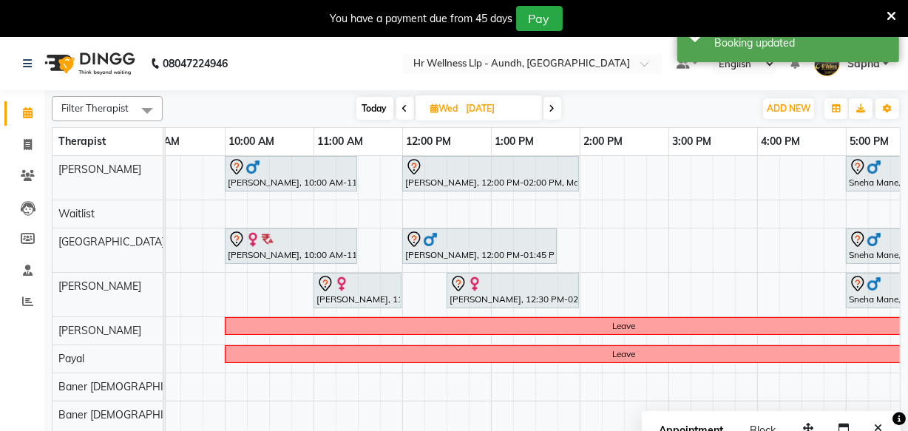
click at [373, 109] on span "Today" at bounding box center [374, 108] width 37 height 23
type input "[DATE]"
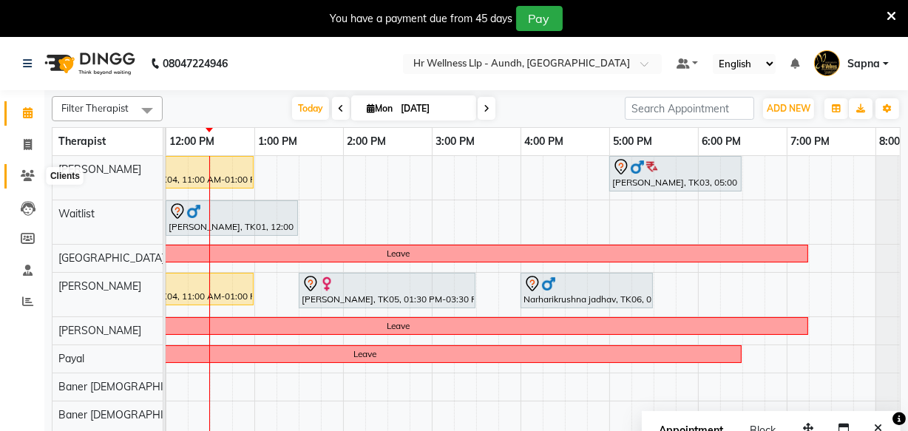
click at [27, 179] on icon at bounding box center [28, 175] width 14 height 11
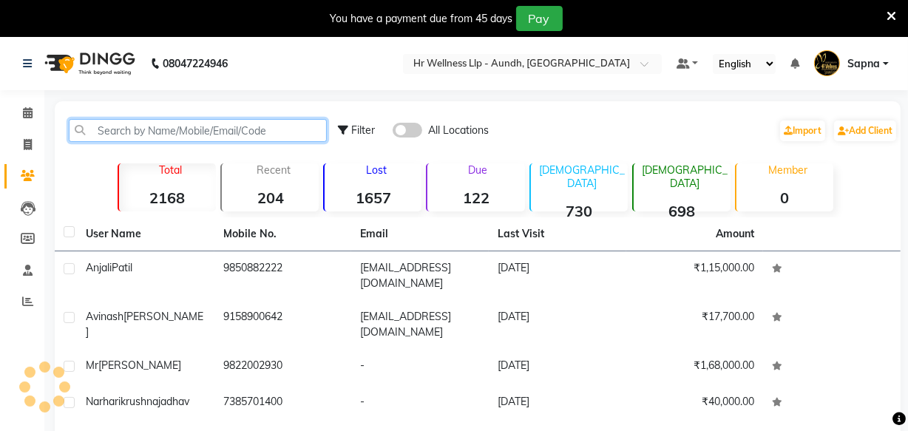
click at [112, 126] on input "text" at bounding box center [198, 130] width 258 height 23
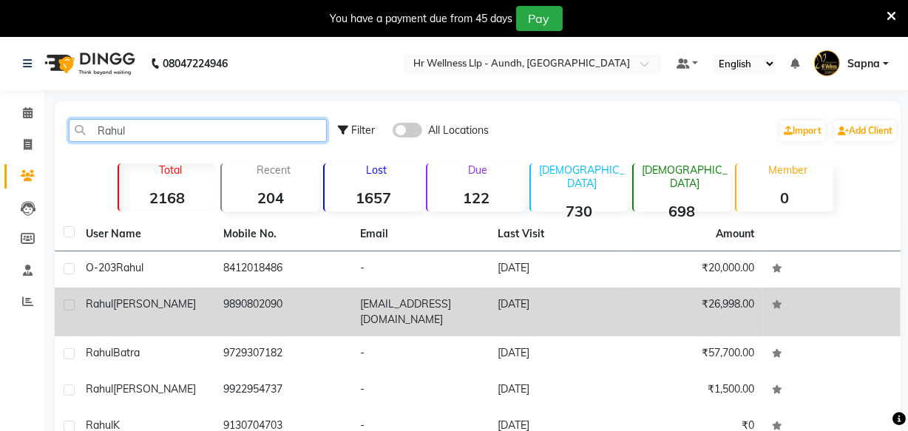
type input "Rahul"
click at [244, 302] on td "9890802090" at bounding box center [283, 312] width 138 height 49
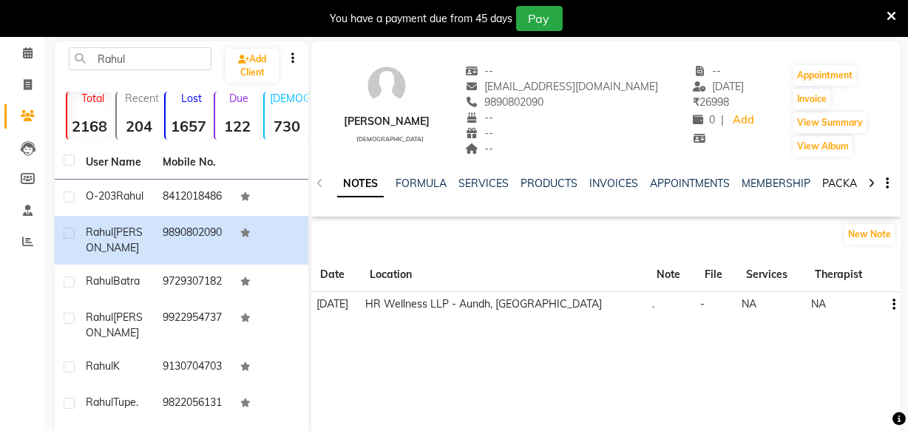
scroll to position [61, 0]
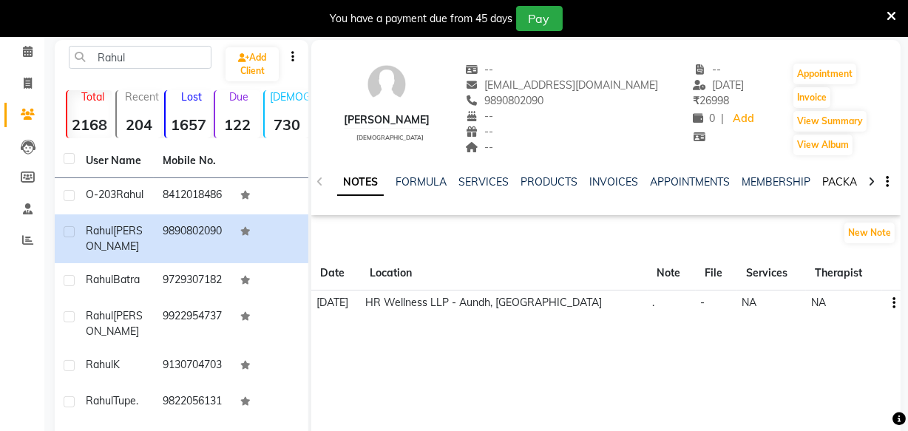
click at [828, 179] on link "PACKAGES" at bounding box center [849, 181] width 55 height 13
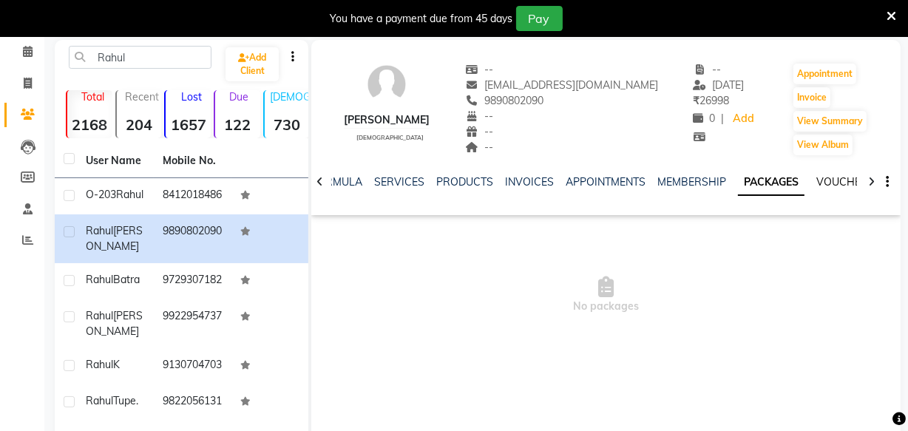
click at [830, 182] on link "VOUCHERS" at bounding box center [846, 181] width 58 height 13
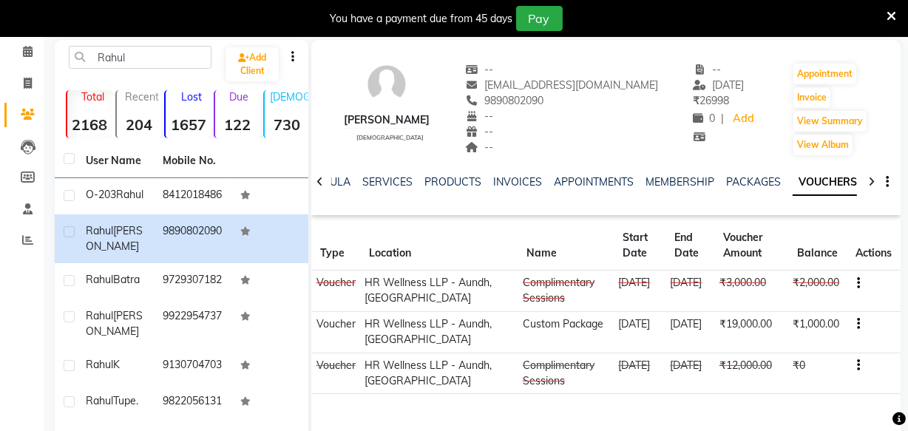
scroll to position [60, 0]
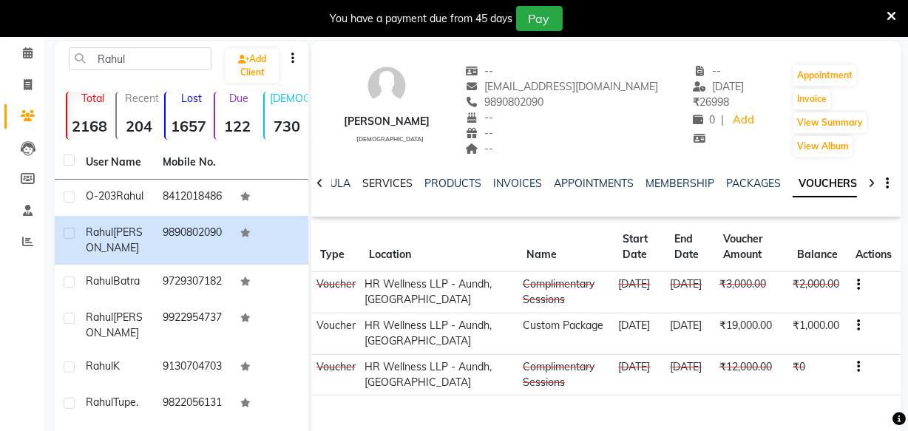
click at [379, 183] on link "SERVICES" at bounding box center [387, 183] width 50 height 13
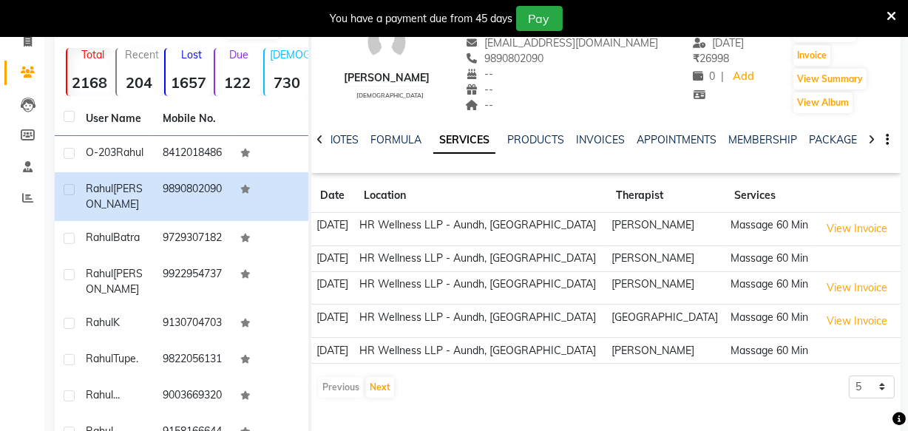
scroll to position [127, 0]
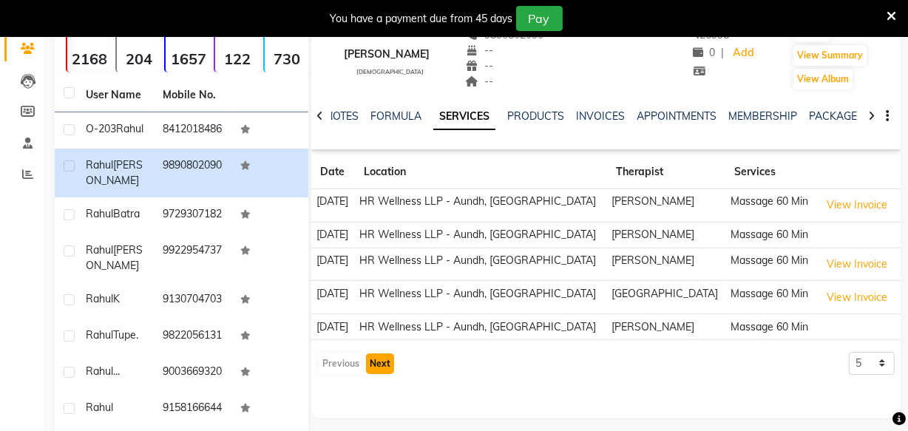
click at [371, 364] on button "Next" at bounding box center [380, 364] width 28 height 21
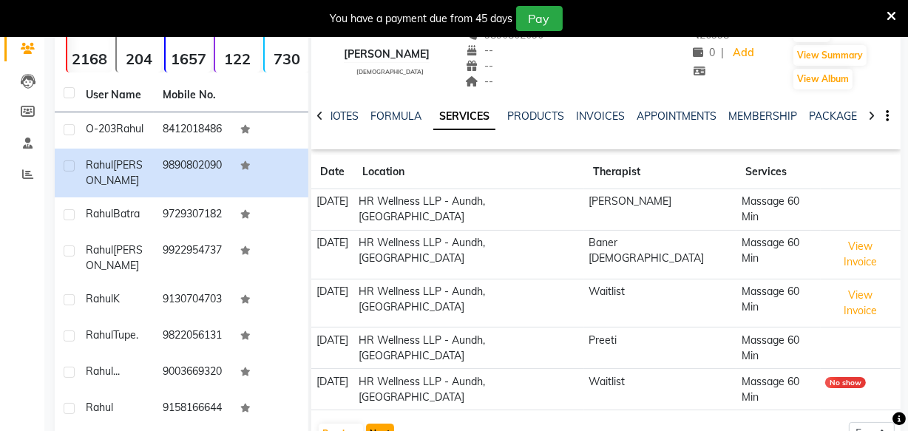
click at [373, 424] on button "Next" at bounding box center [380, 434] width 28 height 21
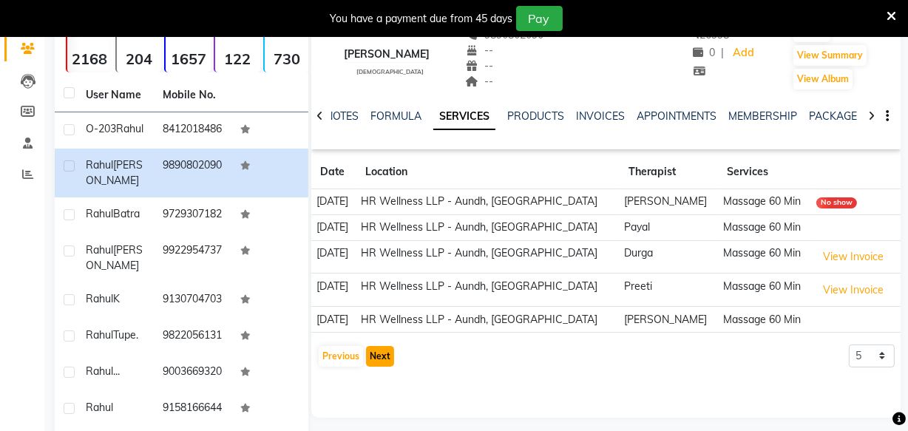
click at [376, 359] on button "Next" at bounding box center [380, 356] width 28 height 21
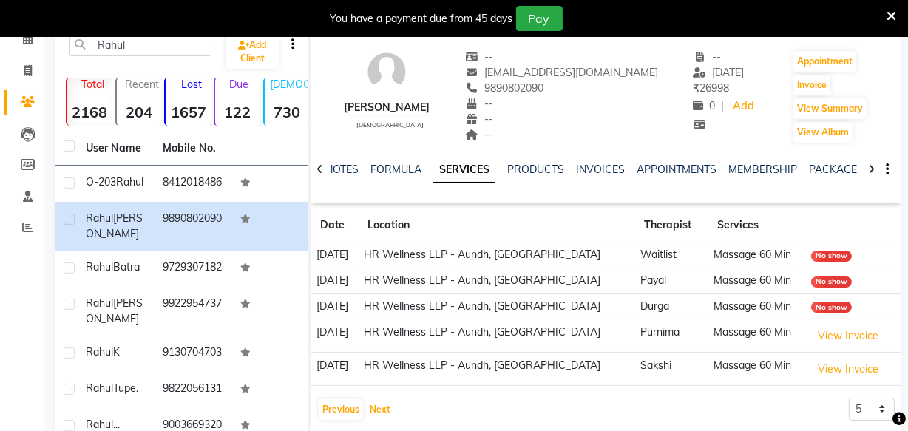
scroll to position [0, 0]
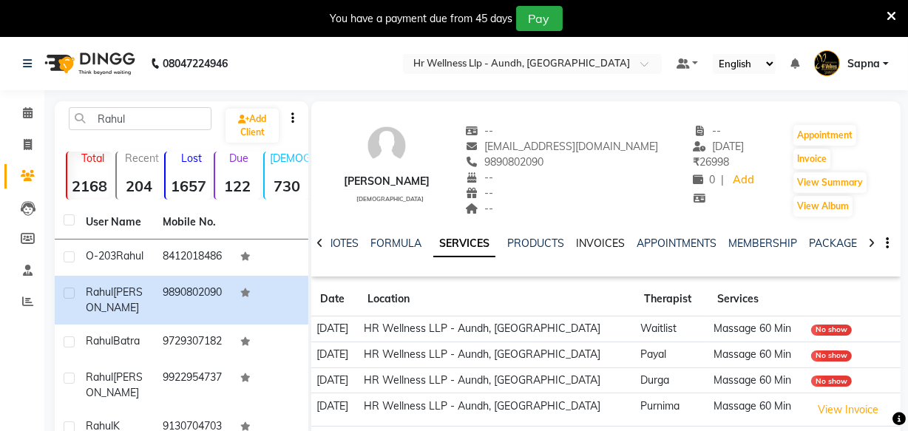
click at [586, 244] on link "INVOICES" at bounding box center [600, 243] width 49 height 13
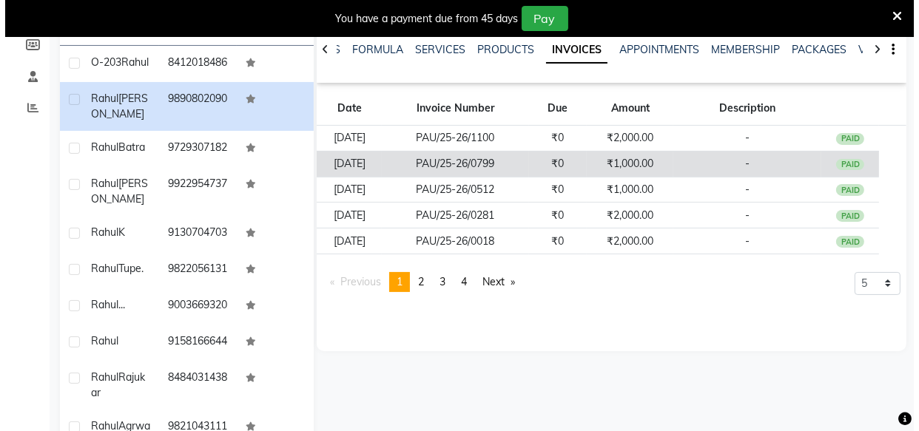
scroll to position [201, 0]
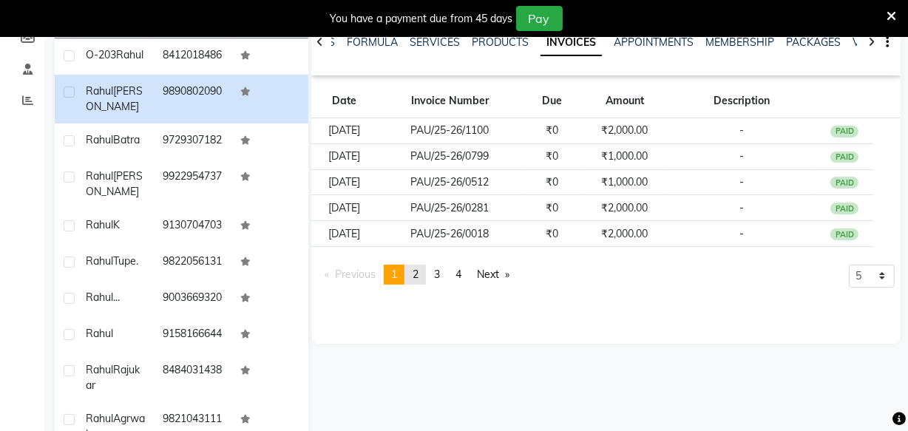
click at [419, 273] on span "2" at bounding box center [416, 274] width 6 height 13
click at [436, 274] on link "page 3" at bounding box center [437, 275] width 21 height 20
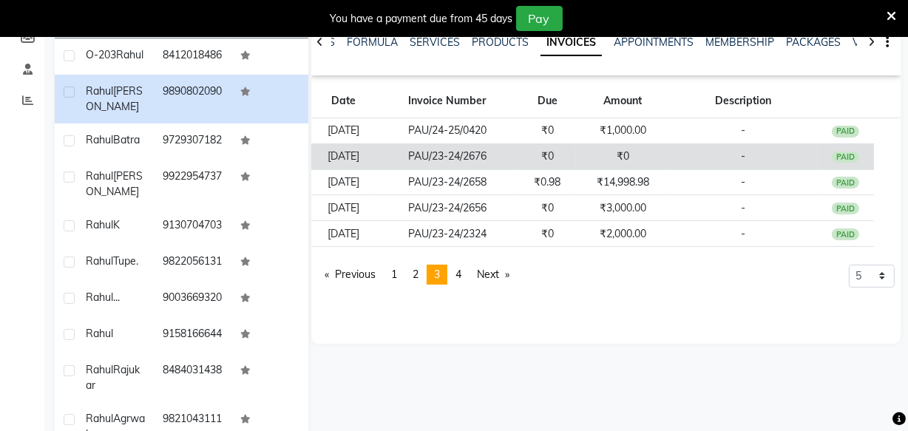
click at [496, 162] on td "PAU/23-24/2676" at bounding box center [447, 156] width 144 height 26
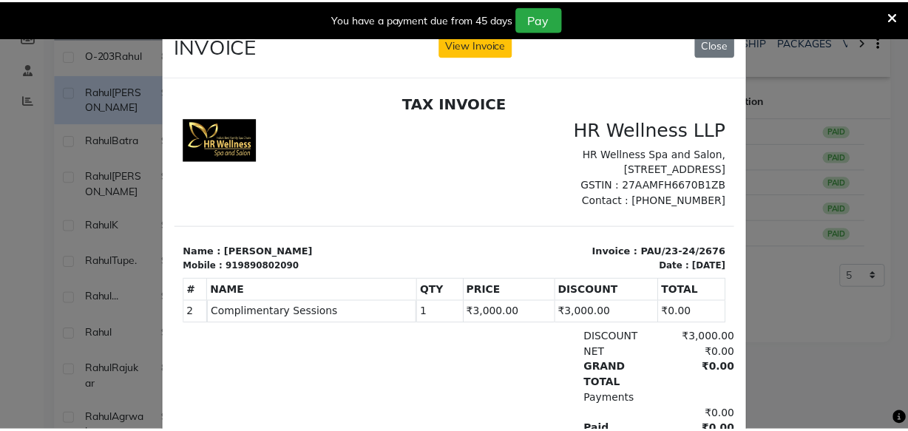
scroll to position [11, 0]
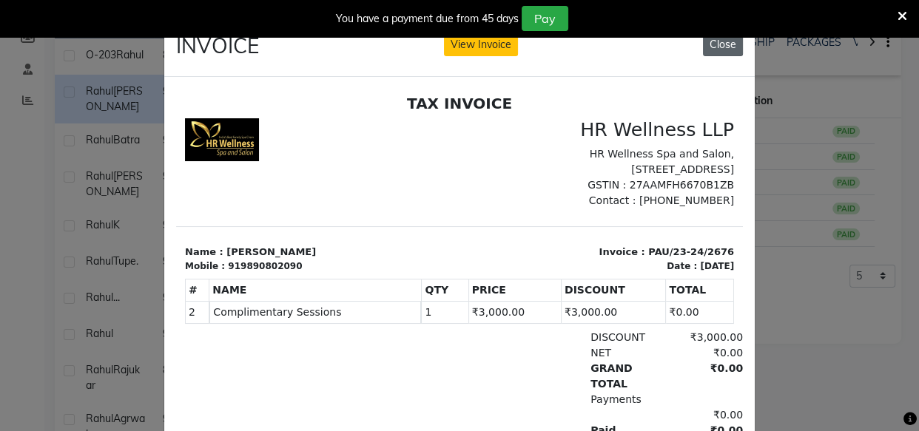
click at [732, 48] on button "Close" at bounding box center [723, 44] width 40 height 23
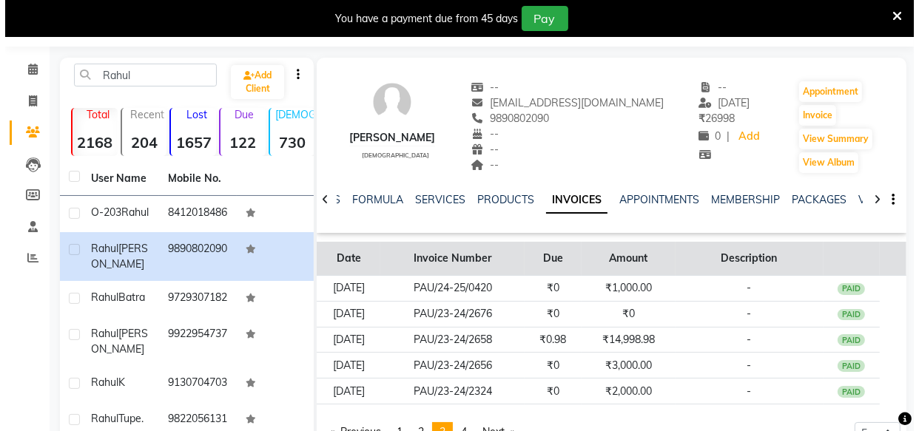
scroll to position [67, 0]
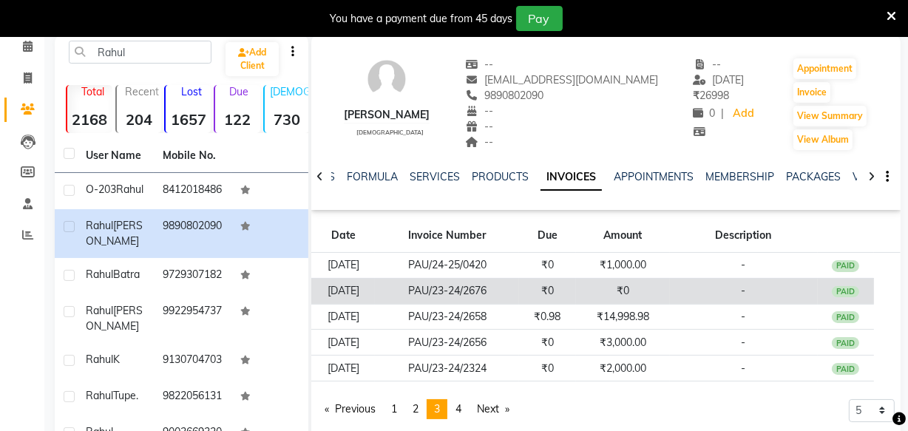
click at [488, 286] on td "PAU/23-24/2676" at bounding box center [447, 291] width 144 height 26
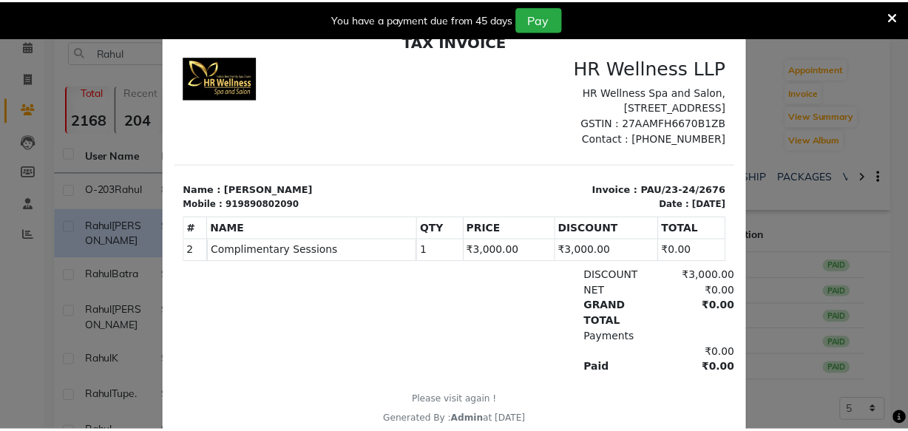
scroll to position [0, 0]
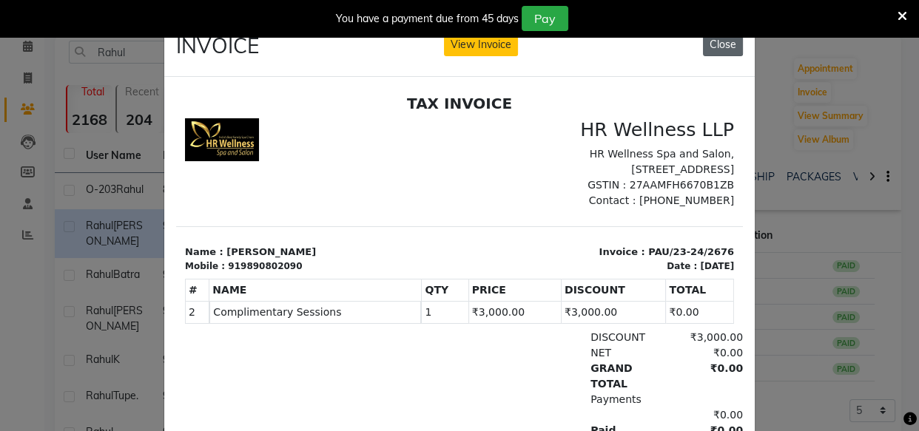
drag, startPoint x: 714, startPoint y: 36, endPoint x: 711, endPoint y: 50, distance: 14.2
click at [713, 41] on body "08047224946 Select Location × Hr Wellness Llp - Aundh, Aundh Default Panel My P…" at bounding box center [459, 185] width 919 height 431
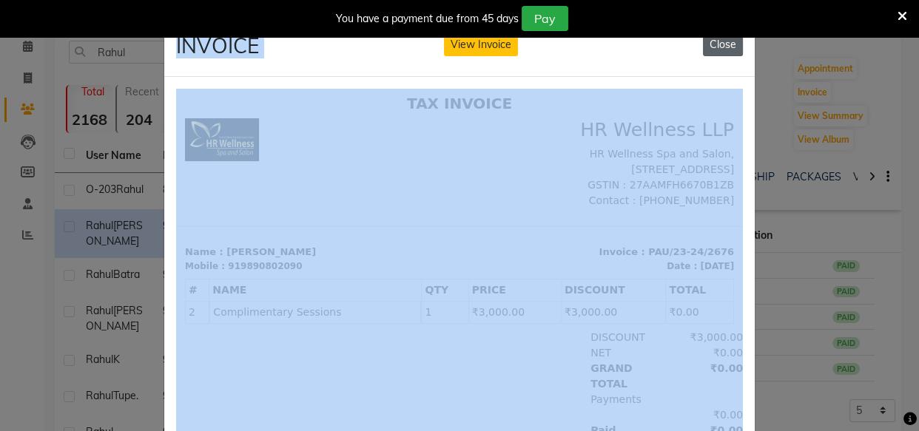
click at [711, 50] on button "Close" at bounding box center [723, 44] width 40 height 23
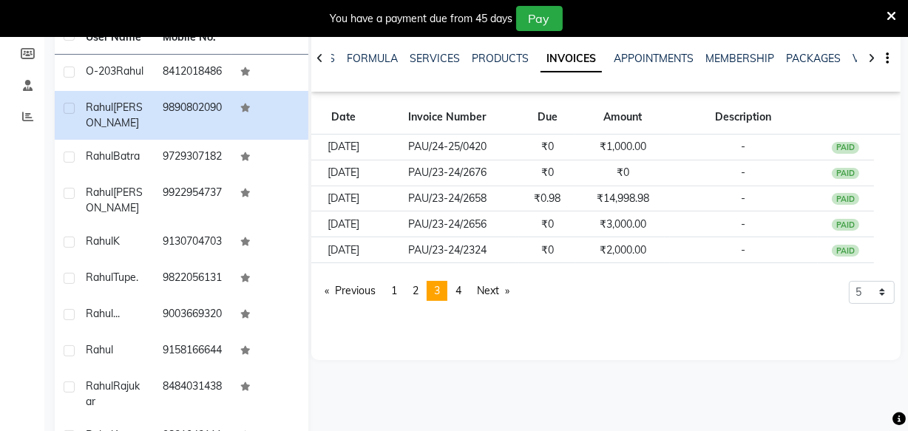
scroll to position [201, 0]
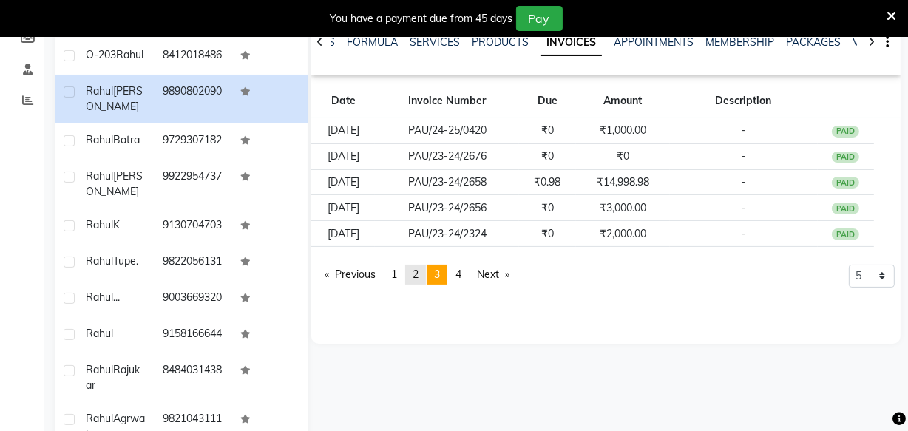
click at [414, 274] on link "page 2" at bounding box center [415, 275] width 21 height 20
click at [437, 274] on span "3" at bounding box center [437, 274] width 6 height 13
click at [462, 277] on span "4" at bounding box center [459, 274] width 6 height 13
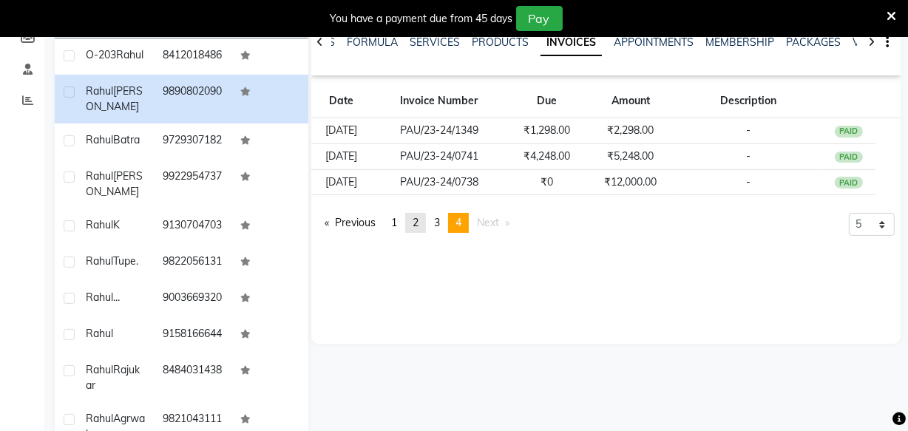
click at [419, 229] on span "2" at bounding box center [416, 222] width 6 height 13
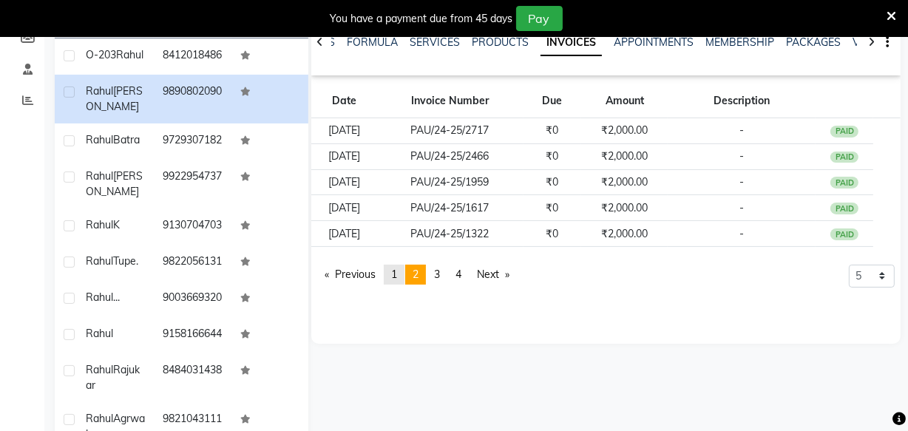
click at [397, 276] on span "1" at bounding box center [394, 274] width 6 height 13
click at [415, 276] on link "page 2" at bounding box center [415, 275] width 21 height 20
click at [440, 276] on span "3" at bounding box center [437, 274] width 6 height 13
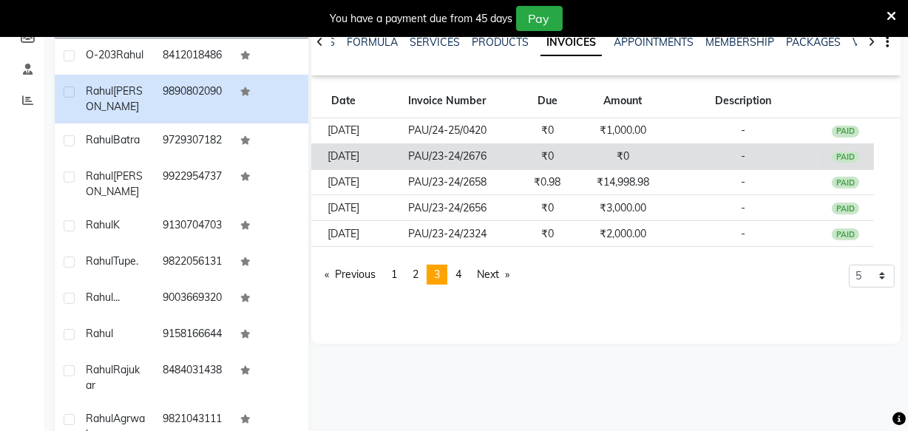
click at [479, 159] on td "PAU/23-24/2676" at bounding box center [447, 156] width 144 height 26
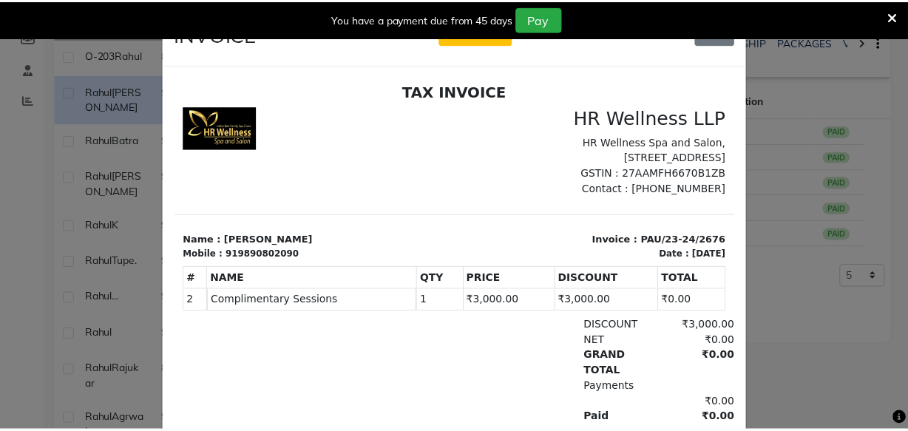
scroll to position [0, 0]
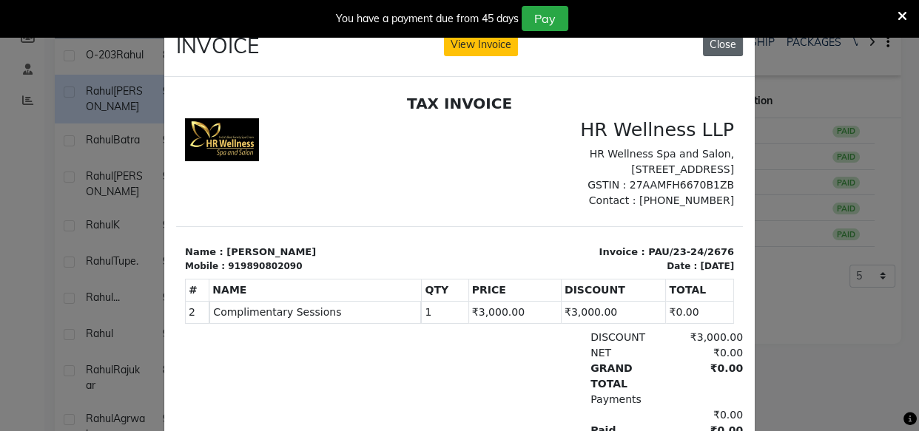
click at [718, 50] on button "Close" at bounding box center [723, 44] width 40 height 23
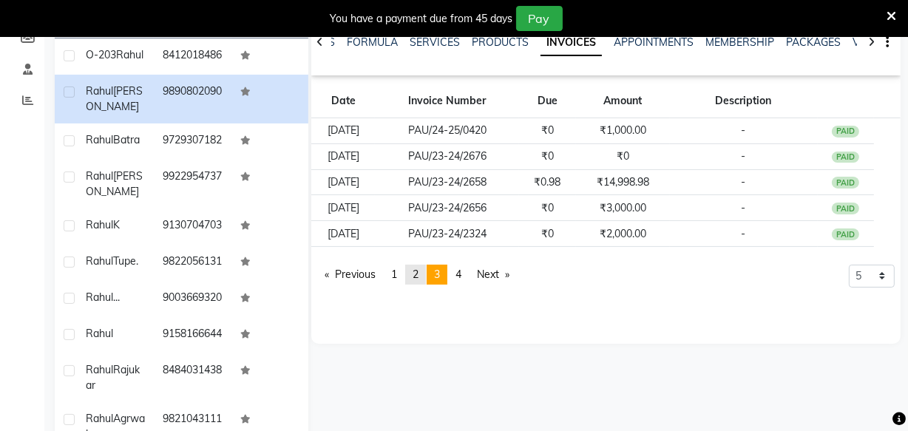
click at [419, 272] on span "2" at bounding box center [416, 274] width 6 height 13
click at [397, 277] on span "1" at bounding box center [394, 274] width 6 height 13
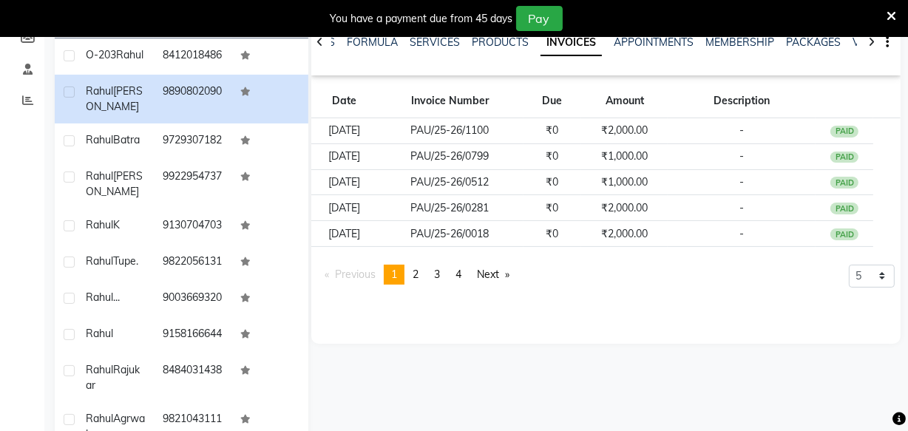
click at [397, 276] on span "1" at bounding box center [394, 274] width 6 height 13
click at [415, 277] on link "page 2" at bounding box center [415, 275] width 21 height 20
click at [436, 274] on link "page 3" at bounding box center [437, 275] width 21 height 20
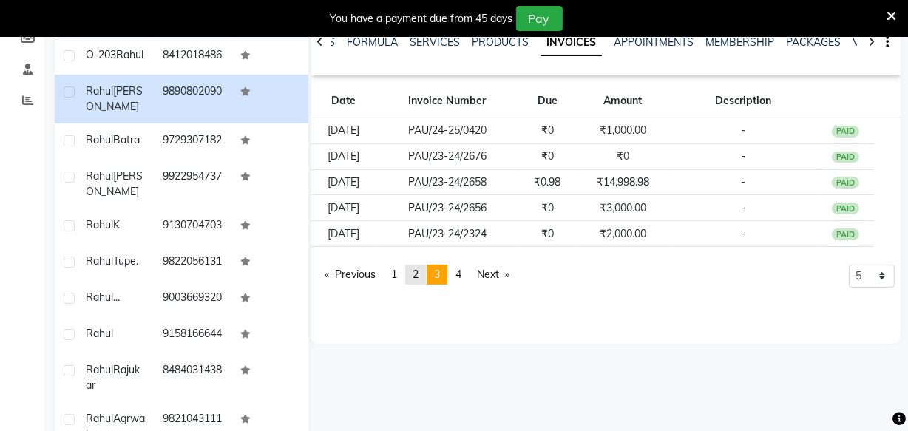
click at [419, 274] on span "2" at bounding box center [416, 274] width 6 height 13
click at [393, 277] on link "page 1" at bounding box center [394, 275] width 21 height 20
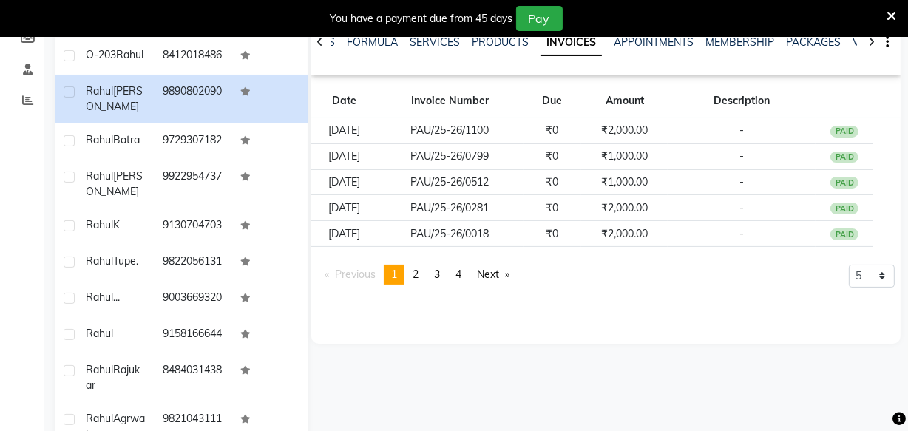
click at [395, 277] on span "1" at bounding box center [394, 274] width 6 height 13
click at [424, 277] on link "page 2" at bounding box center [415, 275] width 21 height 20
click at [400, 275] on link "page 1" at bounding box center [394, 275] width 21 height 20
click at [413, 277] on link "page 2" at bounding box center [415, 275] width 21 height 20
click at [440, 275] on span "3" at bounding box center [437, 274] width 6 height 13
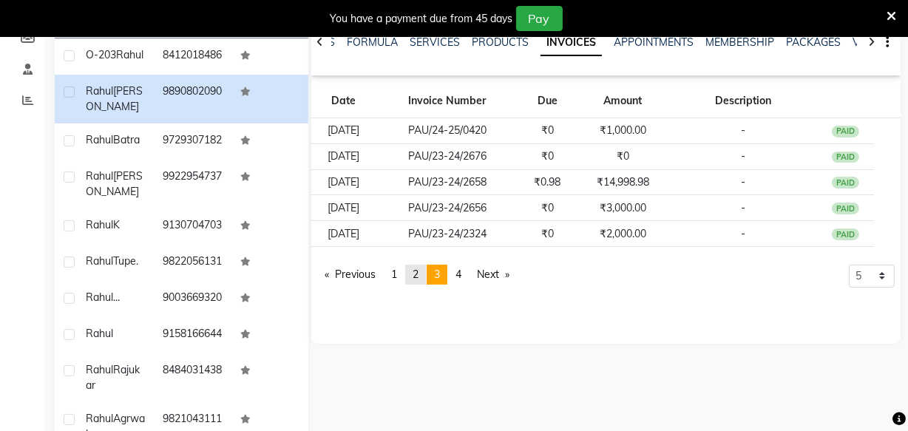
click at [414, 281] on link "page 2" at bounding box center [415, 275] width 21 height 20
click at [439, 275] on span "3" at bounding box center [437, 274] width 6 height 13
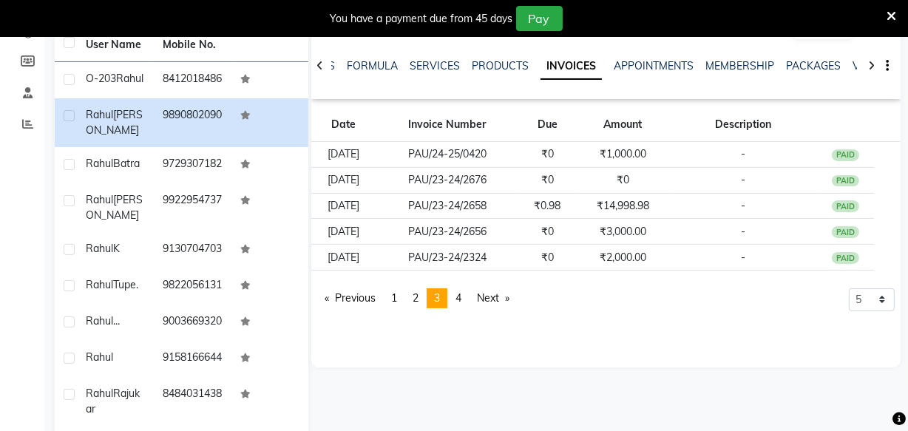
scroll to position [201, 0]
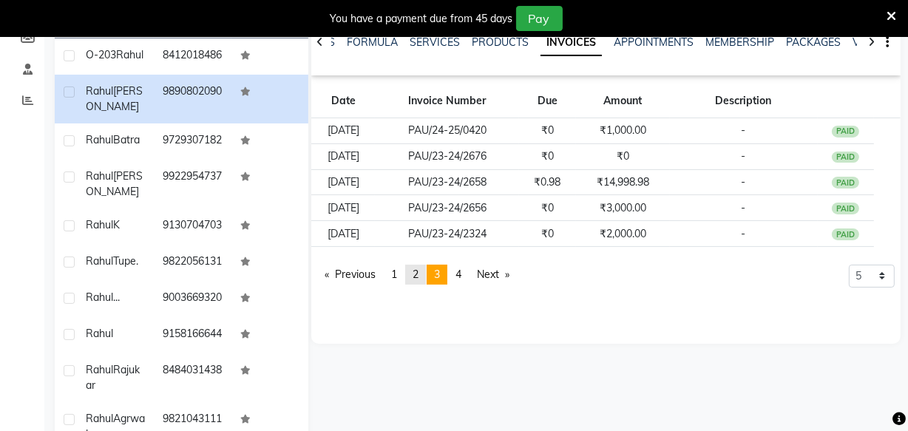
click at [414, 277] on link "page 2" at bounding box center [415, 275] width 21 height 20
click at [397, 270] on span "1" at bounding box center [394, 274] width 6 height 13
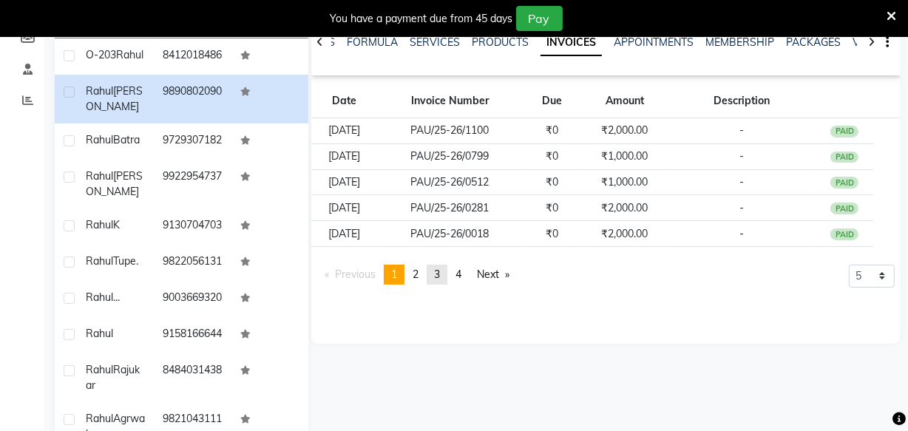
click at [436, 277] on link "page 3" at bounding box center [437, 275] width 21 height 20
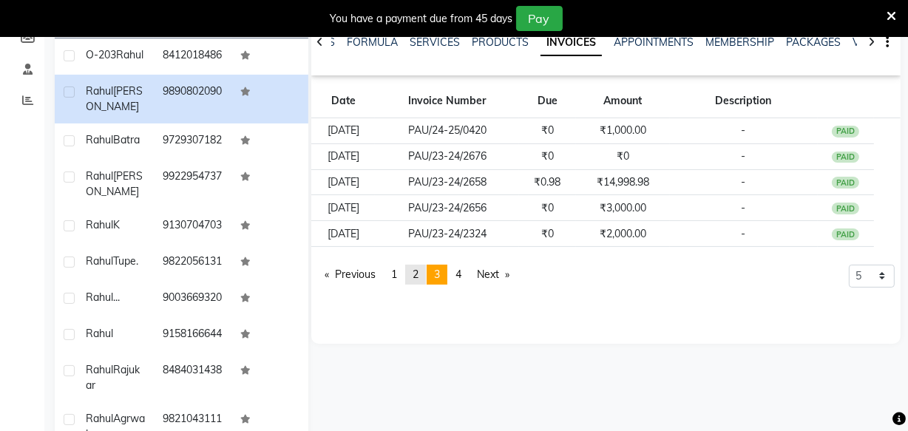
click at [419, 274] on span "2" at bounding box center [416, 274] width 6 height 13
click at [444, 272] on link "page 3" at bounding box center [437, 275] width 21 height 20
click at [416, 271] on span "2" at bounding box center [416, 274] width 6 height 13
click at [440, 274] on span "3" at bounding box center [437, 274] width 6 height 13
click at [392, 273] on link "page 1" at bounding box center [394, 275] width 21 height 20
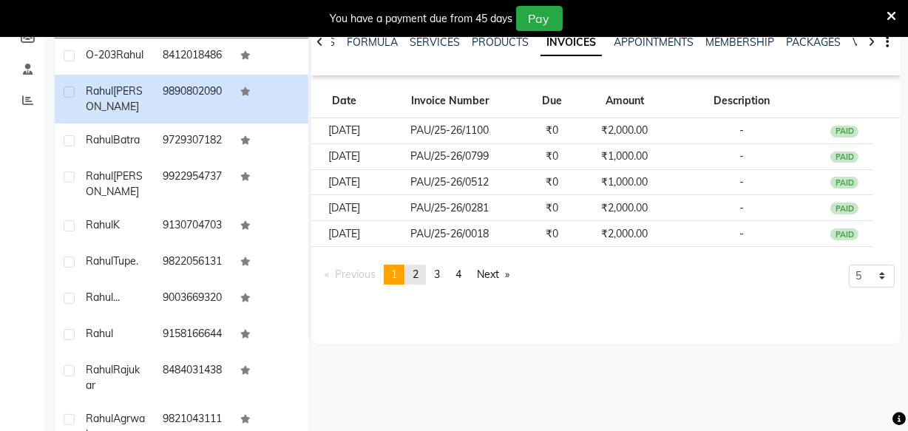
click at [419, 277] on span "2" at bounding box center [416, 274] width 6 height 13
click at [440, 275] on span "3" at bounding box center [437, 274] width 6 height 13
click at [419, 274] on span "2" at bounding box center [416, 274] width 6 height 13
click at [397, 276] on span "1" at bounding box center [394, 274] width 6 height 13
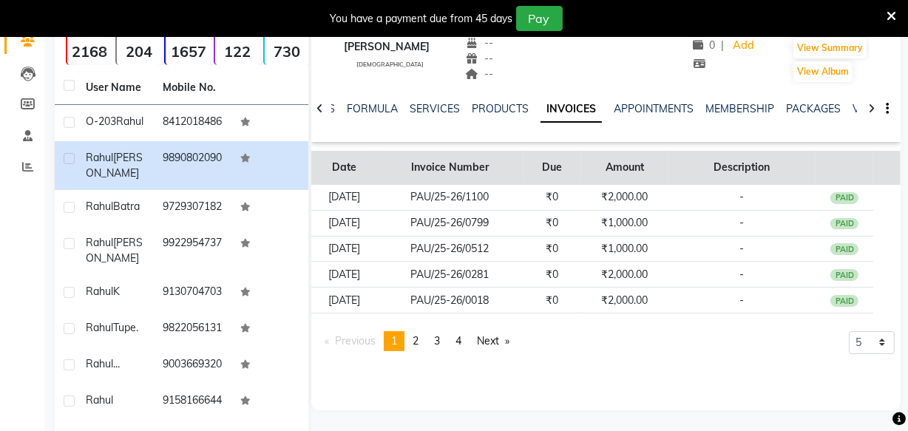
scroll to position [134, 0]
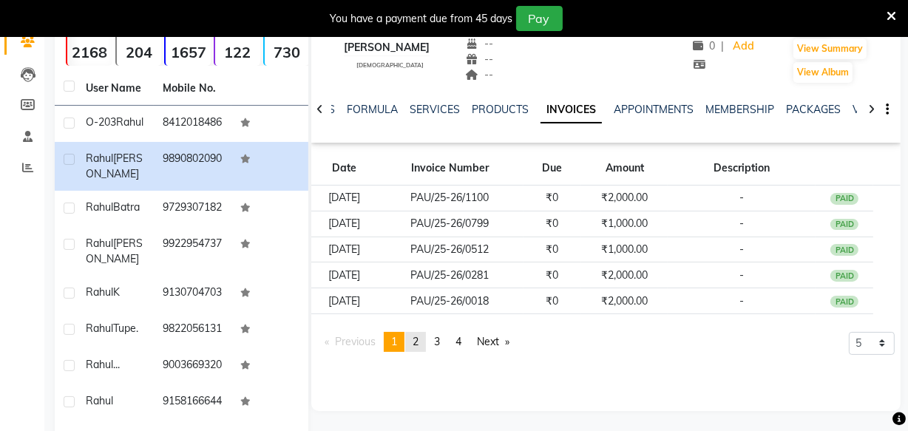
click at [412, 342] on link "page 2" at bounding box center [415, 342] width 21 height 20
click at [440, 342] on span "3" at bounding box center [437, 341] width 6 height 13
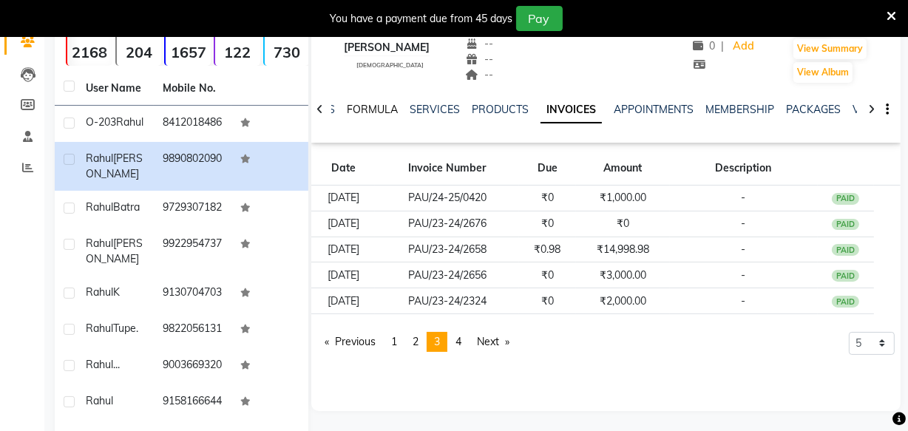
click at [384, 106] on link "FORMULA" at bounding box center [372, 109] width 51 height 13
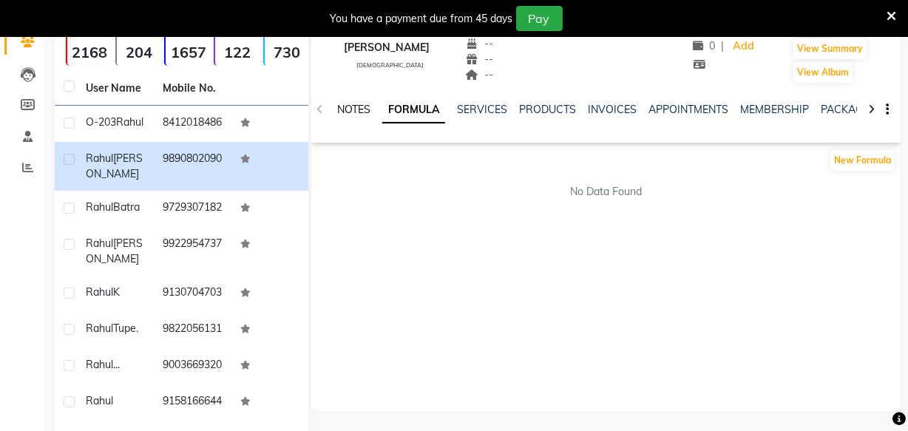
click at [352, 106] on link "NOTES" at bounding box center [353, 109] width 33 height 13
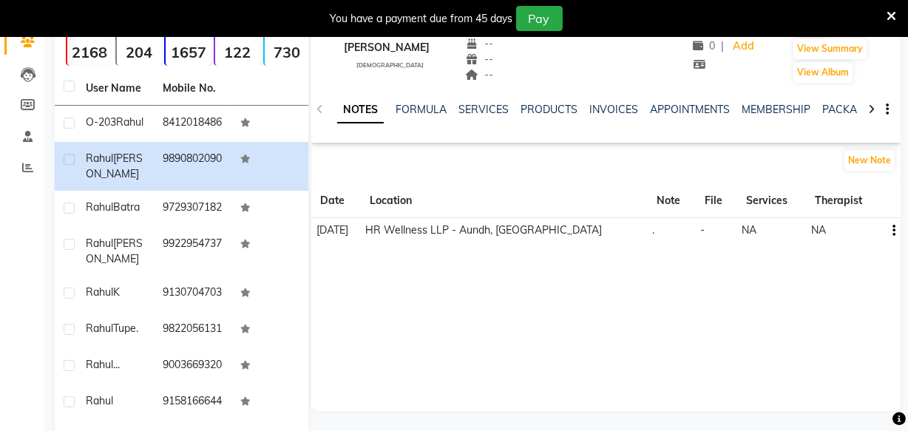
click at [892, 228] on button "button" at bounding box center [892, 231] width 9 height 16
click at [865, 226] on div "Edit" at bounding box center [860, 230] width 24 height 18
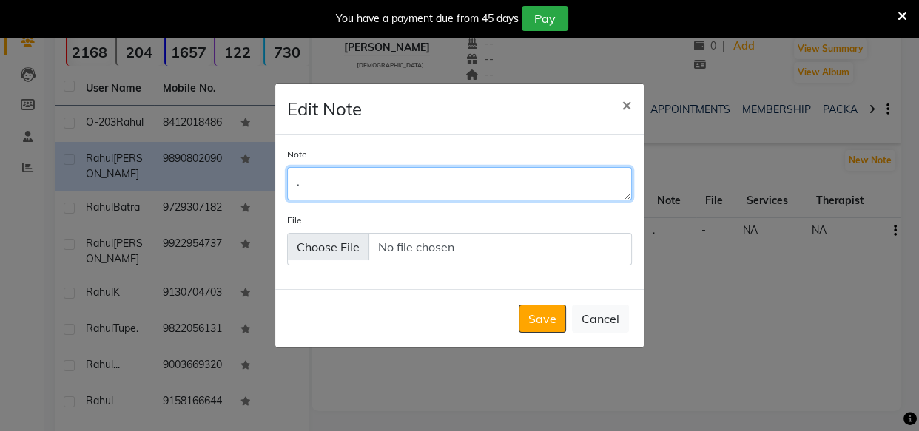
click at [323, 183] on textarea "." at bounding box center [459, 183] width 345 height 33
type textarea "3 Therapy remaining"
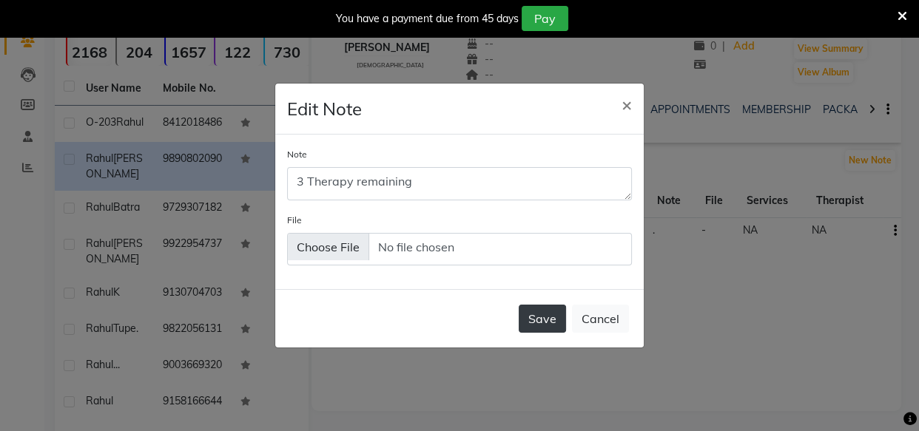
click at [548, 317] on button "Save" at bounding box center [541, 319] width 47 height 28
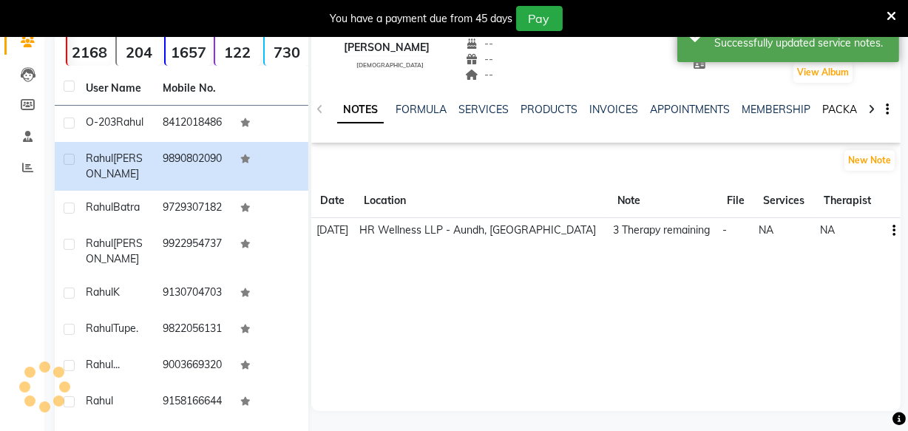
click at [827, 106] on link "PACKAGES" at bounding box center [849, 109] width 55 height 13
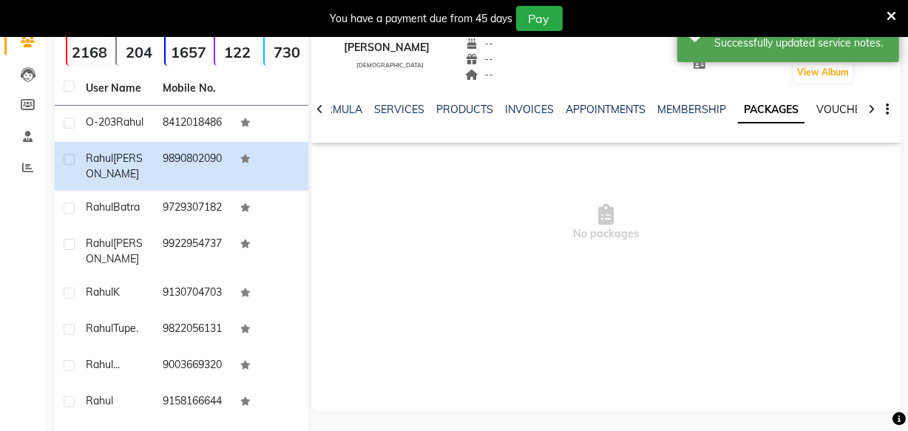
click at [827, 105] on link "VOUCHERS" at bounding box center [846, 109] width 58 height 13
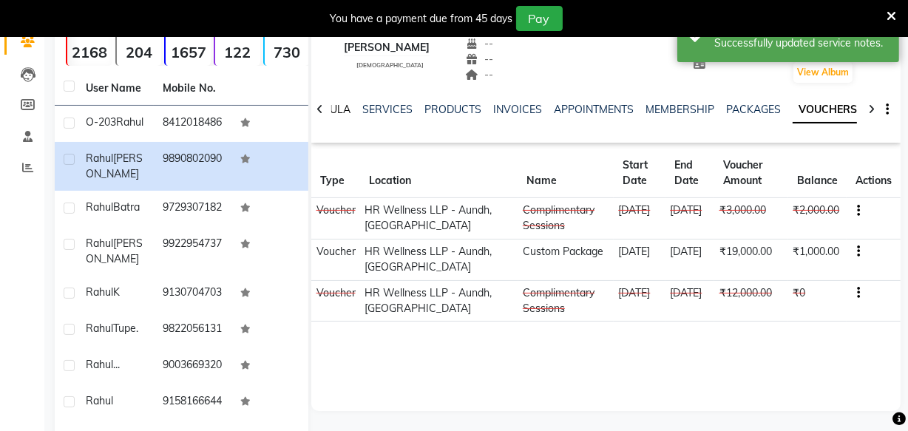
click at [333, 111] on link "FORMULA" at bounding box center [325, 109] width 51 height 13
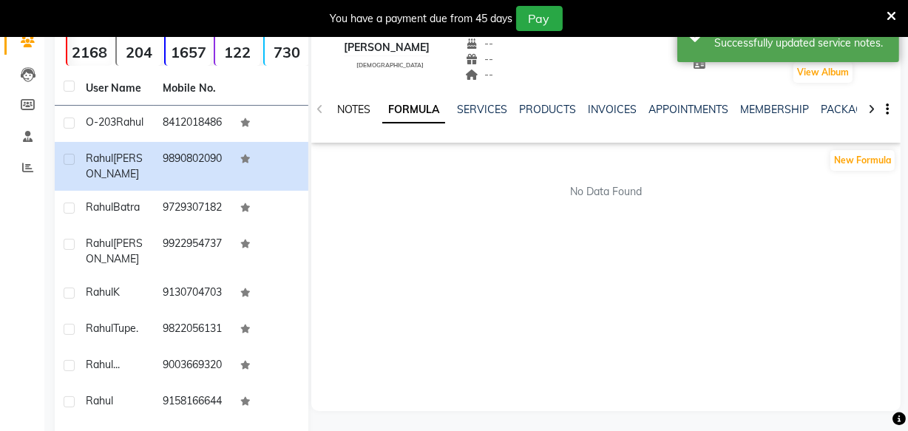
click at [349, 109] on link "NOTES" at bounding box center [353, 109] width 33 height 13
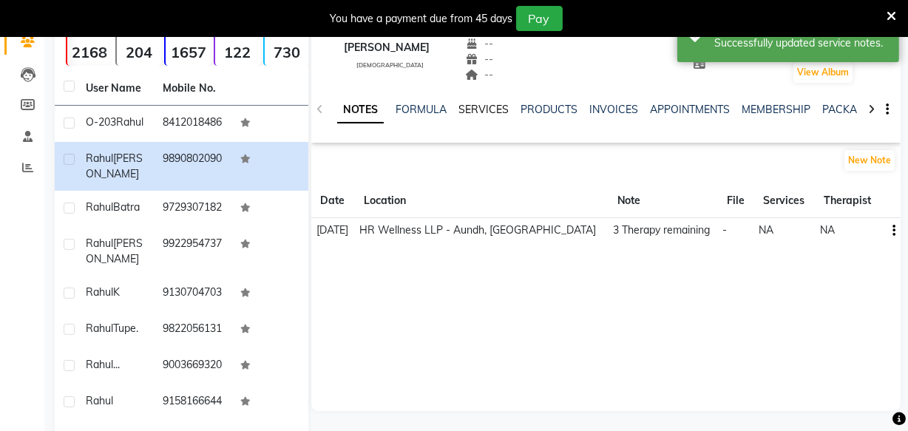
click at [495, 109] on link "SERVICES" at bounding box center [484, 109] width 50 height 13
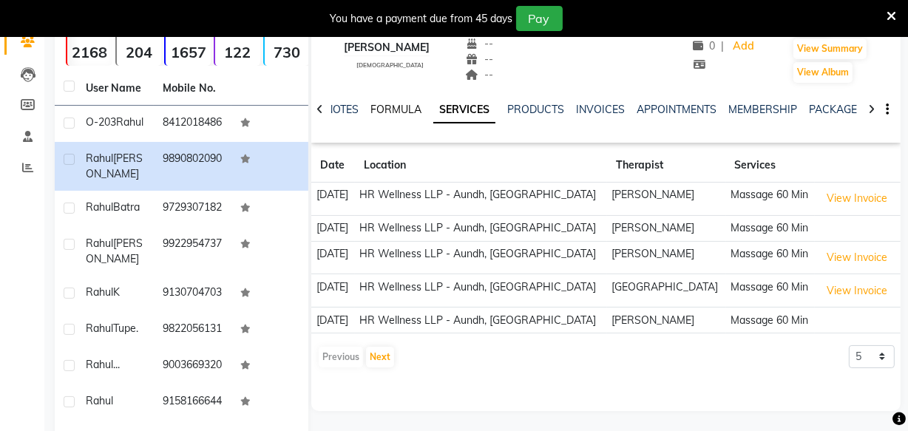
click at [385, 111] on link "FORMULA" at bounding box center [396, 109] width 51 height 13
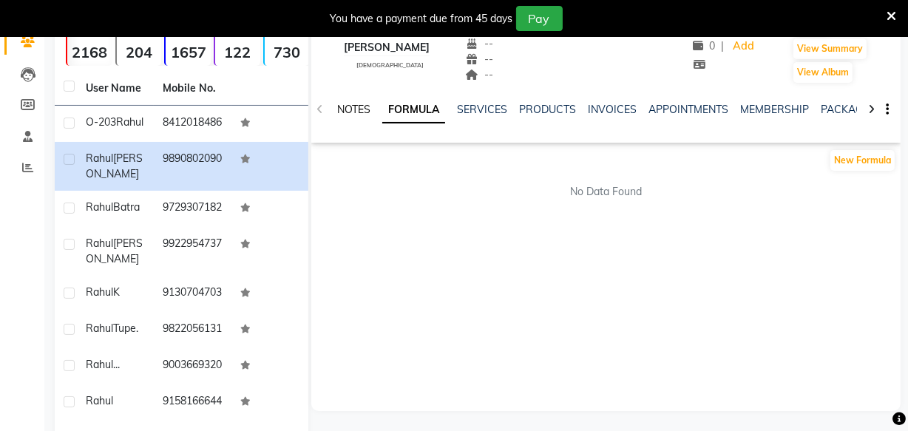
click at [363, 110] on link "NOTES" at bounding box center [353, 109] width 33 height 13
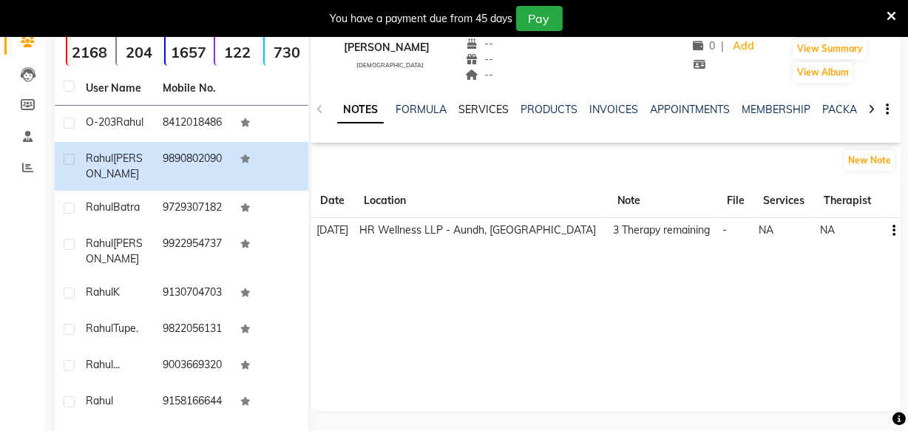
click at [496, 109] on link "SERVICES" at bounding box center [484, 109] width 50 height 13
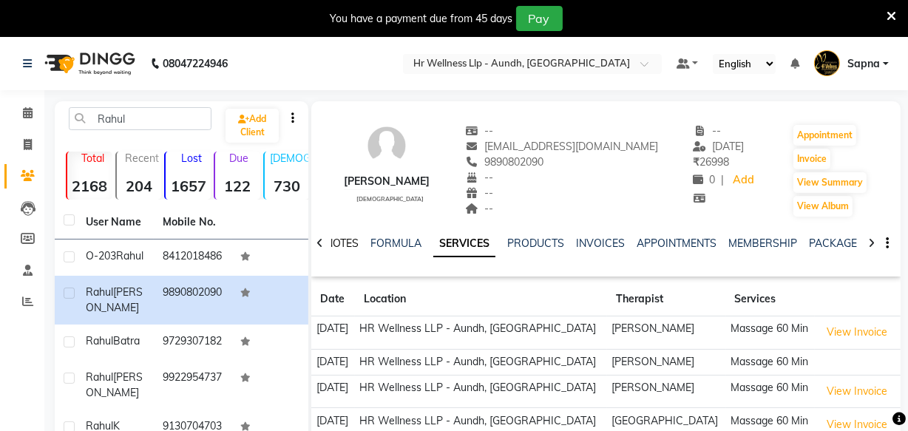
click at [347, 247] on link "NOTES" at bounding box center [341, 243] width 33 height 13
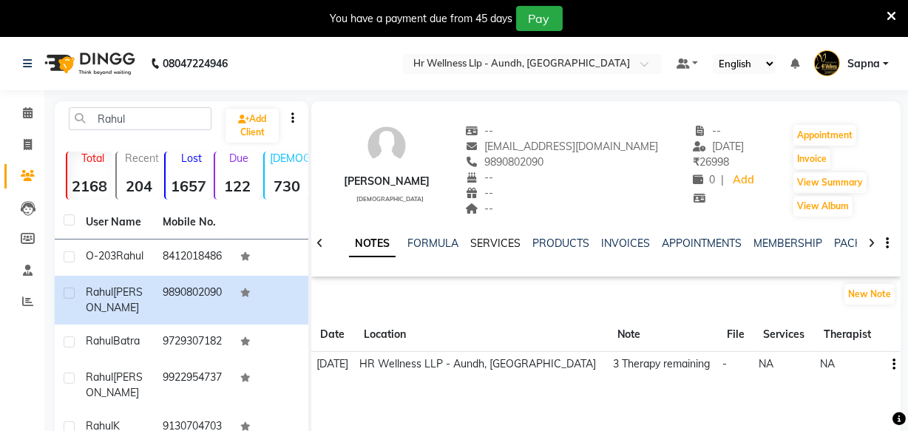
click at [510, 245] on link "SERVICES" at bounding box center [495, 243] width 50 height 13
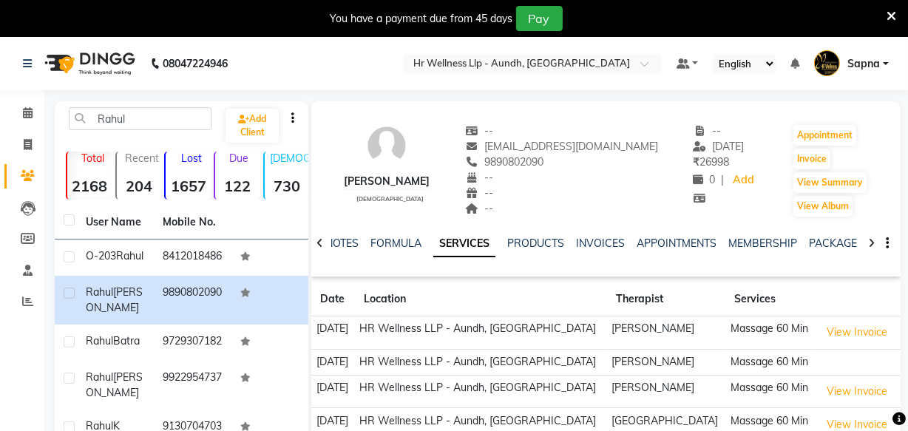
click at [345, 236] on div "NOTES" at bounding box center [341, 244] width 33 height 16
click at [347, 246] on link "NOTES" at bounding box center [341, 243] width 33 height 13
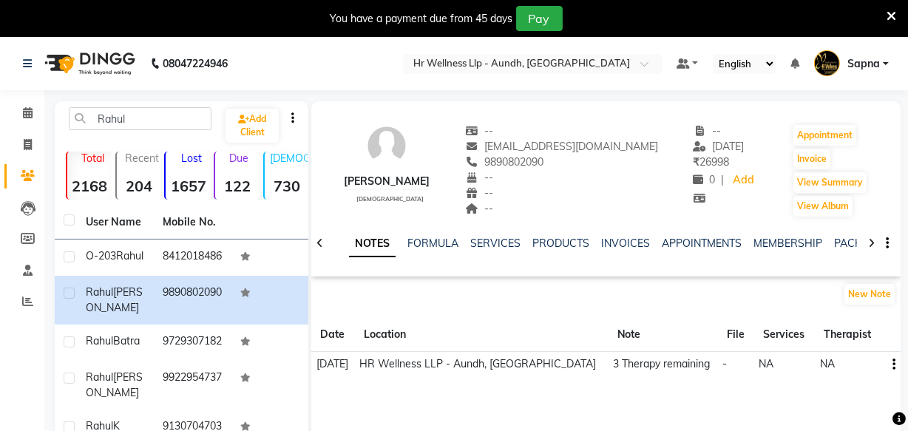
click at [893, 365] on icon "button" at bounding box center [894, 365] width 3 height 1
click at [861, 365] on div "Edit" at bounding box center [860, 364] width 24 height 18
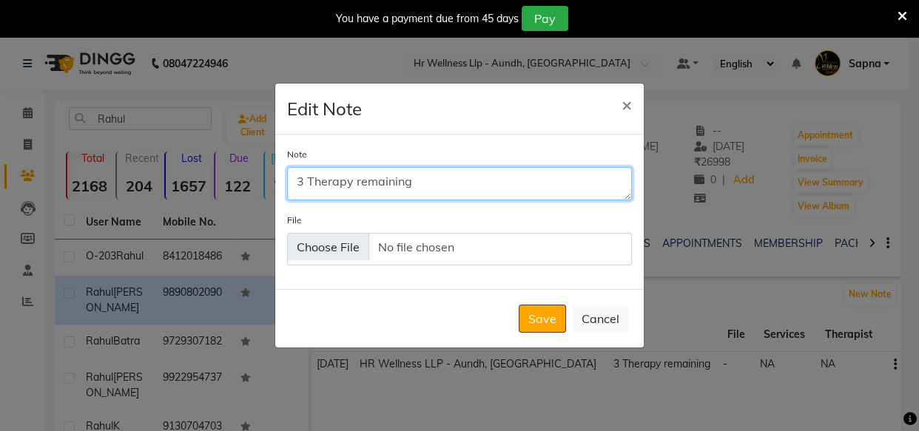
click at [438, 192] on textarea "3 Therapy remaining" at bounding box center [459, 183] width 345 height 33
click at [427, 180] on textarea "3 Therapy remaining 12/08/2025" at bounding box center [459, 183] width 345 height 33
type textarea "3 Therapy remaining 21/08/2025"
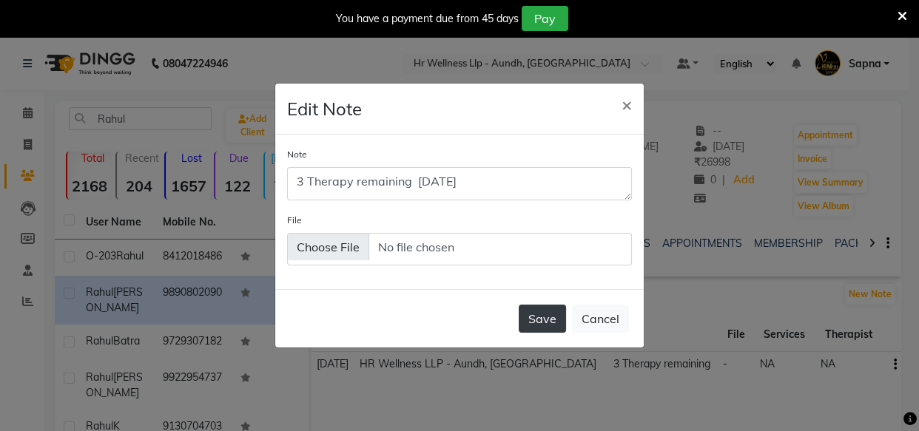
click at [535, 320] on button "Save" at bounding box center [541, 319] width 47 height 28
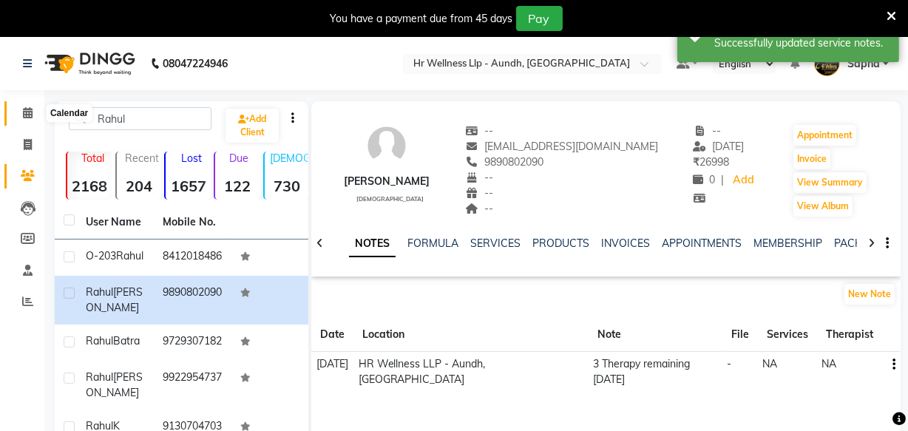
click at [24, 109] on icon at bounding box center [28, 112] width 10 height 11
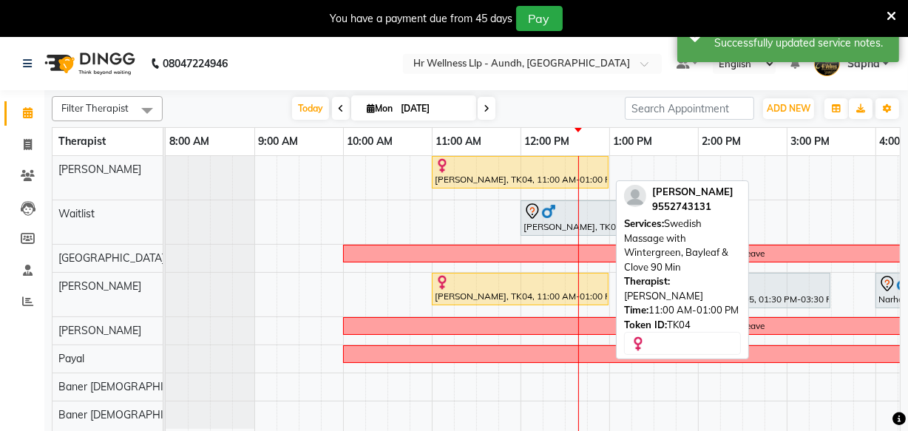
click at [470, 169] on div at bounding box center [520, 165] width 171 height 15
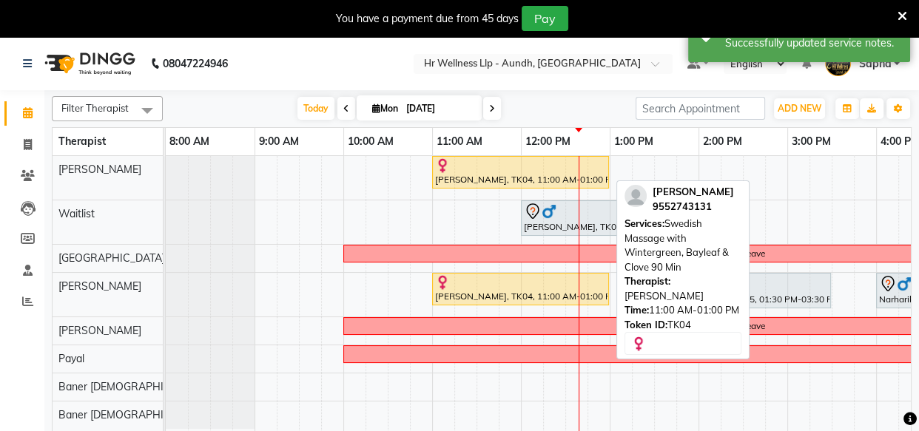
select select "1"
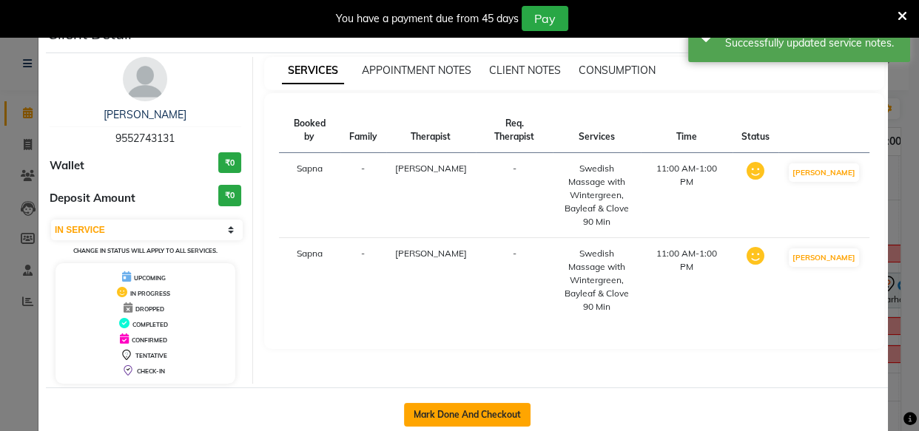
click at [451, 422] on button "Mark Done And Checkout" at bounding box center [467, 415] width 126 height 24
select select "service"
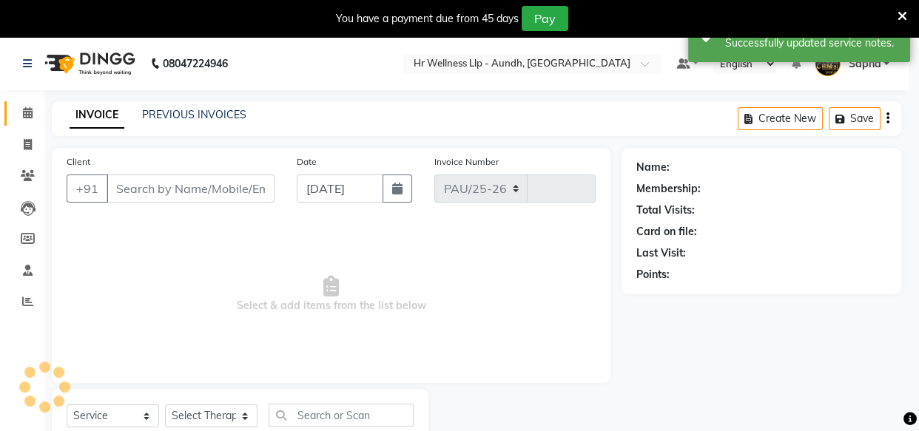
select select "4288"
type input "1174"
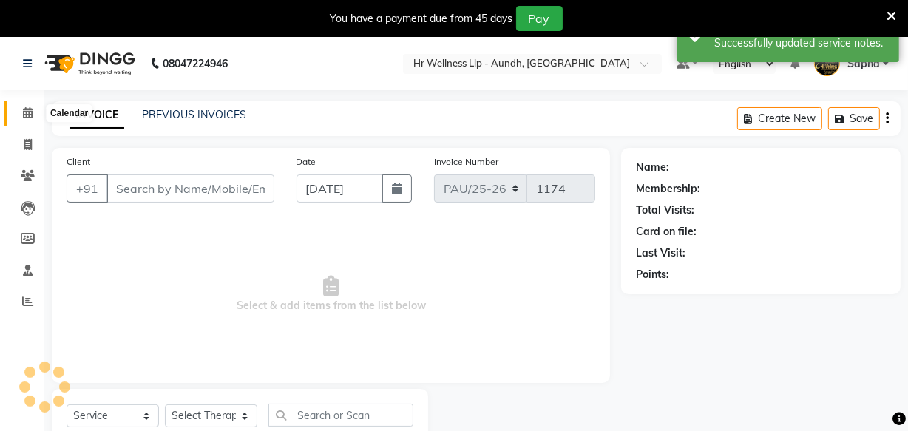
click at [21, 114] on span at bounding box center [28, 113] width 26 height 17
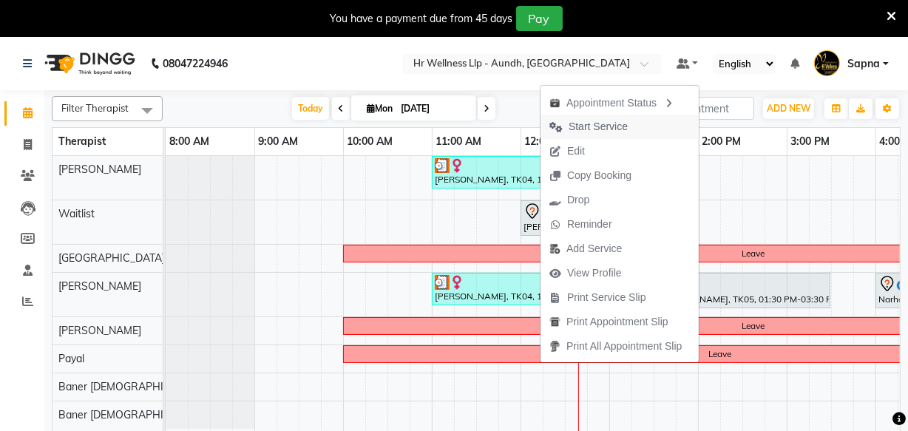
click at [578, 126] on span "Start Service" at bounding box center [598, 127] width 59 height 16
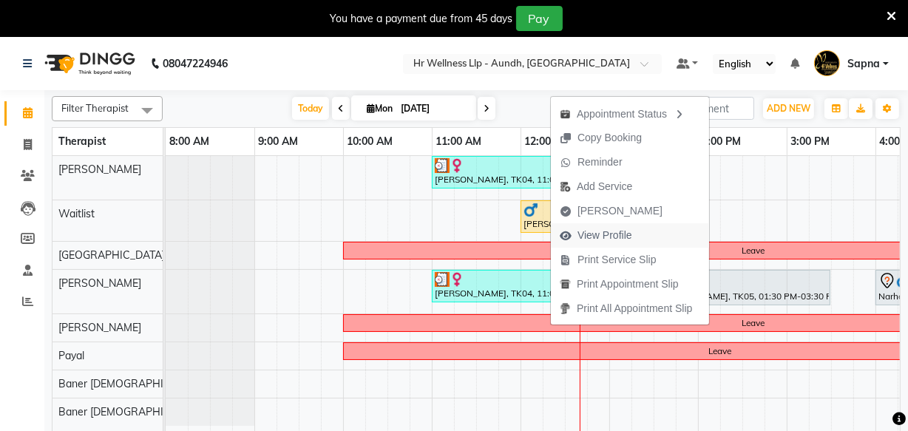
click at [601, 239] on span "View Profile" at bounding box center [605, 236] width 55 height 16
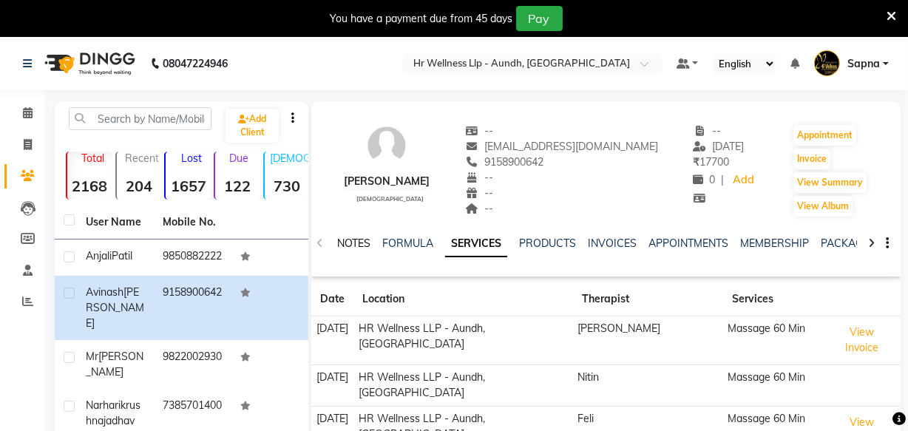
click at [354, 243] on link "NOTES" at bounding box center [353, 243] width 33 height 13
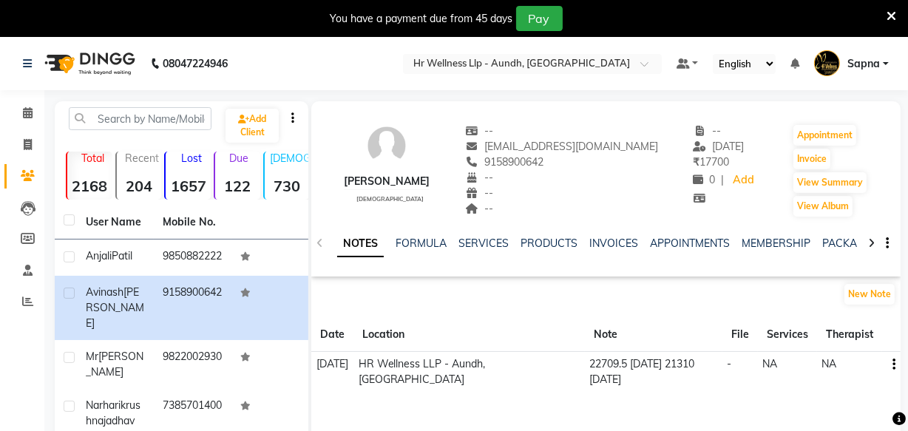
click at [893, 365] on icon "button" at bounding box center [894, 365] width 3 height 1
click at [860, 362] on div "Edit" at bounding box center [860, 364] width 24 height 18
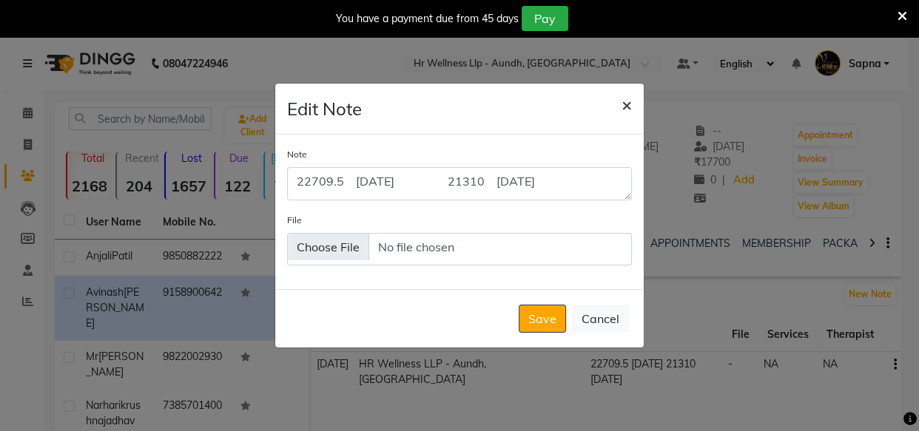
click at [622, 107] on span "×" at bounding box center [626, 104] width 10 height 22
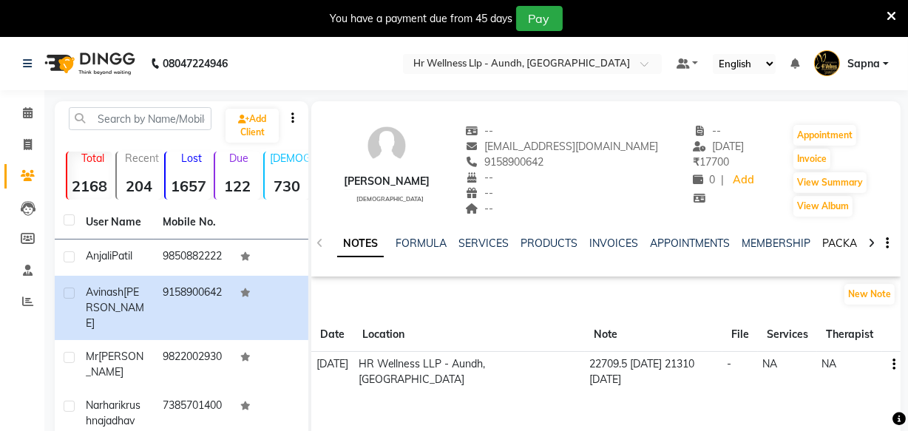
click at [839, 242] on link "PACKAGES" at bounding box center [849, 243] width 55 height 13
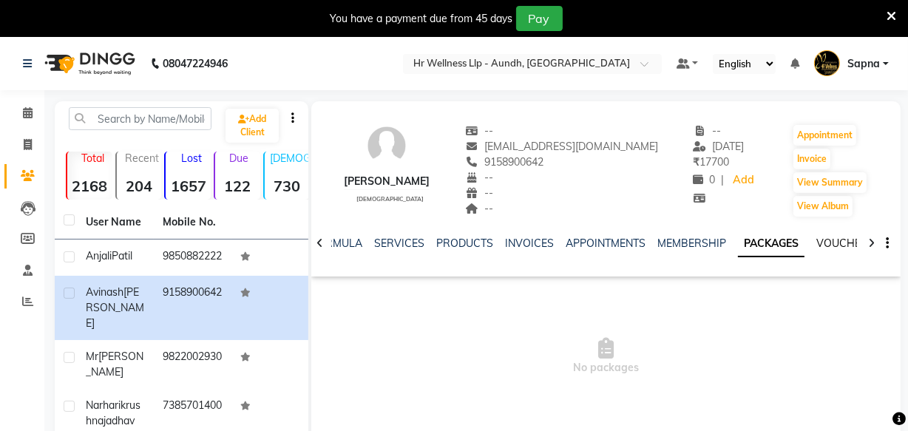
click at [828, 237] on link "VOUCHERS" at bounding box center [846, 243] width 58 height 13
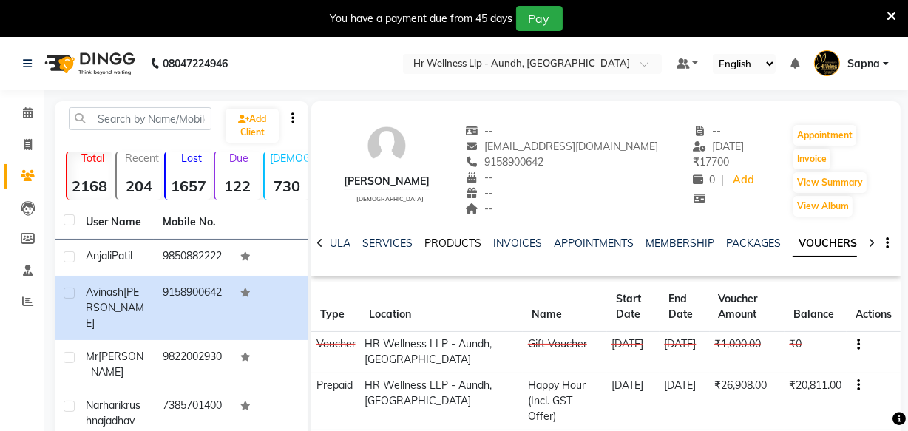
click at [460, 240] on link "PRODUCTS" at bounding box center [453, 243] width 57 height 13
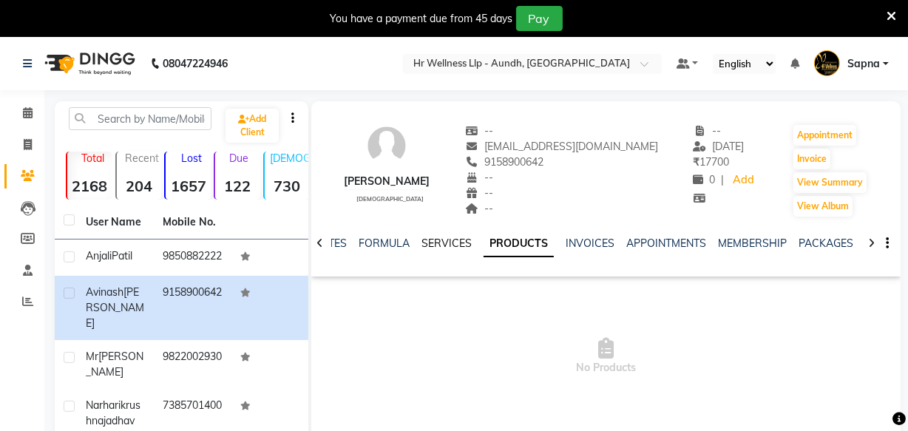
click at [430, 237] on link "SERVICES" at bounding box center [447, 243] width 50 height 13
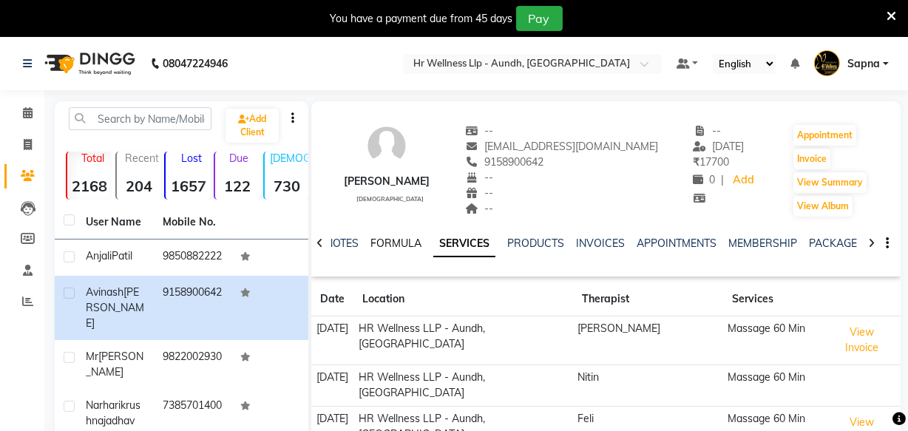
click at [399, 246] on link "FORMULA" at bounding box center [396, 243] width 51 height 13
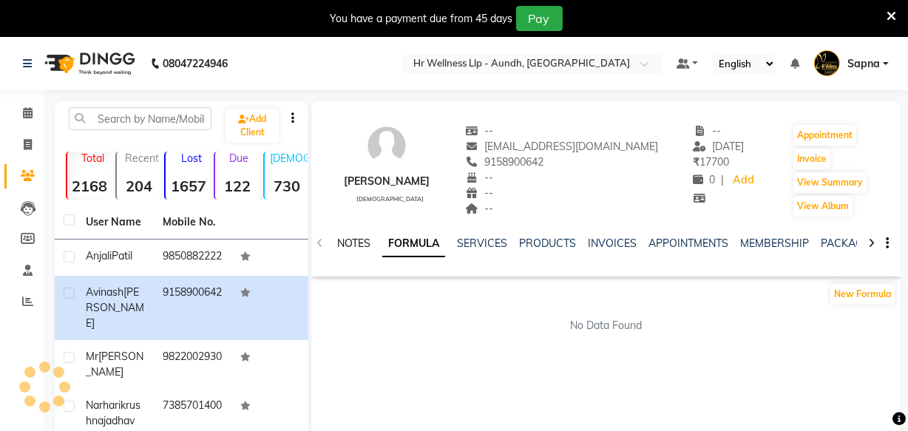
click at [348, 243] on link "NOTES" at bounding box center [353, 243] width 33 height 13
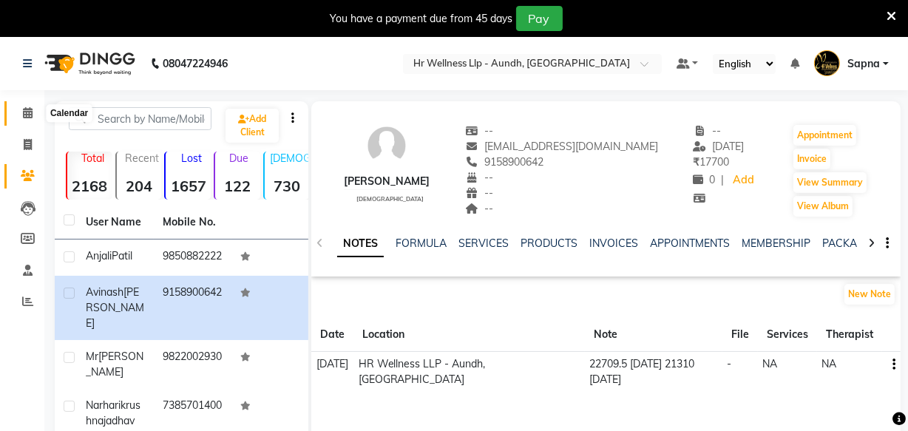
click at [25, 113] on icon at bounding box center [28, 112] width 10 height 11
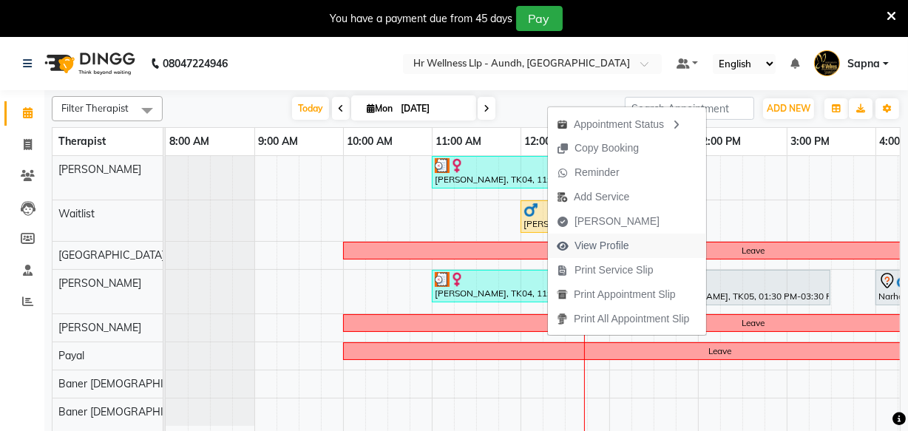
click at [600, 244] on span "View Profile" at bounding box center [602, 246] width 55 height 16
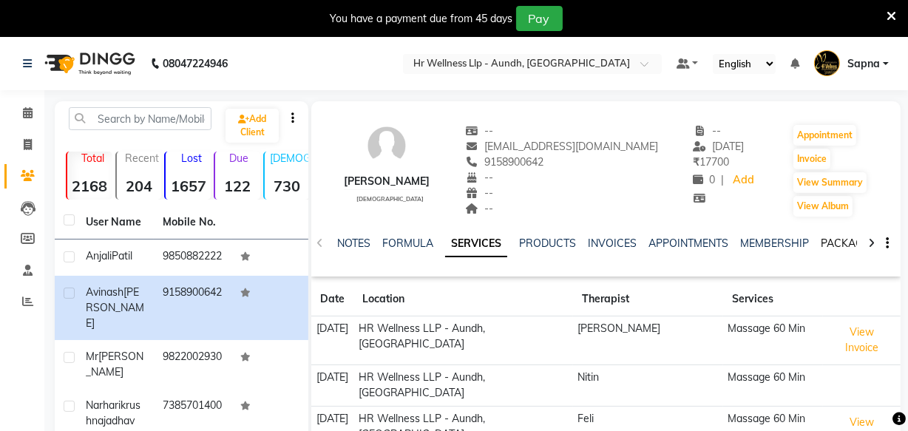
click at [854, 246] on link "PACKAGES" at bounding box center [848, 243] width 55 height 13
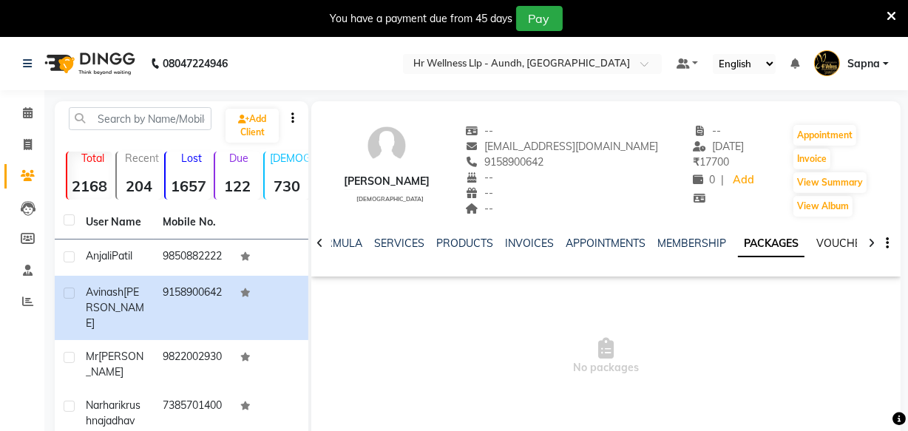
click at [836, 245] on link "VOUCHERS" at bounding box center [846, 243] width 58 height 13
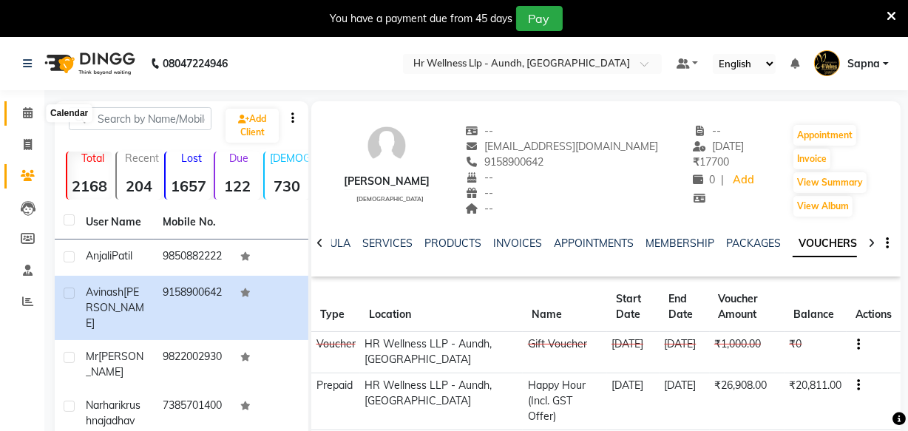
click at [30, 112] on icon at bounding box center [28, 112] width 10 height 11
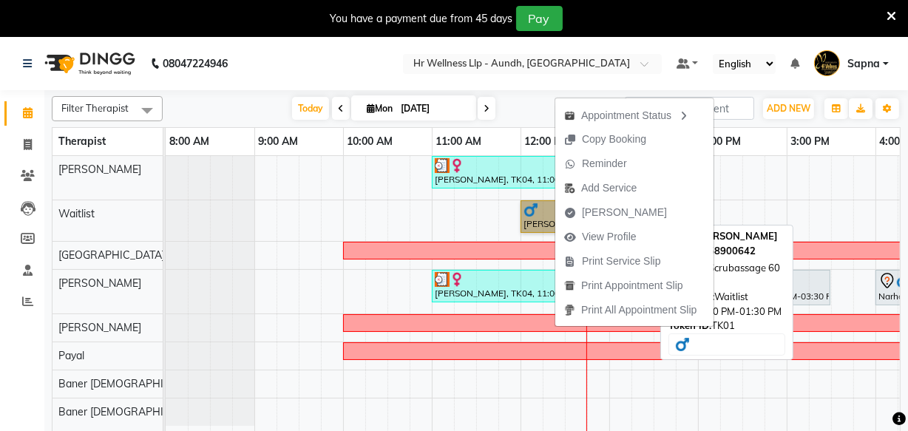
click at [540, 215] on link "Avinash Gupta, TK01, 12:00 PM-01:30 PM, Scrubassage 60 Min" at bounding box center [587, 216] width 132 height 33
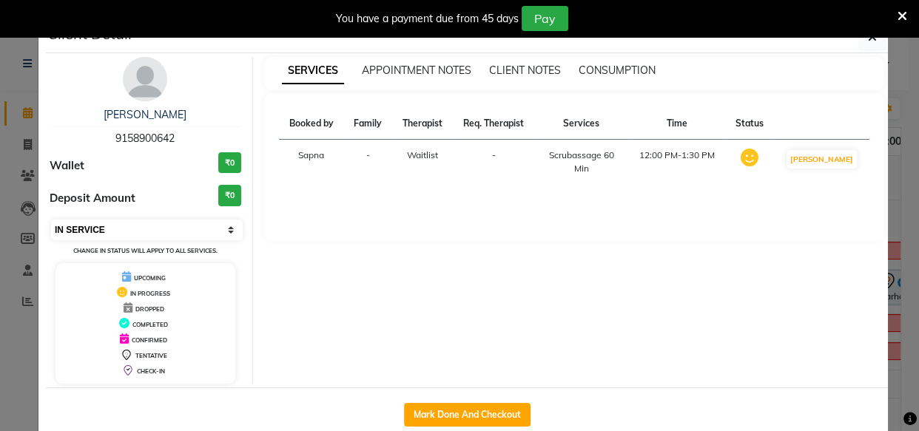
click at [81, 229] on select "Select IN SERVICE CONFIRMED TENTATIVE CHECK IN MARK DONE DROPPED UPCOMING" at bounding box center [147, 230] width 192 height 21
select select "7"
click at [51, 220] on select "Select IN SERVICE CONFIRMED TENTATIVE CHECK IN MARK DONE DROPPED UPCOMING" at bounding box center [147, 230] width 192 height 21
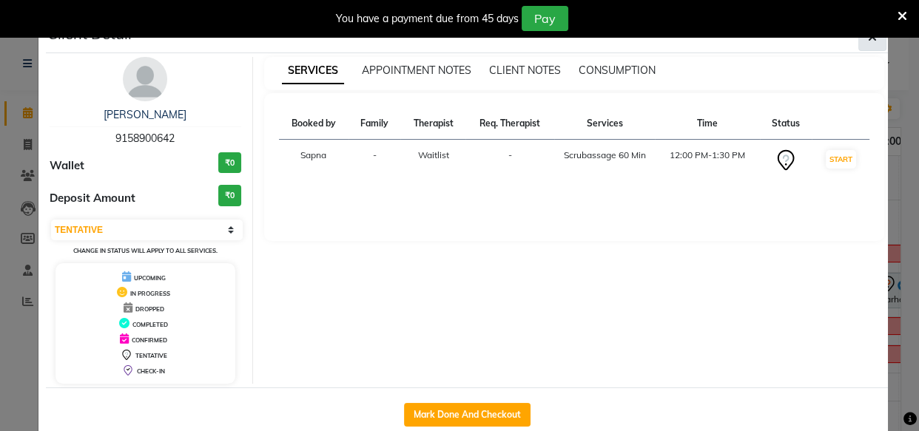
click at [868, 39] on icon "button" at bounding box center [872, 37] width 9 height 12
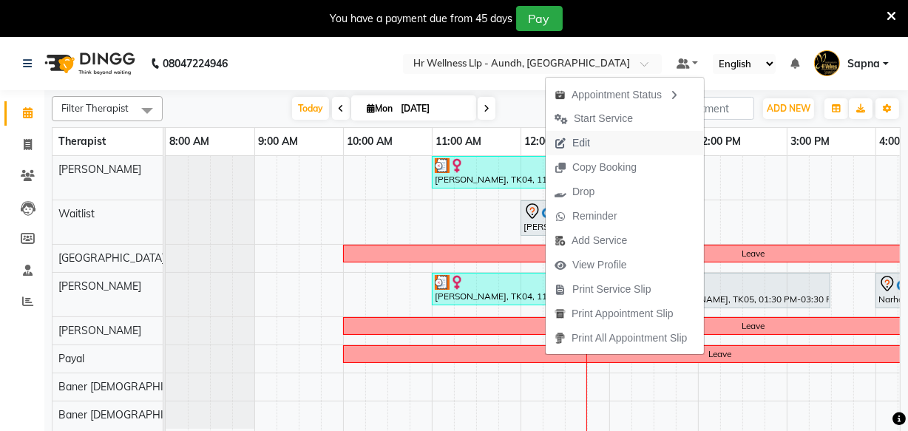
click at [570, 141] on span "Edit" at bounding box center [572, 143] width 53 height 24
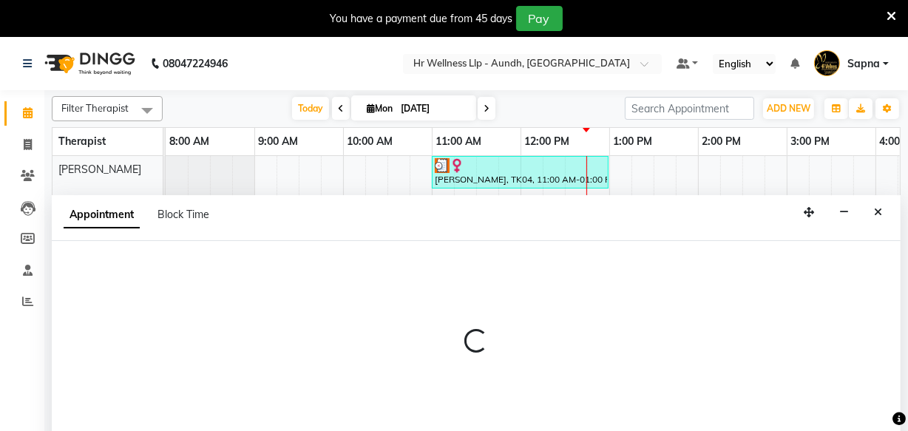
select select "tentative"
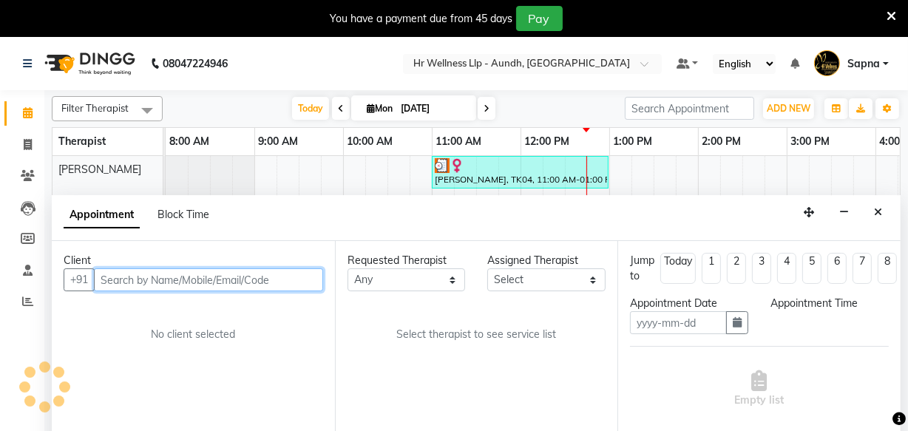
type input "[DATE]"
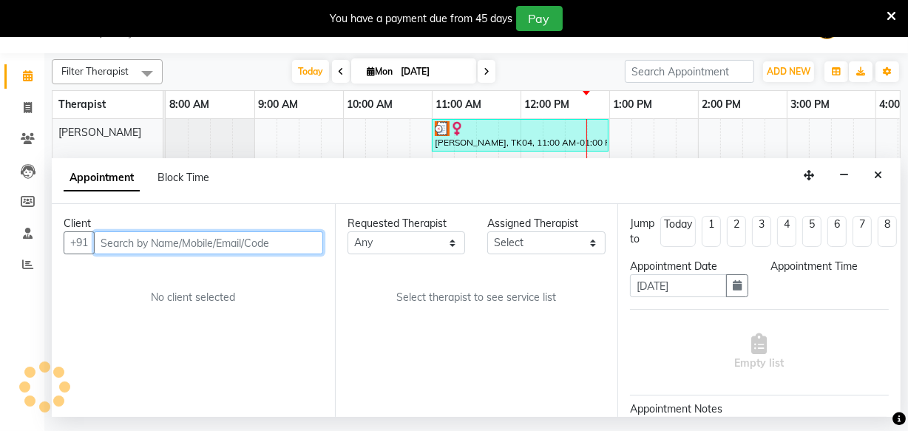
select select "720"
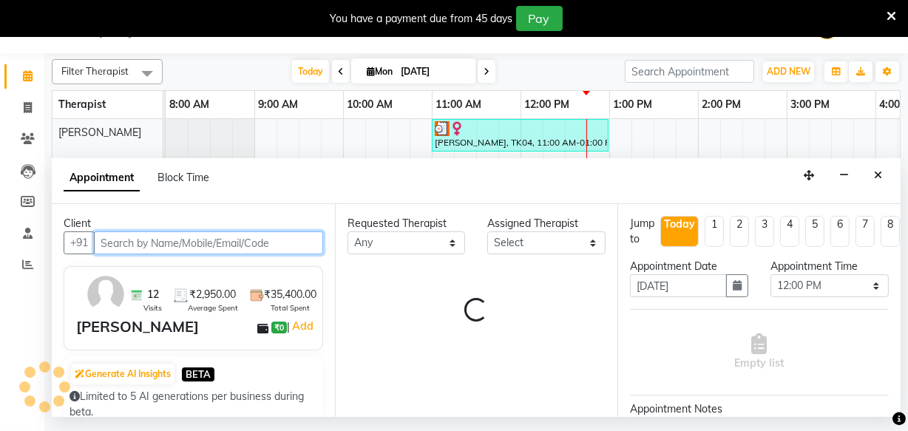
select select "45452"
select select "1894"
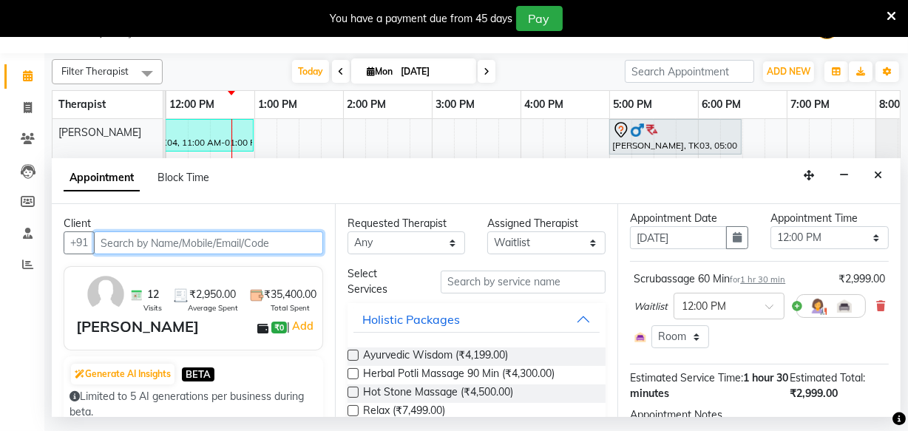
scroll to position [67, 0]
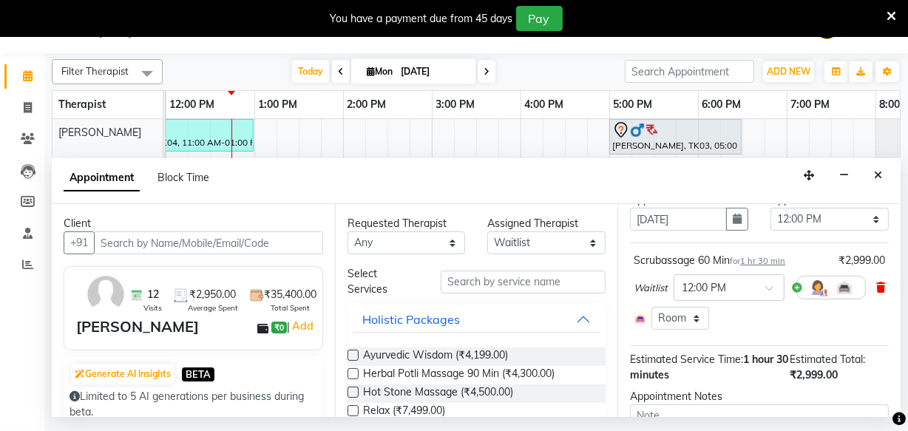
click at [876, 287] on icon at bounding box center [880, 288] width 9 height 10
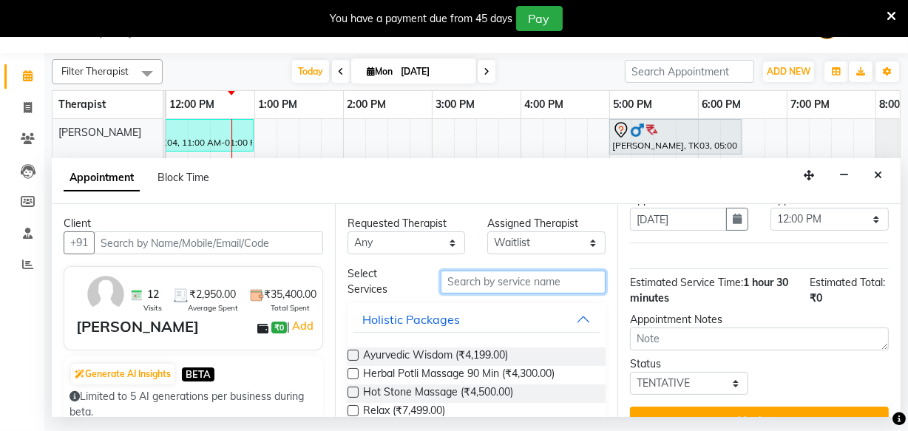
click at [451, 281] on input "text" at bounding box center [523, 282] width 165 height 23
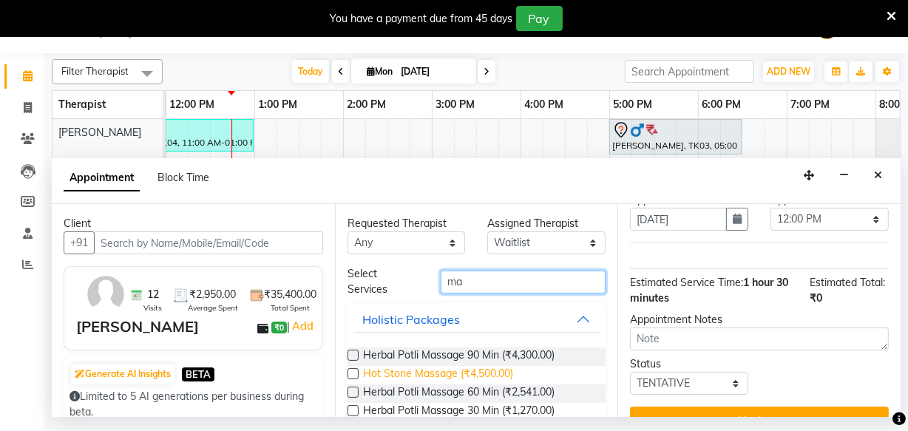
scroll to position [134, 0]
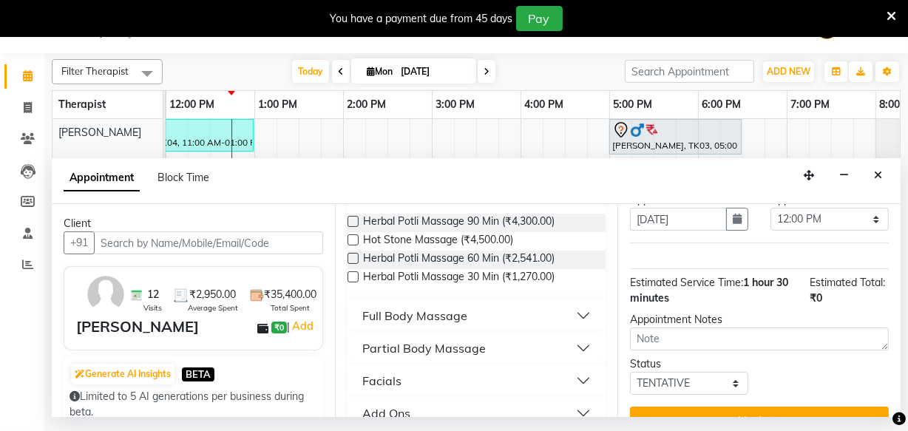
type input "ma"
click at [403, 317] on div "Full Body Massage" at bounding box center [414, 316] width 105 height 18
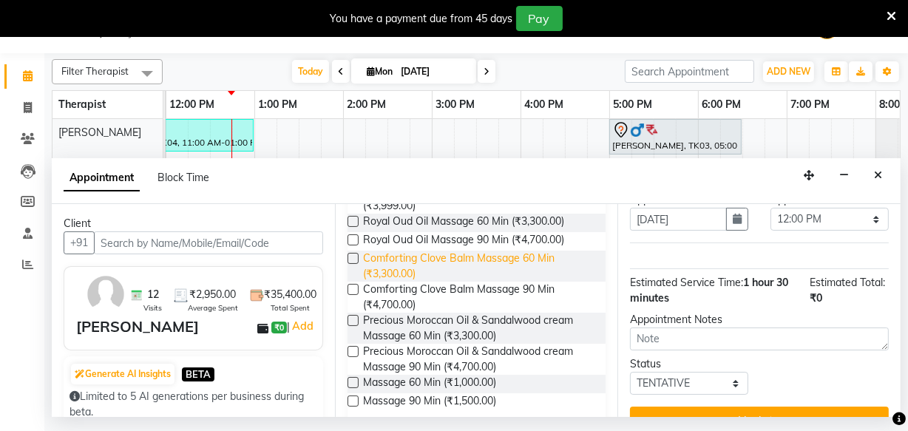
scroll to position [806, 0]
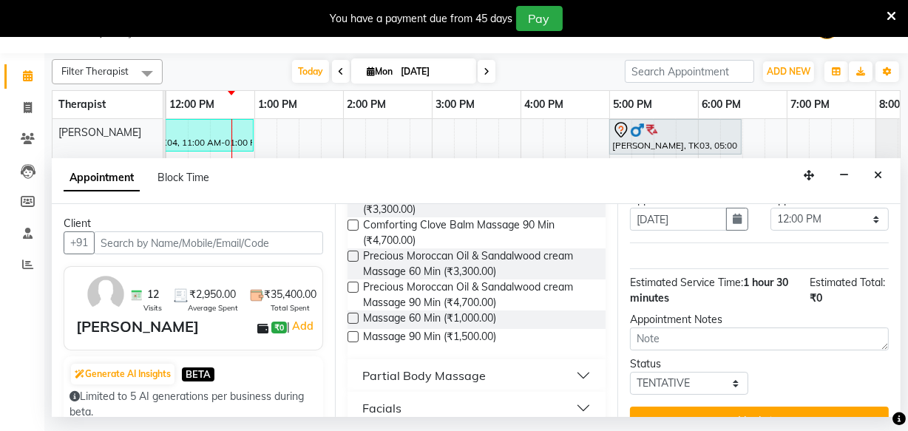
click at [353, 319] on label at bounding box center [353, 318] width 11 height 11
click at [353, 319] on input "checkbox" at bounding box center [353, 320] width 10 height 10
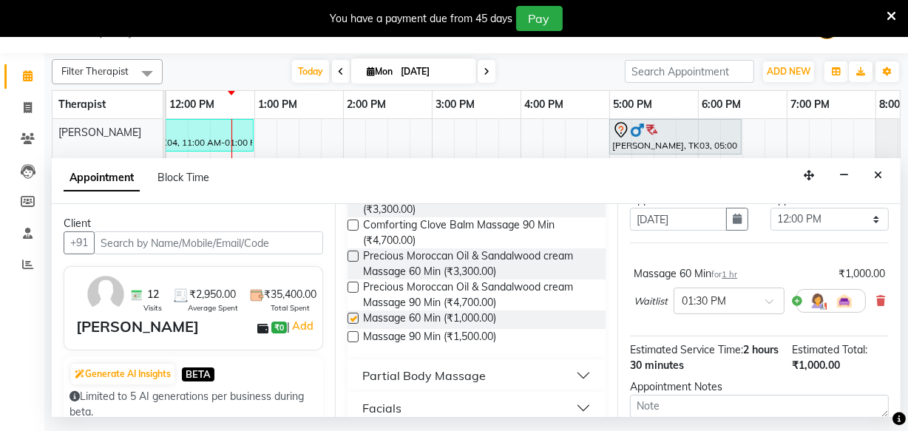
checkbox input "false"
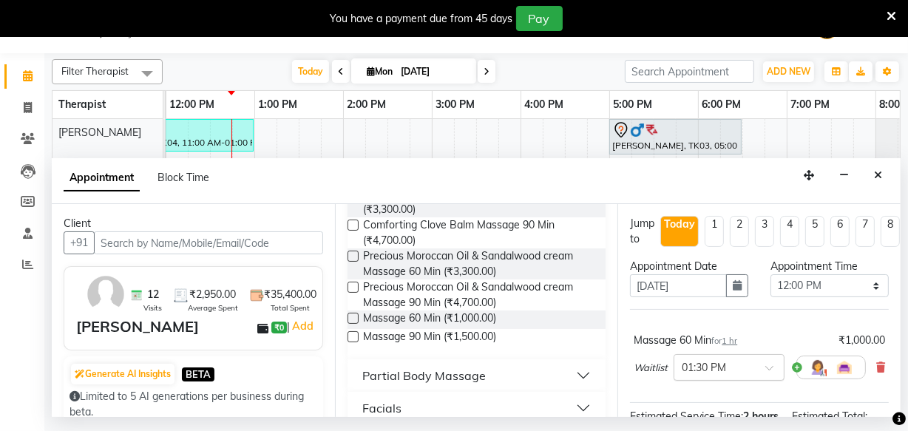
click at [768, 365] on span at bounding box center [774, 373] width 18 height 16
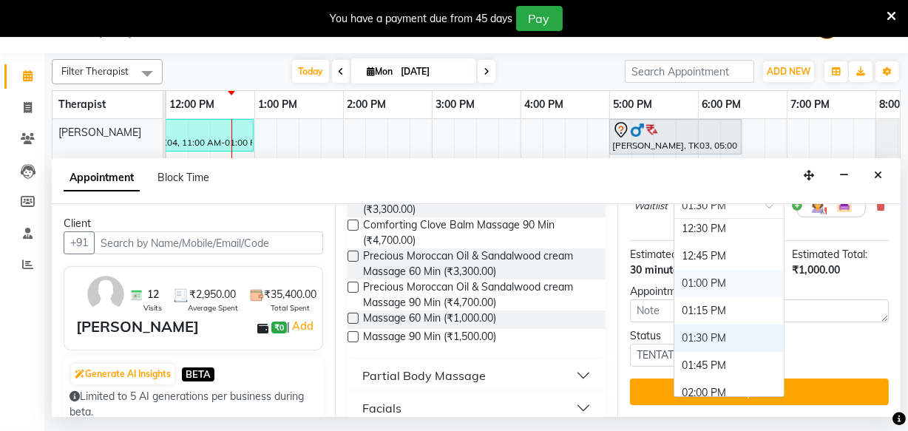
scroll to position [291, 0]
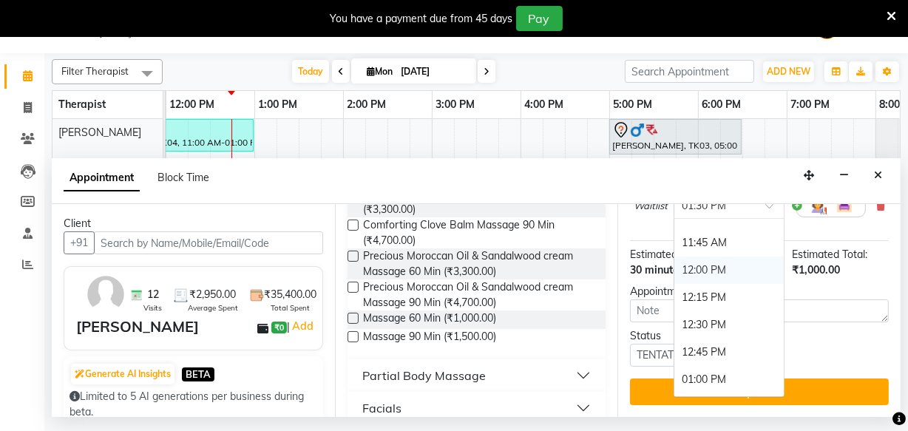
click at [690, 266] on div "12:00 PM" at bounding box center [729, 270] width 109 height 27
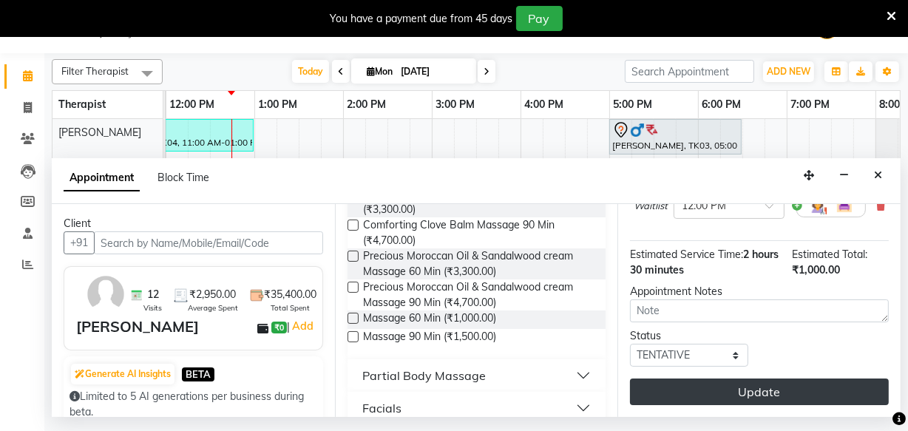
click at [686, 379] on button "Update" at bounding box center [759, 392] width 259 height 27
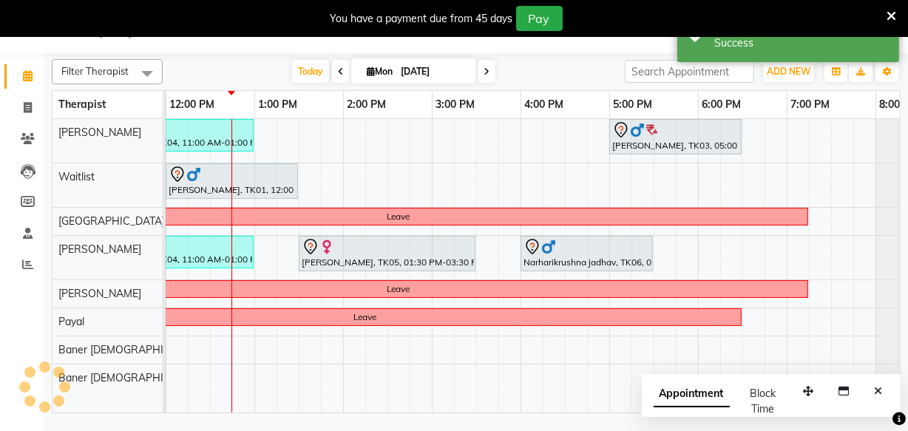
scroll to position [0, 0]
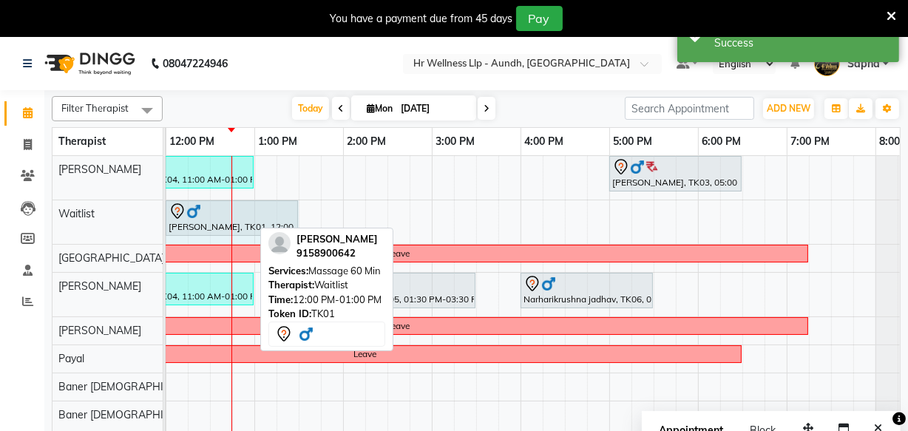
drag, startPoint x: 249, startPoint y: 208, endPoint x: 280, endPoint y: 213, distance: 30.8
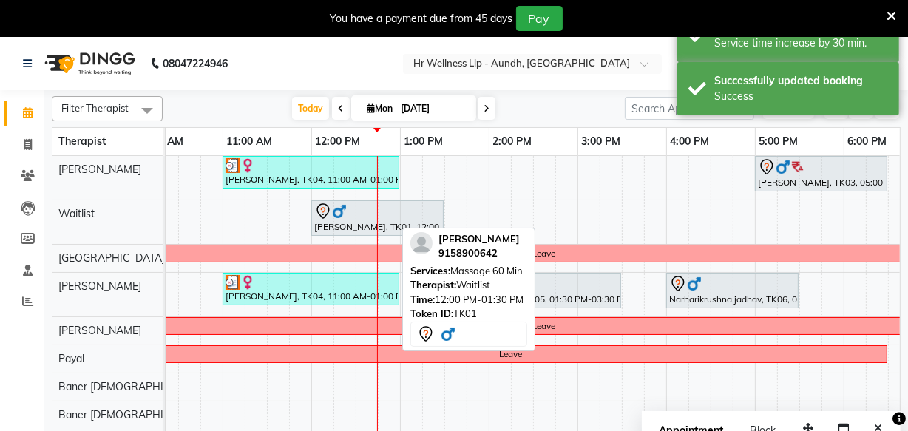
scroll to position [0, 208]
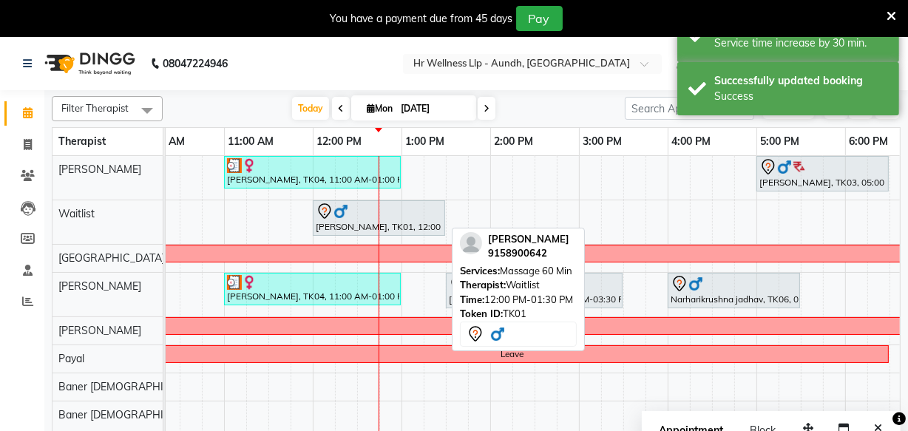
click at [326, 221] on div "Avinash Gupta, TK01, 12:00 PM-01:30 PM, Massage 60 Min" at bounding box center [378, 218] width 129 height 31
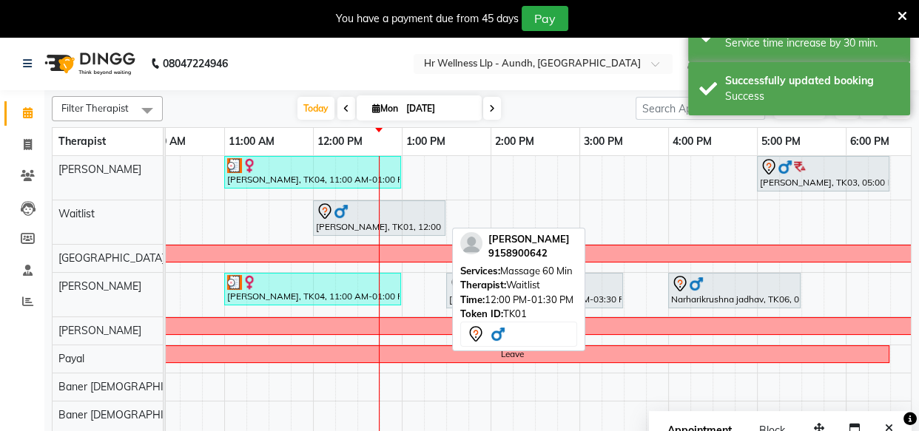
select select "7"
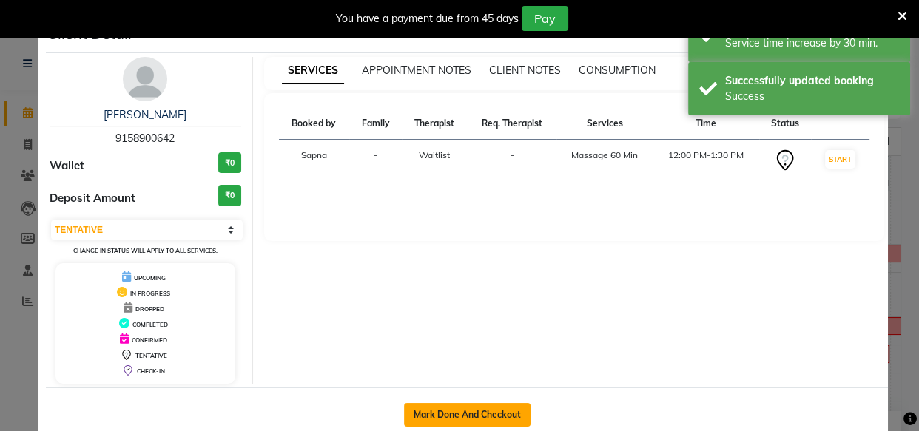
click at [451, 420] on button "Mark Done And Checkout" at bounding box center [467, 415] width 126 height 24
select select "service"
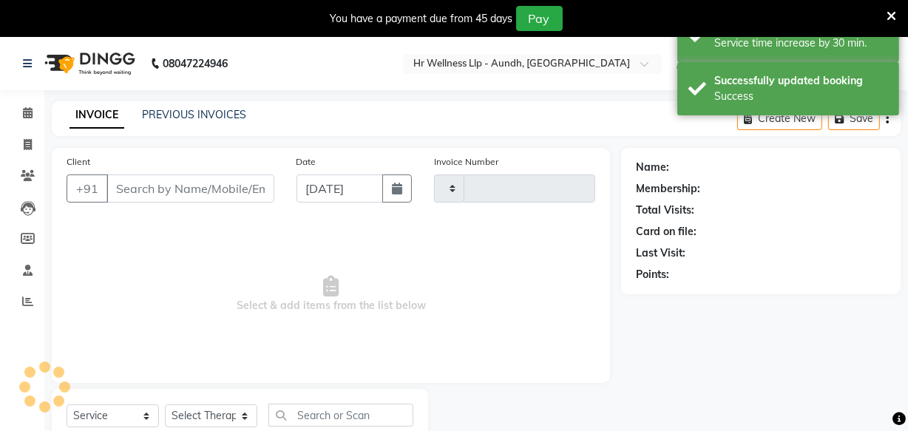
type input "1174"
select select "4288"
type input "9158900642"
select select "45452"
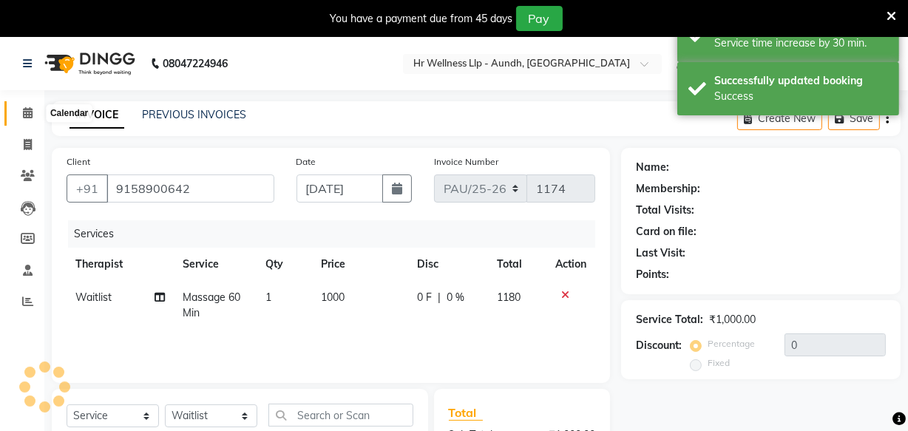
click at [30, 117] on icon at bounding box center [28, 112] width 10 height 11
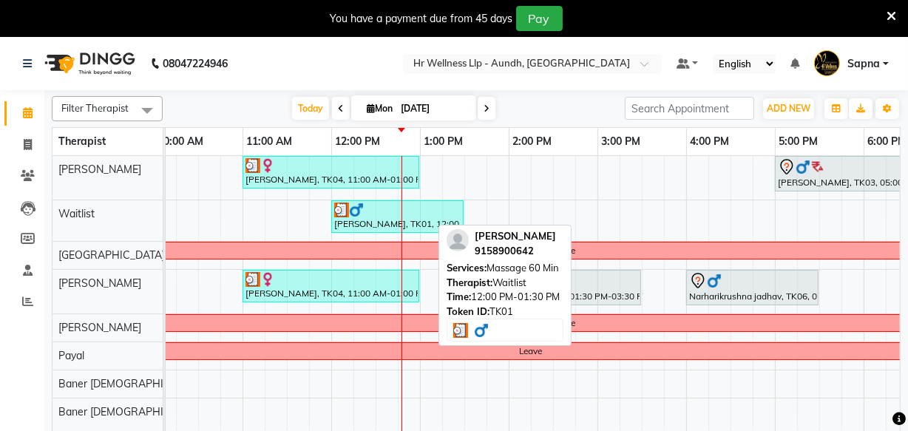
scroll to position [0, 183]
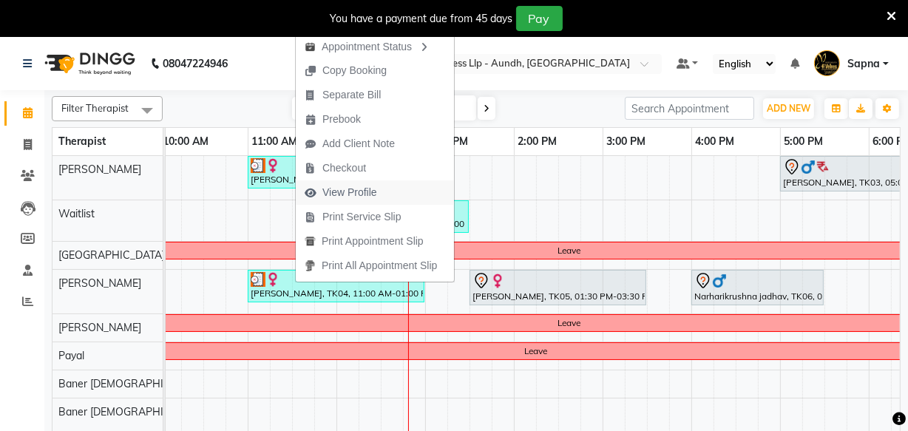
click at [357, 192] on span "View Profile" at bounding box center [349, 193] width 55 height 16
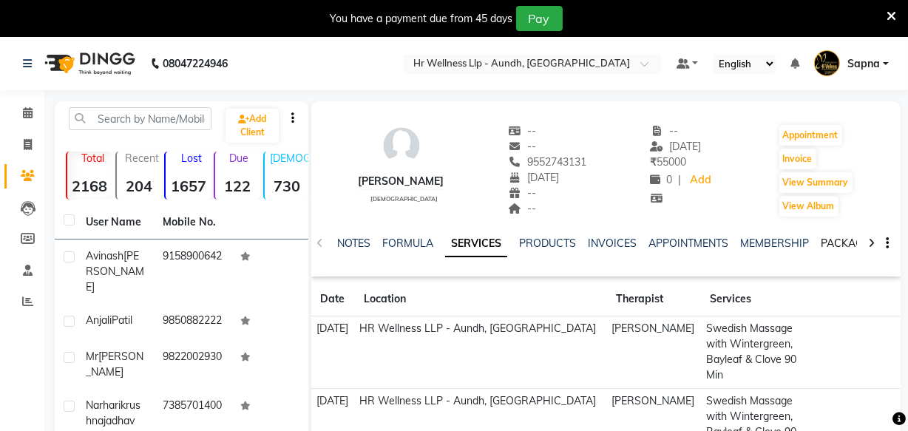
click at [841, 242] on link "PACKAGES" at bounding box center [848, 243] width 55 height 13
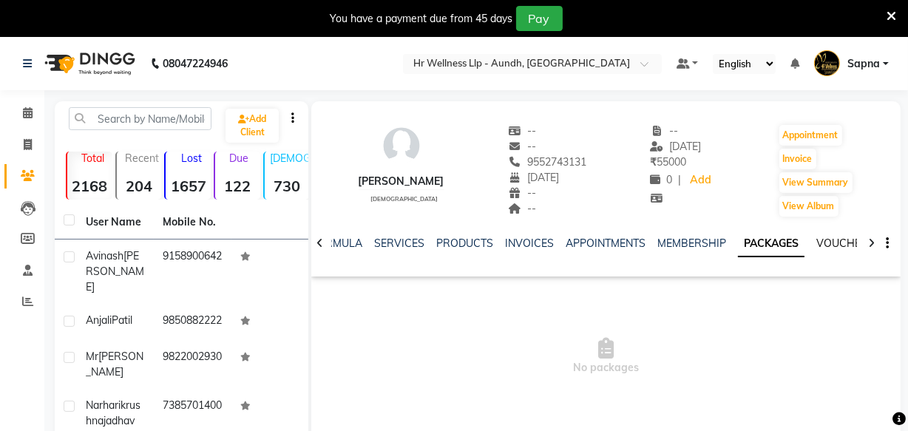
click at [841, 242] on link "VOUCHERS" at bounding box center [846, 243] width 58 height 13
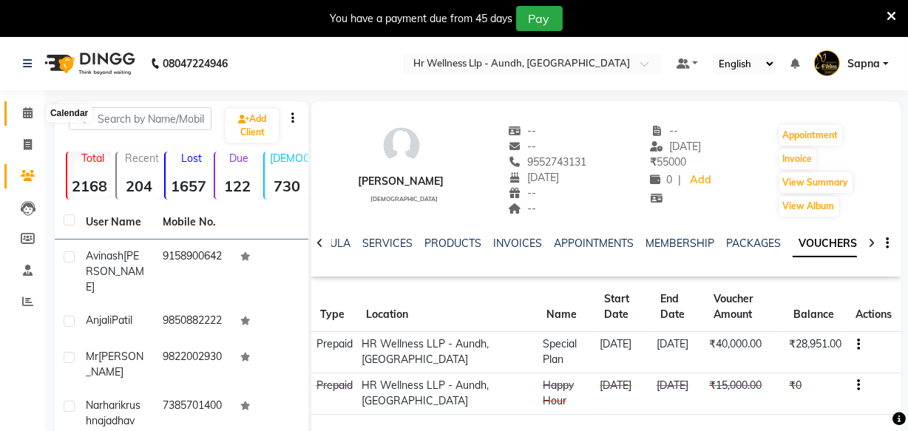
click at [27, 114] on icon at bounding box center [28, 112] width 10 height 11
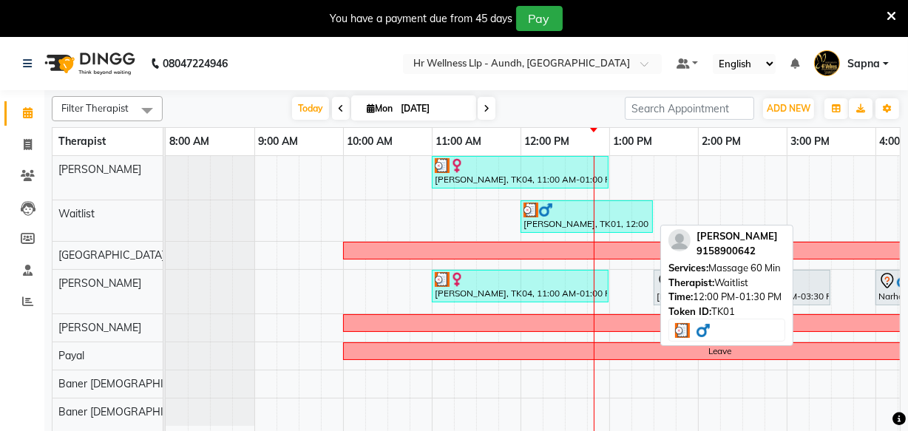
click at [552, 216] on div "Avinash Gupta, TK01, 12:00 PM-01:30 PM, Massage 60 Min" at bounding box center [586, 217] width 129 height 28
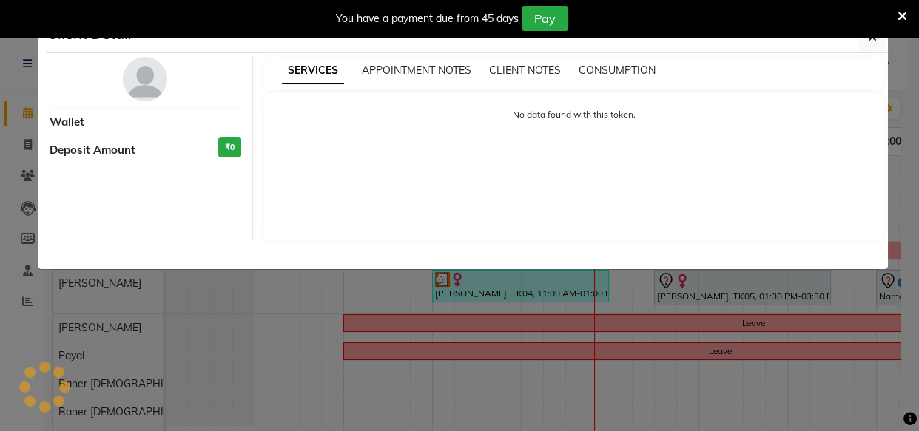
select select "3"
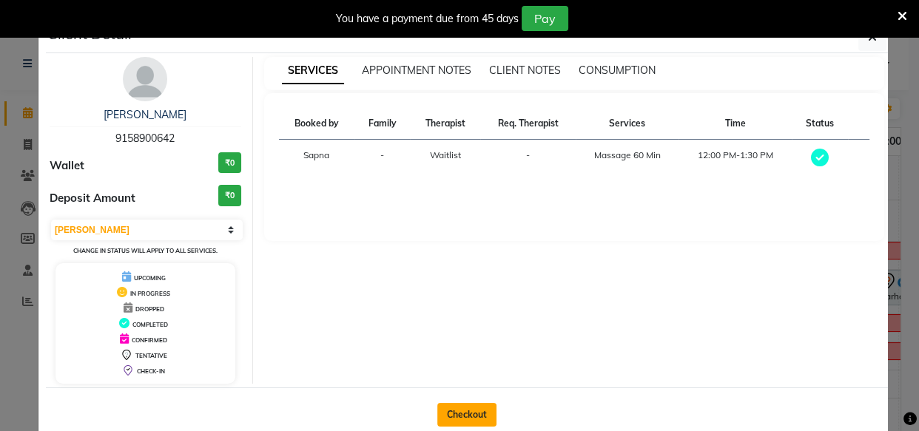
click at [475, 410] on button "Checkout" at bounding box center [466, 415] width 59 height 24
select select "service"
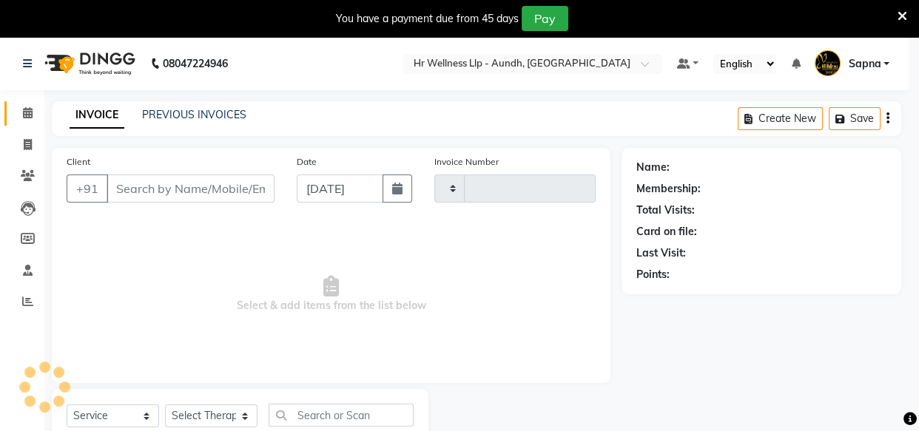
type input "1174"
select select "4288"
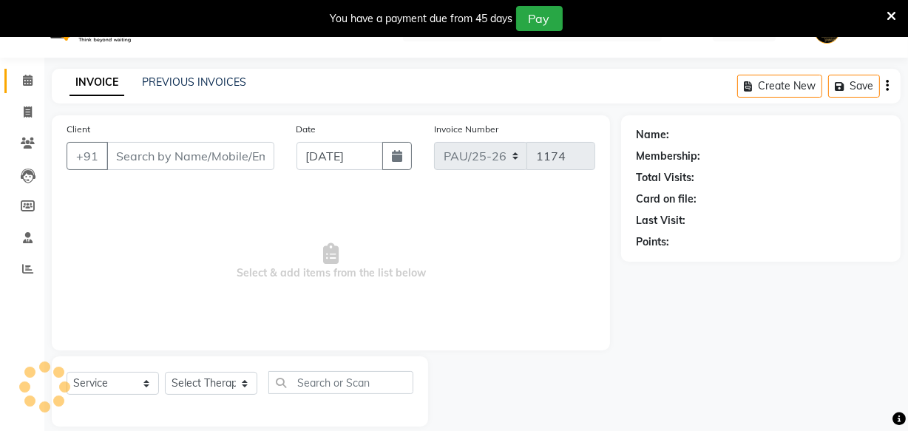
scroll to position [51, 0]
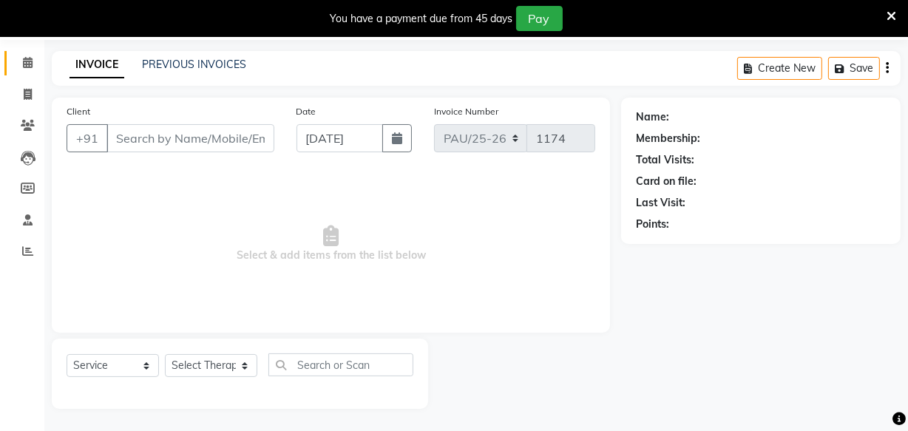
type input "9158900642"
select select "45452"
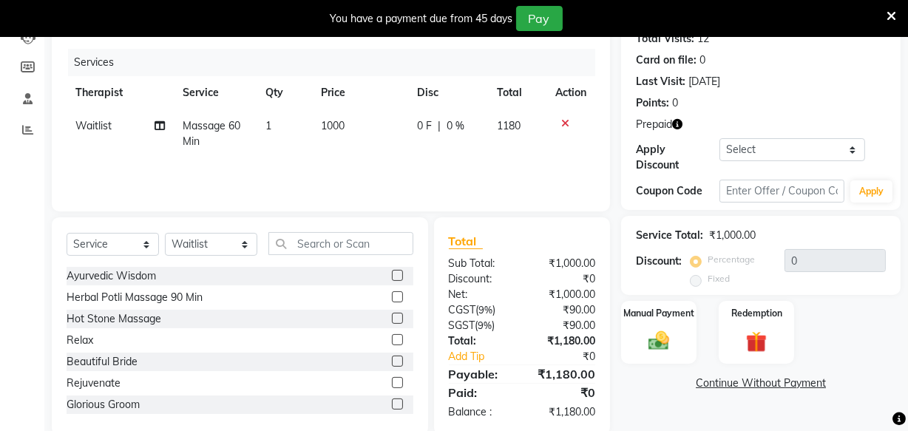
scroll to position [185, 0]
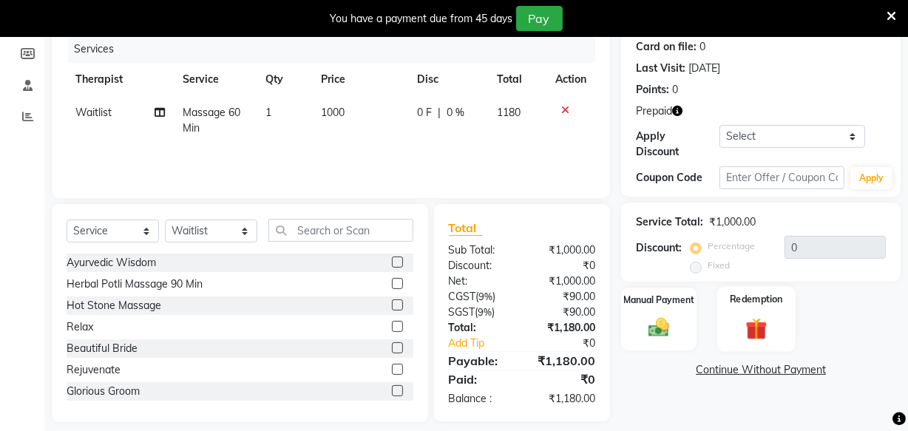
click at [759, 342] on div "Redemption" at bounding box center [756, 319] width 78 height 66
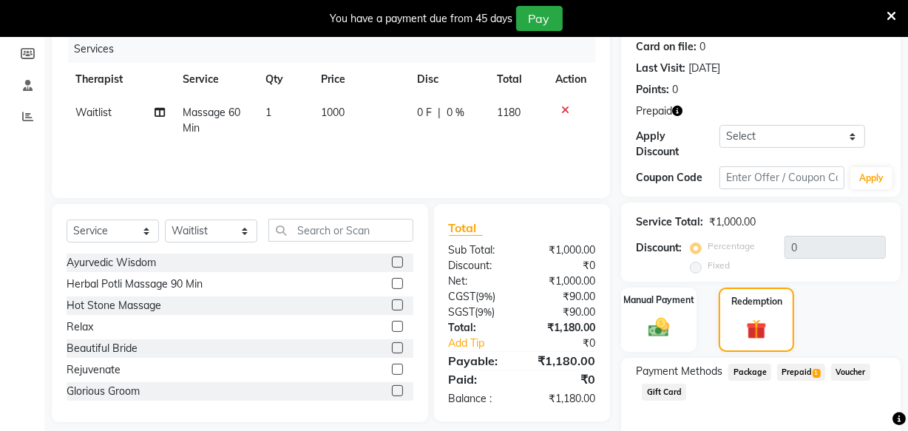
click at [783, 370] on span "Prepaid 1" at bounding box center [801, 372] width 48 height 17
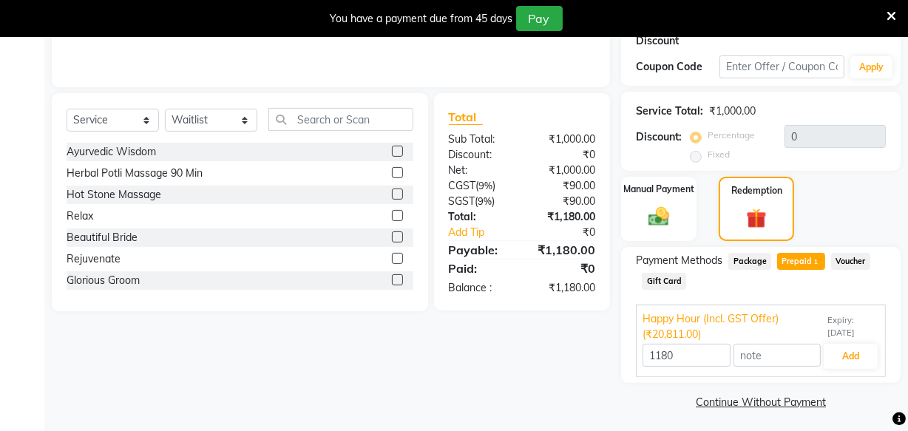
scroll to position [300, 0]
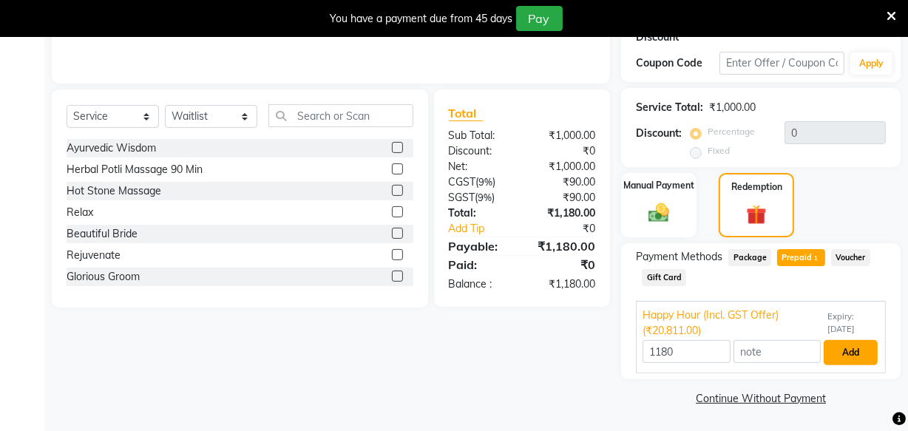
click at [849, 351] on button "Add" at bounding box center [851, 352] width 54 height 25
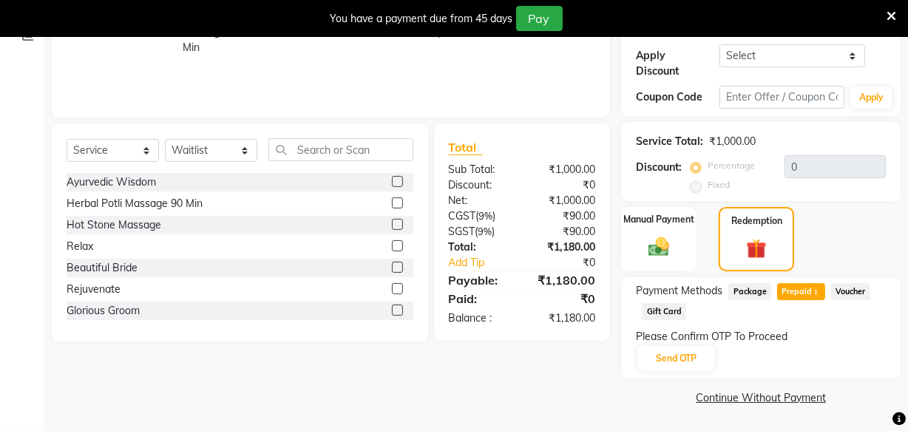
scroll to position [265, 0]
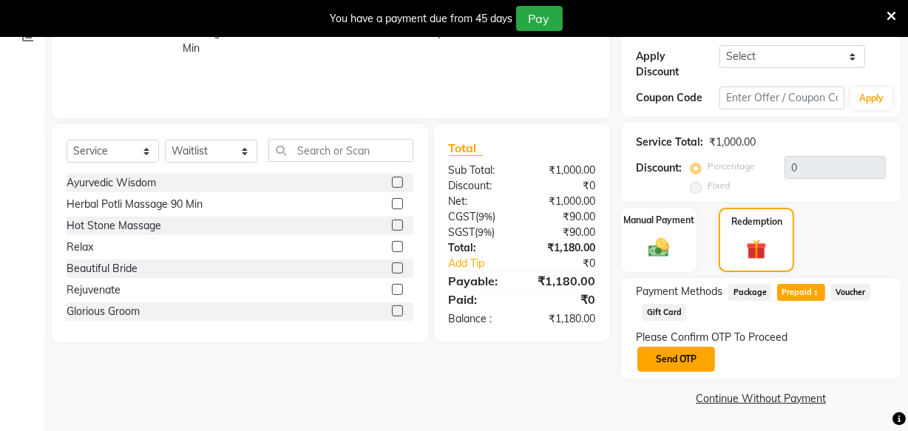
click at [666, 363] on button "Send OTP" at bounding box center [677, 359] width 78 height 25
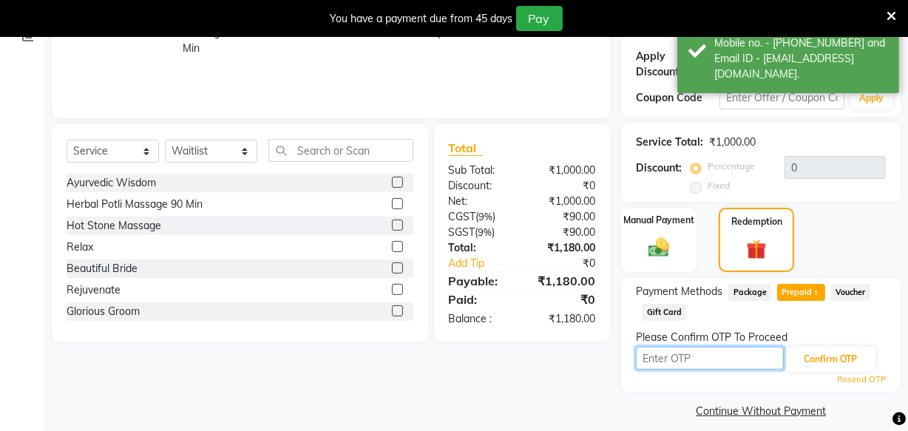
click at [669, 362] on input "text" at bounding box center [710, 358] width 148 height 23
type input "6827"
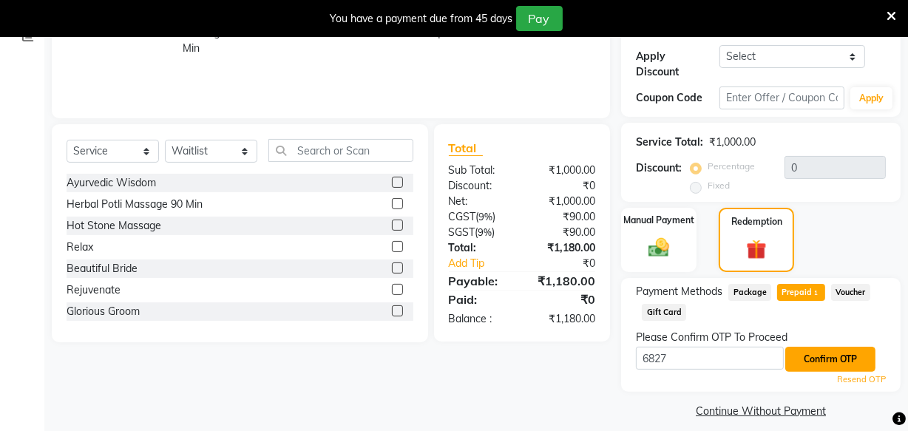
click at [802, 359] on button "Confirm OTP" at bounding box center [830, 359] width 90 height 25
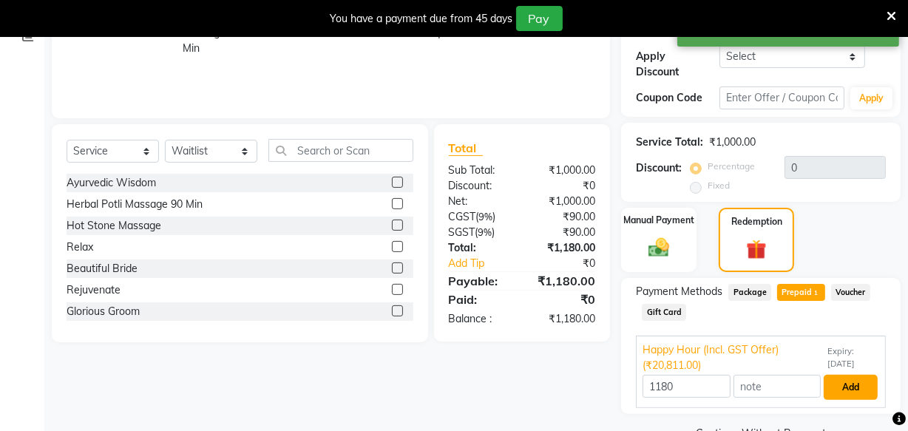
click at [836, 386] on button "Add" at bounding box center [851, 387] width 54 height 25
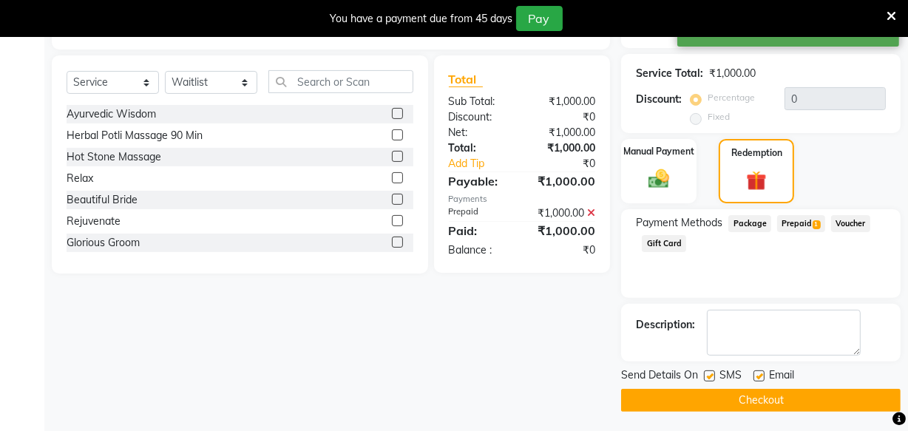
scroll to position [336, 0]
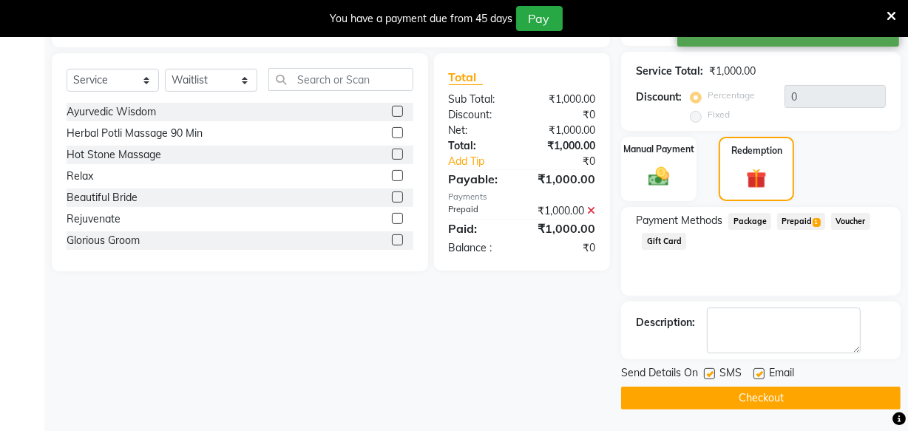
click at [711, 374] on label at bounding box center [709, 373] width 11 height 11
click at [711, 374] on input "checkbox" at bounding box center [709, 375] width 10 height 10
checkbox input "false"
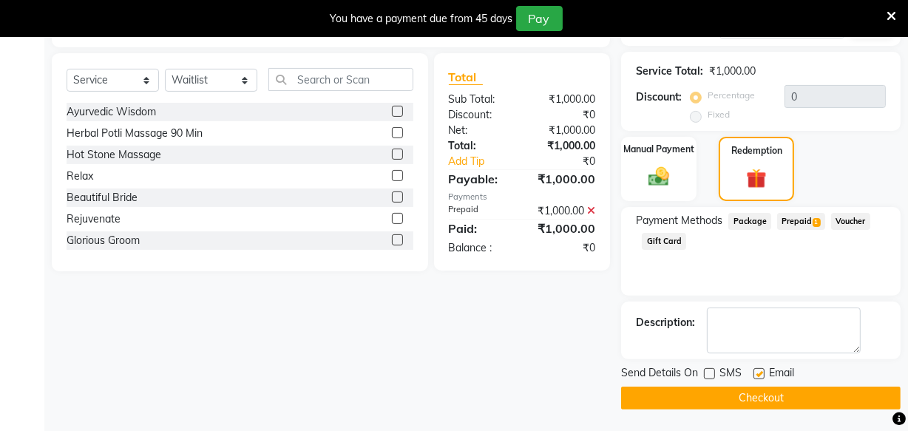
click at [757, 376] on label at bounding box center [759, 373] width 11 height 11
click at [757, 376] on input "checkbox" at bounding box center [759, 375] width 10 height 10
checkbox input "false"
click at [754, 393] on button "Checkout" at bounding box center [761, 398] width 280 height 23
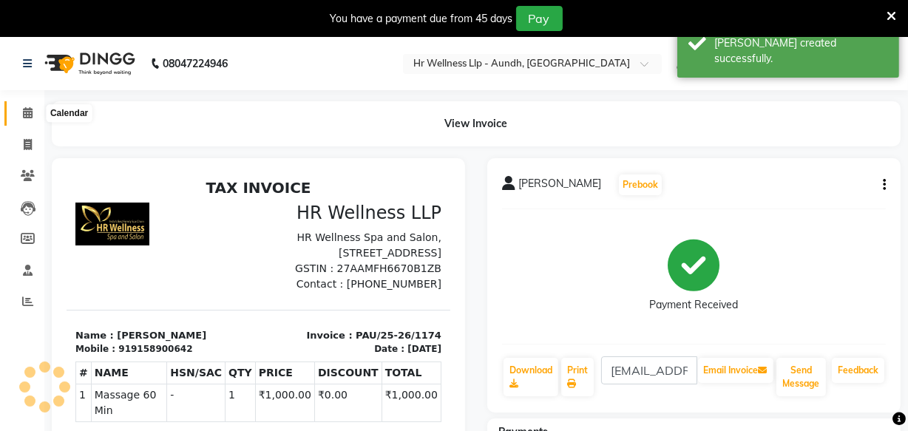
click at [25, 108] on icon at bounding box center [28, 112] width 10 height 11
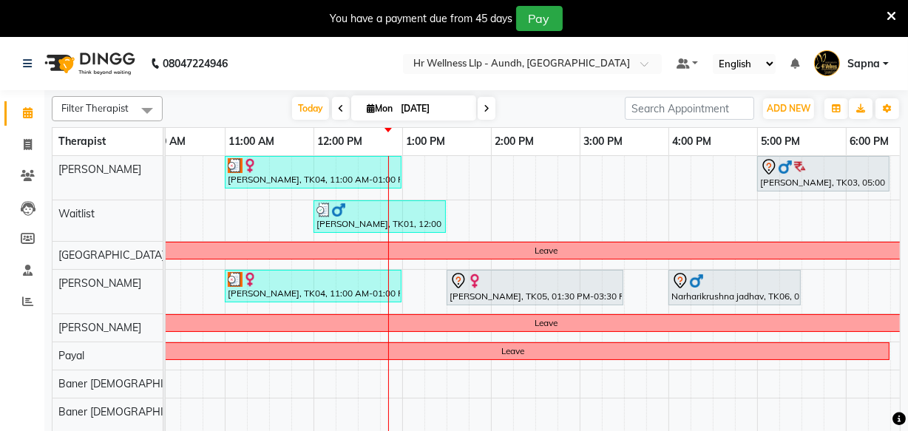
scroll to position [0, 200]
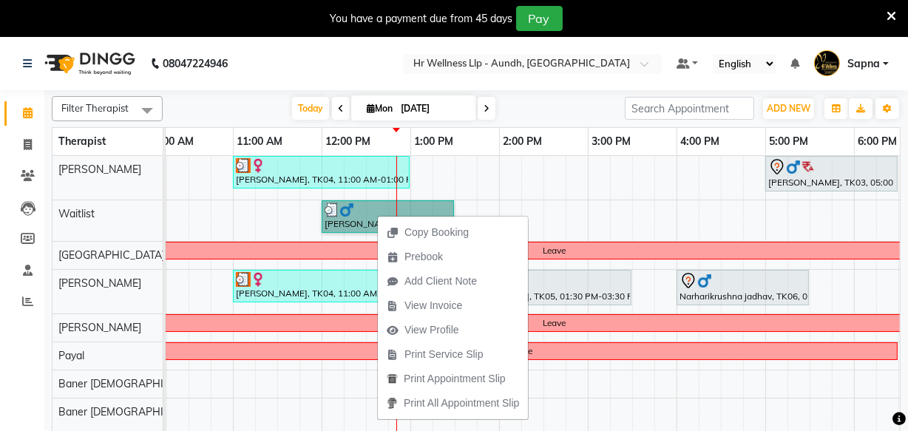
click at [533, 181] on div "ketki Karandikar, TK04, 11:00 AM-01:00 PM, Swedish Massage with Wintergreen, Ba…" at bounding box center [544, 303] width 1154 height 294
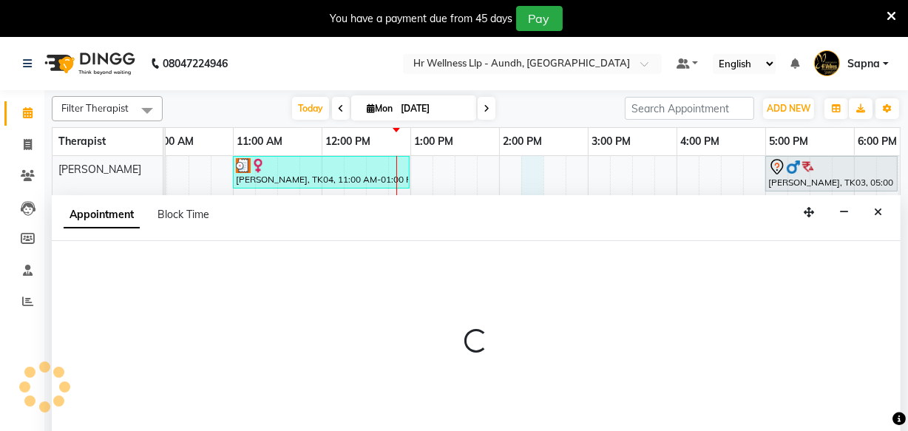
select select "77660"
select select "tentative"
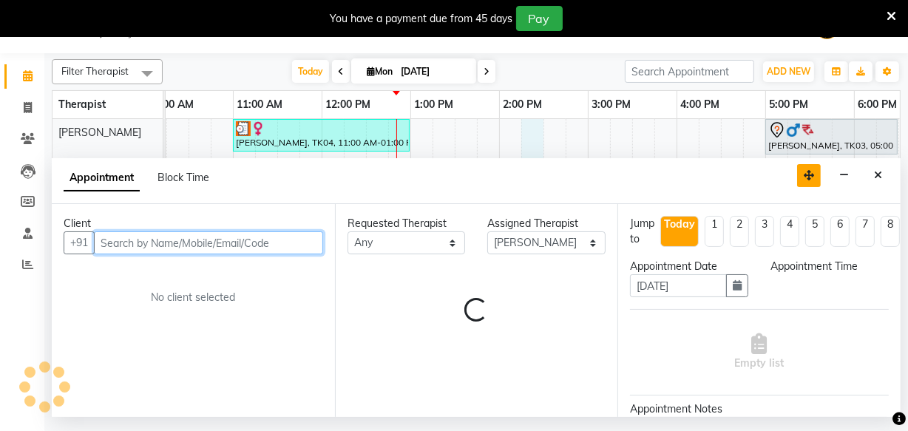
select select "855"
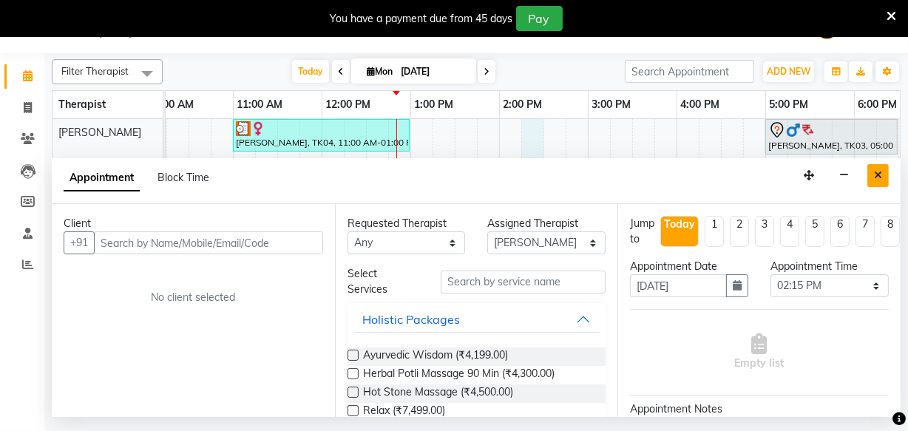
click at [879, 178] on icon "Close" at bounding box center [878, 175] width 8 height 10
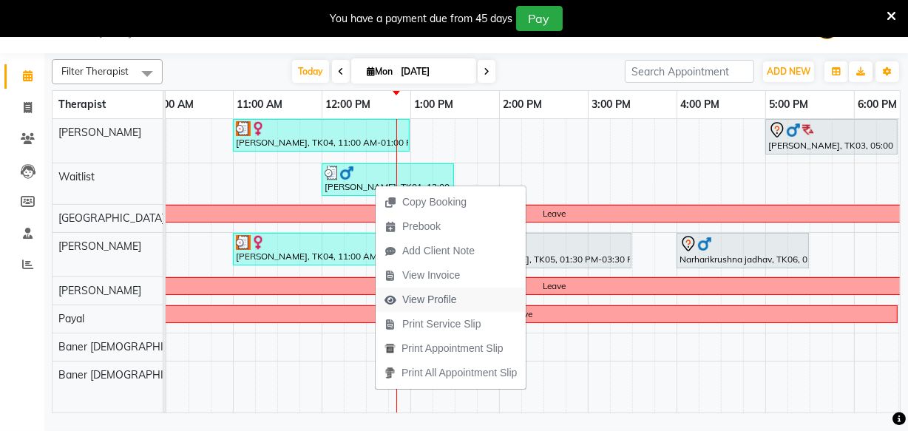
click at [434, 297] on span "View Profile" at bounding box center [429, 300] width 55 height 16
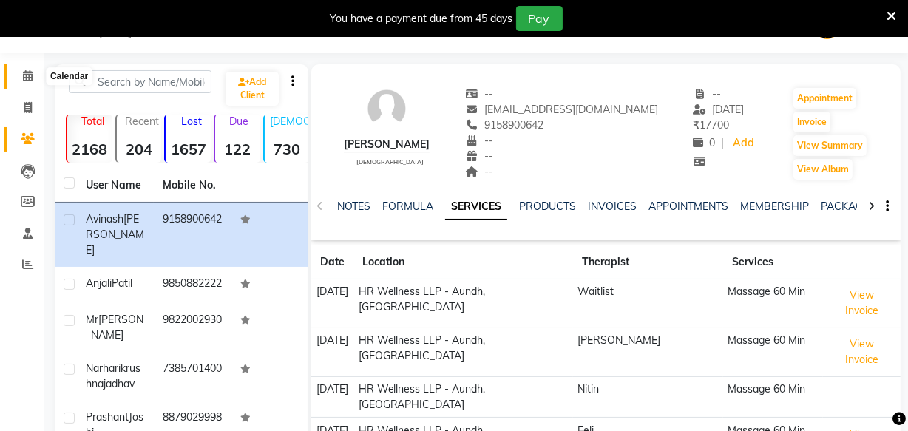
click at [30, 77] on icon at bounding box center [28, 75] width 10 height 11
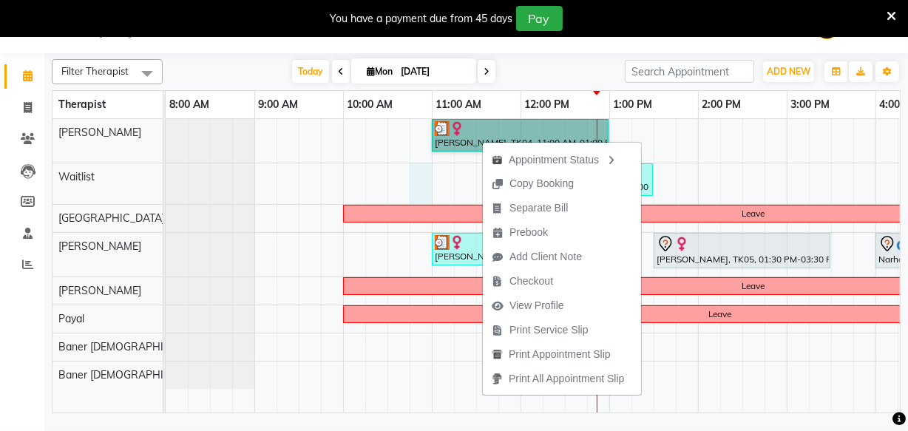
click at [419, 180] on div "ketki Karandikar, TK04, 11:00 AM-01:00 PM, Swedish Massage with Wintergreen, Ba…" at bounding box center [743, 266] width 1154 height 294
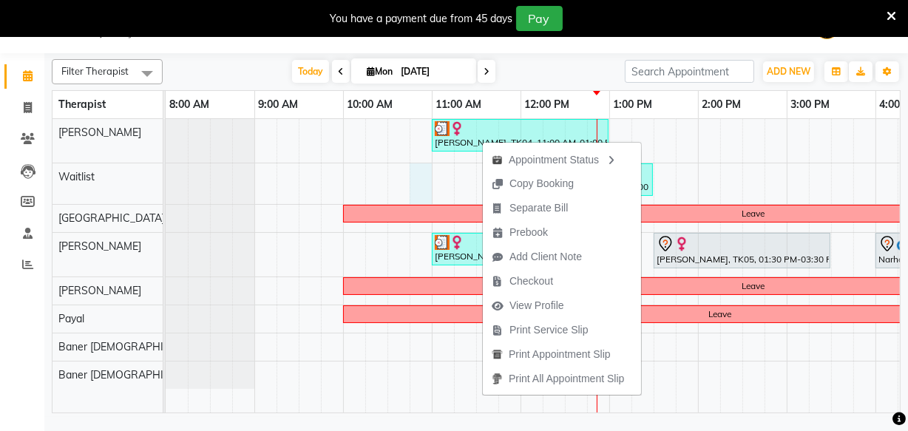
select select "45452"
select select "645"
select select "tentative"
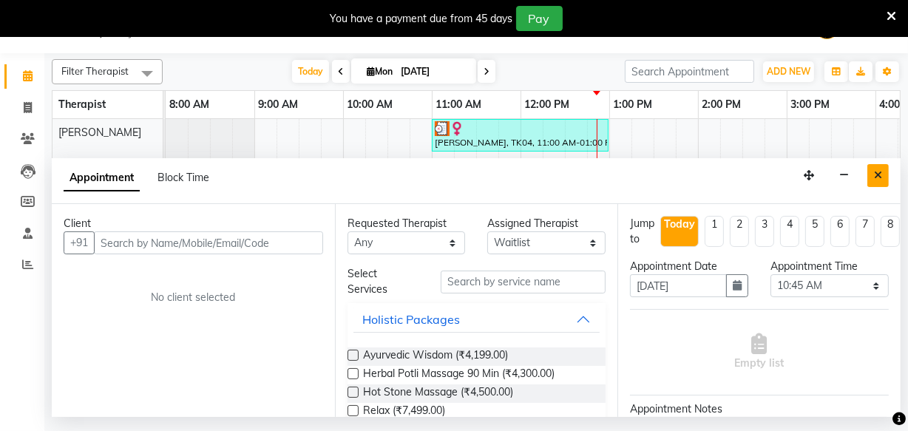
click at [876, 176] on icon "Close" at bounding box center [878, 175] width 8 height 10
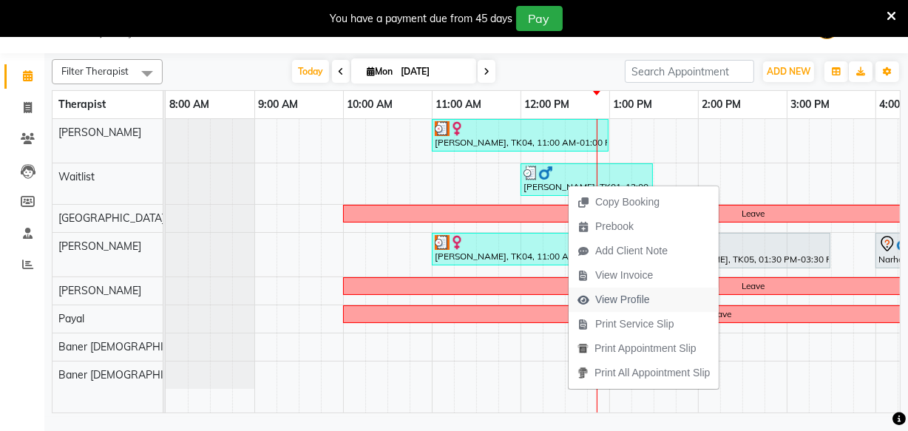
click at [618, 301] on span "View Profile" at bounding box center [622, 300] width 55 height 16
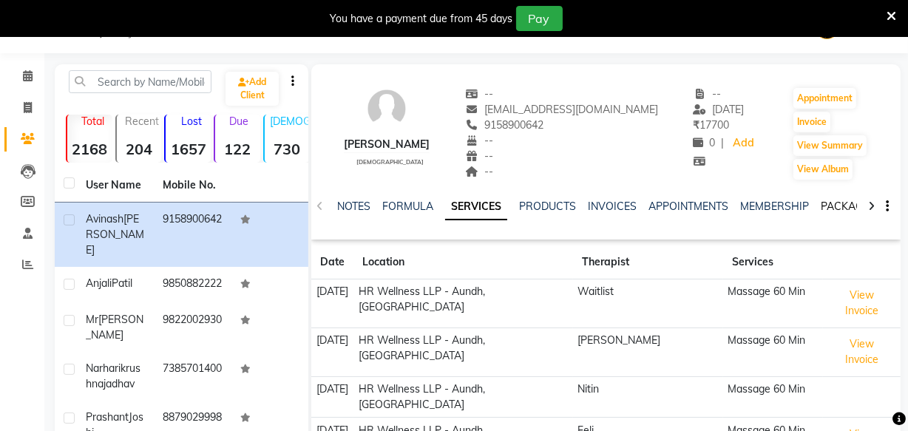
click at [825, 209] on link "PACKAGES" at bounding box center [848, 206] width 55 height 13
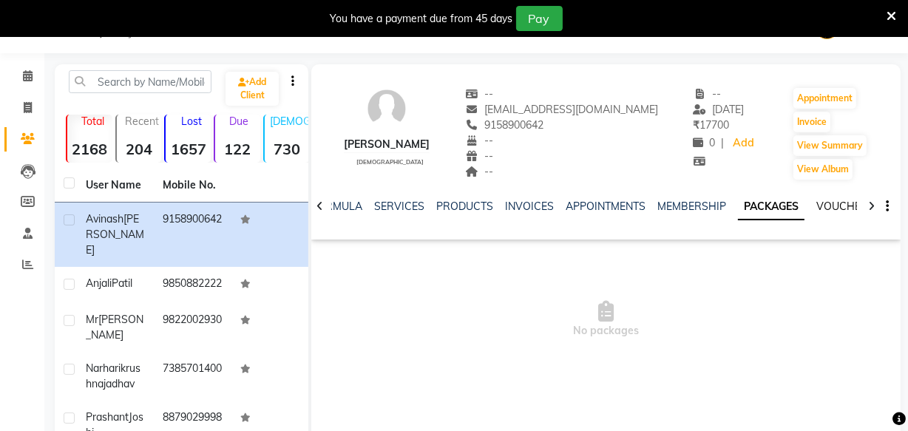
click at [835, 203] on link "VOUCHERS" at bounding box center [846, 206] width 58 height 13
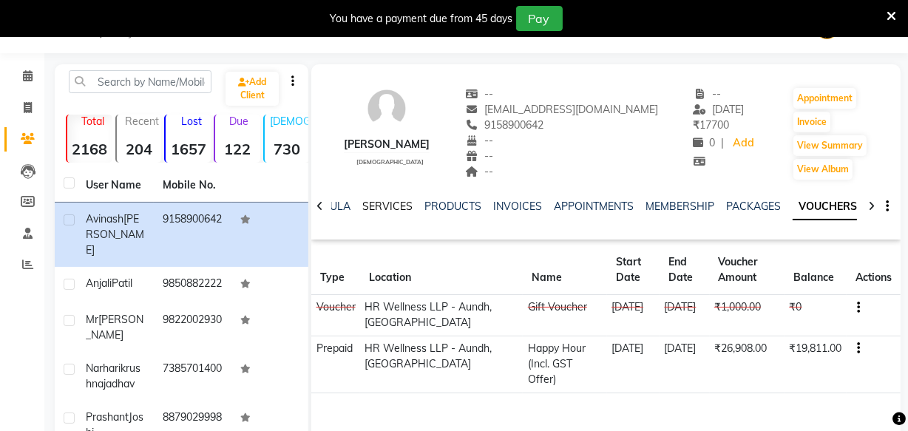
click at [388, 206] on link "SERVICES" at bounding box center [387, 206] width 50 height 13
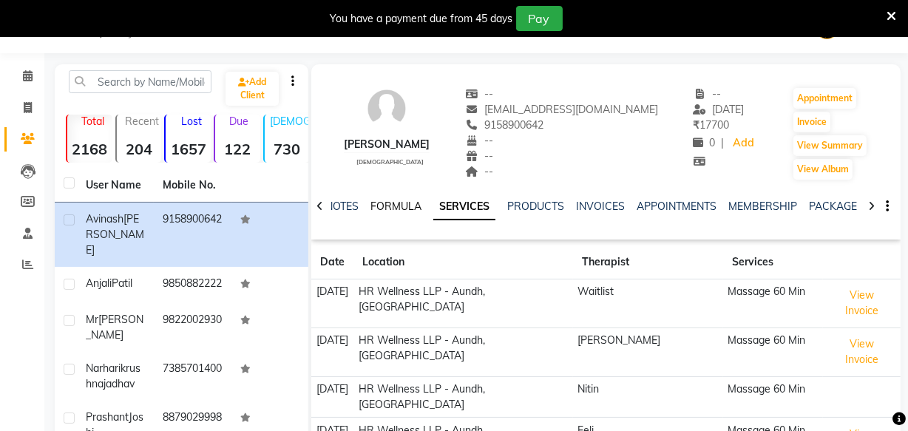
click at [390, 208] on link "FORMULA" at bounding box center [396, 206] width 51 height 13
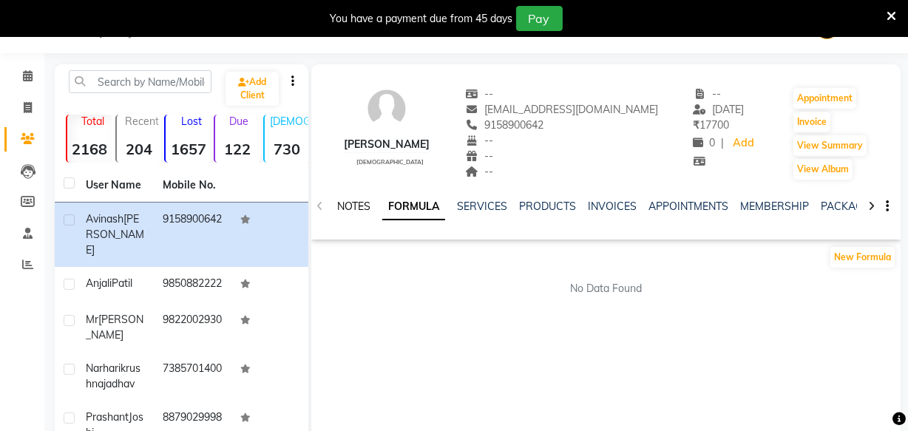
click at [354, 212] on link "NOTES" at bounding box center [353, 206] width 33 height 13
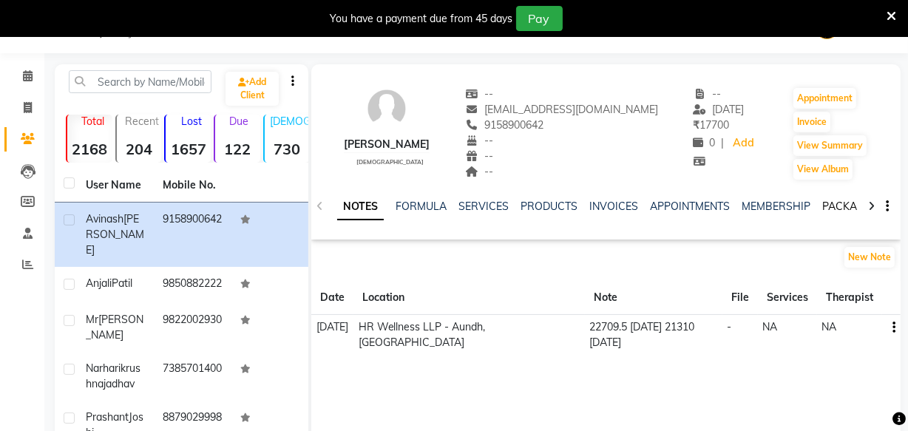
click at [827, 207] on link "PACKAGES" at bounding box center [849, 206] width 55 height 13
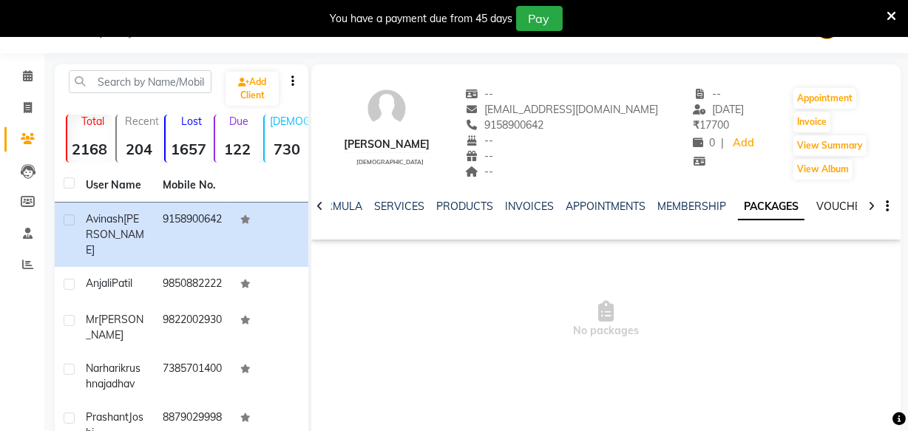
click at [827, 207] on link "VOUCHERS" at bounding box center [846, 206] width 58 height 13
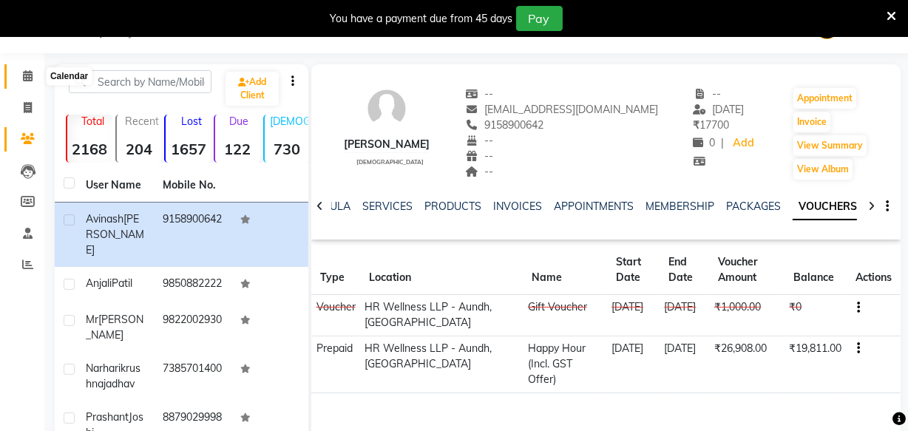
click at [23, 74] on icon at bounding box center [28, 75] width 10 height 11
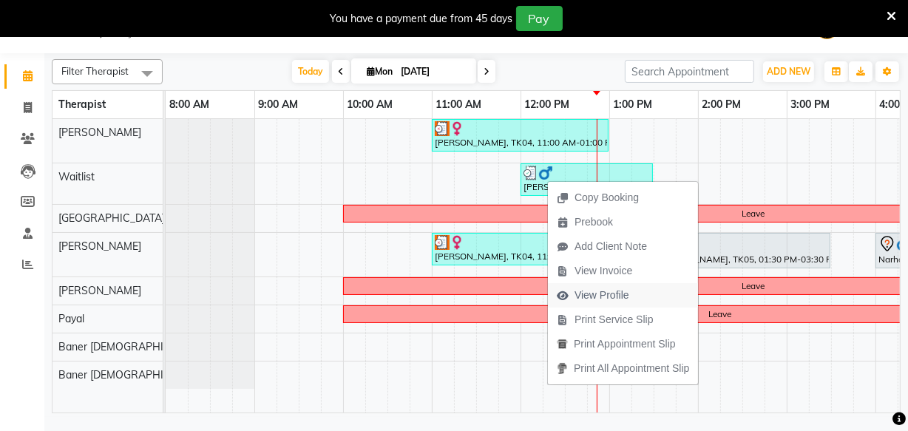
click at [602, 299] on span "View Profile" at bounding box center [602, 296] width 55 height 16
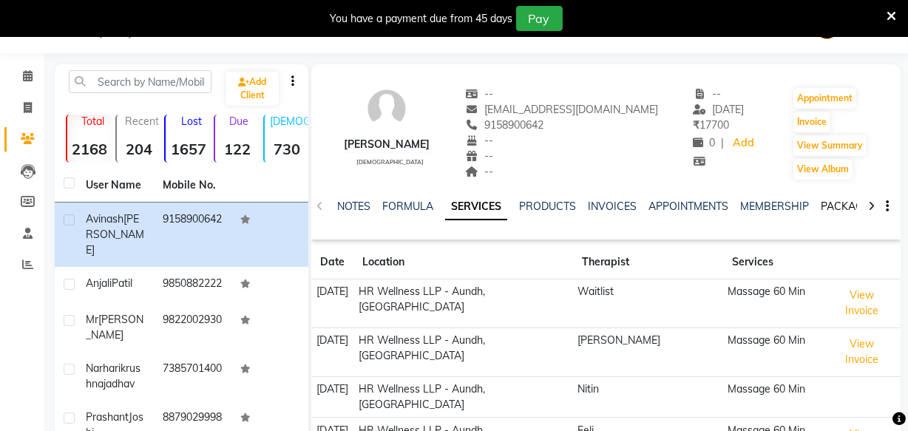
click at [834, 204] on link "PACKAGES" at bounding box center [848, 206] width 55 height 13
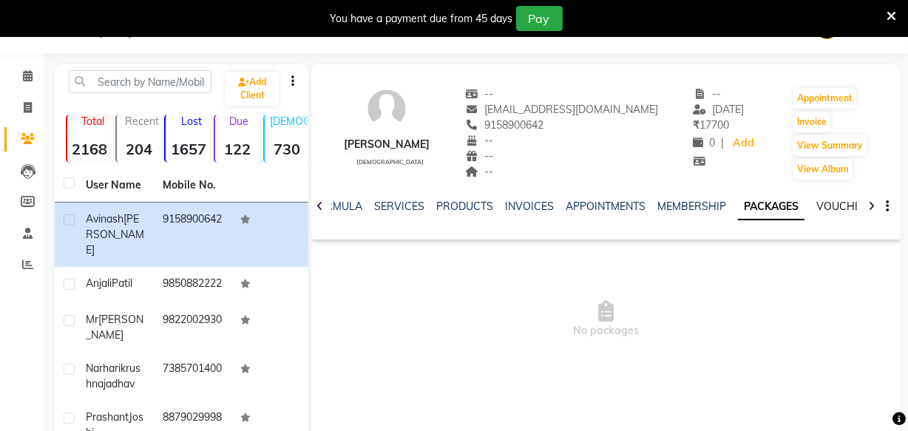
click at [833, 207] on link "VOUCHERS" at bounding box center [846, 206] width 58 height 13
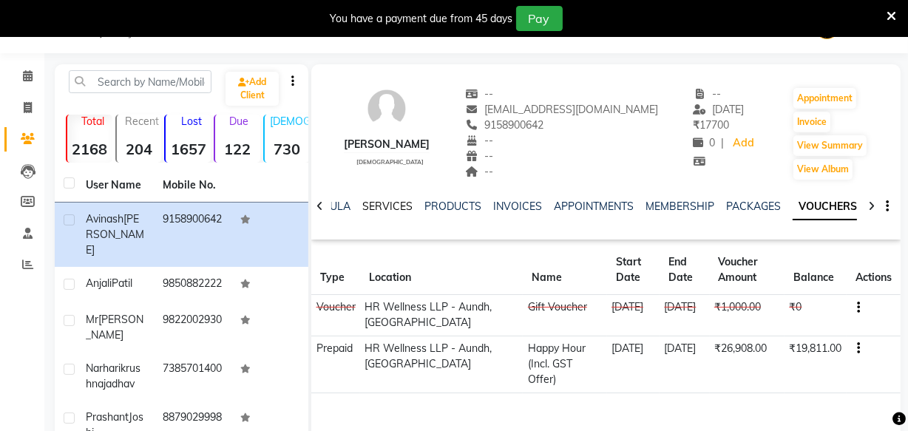
click at [375, 206] on link "SERVICES" at bounding box center [387, 206] width 50 height 13
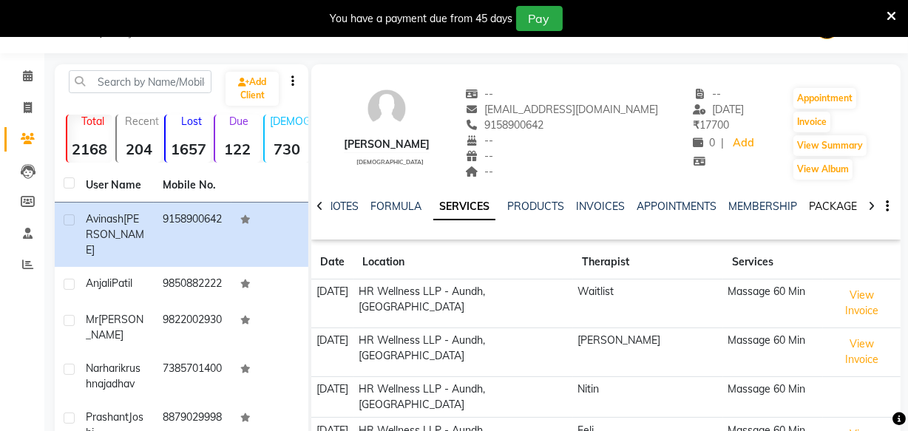
click at [817, 209] on link "PACKAGES" at bounding box center [836, 206] width 55 height 13
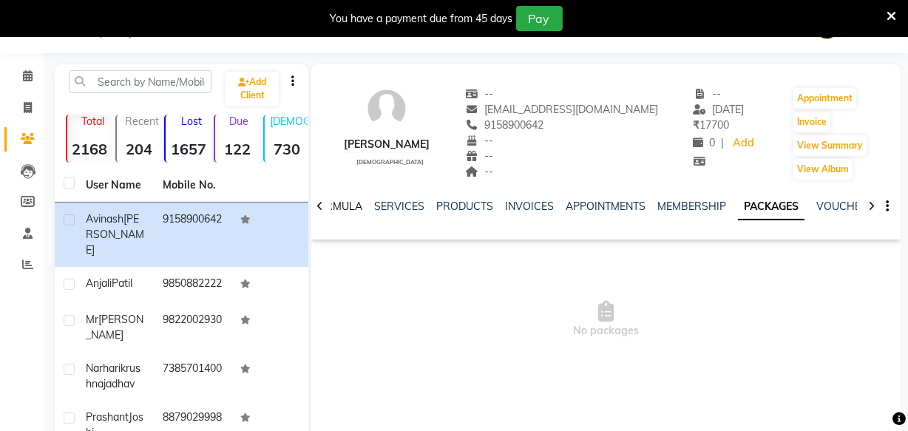
click at [340, 205] on link "FORMULA" at bounding box center [336, 206] width 51 height 13
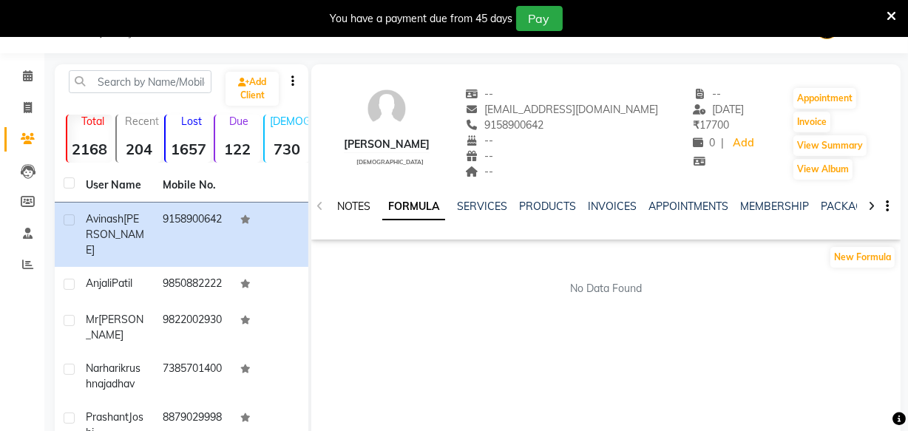
click at [355, 205] on link "NOTES" at bounding box center [353, 206] width 33 height 13
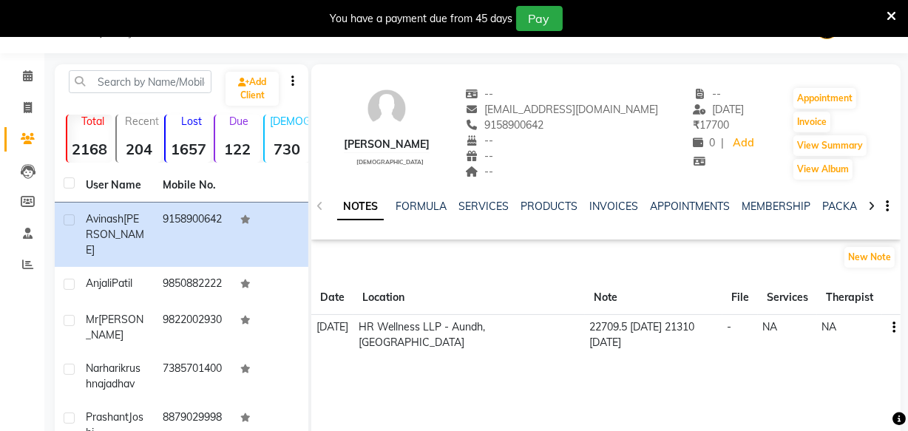
click at [890, 328] on button "button" at bounding box center [892, 328] width 9 height 16
click at [861, 325] on div "Edit" at bounding box center [860, 327] width 24 height 18
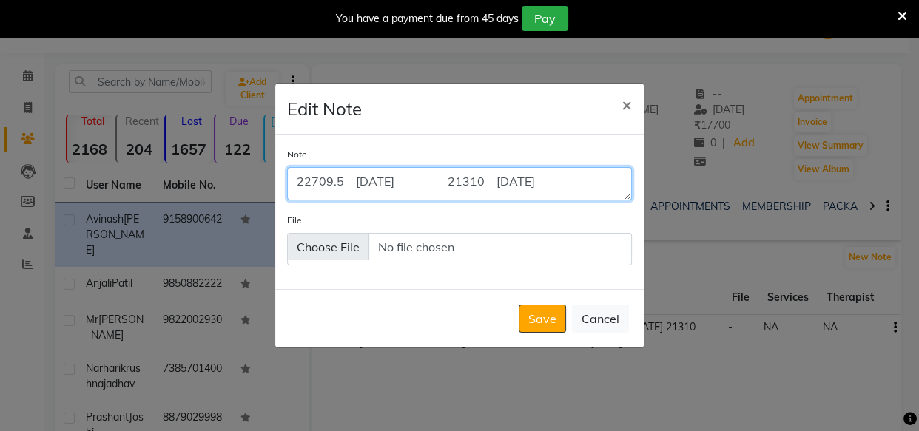
click at [609, 177] on textarea "22709.5 [DATE] 21310 [DATE]" at bounding box center [459, 183] width 345 height 33
type textarea "2"
paste textarea "1 Sept 2025 Remaining Balance - 19810/-"
type textarea "1 Sept 2025 Remaining Balance - 19810/-"
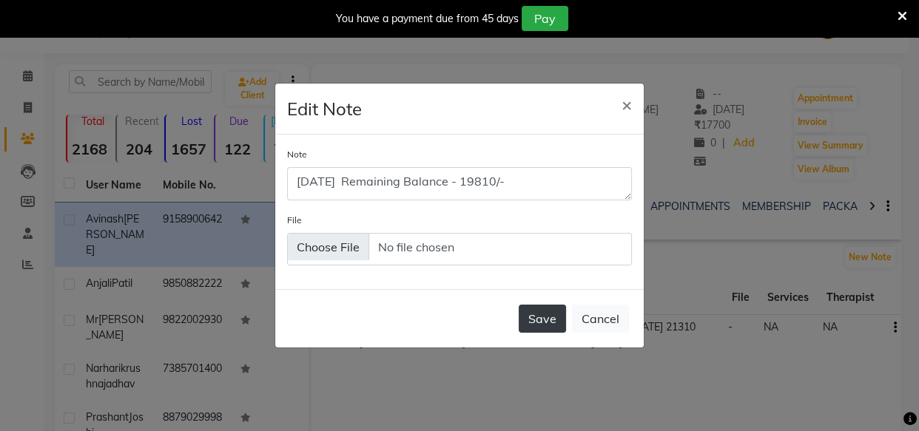
click at [538, 316] on button "Save" at bounding box center [541, 319] width 47 height 28
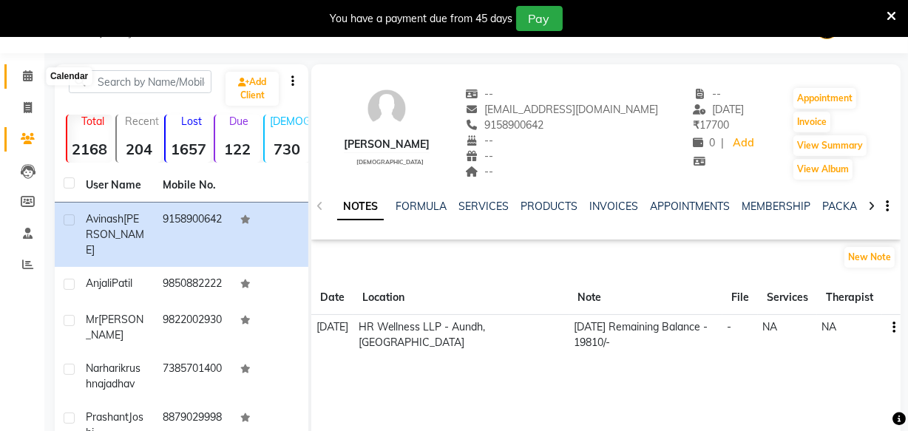
click at [23, 75] on icon at bounding box center [28, 75] width 10 height 11
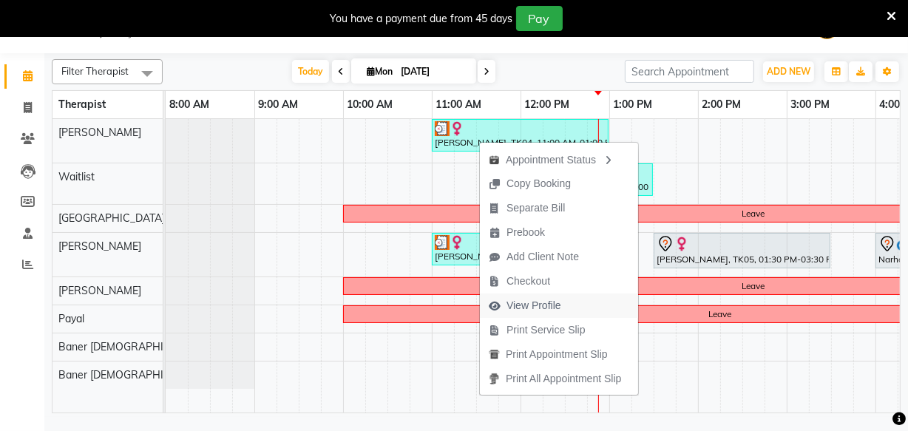
click at [554, 307] on span "View Profile" at bounding box center [534, 306] width 55 height 16
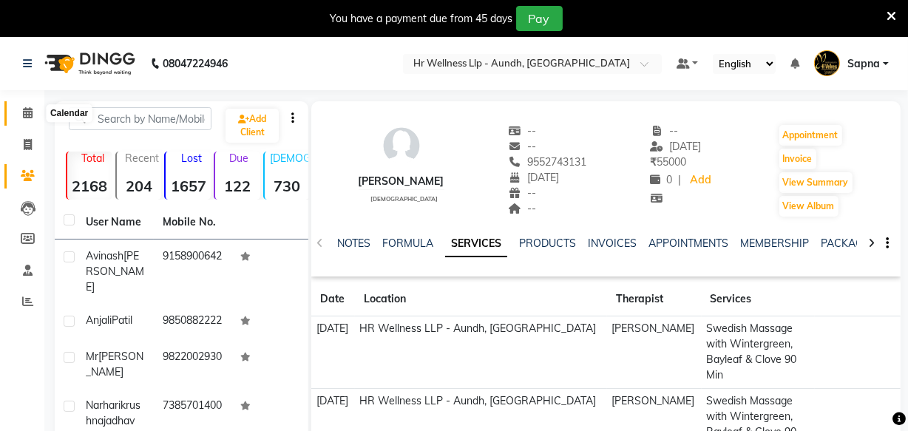
click at [23, 114] on icon at bounding box center [28, 112] width 10 height 11
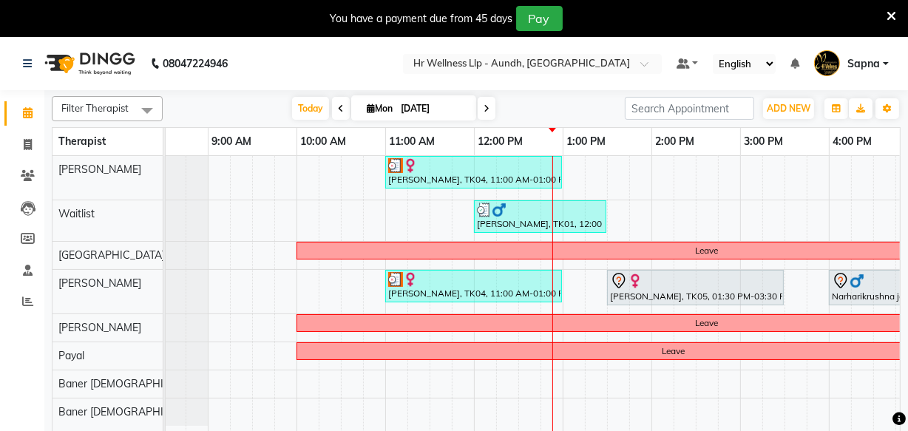
scroll to position [0, 49]
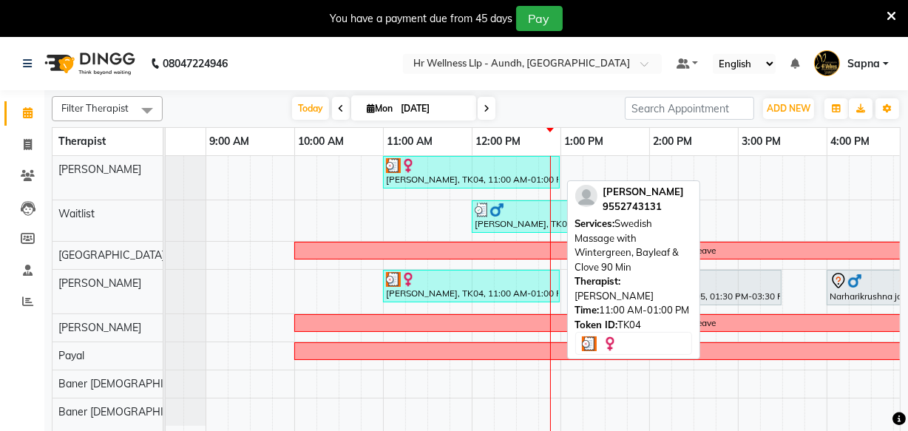
click at [444, 177] on div "[PERSON_NAME], TK04, 11:00 AM-01:00 PM, Swedish Massage with Wintergreen, Bayle…" at bounding box center [472, 172] width 174 height 28
select select "3"
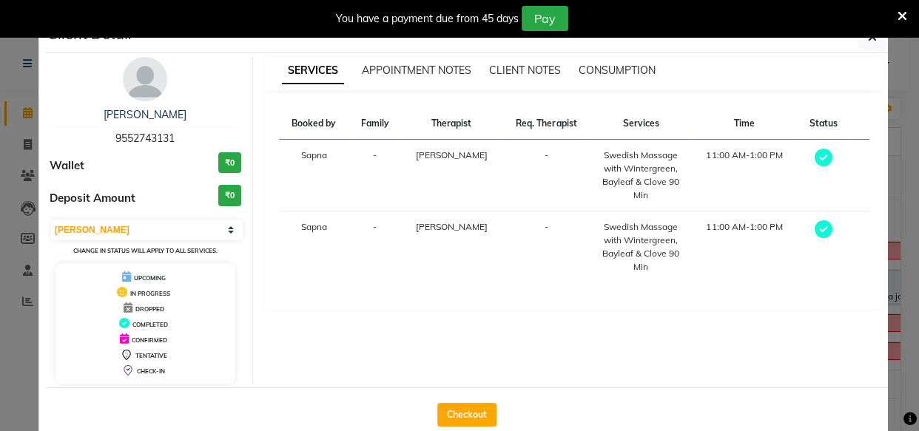
drag, startPoint x: 452, startPoint y: 410, endPoint x: 466, endPoint y: 362, distance: 50.1
click at [452, 410] on button "Checkout" at bounding box center [466, 415] width 59 height 24
select select "service"
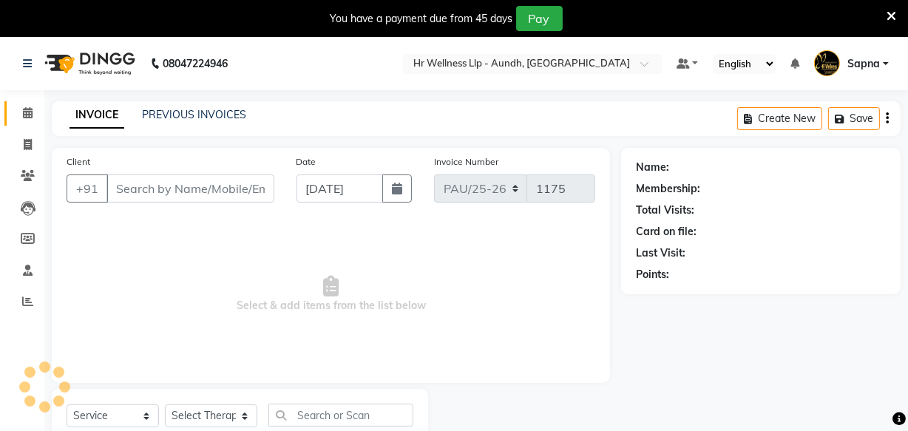
type input "9552743131"
select select "77663"
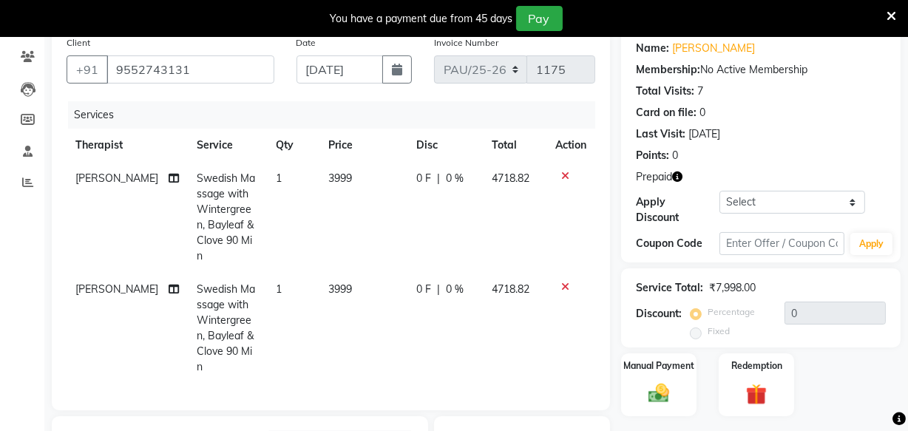
scroll to position [268, 0]
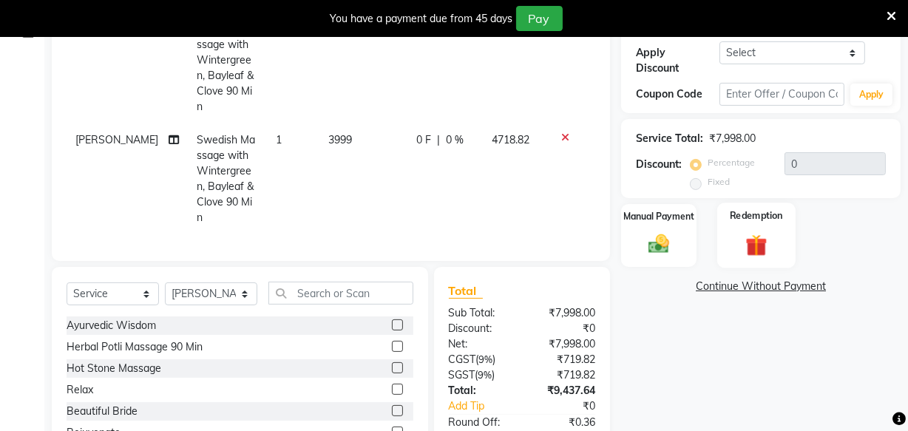
click at [754, 243] on img at bounding box center [757, 244] width 36 height 27
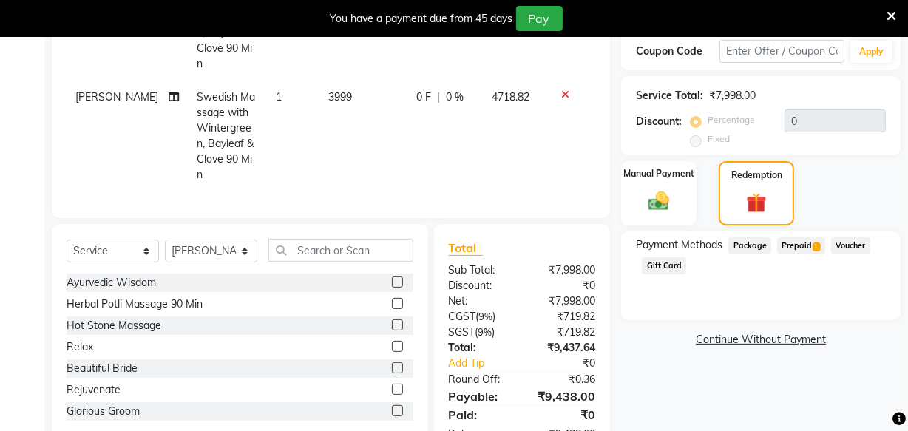
scroll to position [339, 0]
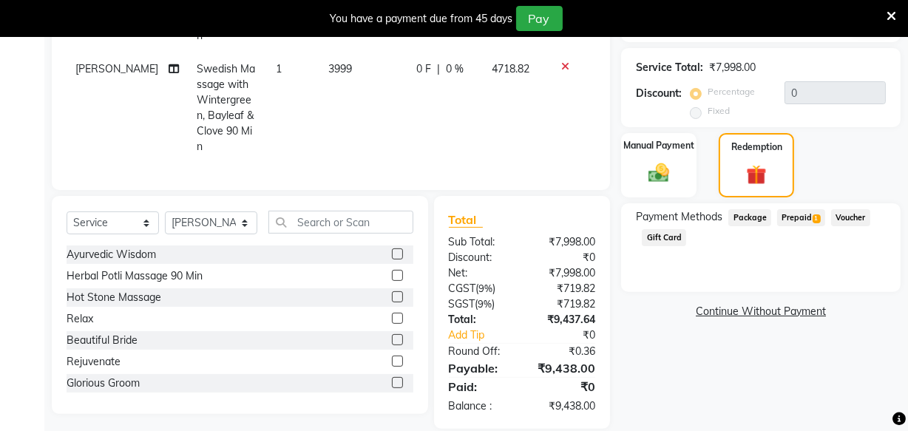
click at [791, 212] on span "Prepaid 1" at bounding box center [801, 217] width 48 height 17
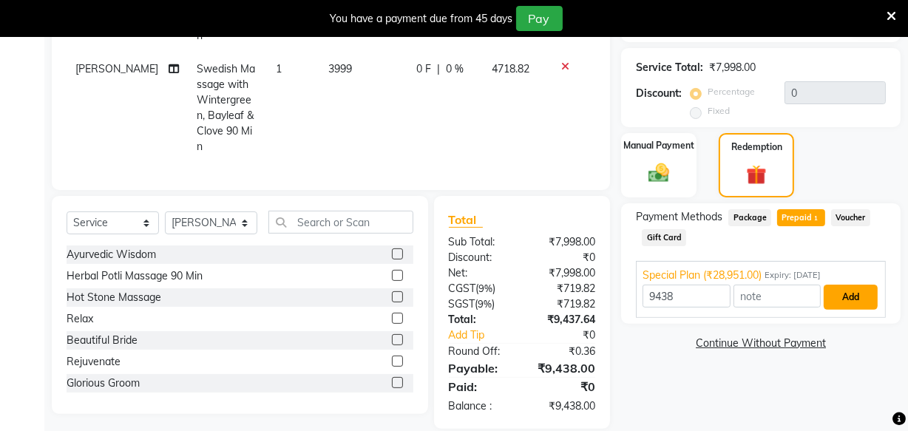
click at [837, 297] on button "Add" at bounding box center [851, 297] width 54 height 25
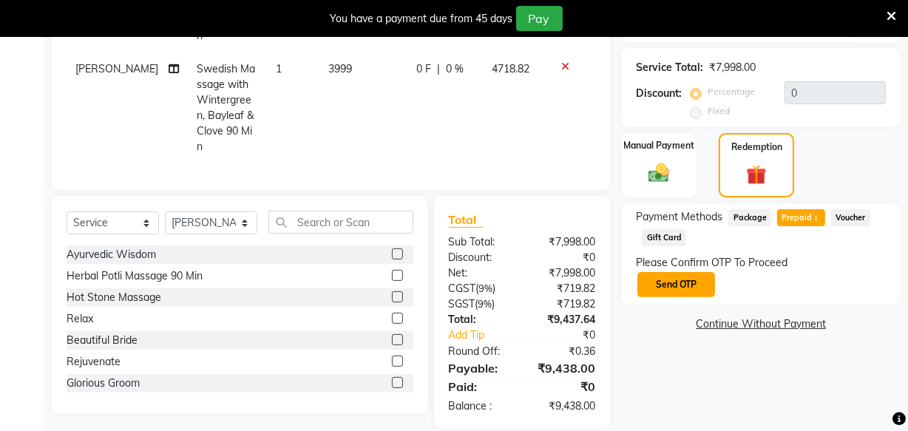
click at [665, 288] on button "Send OTP" at bounding box center [677, 284] width 78 height 25
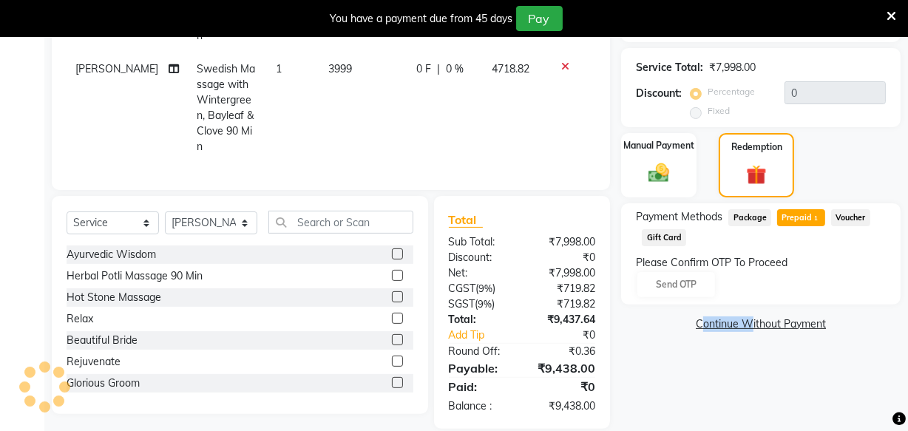
click at [665, 288] on div "Please Confirm OTP To Proceed Send OTP" at bounding box center [761, 277] width 250 height 44
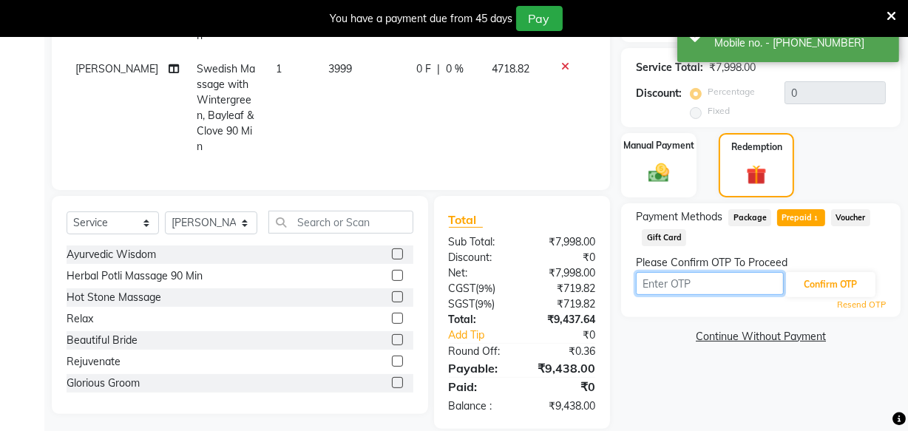
click at [665, 288] on input "text" at bounding box center [710, 283] width 148 height 23
click at [695, 362] on div "Name: Ketki Karandikar Membership: No Active Membership Total Visits: 7 Card on…" at bounding box center [766, 118] width 291 height 621
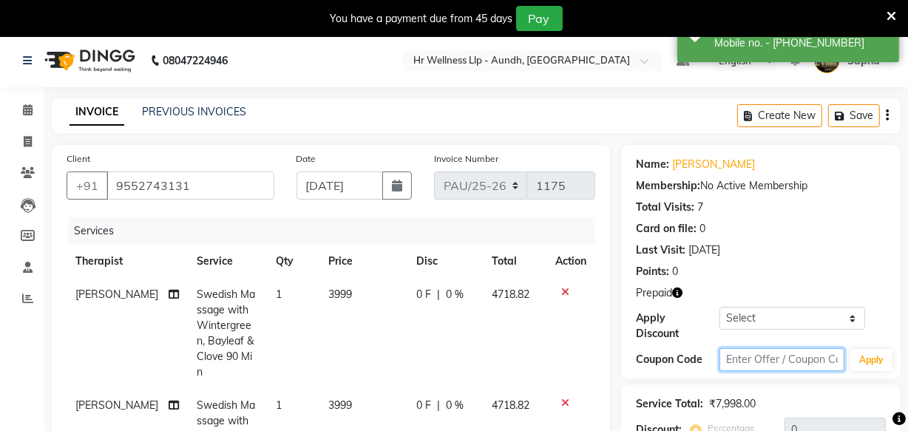
click at [739, 358] on input "text" at bounding box center [782, 359] width 125 height 23
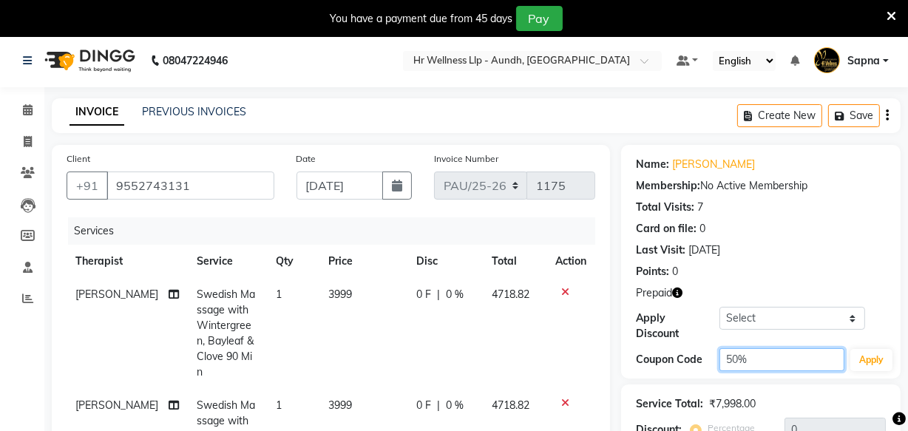
click at [727, 361] on input "50%" at bounding box center [782, 359] width 125 height 23
type input "d50%"
click at [883, 362] on button "Apply" at bounding box center [872, 360] width 42 height 22
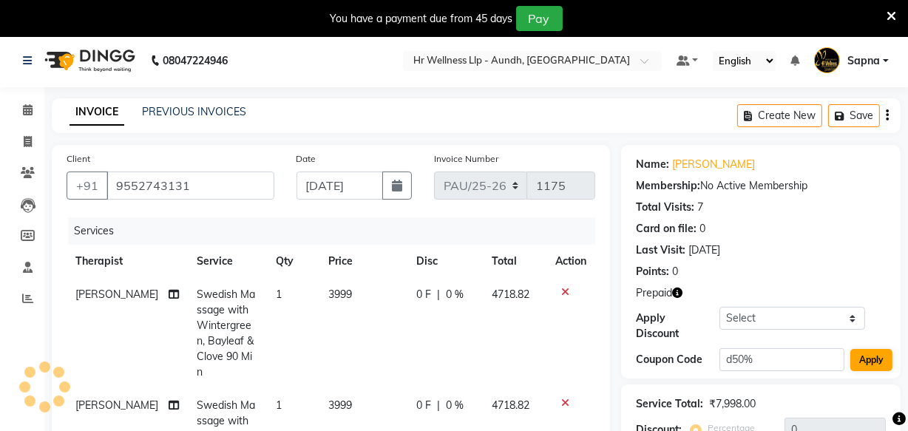
type input "50"
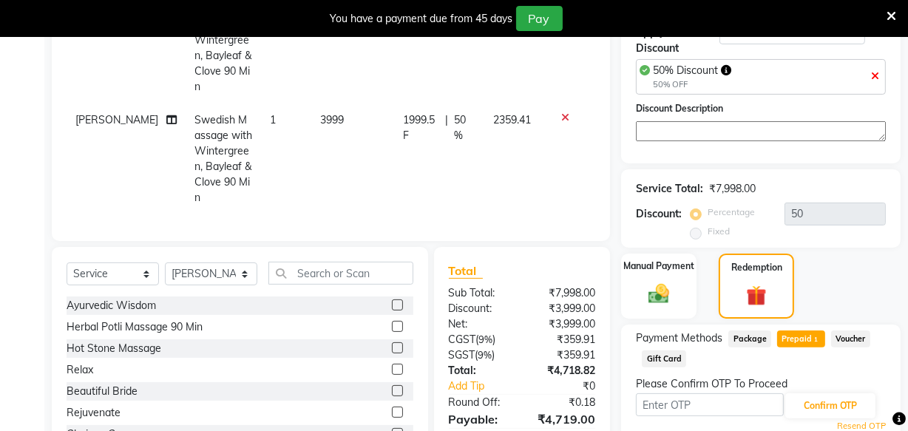
scroll to position [370, 0]
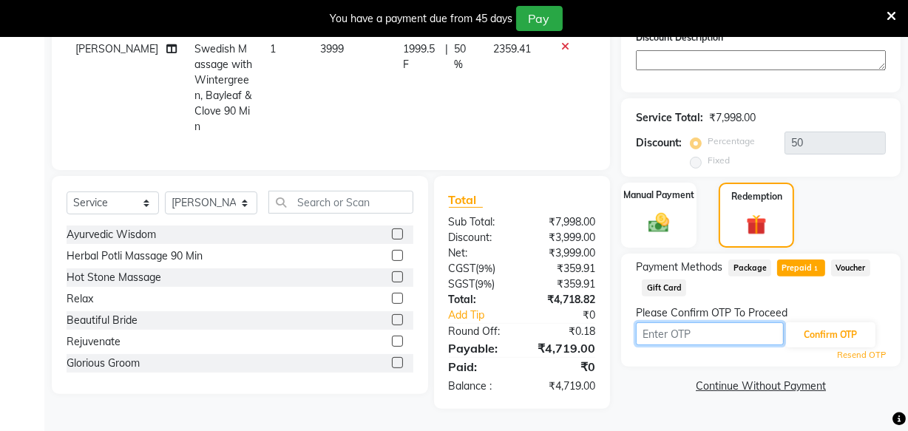
click at [686, 324] on input "text" at bounding box center [710, 333] width 148 height 23
type input "6827"
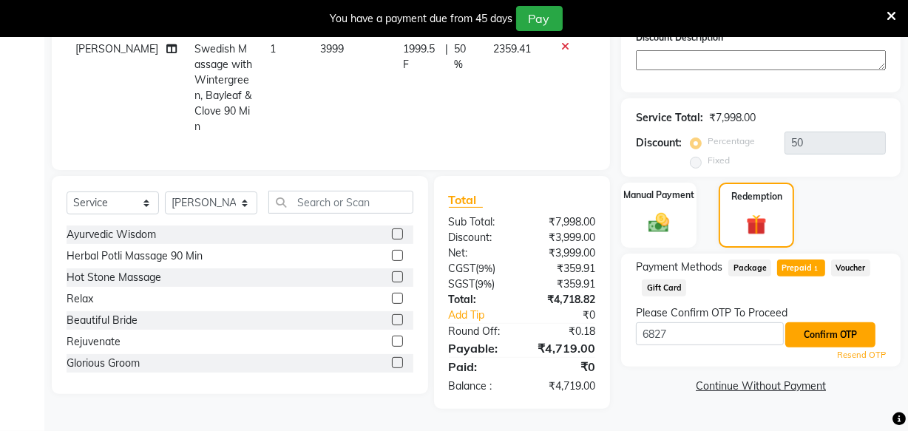
click at [828, 328] on button "Confirm OTP" at bounding box center [830, 334] width 90 height 25
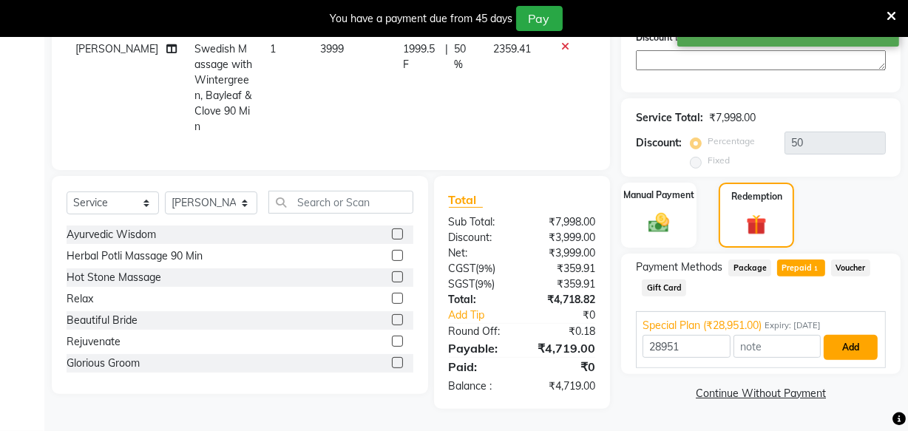
click at [838, 335] on button "Add" at bounding box center [851, 347] width 54 height 25
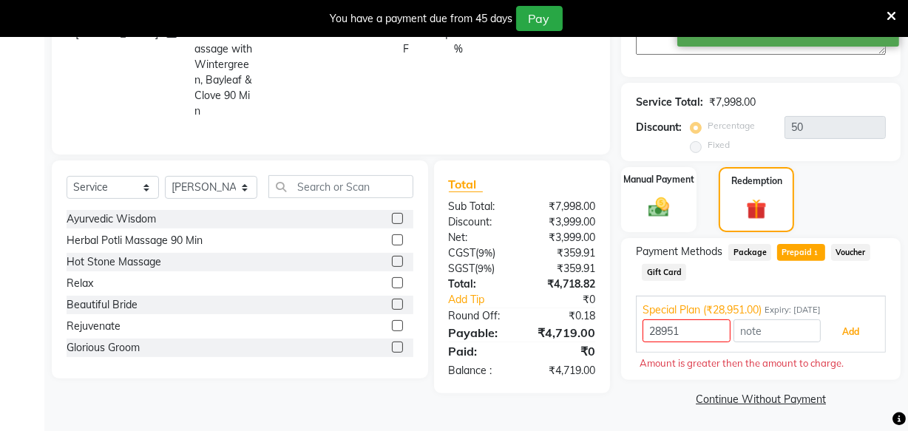
scroll to position [376, 0]
click at [851, 251] on span "Voucher" at bounding box center [850, 251] width 39 height 17
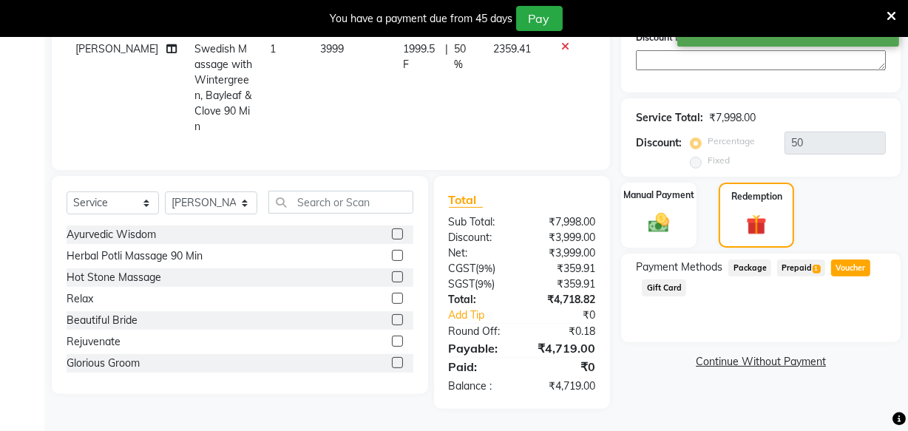
click at [799, 260] on span "Prepaid 1" at bounding box center [801, 268] width 48 height 17
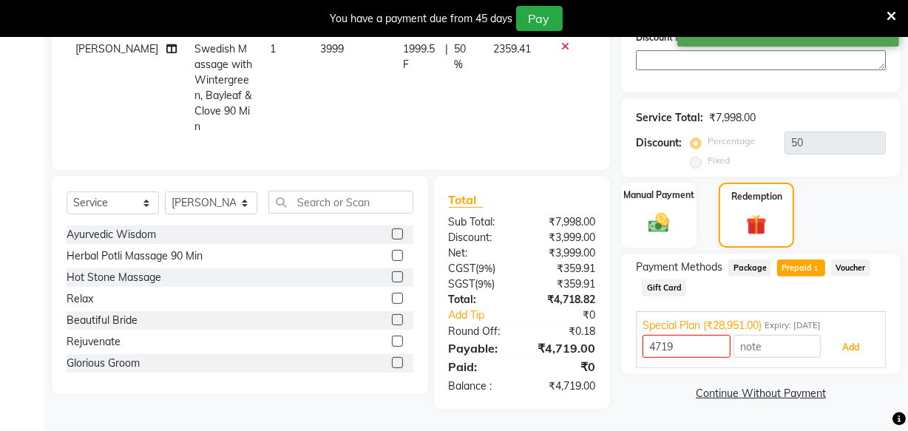
drag, startPoint x: 848, startPoint y: 324, endPoint x: 842, endPoint y: 335, distance: 12.6
click at [846, 335] on button "Add" at bounding box center [851, 347] width 54 height 25
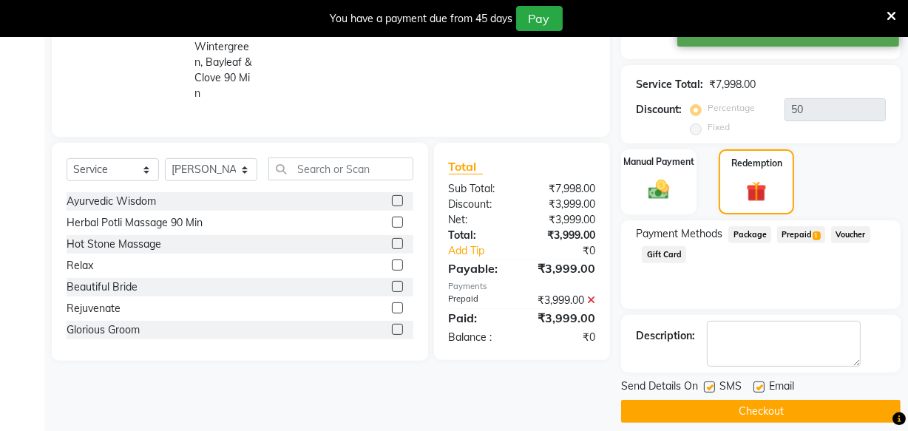
scroll to position [406, 0]
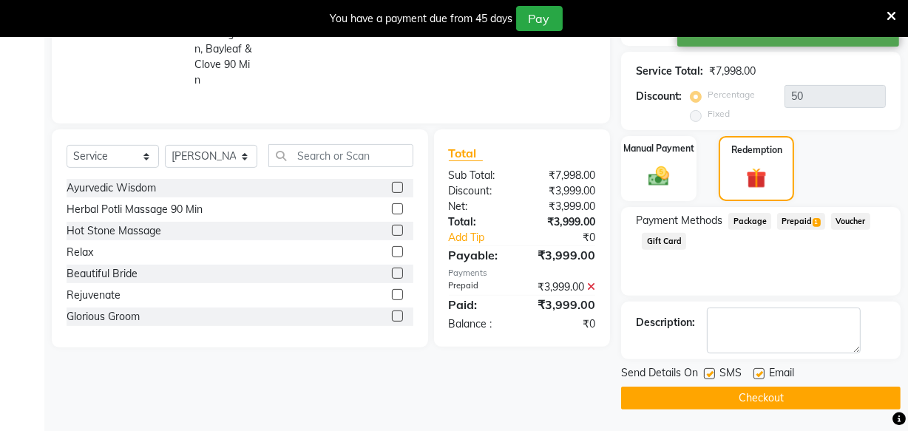
click at [707, 372] on label at bounding box center [709, 373] width 11 height 11
click at [707, 372] on input "checkbox" at bounding box center [709, 375] width 10 height 10
checkbox input "false"
click at [760, 373] on label at bounding box center [759, 373] width 11 height 11
click at [760, 373] on input "checkbox" at bounding box center [759, 375] width 10 height 10
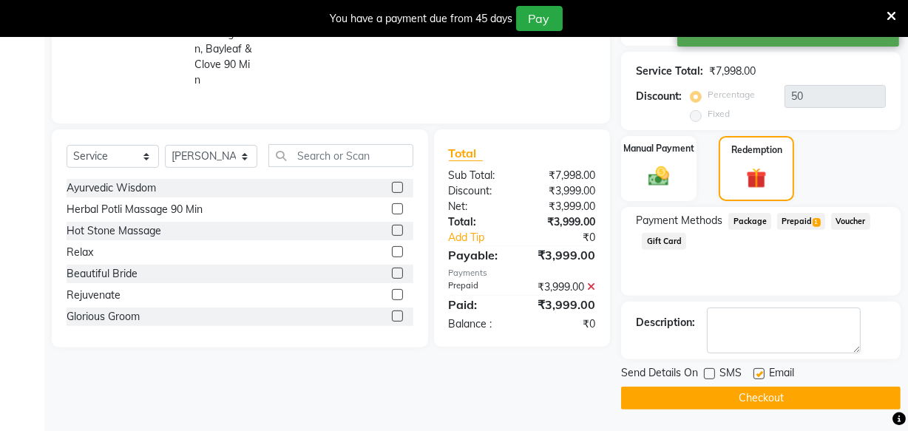
checkbox input "false"
click at [746, 394] on button "Checkout" at bounding box center [761, 398] width 280 height 23
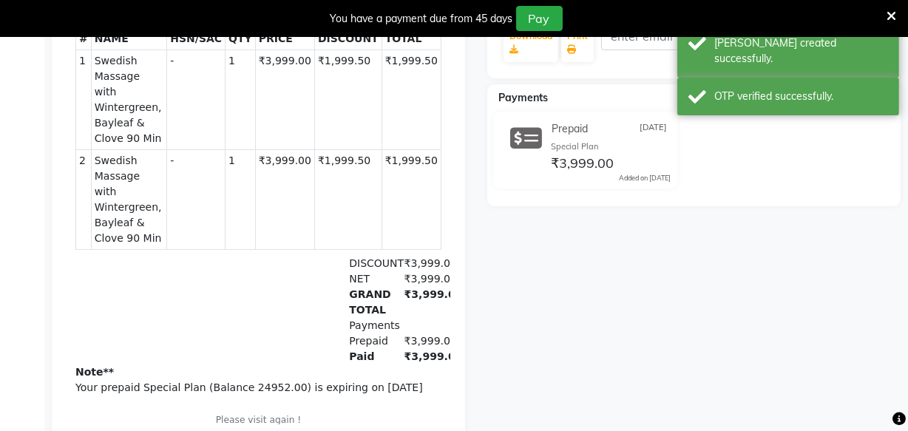
scroll to position [244, 0]
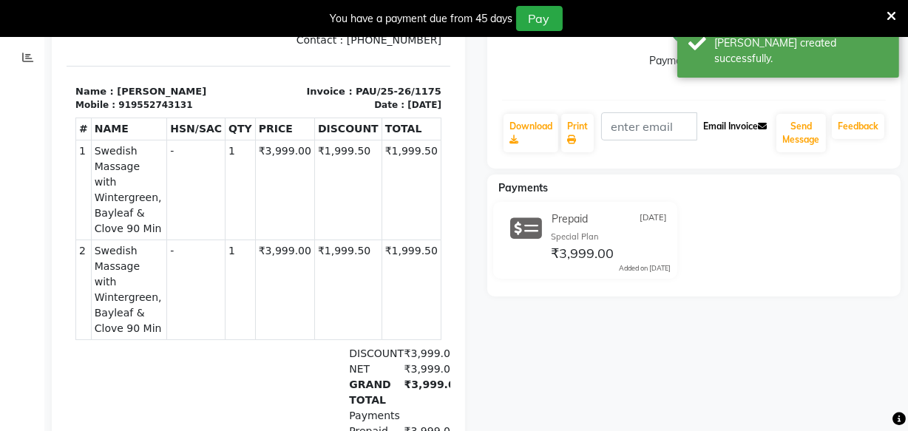
click at [729, 130] on button "Email Invoice" at bounding box center [735, 126] width 75 height 25
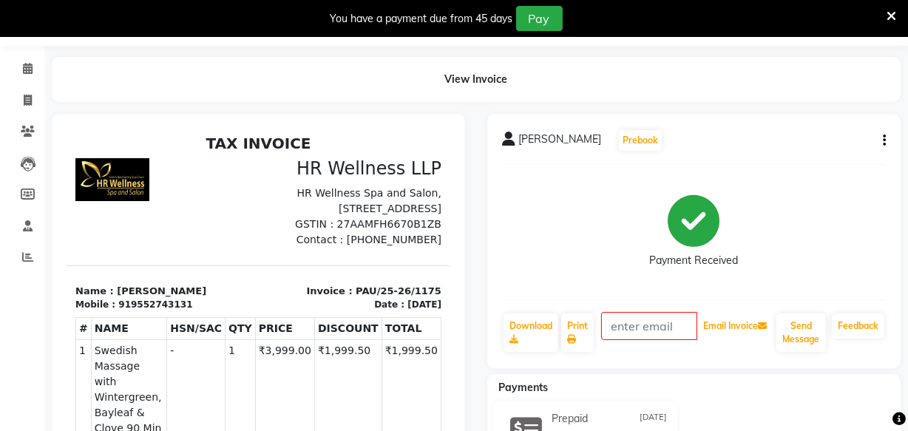
scroll to position [0, 0]
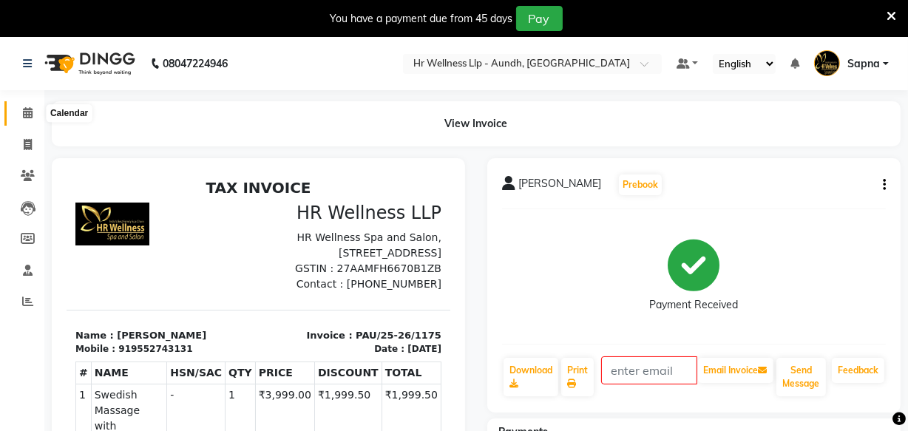
click at [25, 111] on icon at bounding box center [28, 112] width 10 height 11
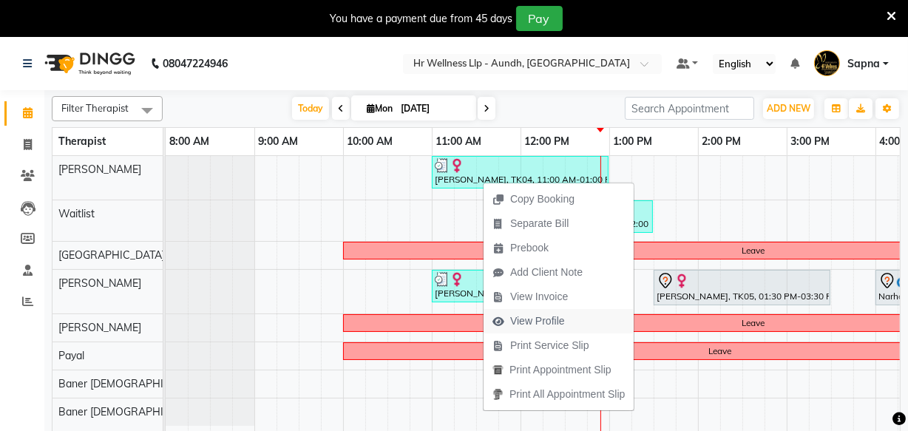
click at [552, 325] on span "View Profile" at bounding box center [537, 322] width 55 height 16
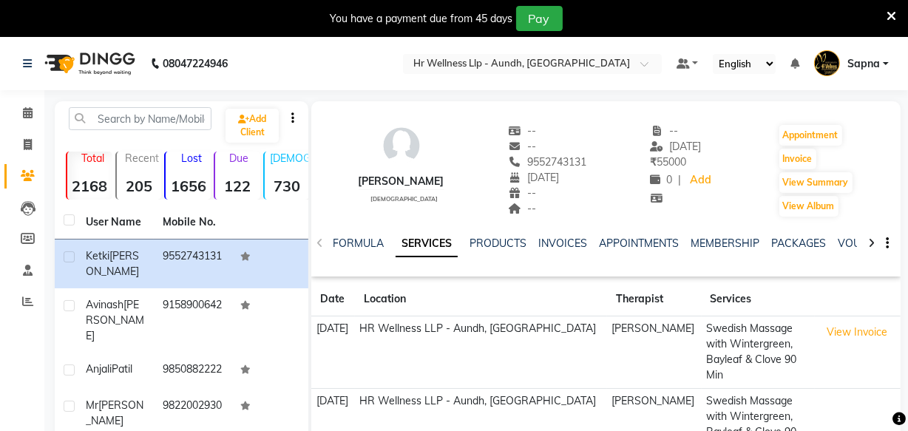
scroll to position [0, 50]
click at [837, 244] on link "VOUCHERS" at bounding box center [866, 243] width 58 height 13
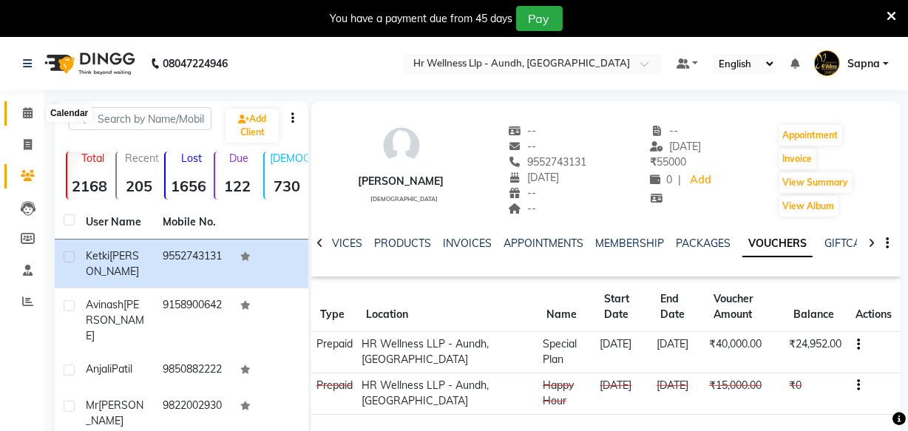
click at [29, 114] on icon at bounding box center [28, 112] width 10 height 11
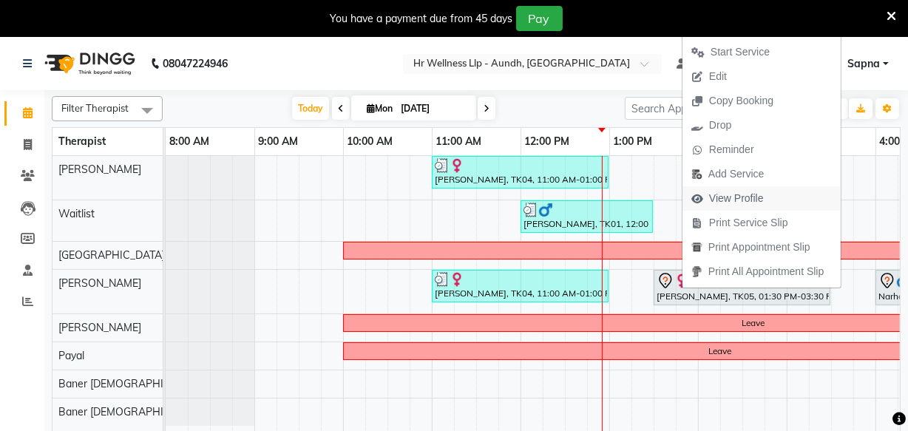
click at [745, 197] on span "View Profile" at bounding box center [736, 199] width 55 height 16
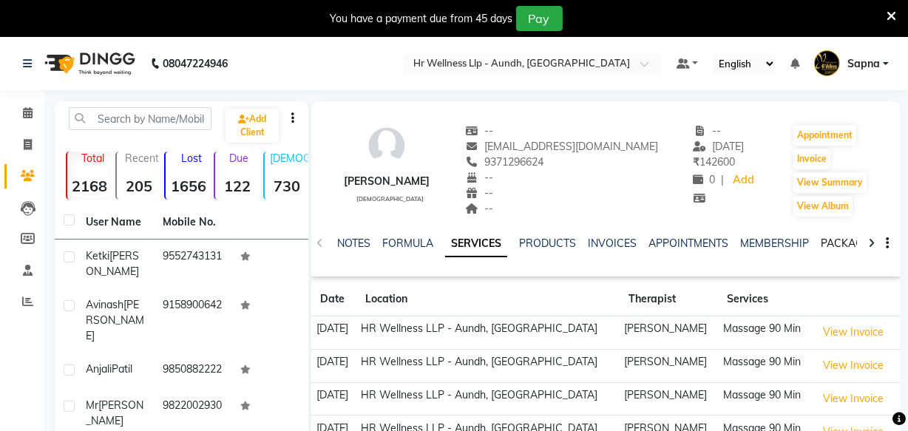
click at [830, 246] on link "PACKAGES" at bounding box center [848, 243] width 55 height 13
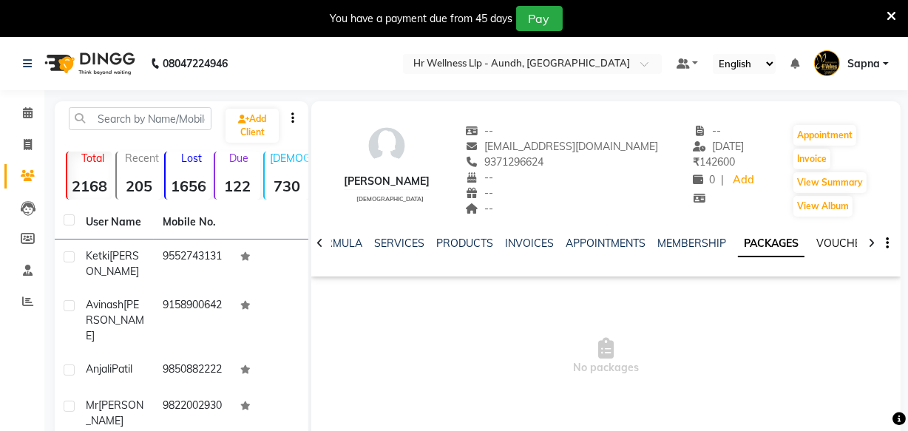
click at [836, 243] on link "VOUCHERS" at bounding box center [846, 243] width 58 height 13
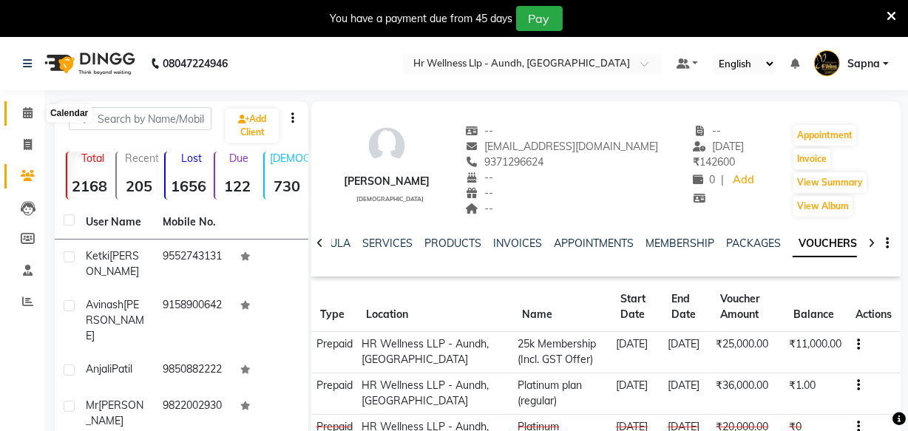
click at [27, 115] on icon at bounding box center [28, 112] width 10 height 11
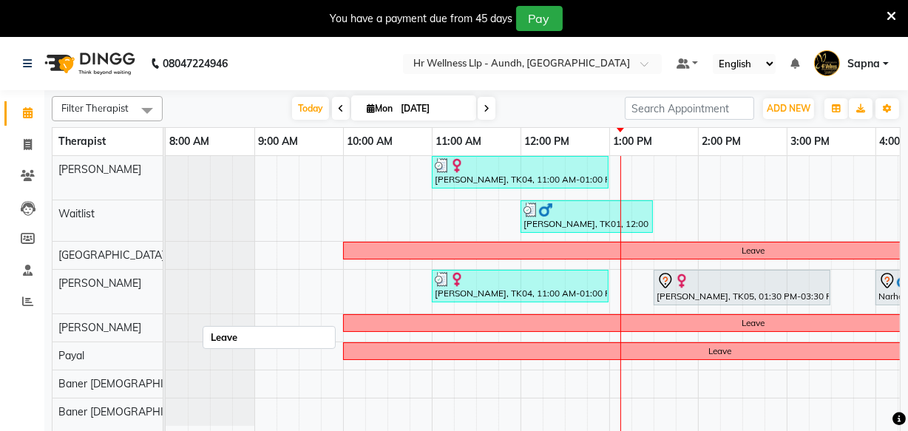
click at [585, 244] on div "Leave" at bounding box center [753, 250] width 817 height 13
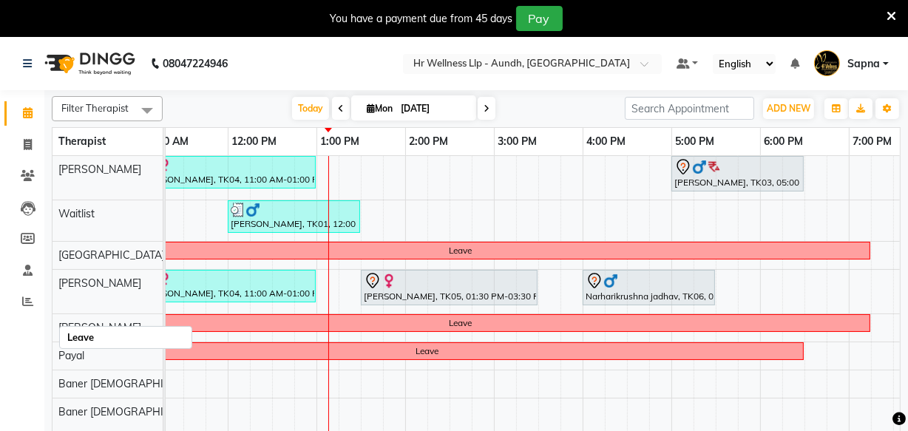
scroll to position [0, 303]
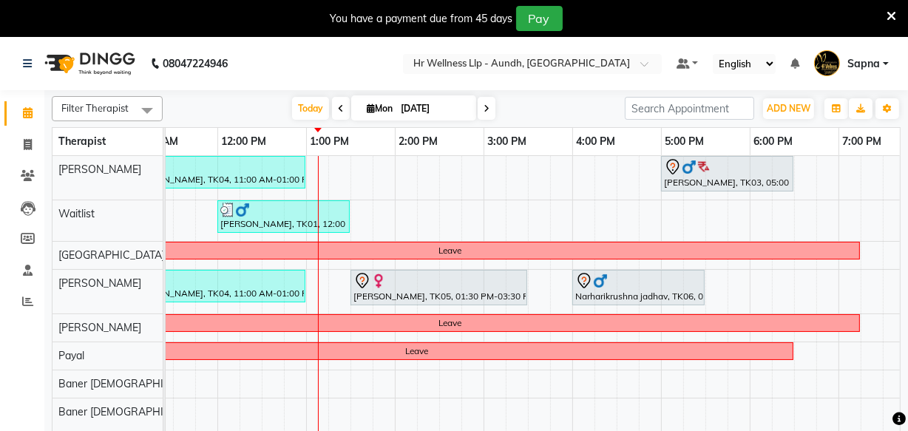
click at [487, 104] on icon at bounding box center [487, 108] width 6 height 9
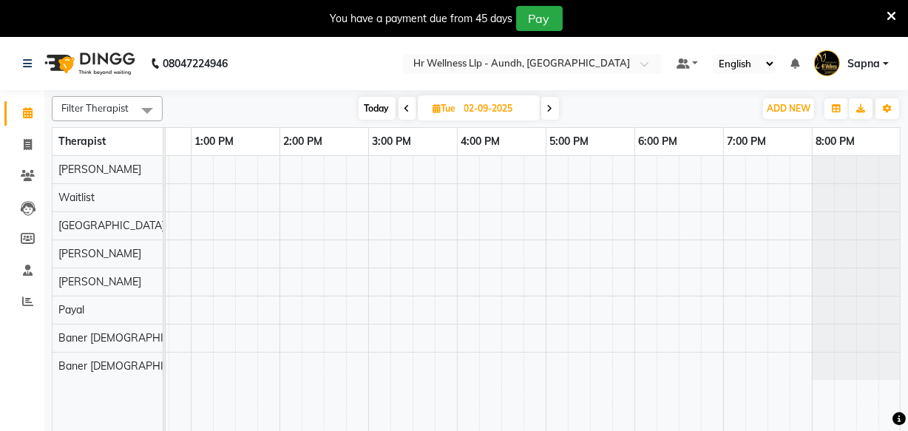
click at [407, 108] on icon at bounding box center [408, 108] width 6 height 9
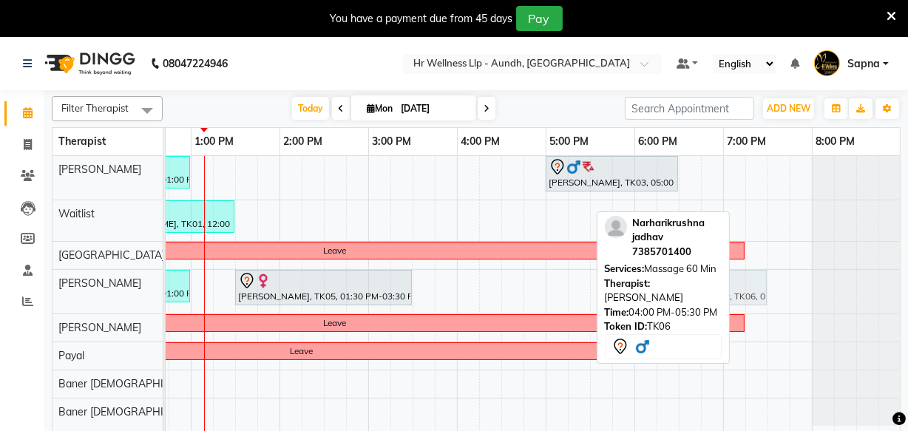
drag, startPoint x: 478, startPoint y: 285, endPoint x: 662, endPoint y: 285, distance: 184.2
click at [662, 285] on div "Filter Therapist Select All Firoz Waitlist Chandni Sangita Sharda Payal Baner M…" at bounding box center [476, 270] width 849 height 360
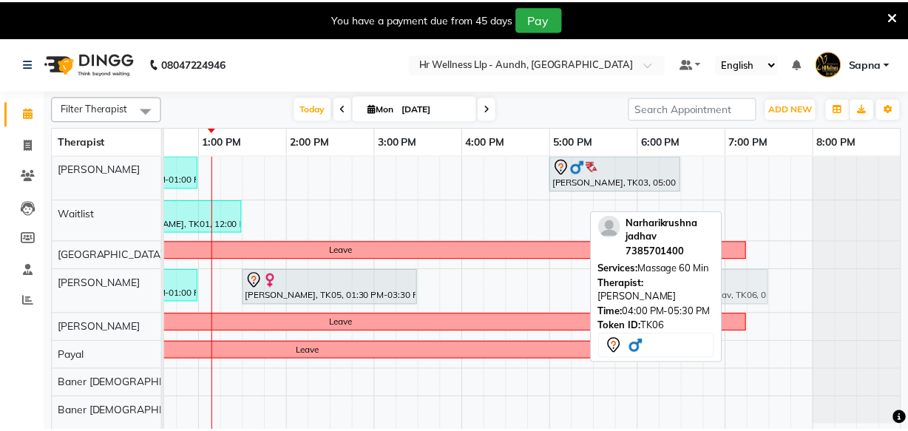
scroll to position [0, 408]
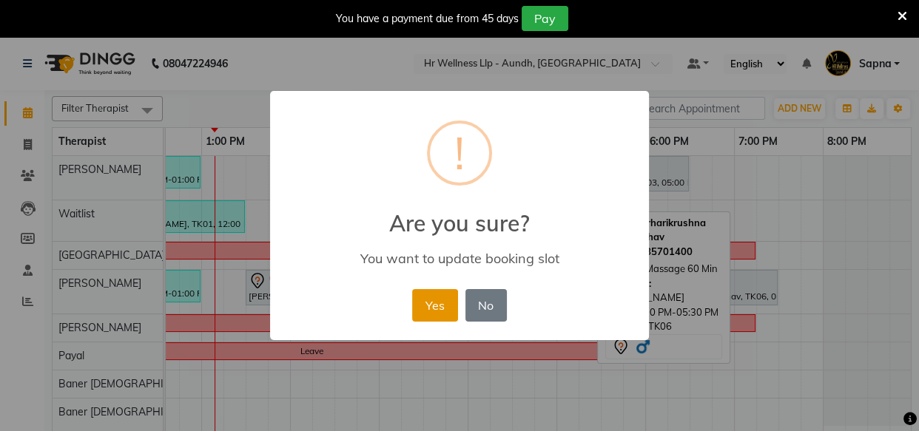
click at [444, 305] on button "Yes" at bounding box center [434, 305] width 45 height 33
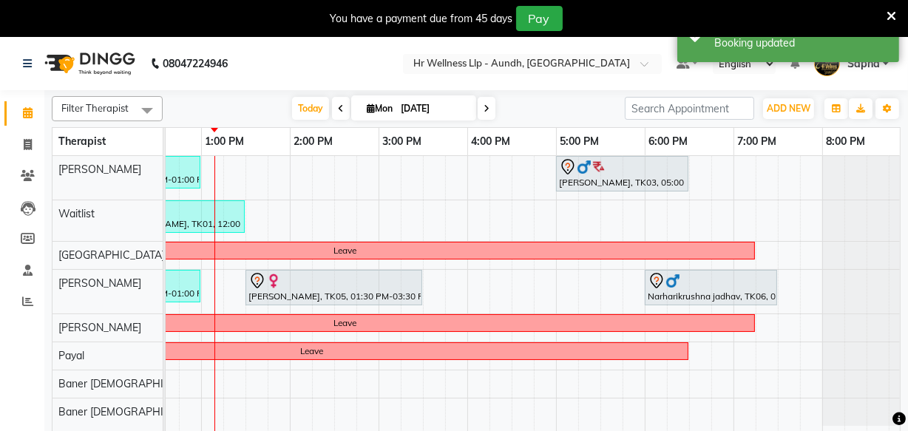
click at [484, 109] on icon at bounding box center [487, 108] width 6 height 9
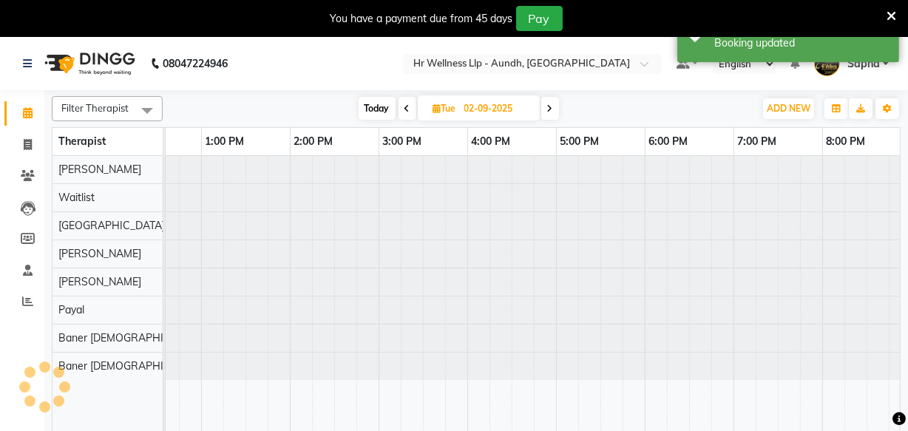
scroll to position [0, 419]
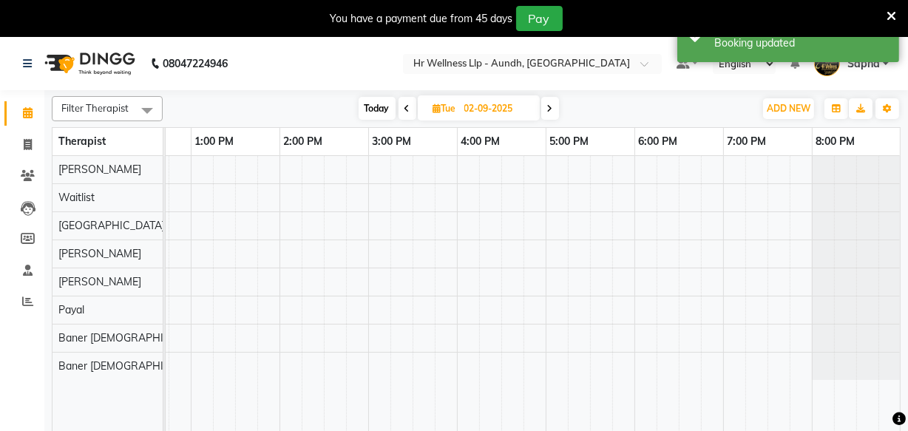
click at [544, 108] on span at bounding box center [550, 108] width 18 height 23
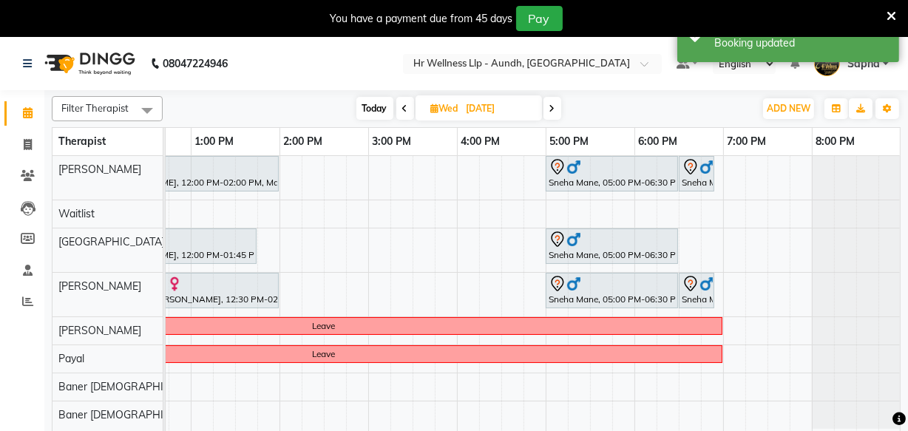
click at [365, 111] on span "Today" at bounding box center [374, 108] width 37 height 23
type input "[DATE]"
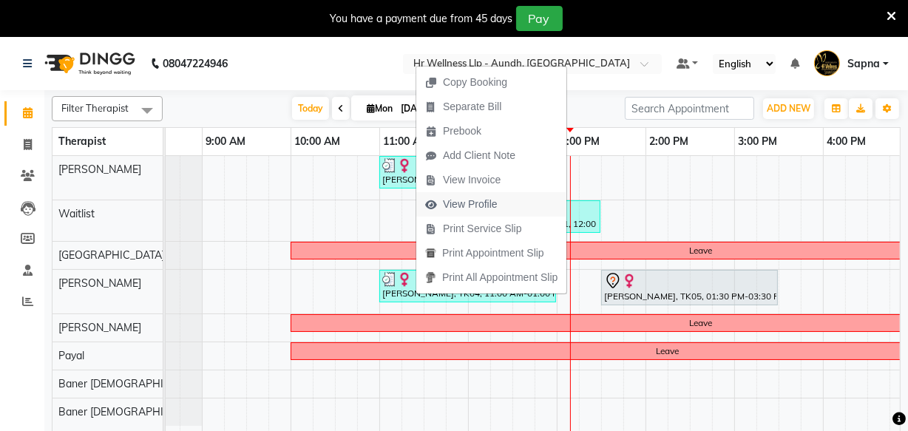
click at [470, 205] on span "View Profile" at bounding box center [470, 205] width 55 height 16
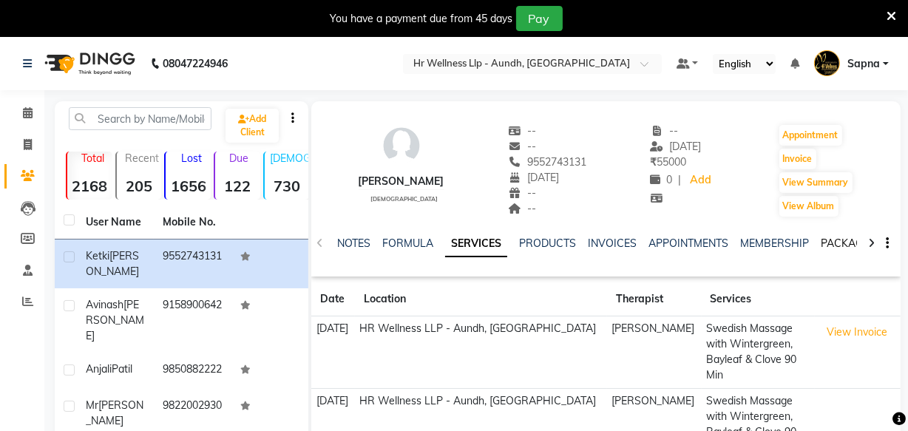
click at [838, 246] on link "PACKAGES" at bounding box center [848, 243] width 55 height 13
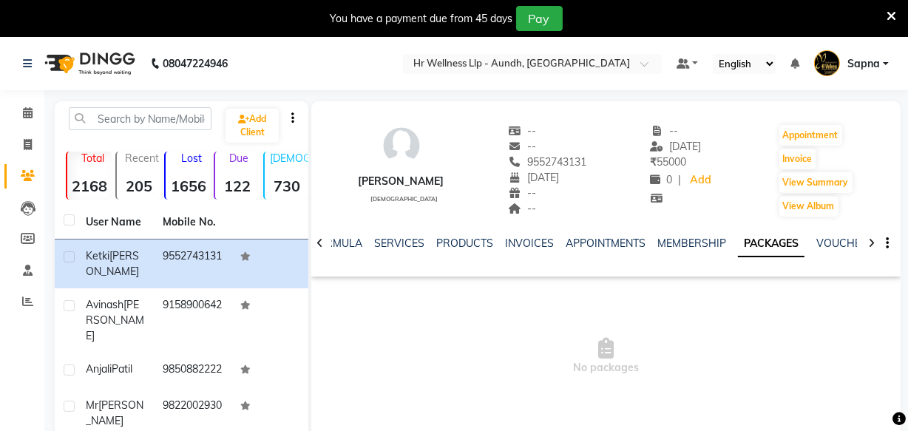
copy span "9552743131"
drag, startPoint x: 533, startPoint y: 162, endPoint x: 601, endPoint y: 160, distance: 68.1
click at [601, 160] on div "ketki Karandikar female -- -- 9552743131 22-12-1980 -- -- -- 01-09-2025 ₹ 55000…" at bounding box center [605, 163] width 589 height 109
click at [596, 175] on div "ketki Karandikar female -- -- 9552743131 22-12-1980 -- -- -- 01-09-2025 ₹ 55000…" at bounding box center [605, 163] width 589 height 109
copy span "9552743131"
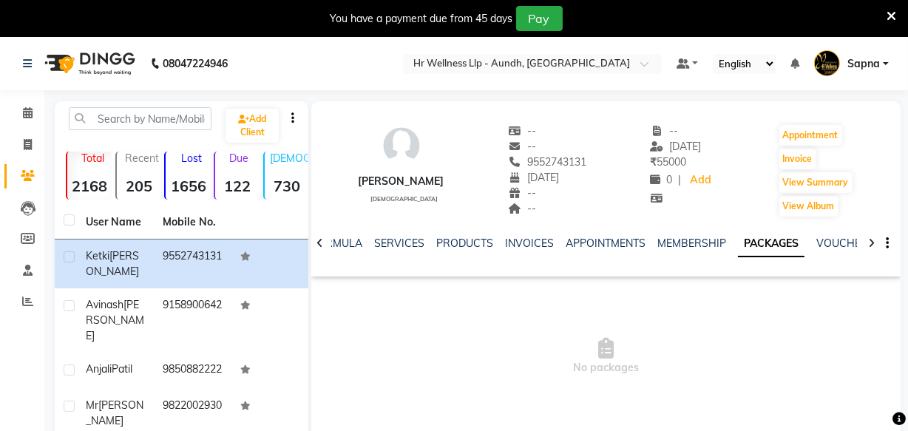
drag, startPoint x: 530, startPoint y: 160, endPoint x: 598, endPoint y: 156, distance: 68.1
click at [598, 156] on div "ketki Karandikar female -- -- 9552743131 22-12-1980 -- -- -- 01-09-2025 ₹ 55000…" at bounding box center [605, 163] width 589 height 109
click at [19, 110] on span at bounding box center [28, 113] width 26 height 17
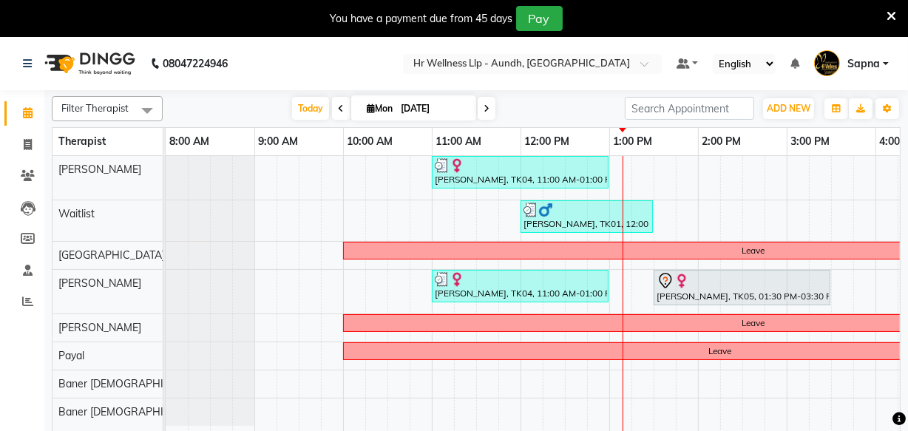
click at [367, 105] on icon at bounding box center [371, 109] width 8 height 10
select select "9"
select select "2025"
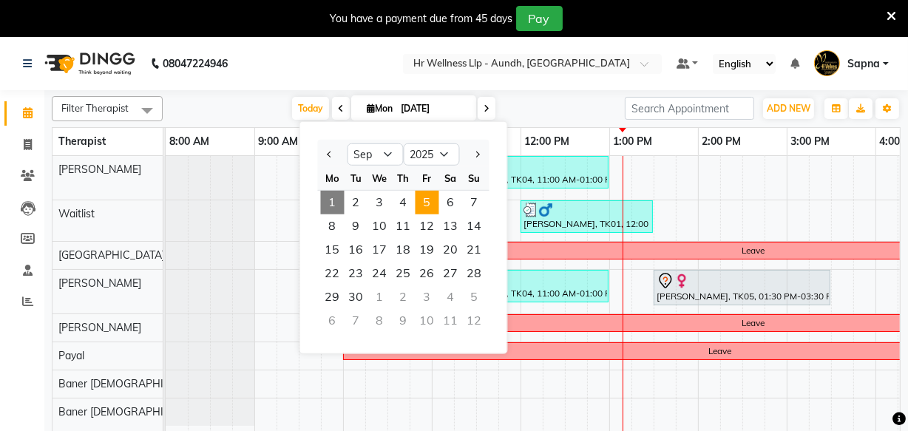
click at [426, 202] on span "5" at bounding box center [428, 203] width 24 height 24
type input "[DATE]"
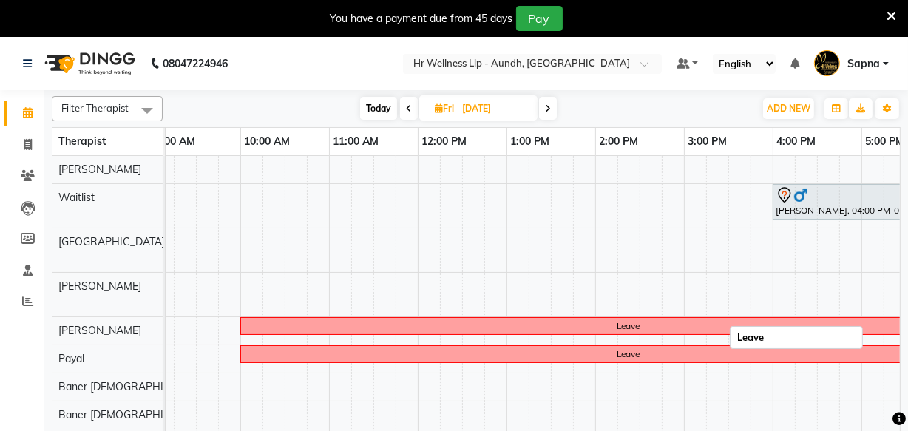
scroll to position [0, 58]
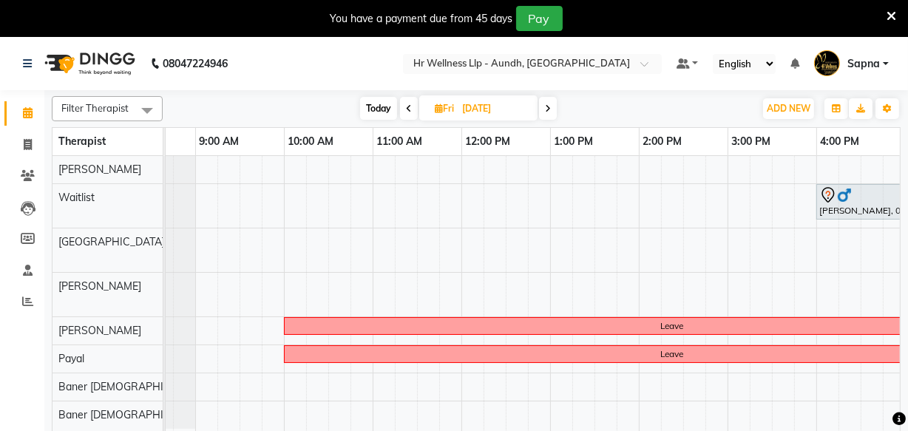
click at [379, 169] on div "Prashant Joshi, 04:00 PM-05:45 PM, Massage 90 Min Zelam Chaubal., 06:00 PM-07:3…" at bounding box center [684, 303] width 1154 height 294
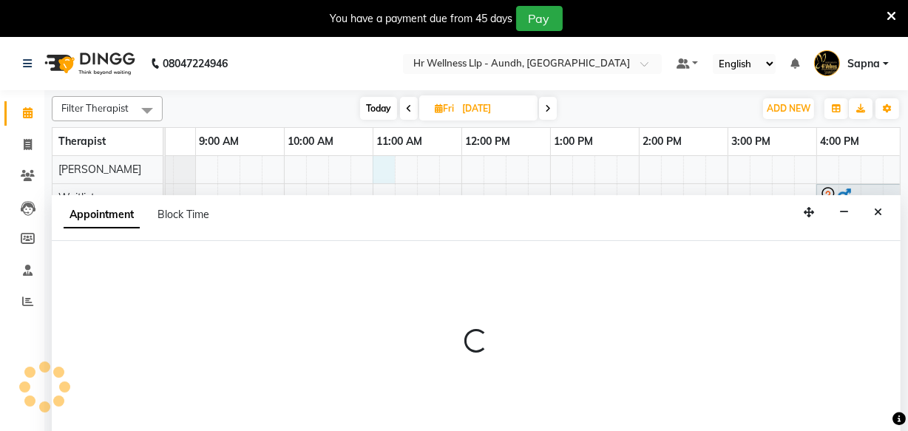
select select "77660"
select select "660"
select select "tentative"
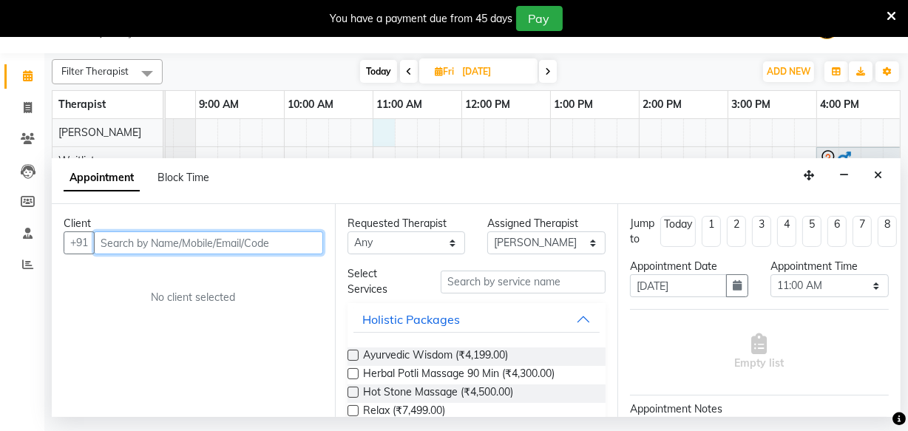
click at [153, 243] on input "text" at bounding box center [208, 242] width 229 height 23
paste input "9552743131"
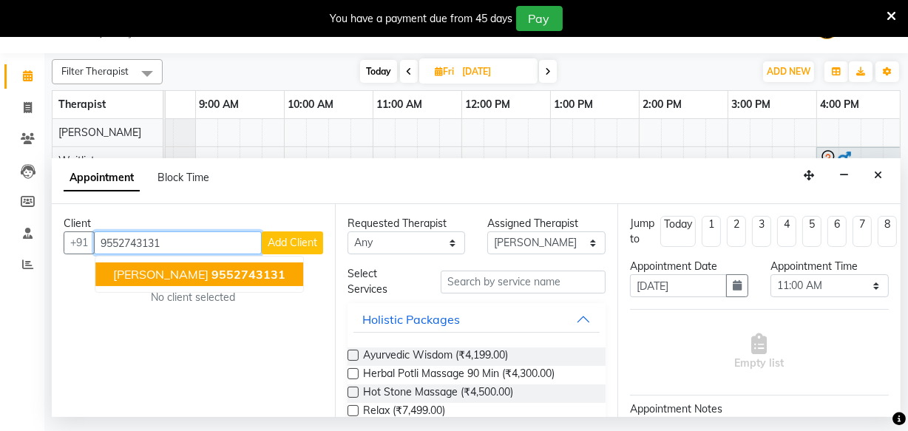
click at [153, 274] on span "[PERSON_NAME]" at bounding box center [160, 274] width 95 height 15
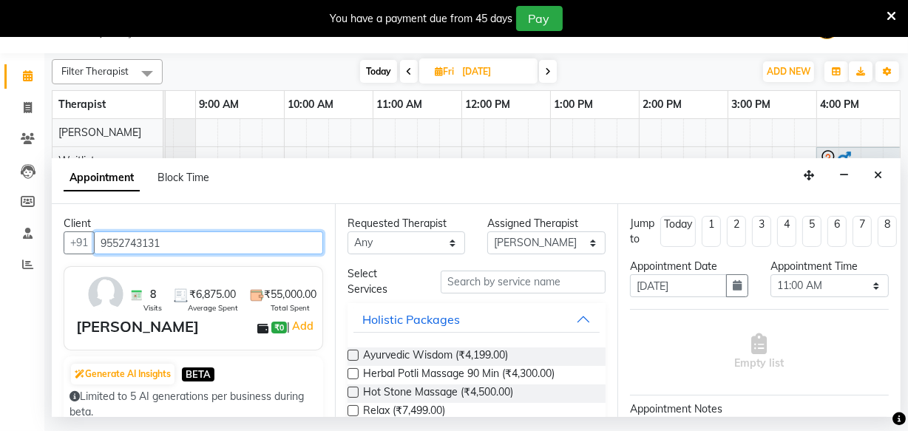
type input "9552743131"
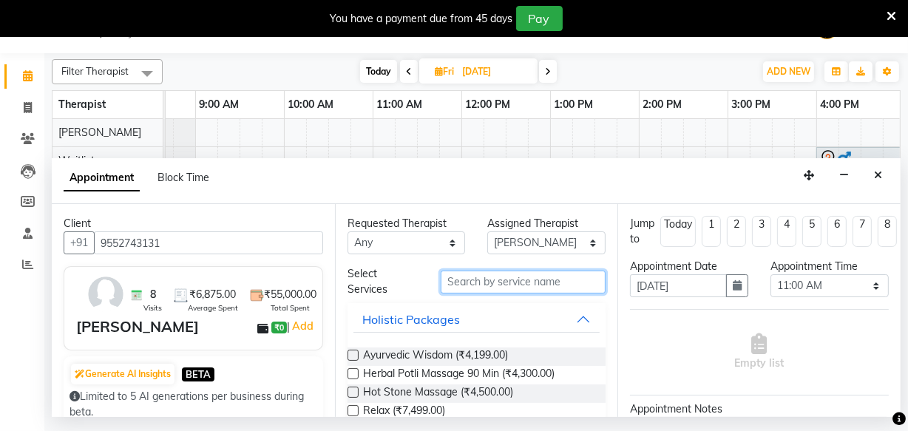
click at [464, 288] on input "text" at bounding box center [523, 282] width 165 height 23
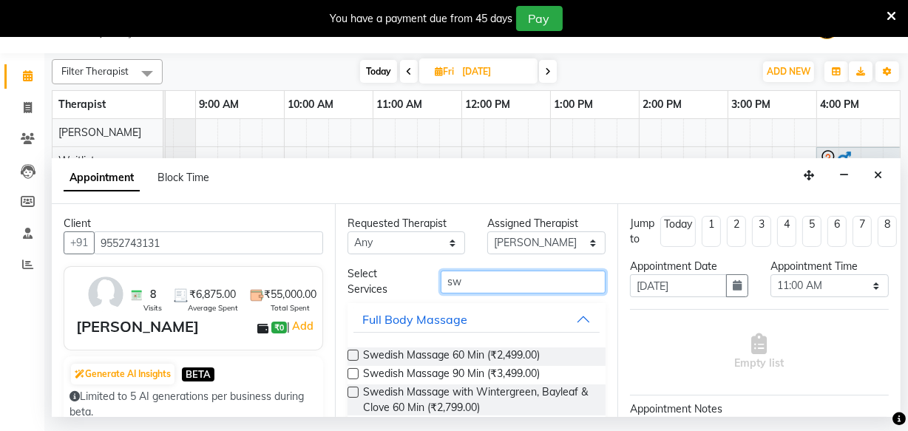
type input "sw"
click at [354, 388] on label at bounding box center [353, 392] width 11 height 11
click at [354, 389] on input "checkbox" at bounding box center [353, 394] width 10 height 10
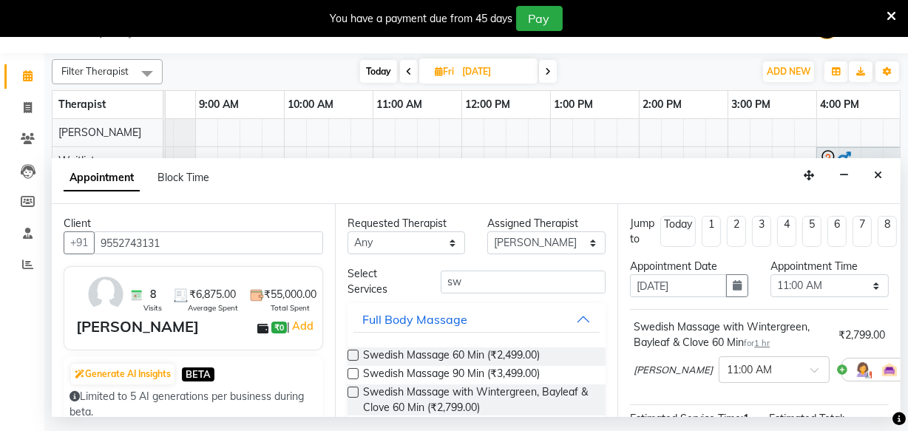
click at [351, 395] on label at bounding box center [353, 392] width 11 height 11
click at [351, 395] on input "checkbox" at bounding box center [353, 394] width 10 height 10
checkbox input "false"
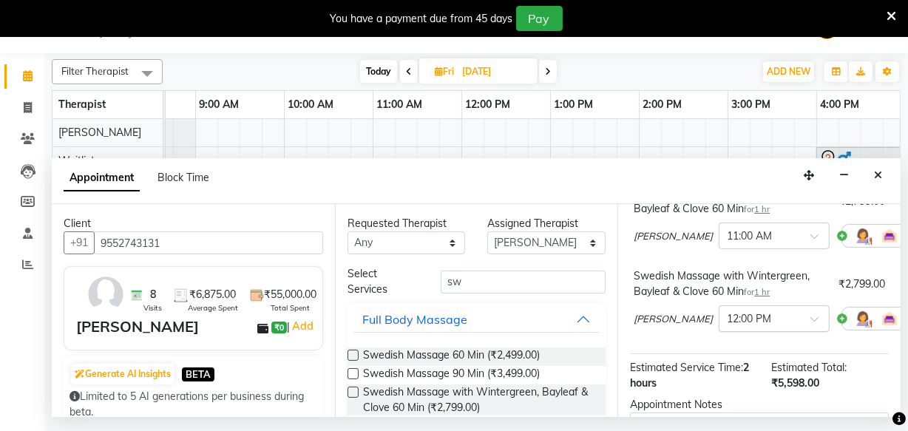
click at [727, 321] on input "text" at bounding box center [759, 318] width 65 height 16
click at [720, 368] on div "11:00 AM" at bounding box center [774, 371] width 109 height 27
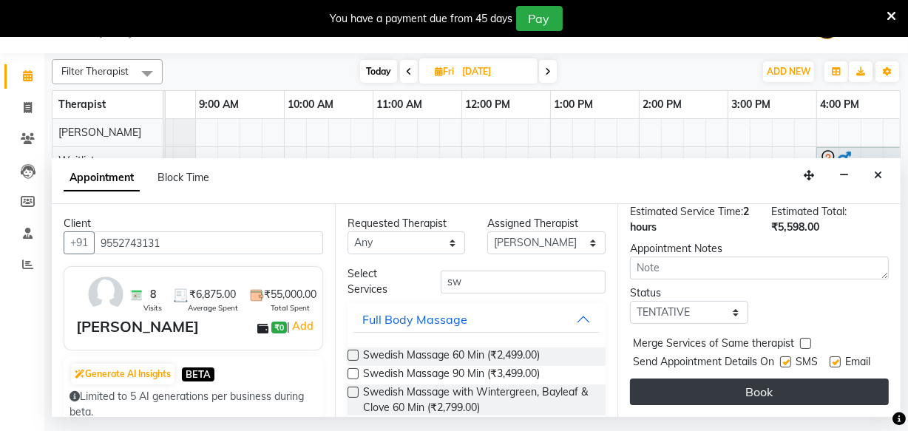
click at [703, 379] on button "Book" at bounding box center [759, 392] width 259 height 27
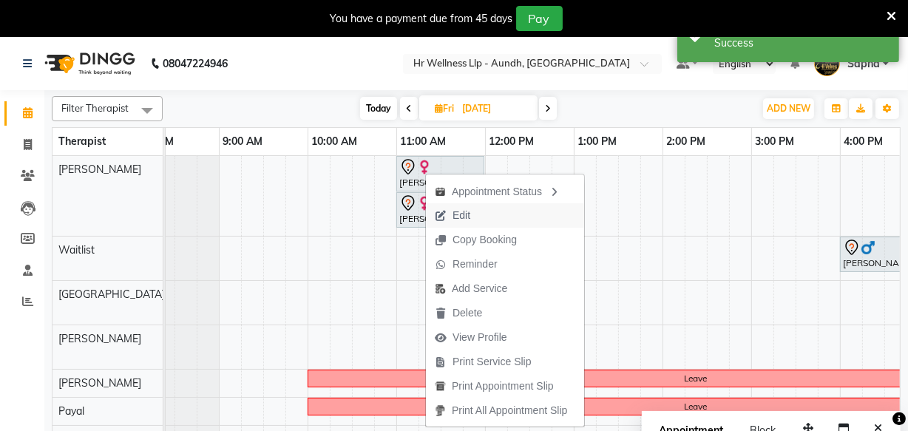
click at [463, 215] on span "Edit" at bounding box center [462, 216] width 18 height 16
select select "tentative"
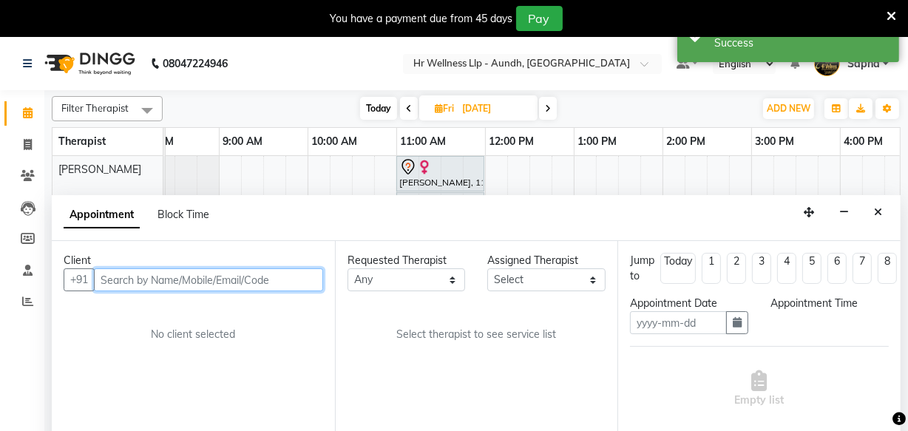
type input "[DATE]"
select select "77660"
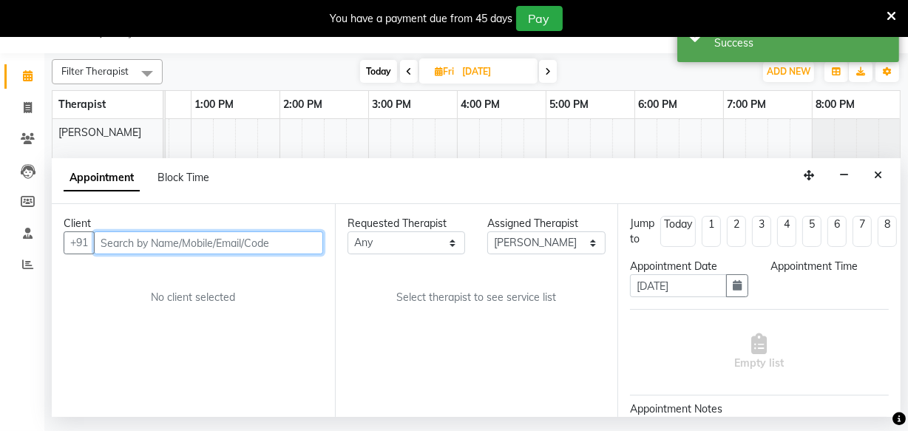
select select "660"
select select "1340"
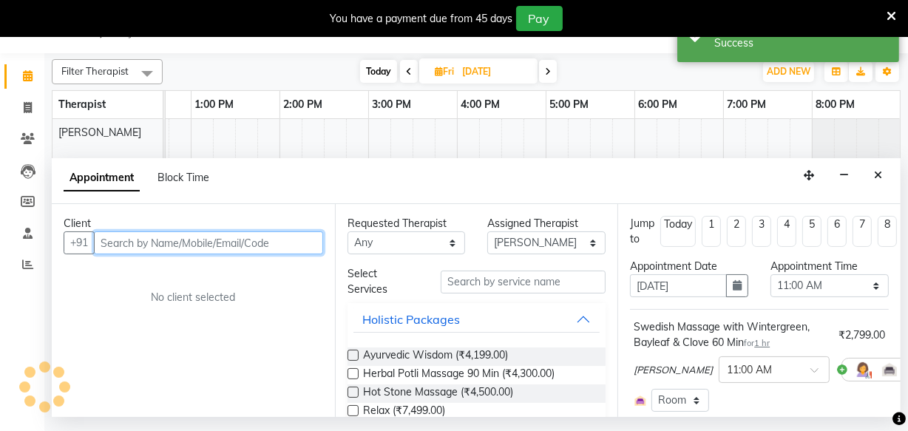
select select "1340"
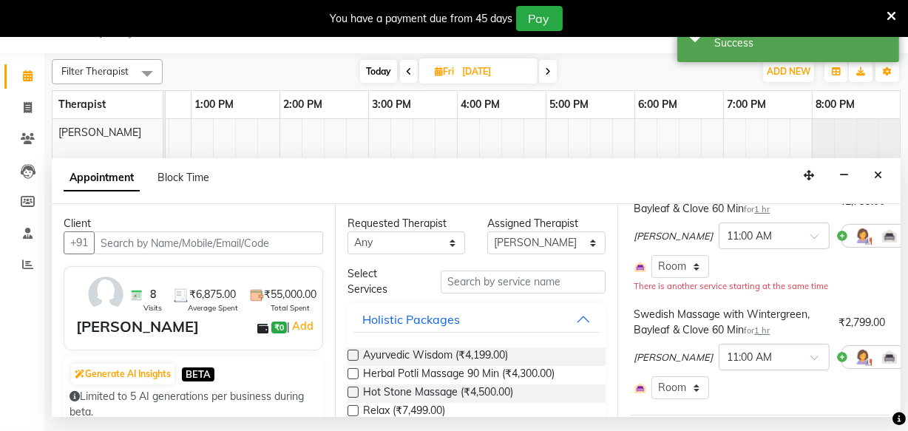
click at [907, 359] on icon at bounding box center [921, 357] width 9 height 10
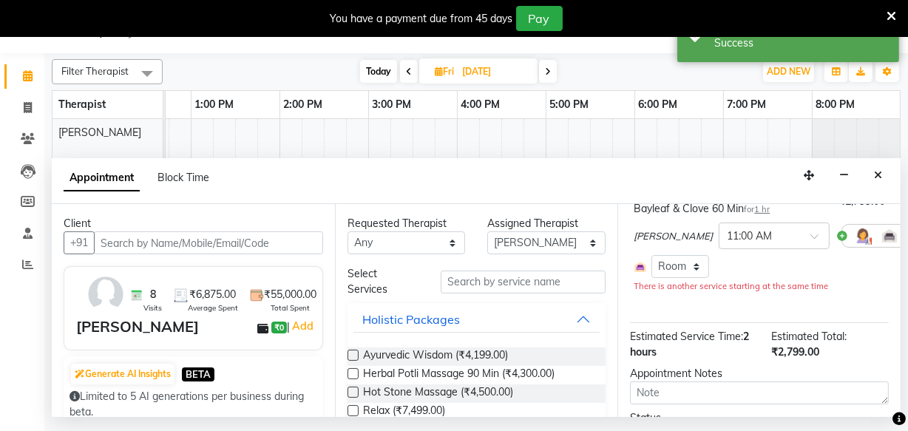
click at [907, 234] on icon at bounding box center [921, 236] width 9 height 10
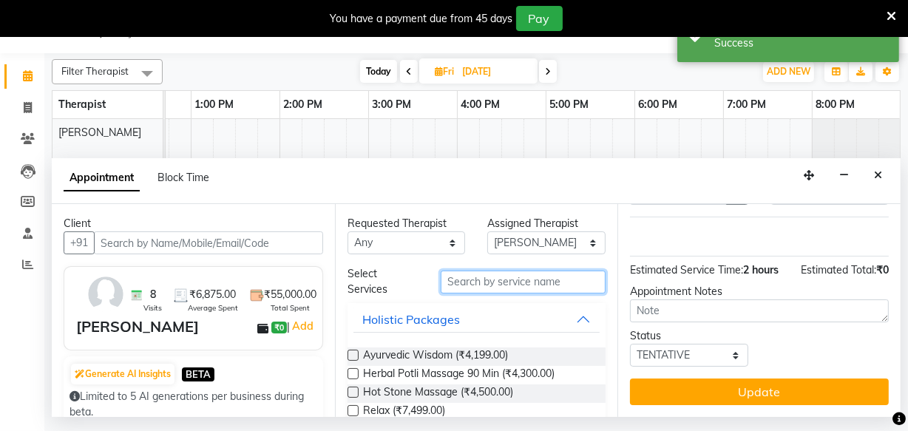
click at [470, 277] on input "text" at bounding box center [523, 282] width 165 height 23
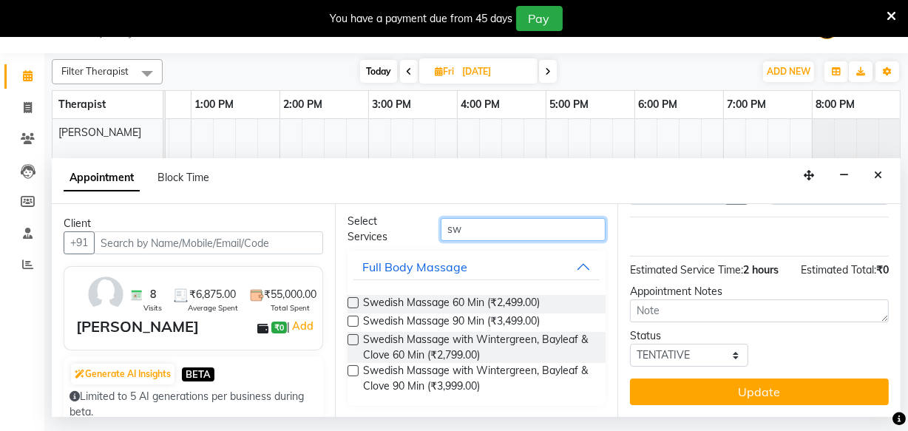
type input "sw"
click at [354, 371] on label at bounding box center [353, 370] width 11 height 11
click at [354, 371] on input "checkbox" at bounding box center [353, 373] width 10 height 10
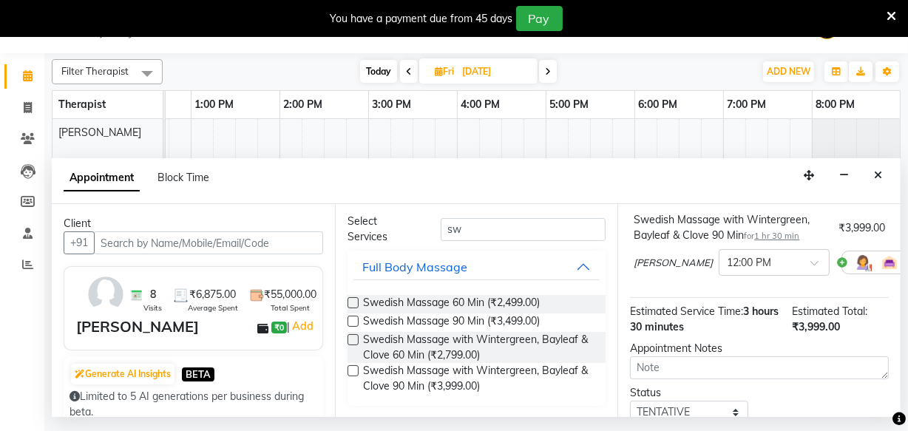
click at [353, 371] on label at bounding box center [353, 370] width 11 height 11
click at [353, 371] on input "checkbox" at bounding box center [353, 373] width 10 height 10
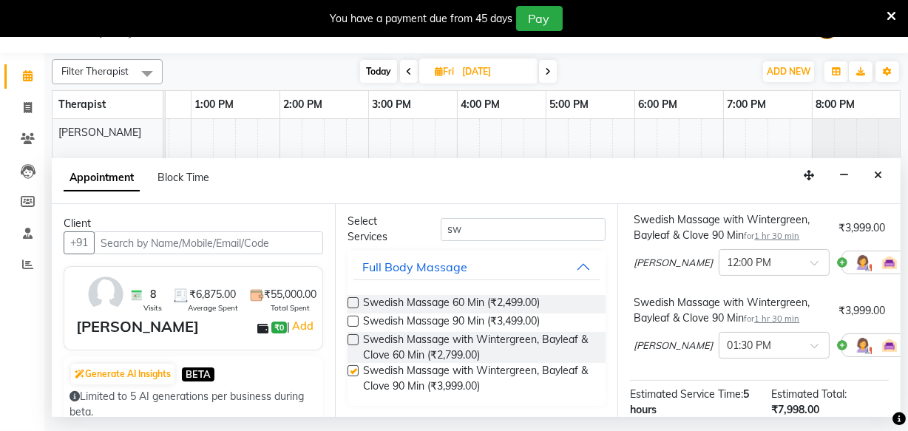
checkbox input "false"
click at [727, 264] on input "text" at bounding box center [759, 262] width 65 height 16
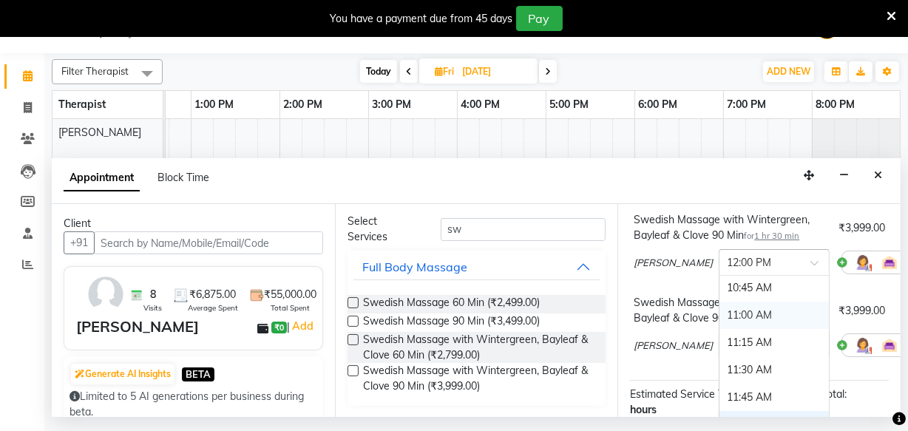
click at [720, 314] on div "11:00 AM" at bounding box center [774, 315] width 109 height 27
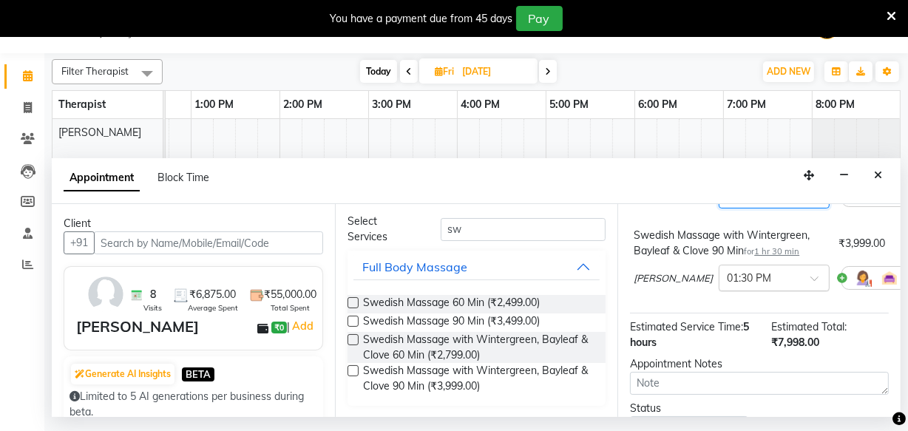
click at [727, 280] on input "text" at bounding box center [759, 277] width 65 height 16
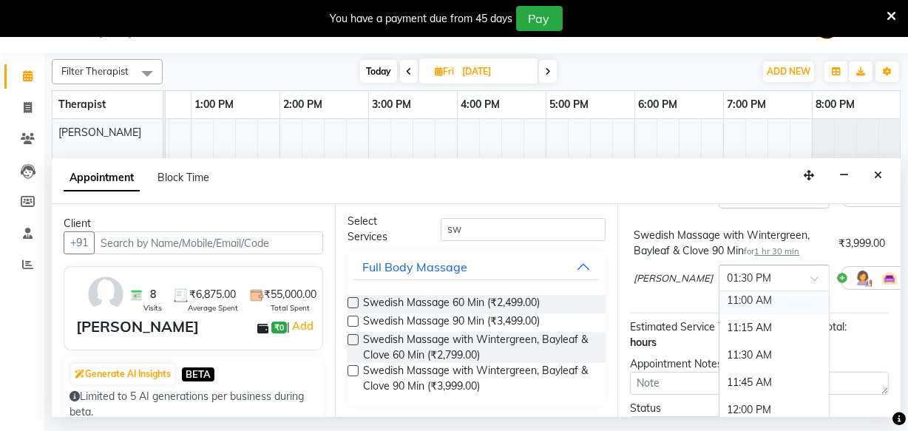
click at [720, 306] on div "11:00 AM" at bounding box center [774, 300] width 109 height 27
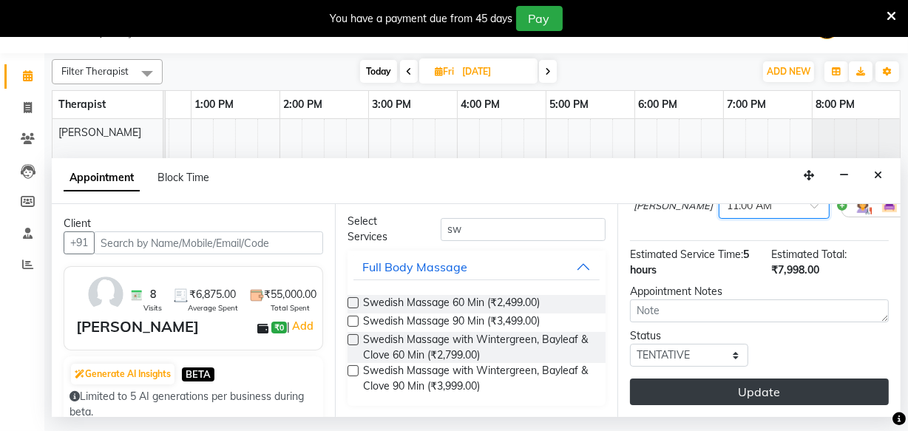
click at [708, 385] on button "Update" at bounding box center [759, 392] width 259 height 27
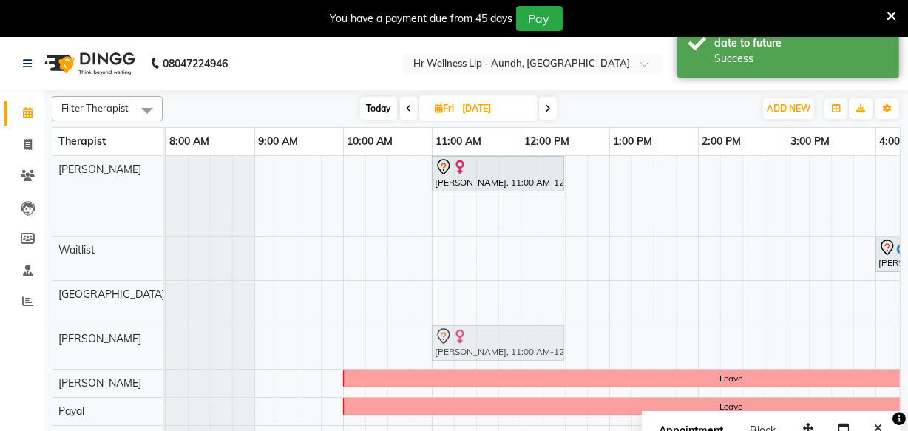
drag, startPoint x: 458, startPoint y: 221, endPoint x: 463, endPoint y: 338, distance: 117.0
click at [463, 343] on tbody "ketki Karandikar, 11:00 AM-12:30 PM, Swedish Massage with Wintergreen, Bayleaf …" at bounding box center [743, 318] width 1154 height 325
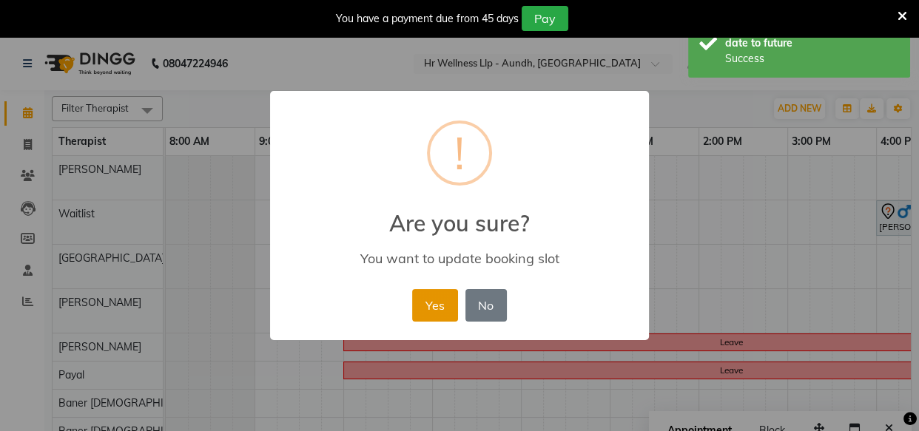
click at [422, 304] on button "Yes" at bounding box center [434, 305] width 45 height 33
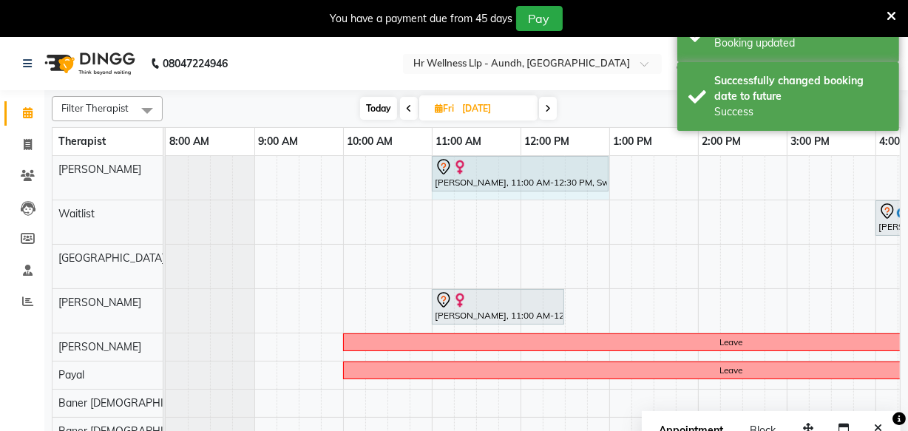
drag, startPoint x: 561, startPoint y: 169, endPoint x: 601, endPoint y: 184, distance: 41.9
click at [166, 182] on div "ketki Karandikar, 11:00 AM-12:30 PM, Swedish Massage with Wintergreen, Bayleaf …" at bounding box center [166, 178] width 0 height 44
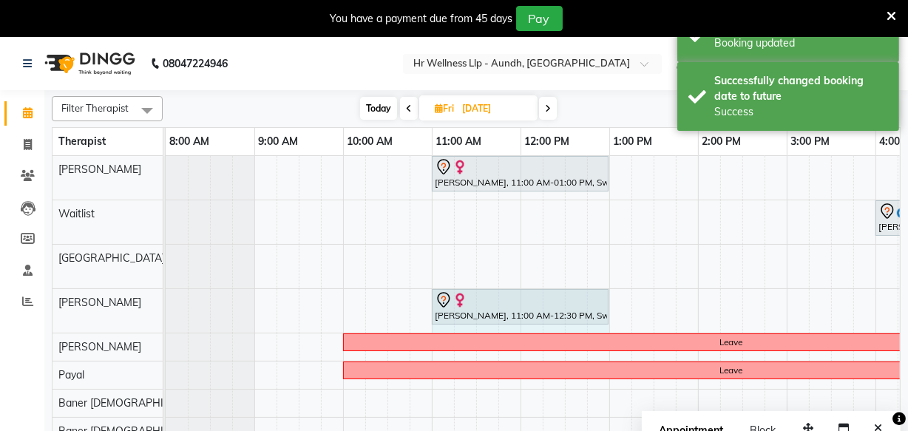
drag, startPoint x: 564, startPoint y: 302, endPoint x: 598, endPoint y: 314, distance: 35.8
click at [166, 314] on div "ketki Karandikar, 11:00 AM-12:30 PM, Swedish Massage with Wintergreen, Bayleaf …" at bounding box center [166, 311] width 0 height 44
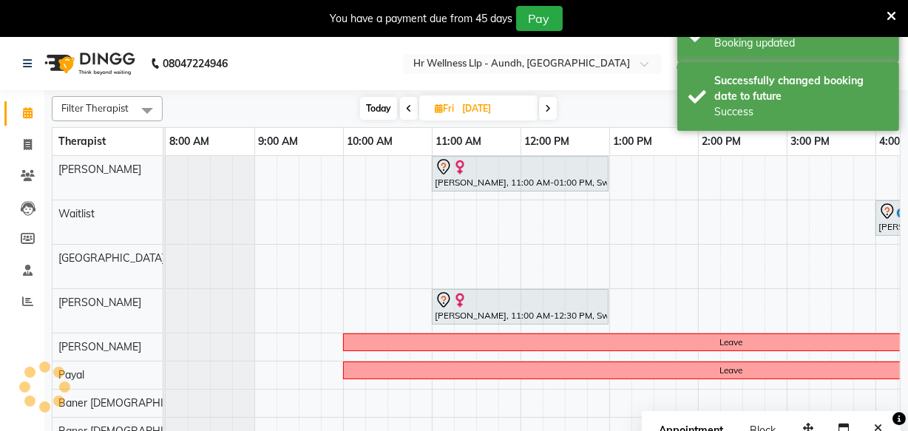
click at [598, 314] on div "ketki Karandikar, 11:00 AM-12:30 PM, Swedish Massage with Wintergreen, Bayleaf …" at bounding box center [520, 306] width 174 height 31
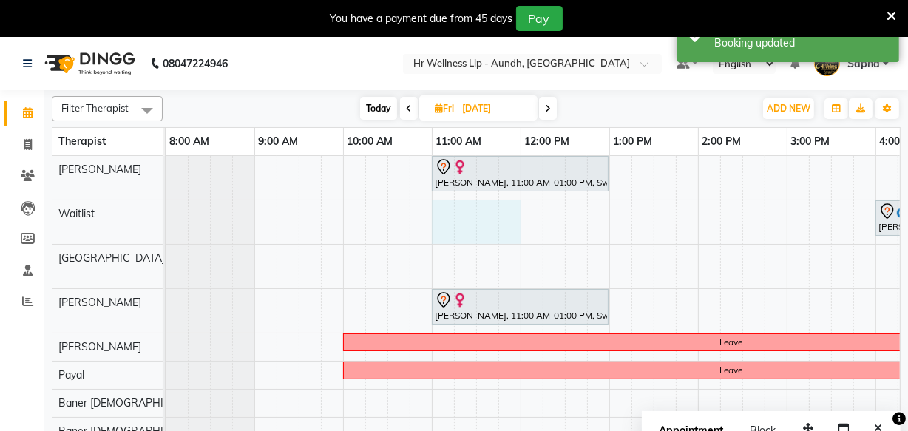
drag, startPoint x: 436, startPoint y: 219, endPoint x: 501, endPoint y: 222, distance: 64.4
click at [502, 222] on div "ketki Karandikar, 11:00 AM-01:00 PM, Swedish Massage with Wintergreen, Bayleaf …" at bounding box center [743, 303] width 1154 height 294
select select "45452"
select select "660"
select select "tentative"
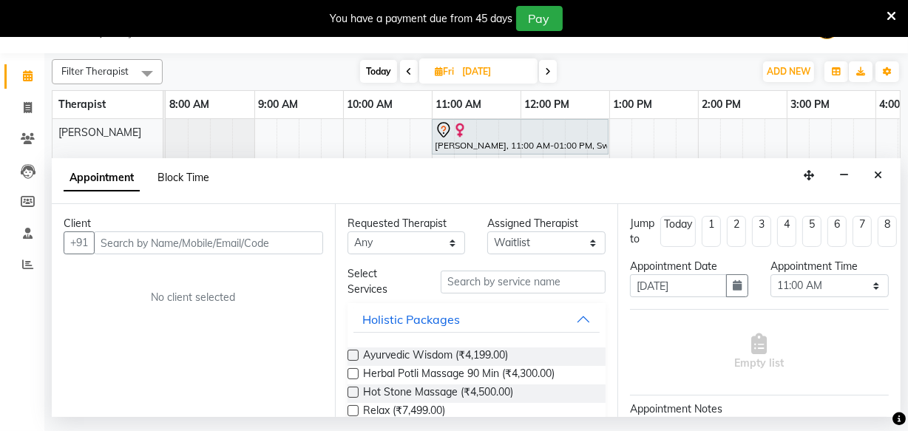
click at [173, 177] on span "Block Time" at bounding box center [184, 177] width 52 height 13
select select "45452"
select select "660"
select select "720"
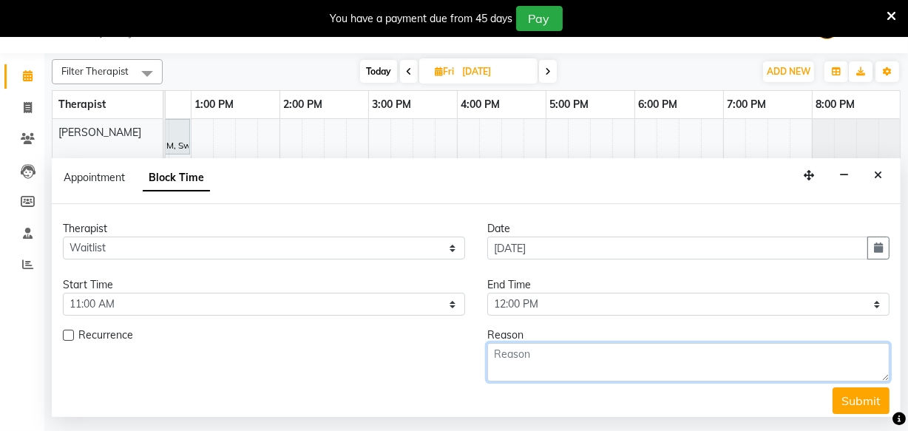
click at [512, 354] on textarea at bounding box center [688, 362] width 402 height 38
type textarea "Separate"
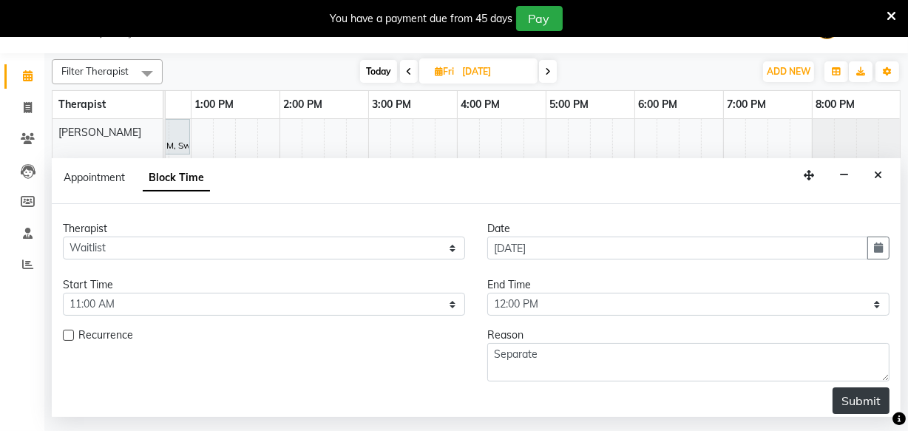
click at [833, 400] on button "Submit" at bounding box center [861, 401] width 57 height 27
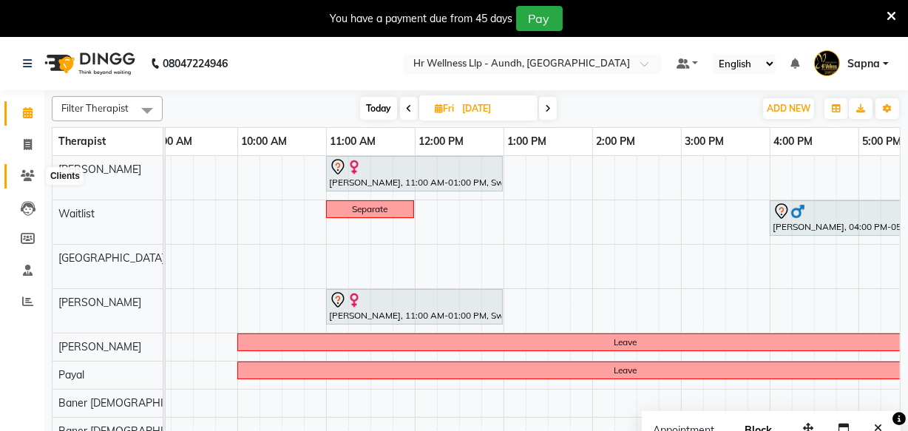
click at [27, 178] on icon at bounding box center [28, 175] width 14 height 11
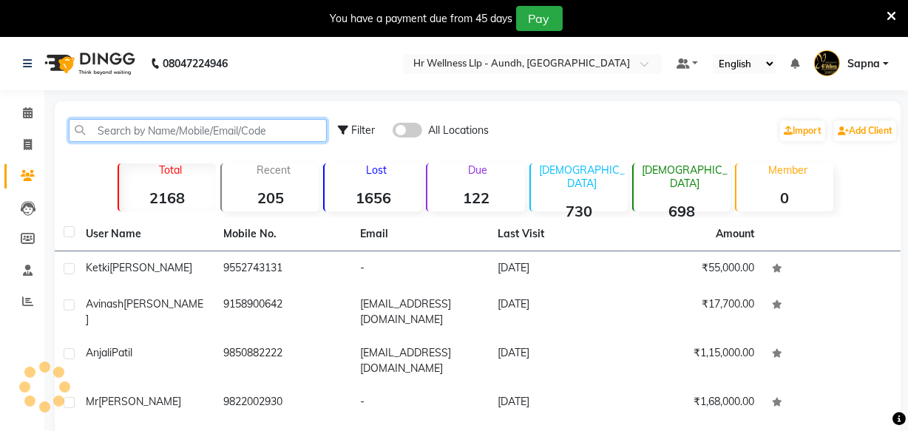
click at [169, 129] on input "text" at bounding box center [198, 130] width 258 height 23
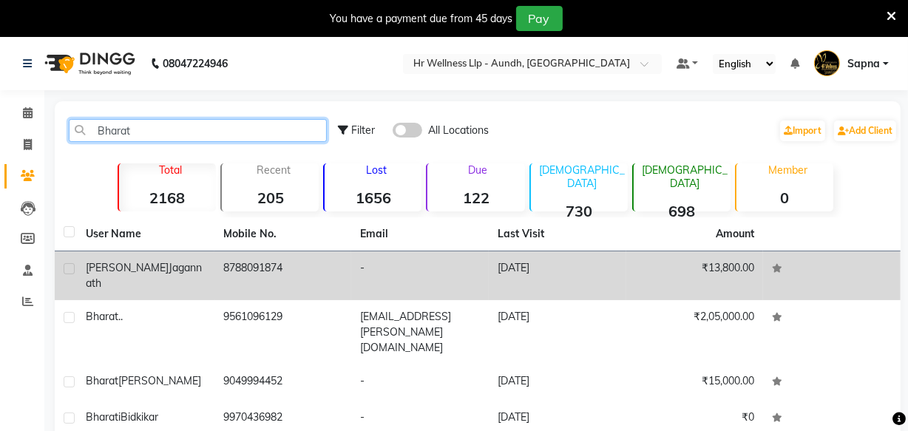
type input "Bharat"
click at [233, 280] on td "8788091874" at bounding box center [283, 275] width 138 height 49
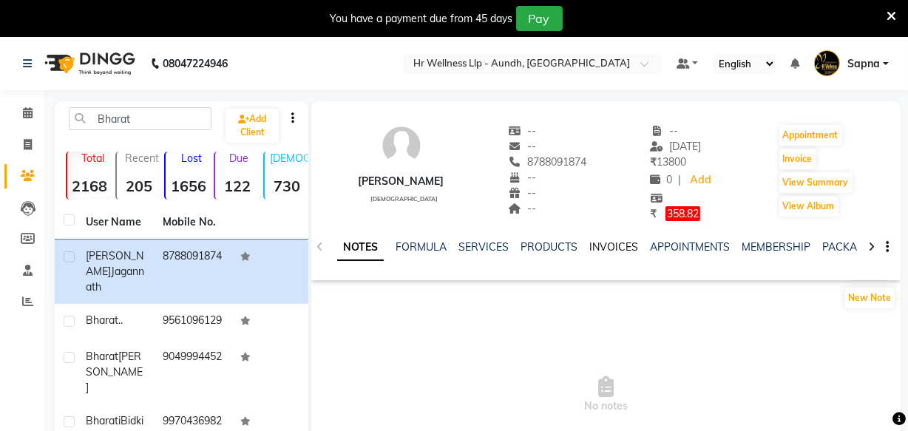
click at [591, 249] on link "INVOICES" at bounding box center [613, 246] width 49 height 13
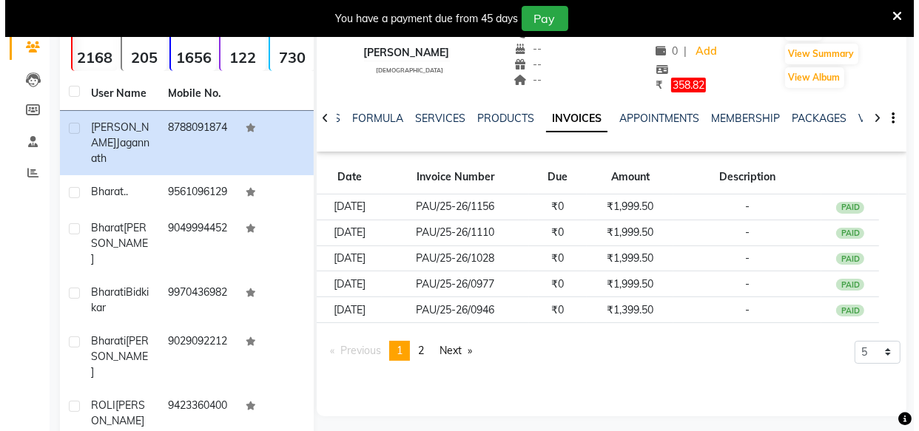
scroll to position [134, 0]
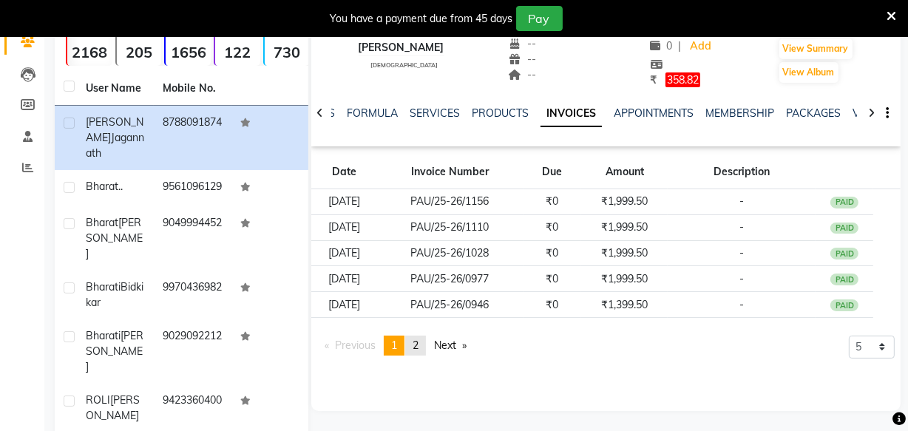
click at [417, 341] on span "2" at bounding box center [416, 345] width 6 height 13
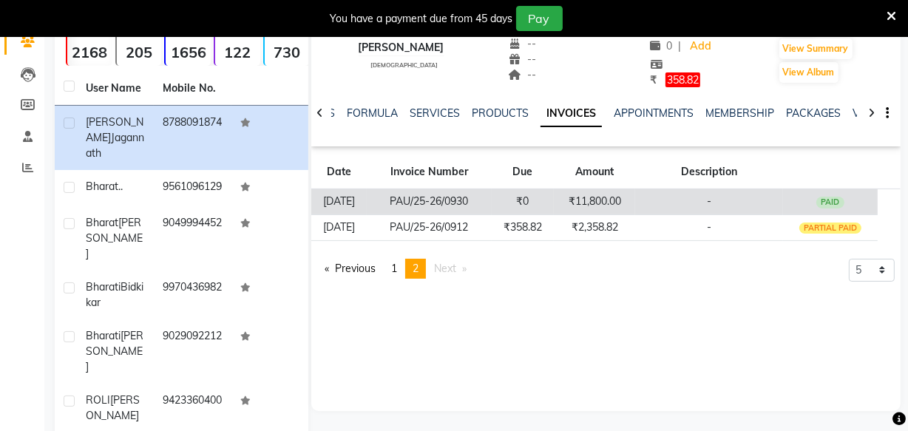
click at [603, 193] on td "₹11,800.00" at bounding box center [594, 202] width 81 height 26
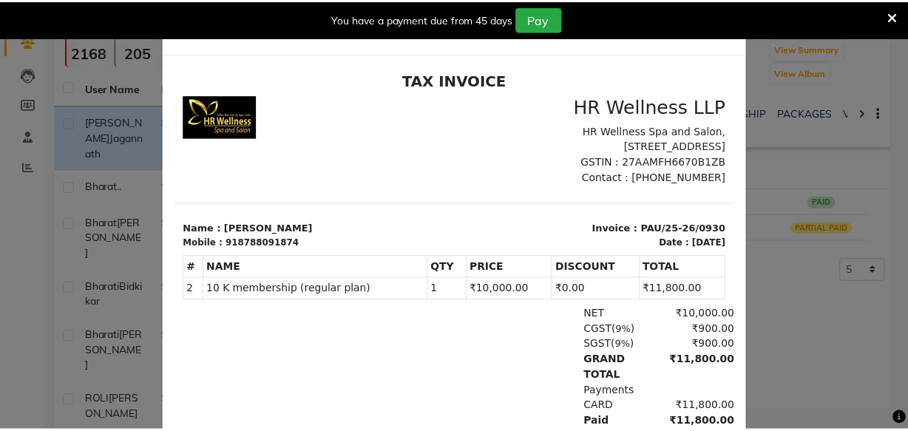
scroll to position [0, 0]
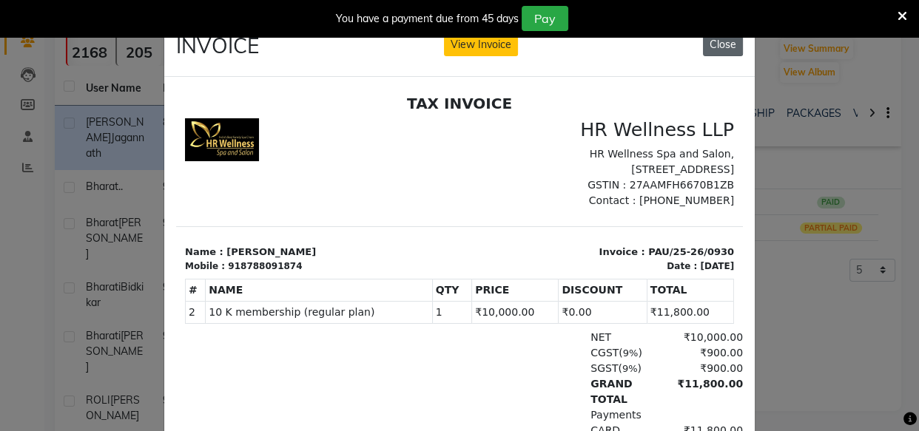
click at [724, 49] on button "Close" at bounding box center [723, 44] width 40 height 23
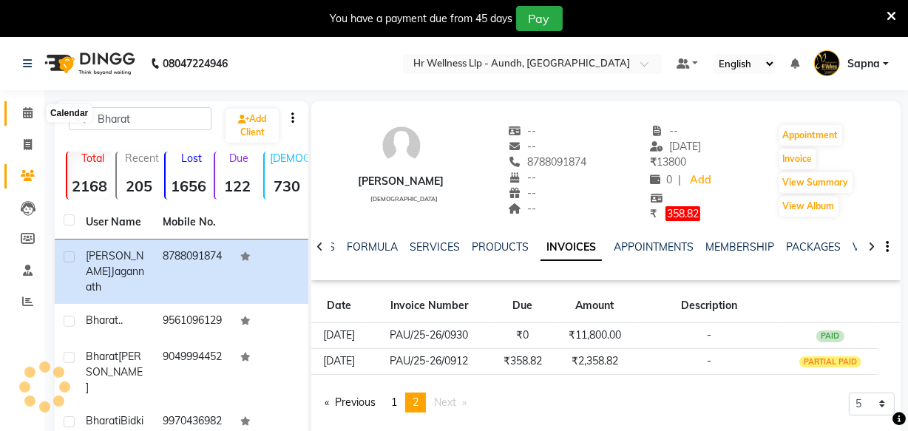
click at [27, 107] on icon at bounding box center [28, 112] width 10 height 11
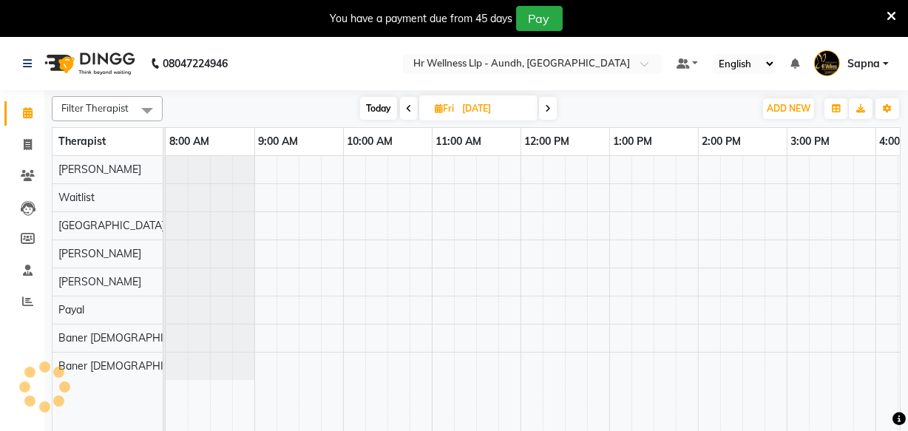
scroll to position [0, 419]
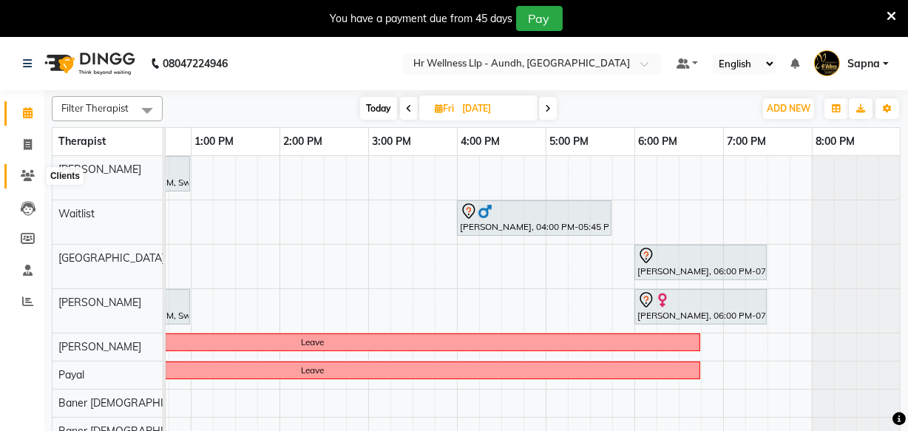
click at [17, 176] on span at bounding box center [28, 176] width 26 height 17
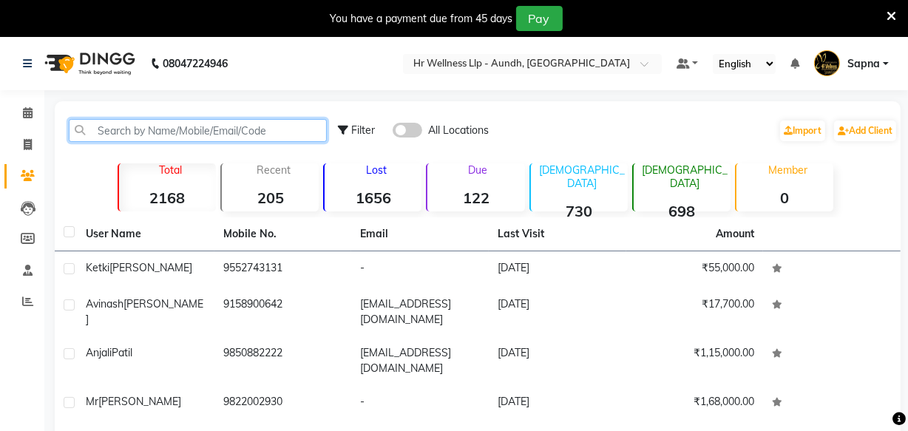
click at [126, 129] on input "text" at bounding box center [198, 130] width 258 height 23
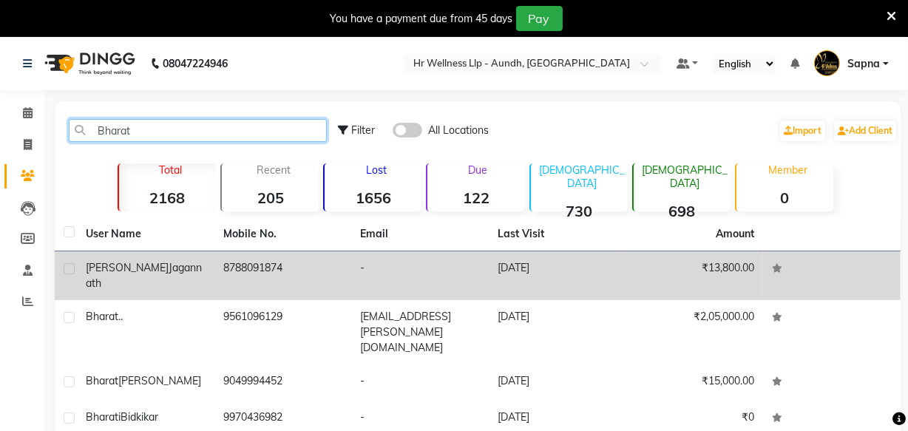
type input "Bharat"
click at [229, 260] on td "8788091874" at bounding box center [283, 275] width 138 height 49
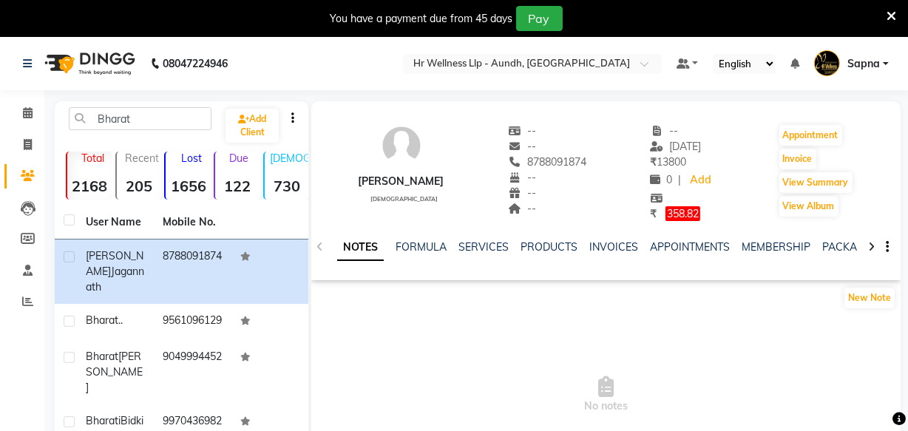
click at [470, 254] on div "SERVICES" at bounding box center [484, 248] width 50 height 16
click at [484, 250] on link "SERVICES" at bounding box center [484, 246] width 50 height 13
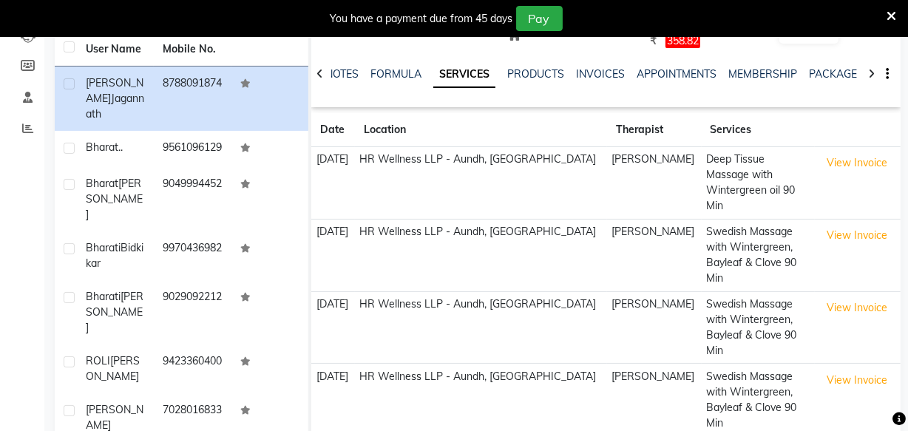
scroll to position [201, 0]
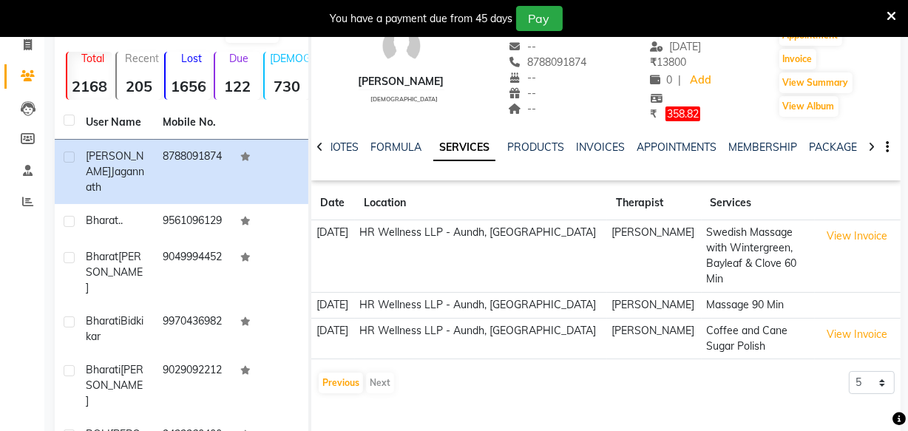
scroll to position [0, 0]
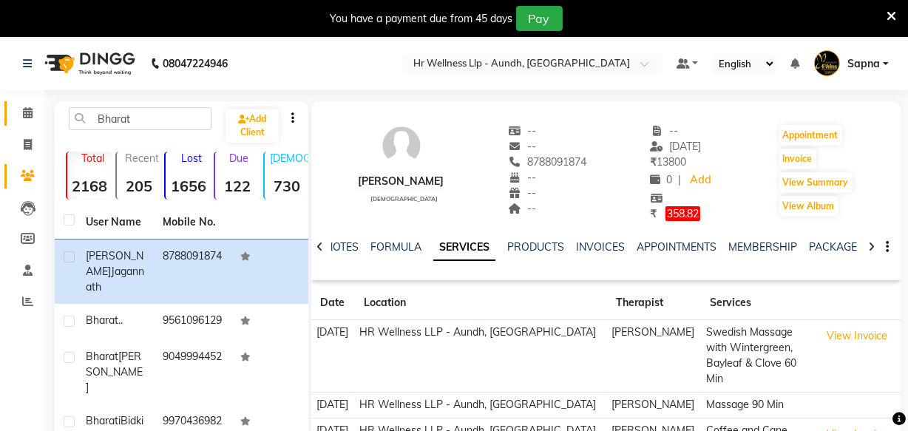
click at [32, 110] on icon at bounding box center [28, 112] width 10 height 11
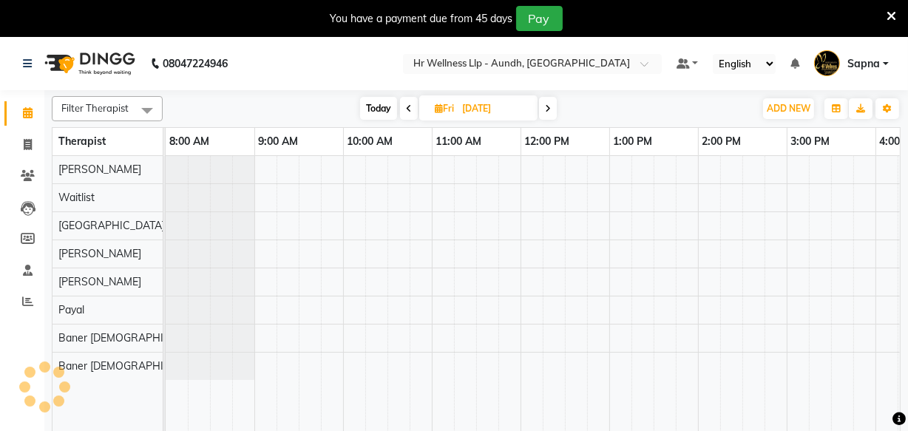
click at [373, 106] on span "Today" at bounding box center [378, 108] width 37 height 23
type input "[DATE]"
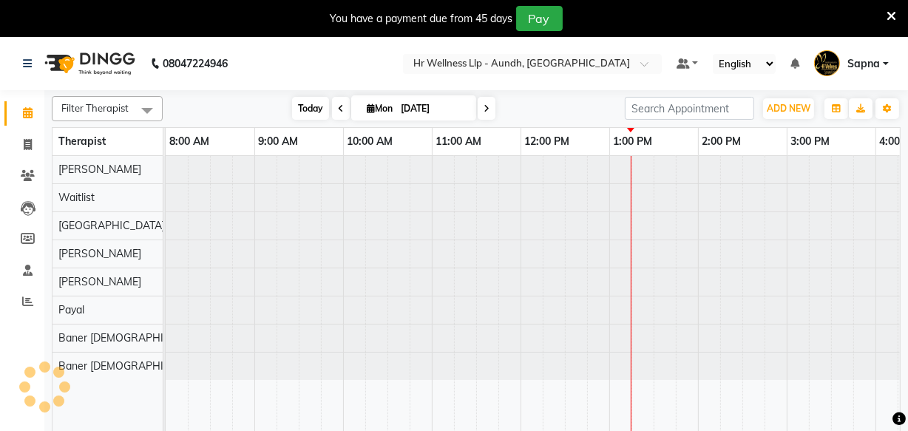
click at [301, 107] on span "Today" at bounding box center [310, 108] width 37 height 23
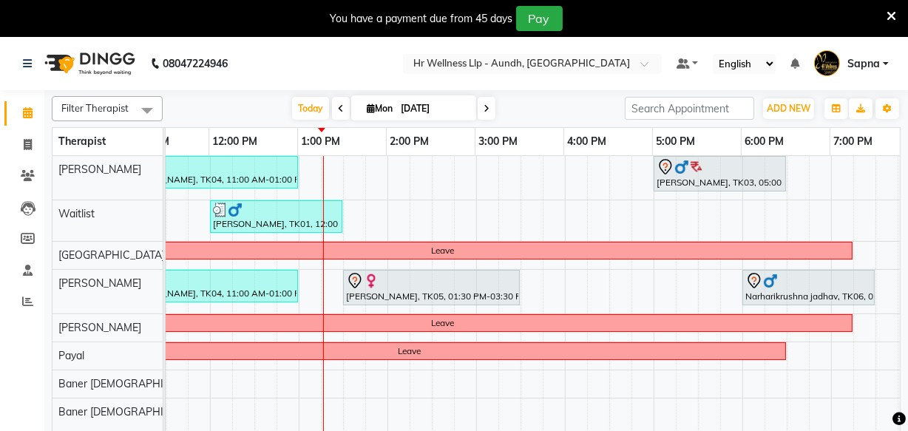
scroll to position [0, 311]
